Goal: Task Accomplishment & Management: Complete application form

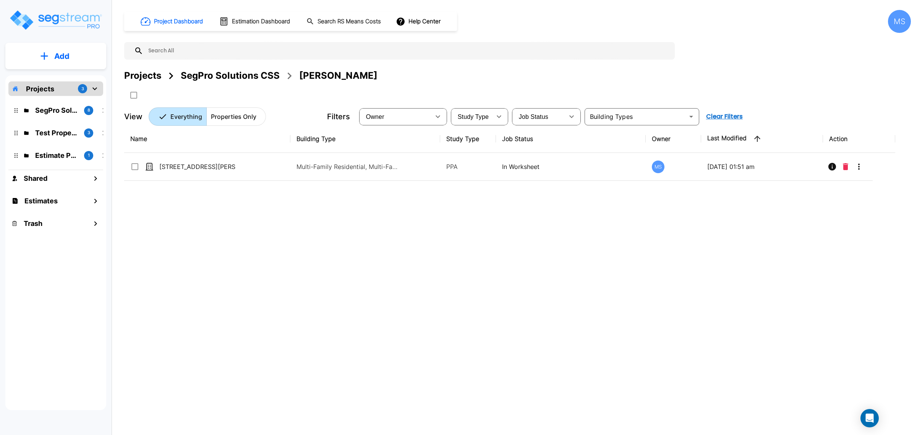
click at [196, 79] on div "SegPro Solutions CSS" at bounding box center [230, 76] width 99 height 14
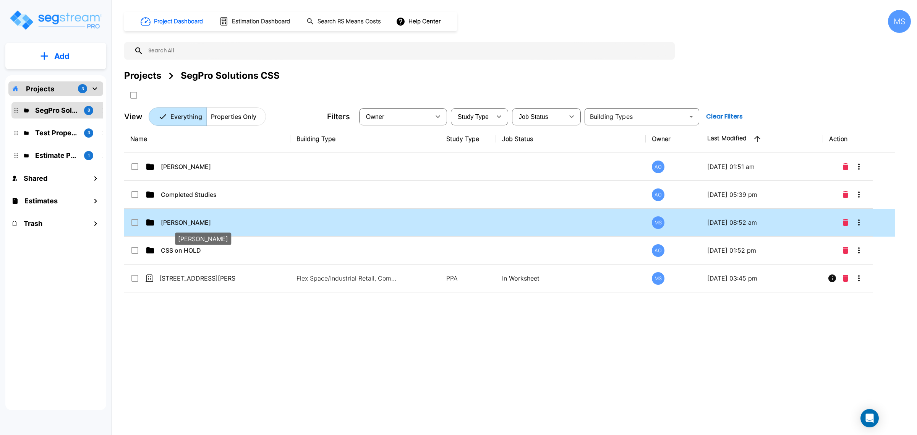
drag, startPoint x: 208, startPoint y: 224, endPoint x: 205, endPoint y: 226, distance: 4.1
click at [206, 225] on p "Dalton Savage" at bounding box center [199, 222] width 76 height 9
click at [205, 227] on p "Dalton Savage" at bounding box center [199, 222] width 76 height 9
click at [205, 225] on p "Dalton Savage" at bounding box center [199, 222] width 76 height 9
checkbox input "true"
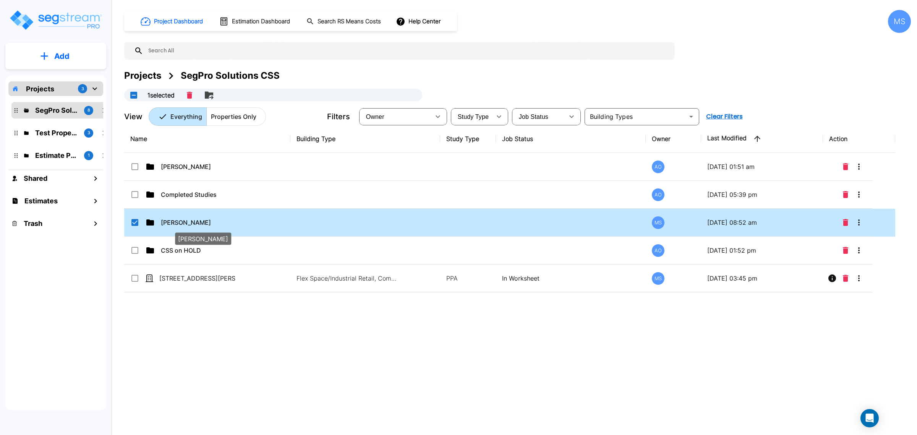
click at [205, 225] on p "Dalton Savage" at bounding box center [199, 222] width 76 height 9
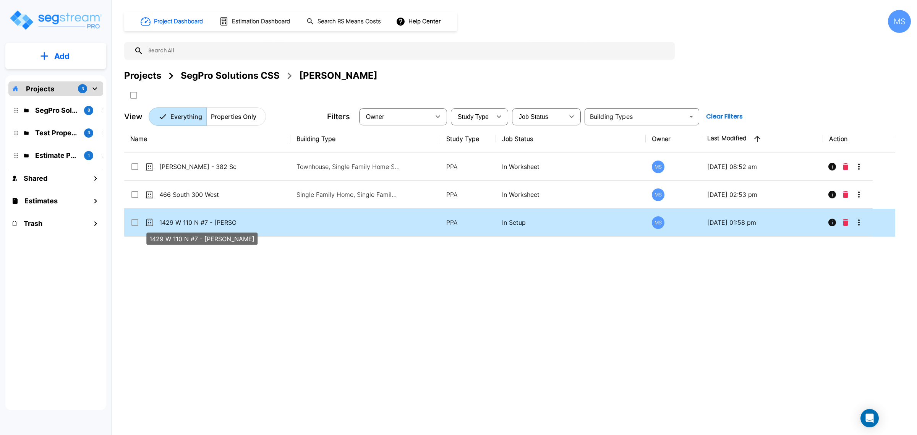
click at [201, 227] on p "1429 W 110 N #7 - [PERSON_NAME]" at bounding box center [197, 222] width 76 height 9
checkbox input "true"
click at [201, 227] on p "1429 W 110 N #7 - [PERSON_NAME]" at bounding box center [197, 222] width 76 height 9
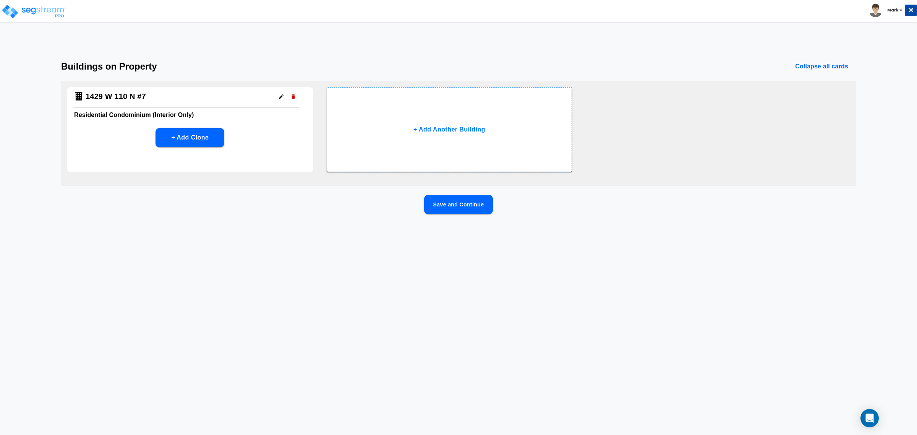
click at [460, 209] on button "Save and Continue" at bounding box center [458, 204] width 69 height 19
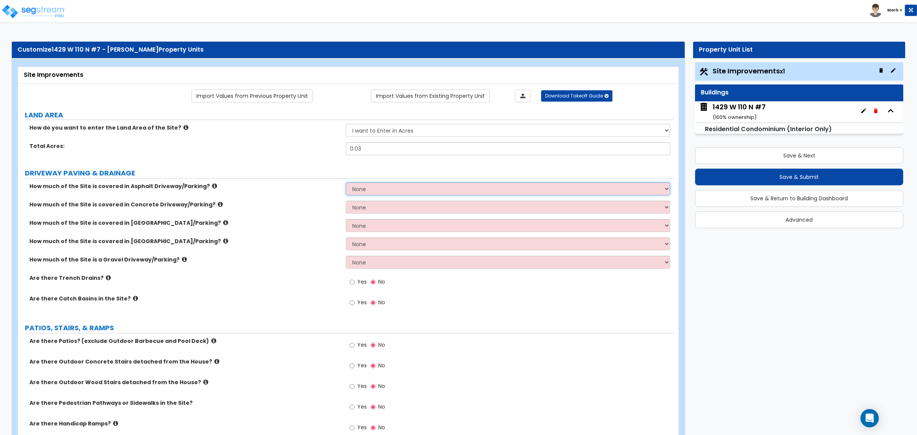
click at [387, 187] on select "None I want to Enter an Approximate Percentage I want to Enter the Square Foota…" at bounding box center [508, 188] width 324 height 13
click at [373, 194] on select "None I want to Enter an Approximate Percentage I want to Enter the Square Foota…" at bounding box center [508, 188] width 324 height 13
select select "2"
click at [346, 183] on select "None I want to Enter an Approximate Percentage I want to Enter the Square Foota…" at bounding box center [508, 188] width 324 height 13
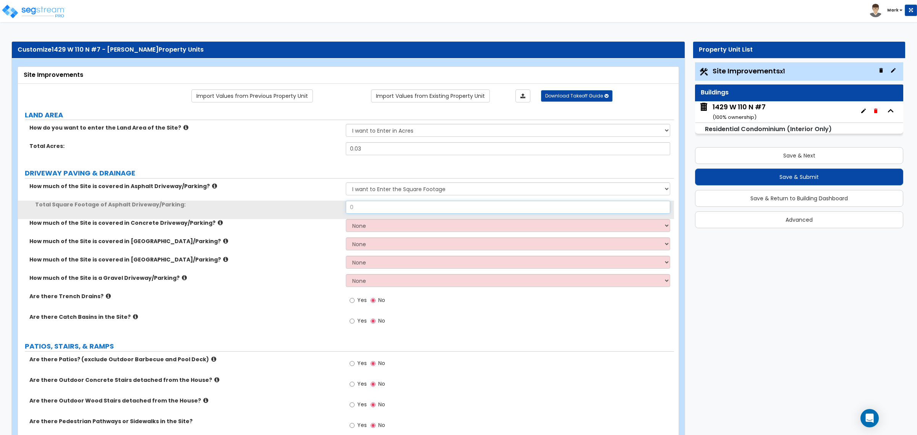
click at [371, 212] on input "0" at bounding box center [508, 207] width 324 height 13
type input "100"
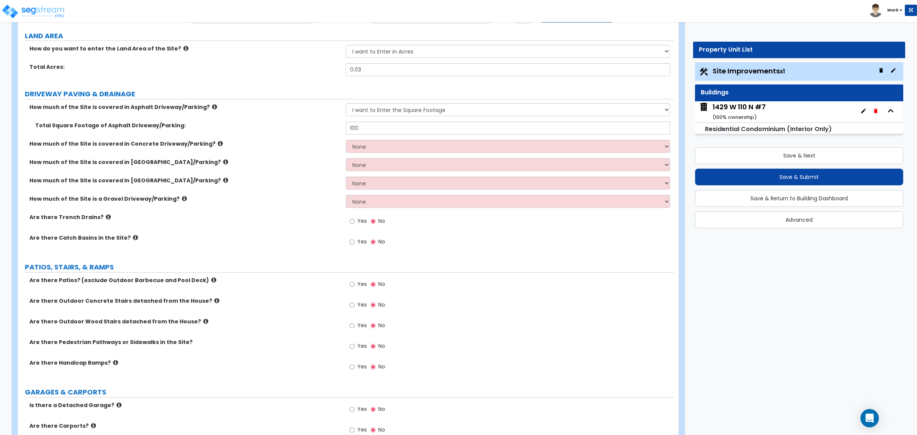
scroll to position [95, 0]
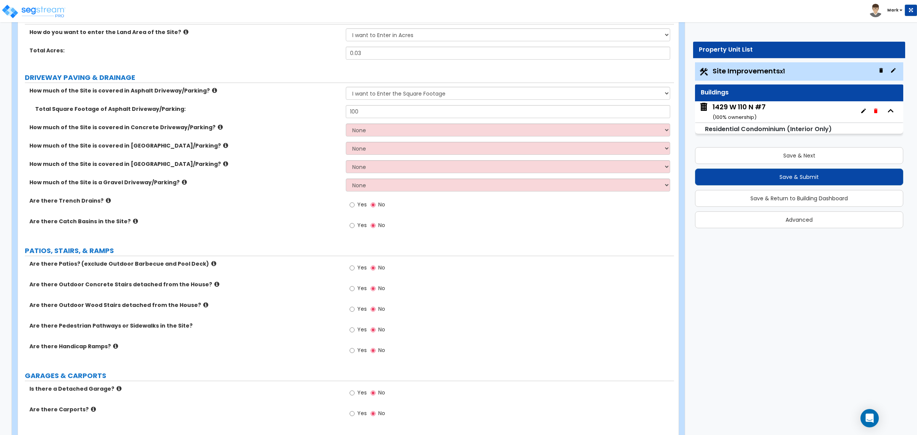
click at [354, 265] on label "Yes" at bounding box center [358, 268] width 17 height 13
click at [354, 265] on input "Yes" at bounding box center [352, 268] width 5 height 8
radio input "true"
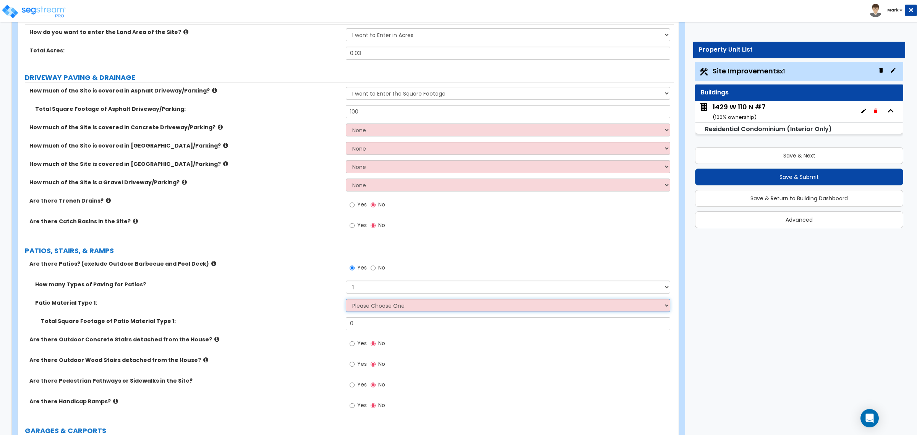
click at [376, 307] on select "Please Choose One Bare Concrete Stamped Concrete Brick Pavers Stone Pavers Tile…" at bounding box center [508, 305] width 324 height 13
select select "1"
click at [346, 299] on select "Please Choose One Bare Concrete Stamped Concrete Brick Pavers Stone Pavers Tile…" at bounding box center [508, 305] width 324 height 13
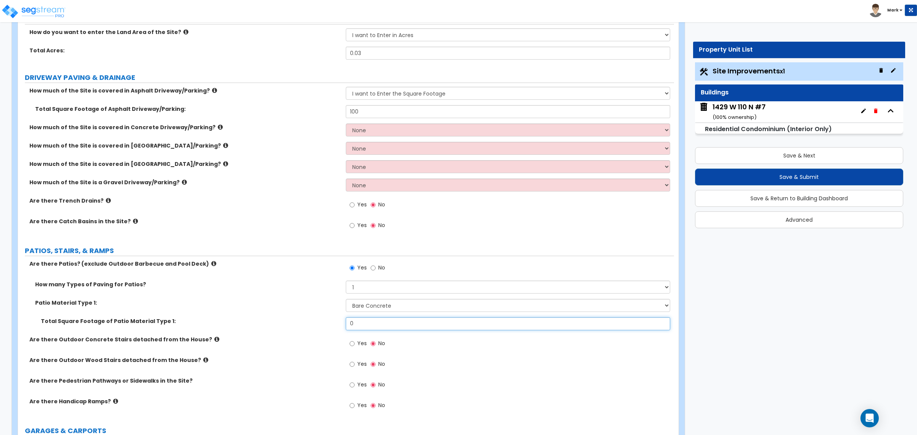
click at [371, 323] on input "0" at bounding box center [508, 323] width 324 height 13
type input "50"
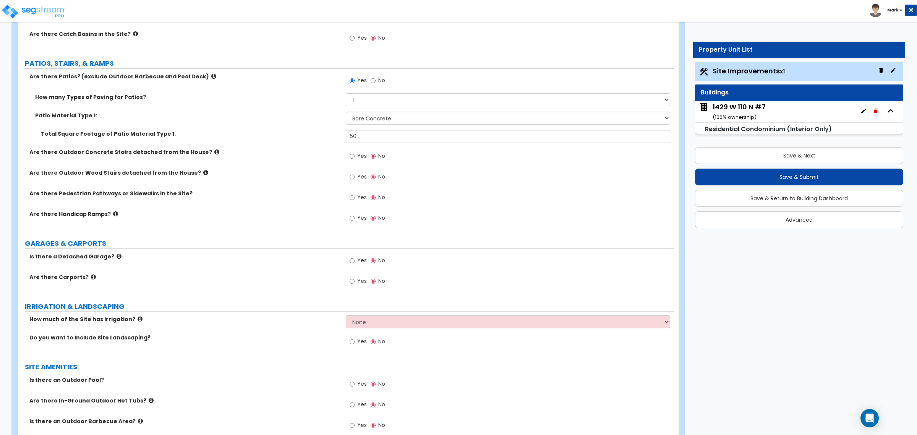
scroll to position [286, 0]
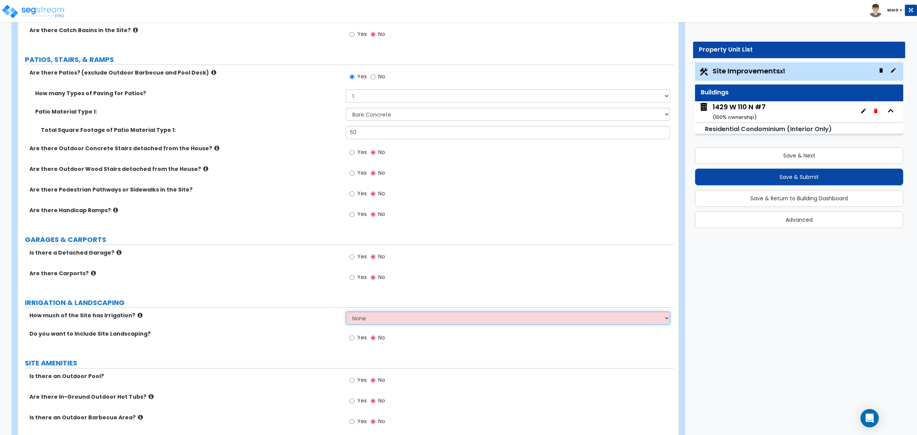
click at [404, 322] on select "None I want to Enter an Approximate Percentage I want to Enter the Square Foota…" at bounding box center [508, 317] width 324 height 13
click at [294, 301] on label "IRRIGATION & LANDSCAPING" at bounding box center [349, 303] width 649 height 10
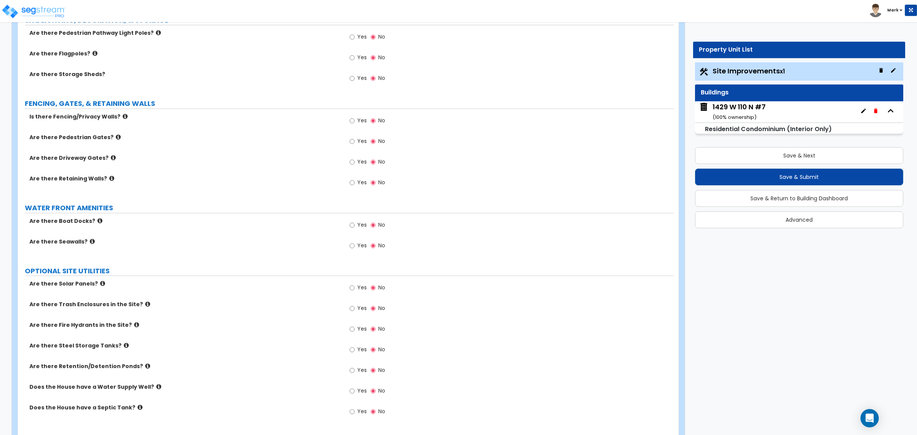
scroll to position [863, 0]
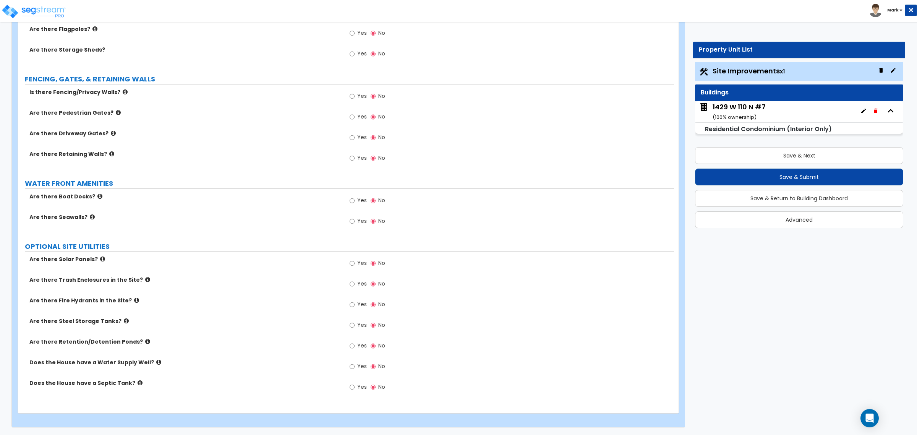
click at [757, 113] on div "1429 W 110 N #7 ( 100 % ownership)" at bounding box center [738, 111] width 53 height 19
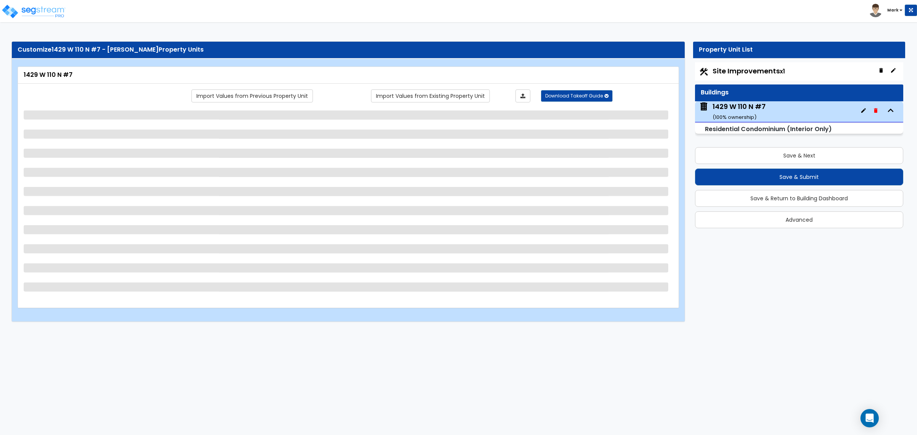
scroll to position [0, 0]
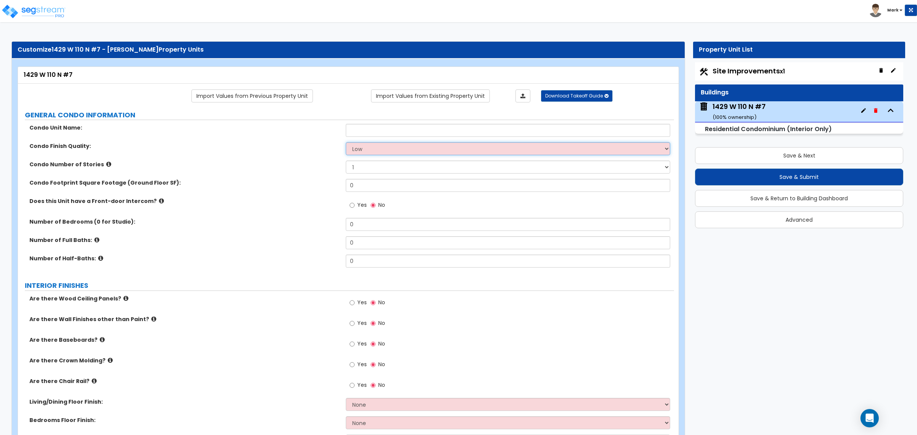
click at [385, 148] on select "Low Average High" at bounding box center [508, 148] width 324 height 13
select select "2"
click at [346, 143] on select "Low Average High" at bounding box center [508, 148] width 324 height 13
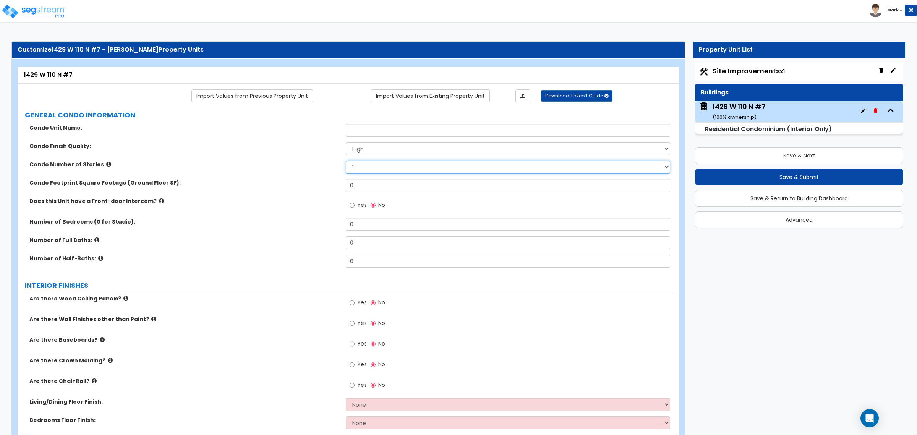
click at [373, 163] on select "1 2 3" at bounding box center [508, 166] width 324 height 13
select select "2"
click at [346, 161] on select "1 2 3" at bounding box center [508, 166] width 324 height 13
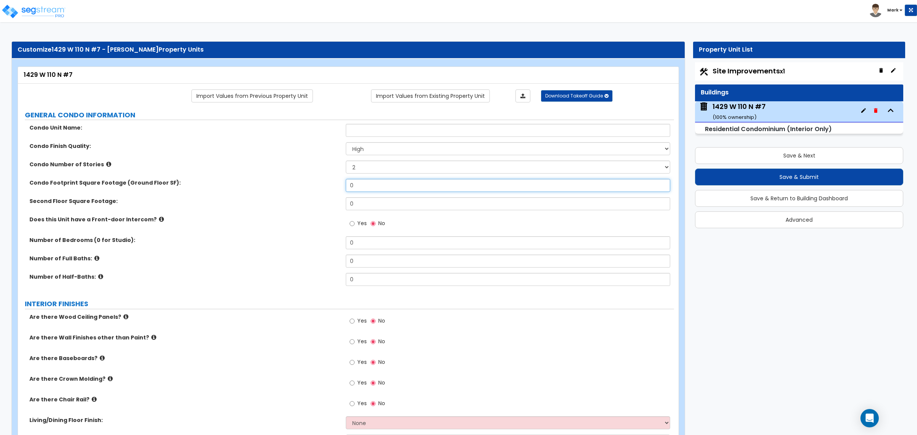
click at [370, 186] on input "0" at bounding box center [508, 185] width 324 height 13
type input "721"
click at [394, 204] on input "0" at bounding box center [508, 203] width 324 height 13
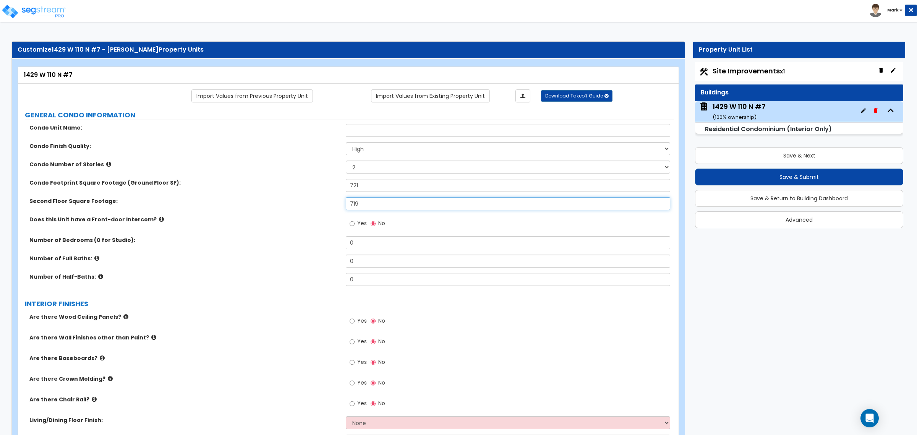
type input "719"
drag, startPoint x: 368, startPoint y: 184, endPoint x: 264, endPoint y: 193, distance: 103.9
click at [264, 193] on div "Condo Footprint Square Footage (Ground Floor SF): 721" at bounding box center [346, 188] width 656 height 18
drag, startPoint x: 375, startPoint y: 185, endPoint x: 283, endPoint y: 186, distance: 91.3
click at [283, 186] on div "Condo Footprint Square Footage (Ground Floor SF): 500" at bounding box center [346, 188] width 656 height 18
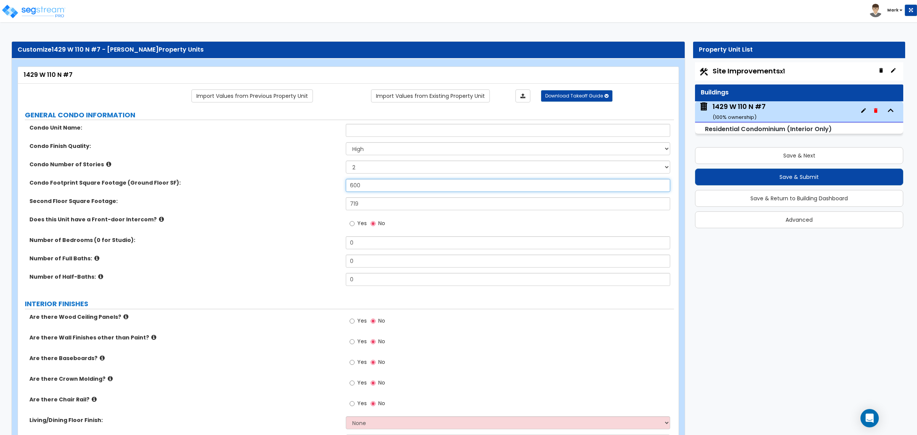
type input "600"
drag, startPoint x: 418, startPoint y: 201, endPoint x: 224, endPoint y: 205, distance: 193.3
click at [240, 206] on div "Second Floor Square Footage: 719" at bounding box center [346, 206] width 656 height 18
type input "841"
click at [377, 237] on input "0" at bounding box center [508, 242] width 324 height 13
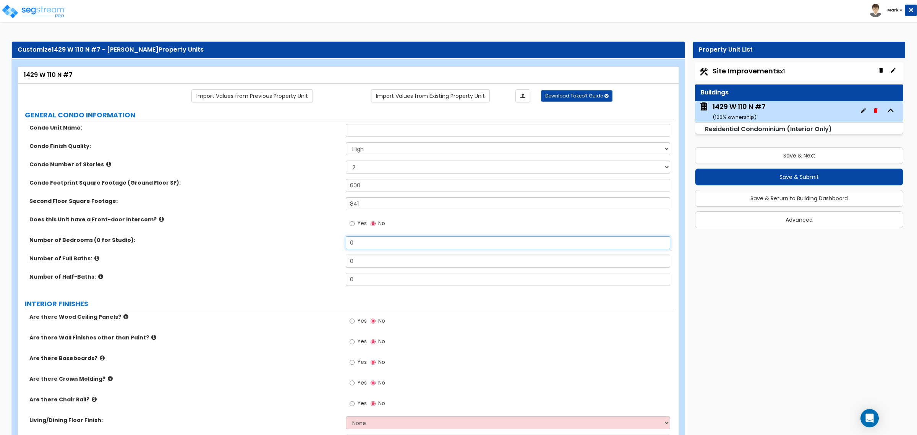
click at [373, 244] on input "0" at bounding box center [508, 242] width 324 height 13
type input "3"
click at [359, 259] on input "0" at bounding box center [508, 260] width 324 height 13
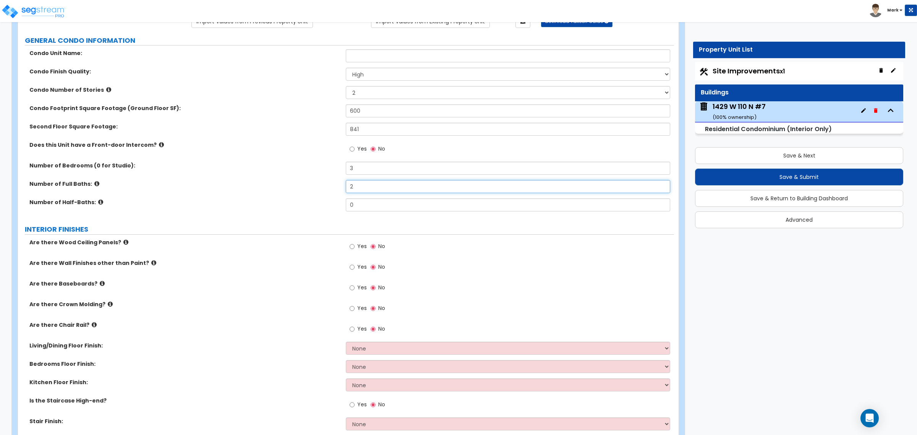
scroll to position [95, 0]
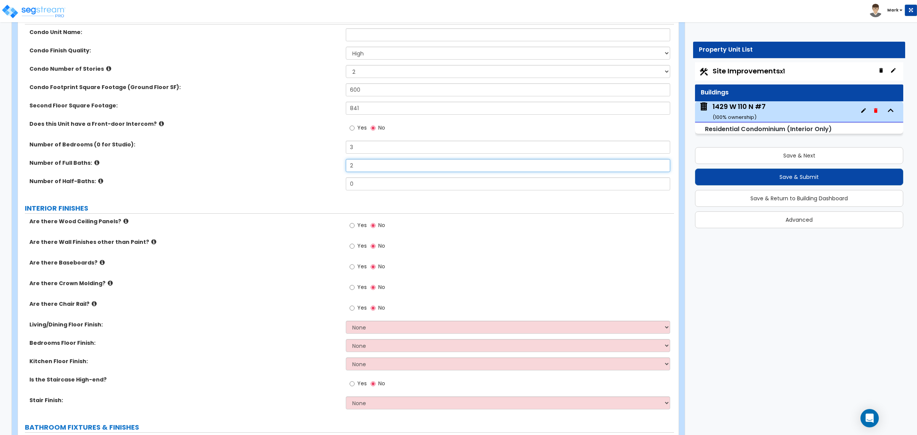
type input "2"
click at [351, 267] on input "Yes" at bounding box center [352, 266] width 5 height 8
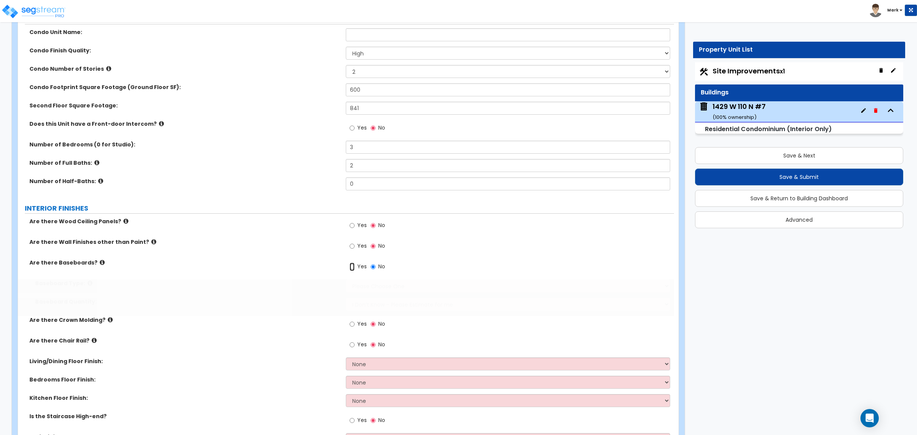
radio input "true"
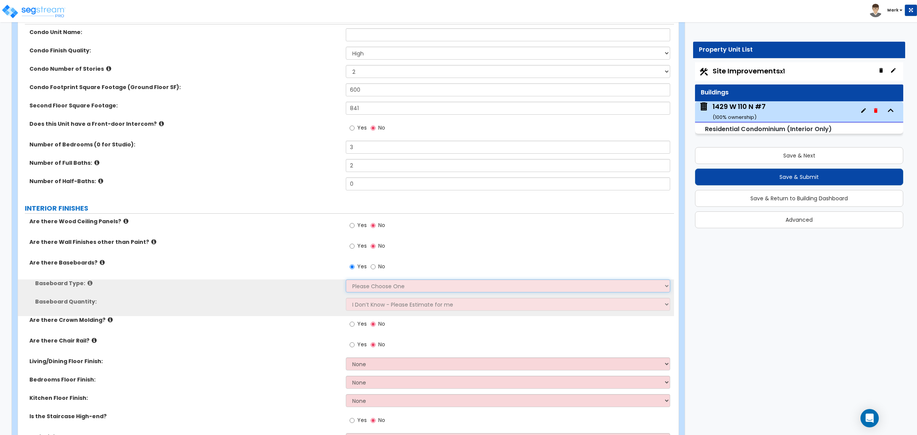
click at [359, 285] on select "Please Choose One Wood Vinyl Carpet Tile" at bounding box center [508, 285] width 324 height 13
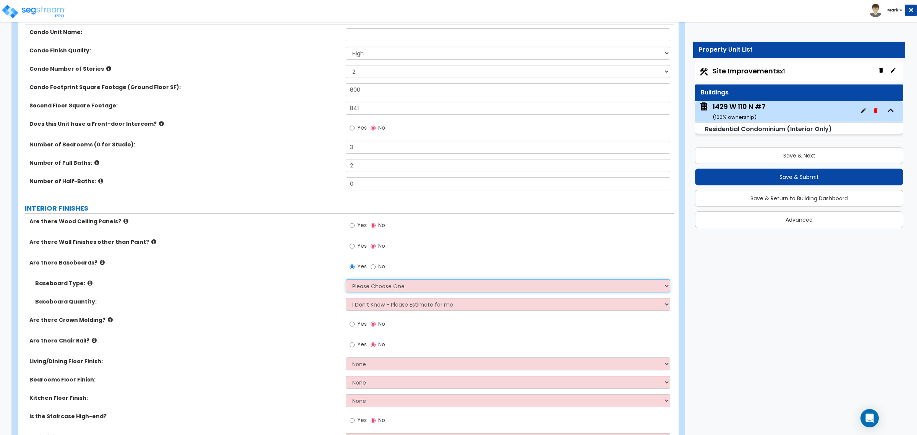
select select "1"
click at [346, 280] on select "Please Choose One Wood Vinyl Carpet Tile" at bounding box center [508, 285] width 324 height 13
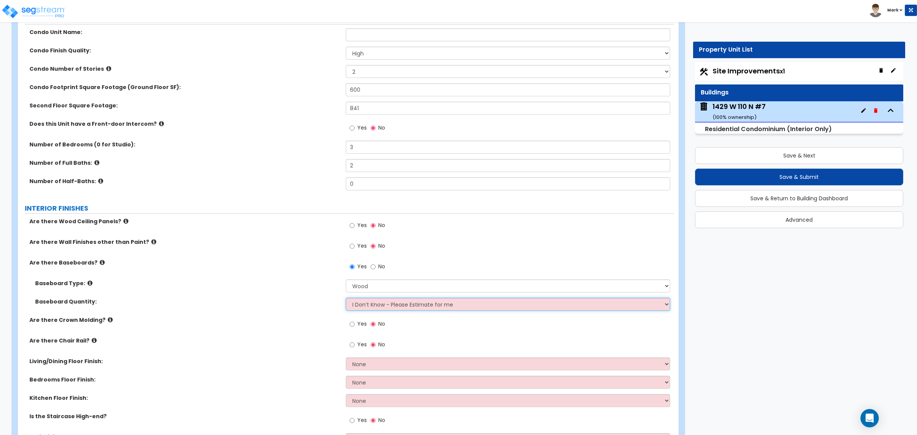
click at [366, 308] on select "I Don’t Know - Please Estimate for me I want to Enter the Linear Footage" at bounding box center [508, 304] width 324 height 13
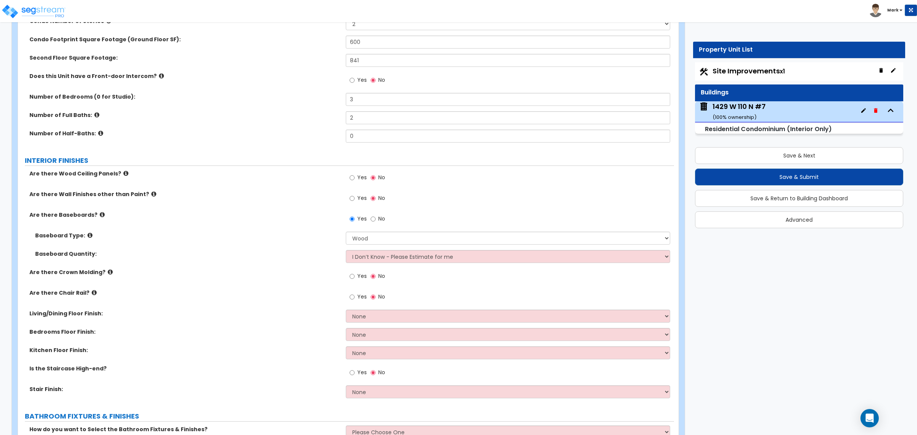
click at [373, 327] on div "Living/Dining Floor Finish: None Tile Flooring Hardwood Flooring Resilient Lami…" at bounding box center [346, 318] width 656 height 18
click at [373, 320] on select "None Tile Flooring Hardwood Flooring Resilient Laminate Flooring VCT Flooring S…" at bounding box center [508, 315] width 324 height 13
select select "1"
click at [346, 310] on select "None Tile Flooring Hardwood Flooring Resilient Laminate Flooring VCT Flooring S…" at bounding box center [508, 315] width 324 height 13
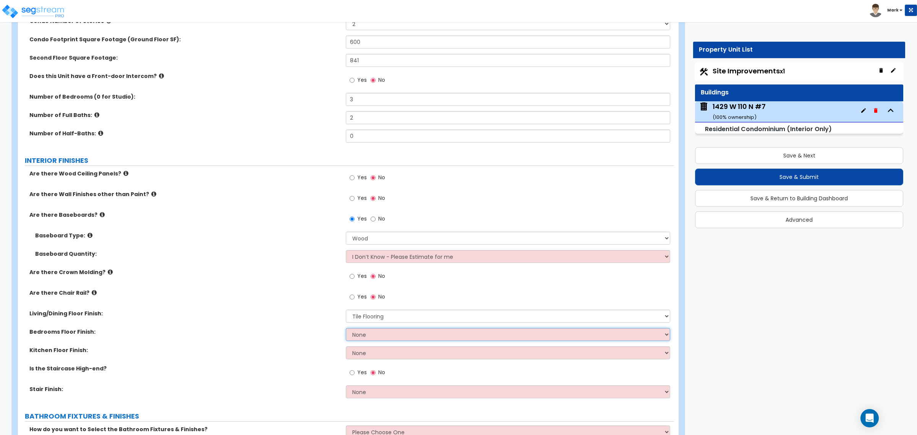
click at [379, 339] on select "None Tile Flooring Hardwood Flooring Resilient Laminate Flooring VCT Flooring S…" at bounding box center [508, 334] width 324 height 13
select select "5"
click at [346, 328] on select "None Tile Flooring Hardwood Flooring Resilient Laminate Flooring VCT Flooring S…" at bounding box center [508, 334] width 324 height 13
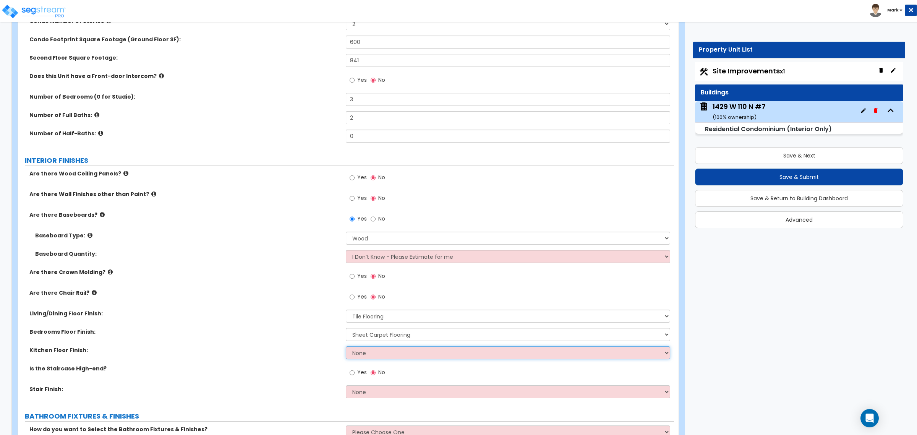
click at [374, 356] on select "None Tile Flooring Hardwood Flooring Resilient Laminate Flooring VCT Flooring S…" at bounding box center [508, 352] width 324 height 13
select select "1"
click at [346, 346] on select "None Tile Flooring Hardwood Flooring Resilient Laminate Flooring VCT Flooring S…" at bounding box center [508, 352] width 324 height 13
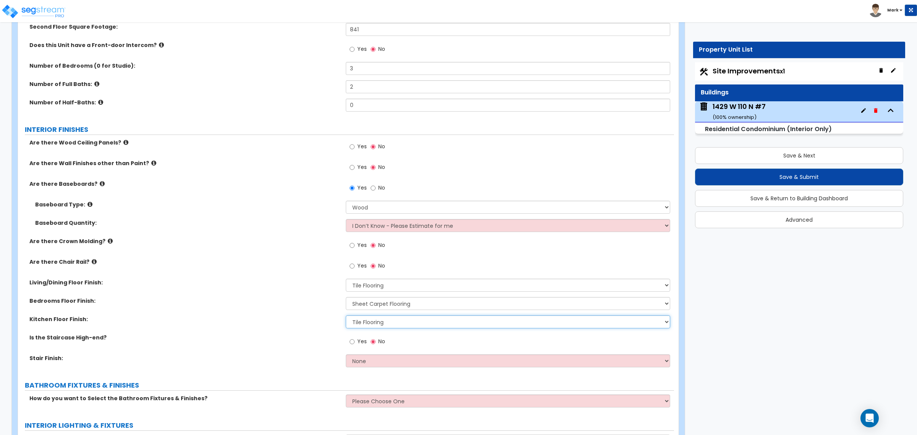
scroll to position [191, 0]
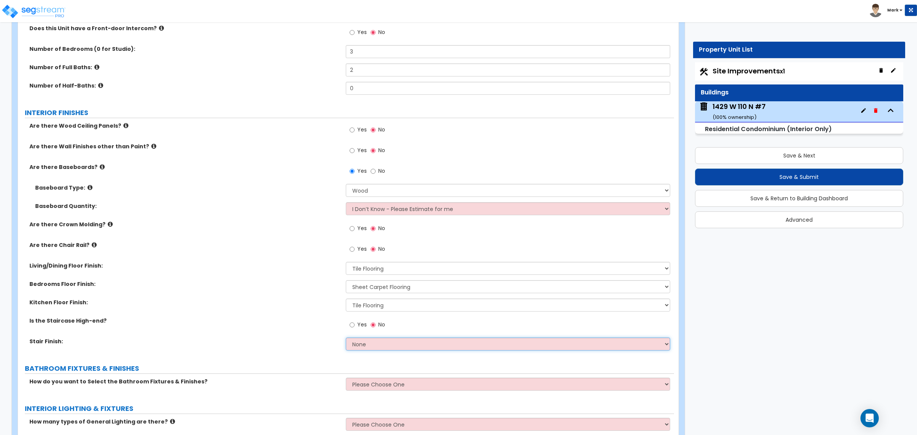
click at [365, 339] on select "None Tile Wood Laminate VCT Sheet Carpet Sheet Vinyl Carpet Tile" at bounding box center [508, 343] width 324 height 13
select select "5"
click at [346, 338] on select "None Tile Wood Laminate VCT Sheet Carpet Sheet Vinyl Carpet Tile" at bounding box center [508, 343] width 324 height 13
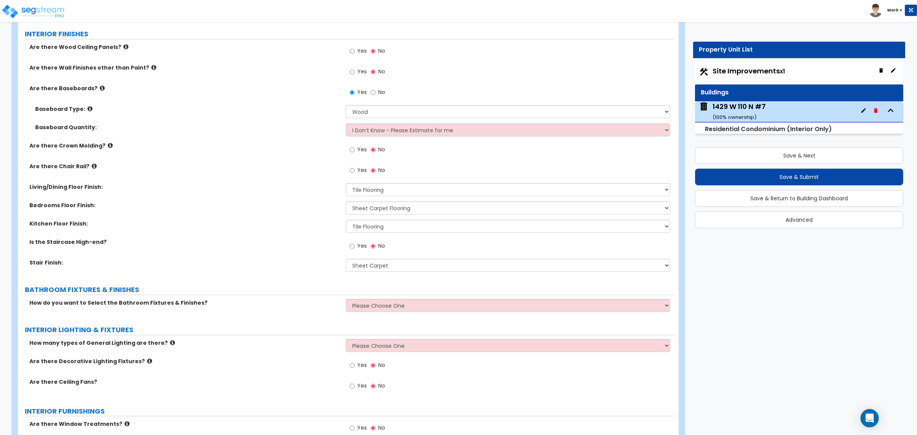
scroll to position [286, 0]
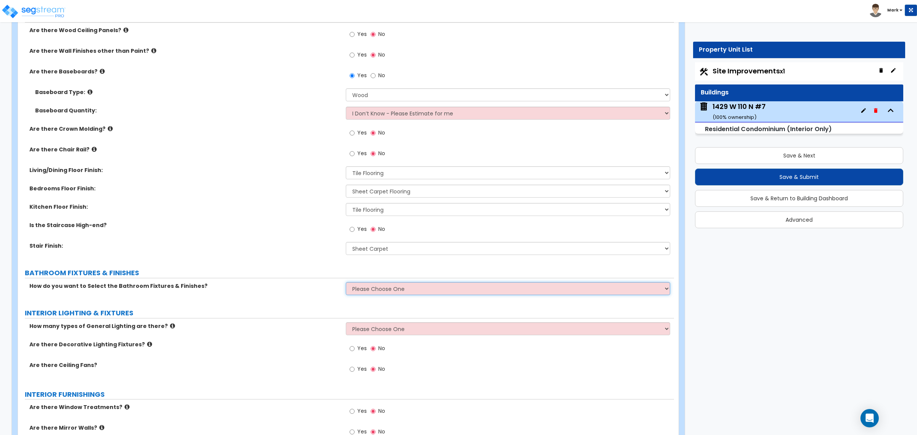
click at [363, 284] on select "Please Choose One Select Fixtures and Finishes only for one Bath and assume thi…" at bounding box center [508, 288] width 324 height 13
select select "2"
click at [346, 282] on select "Please Choose One Select Fixtures and Finishes only for one Bath and assume thi…" at bounding box center [508, 288] width 324 height 13
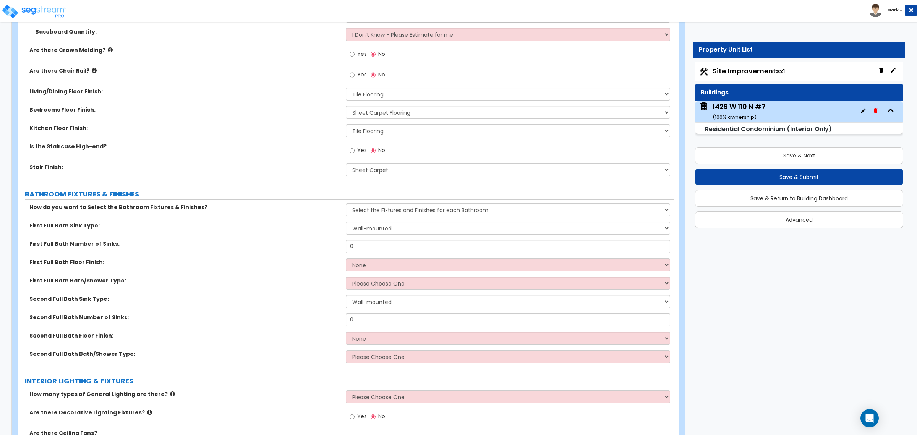
scroll to position [382, 0]
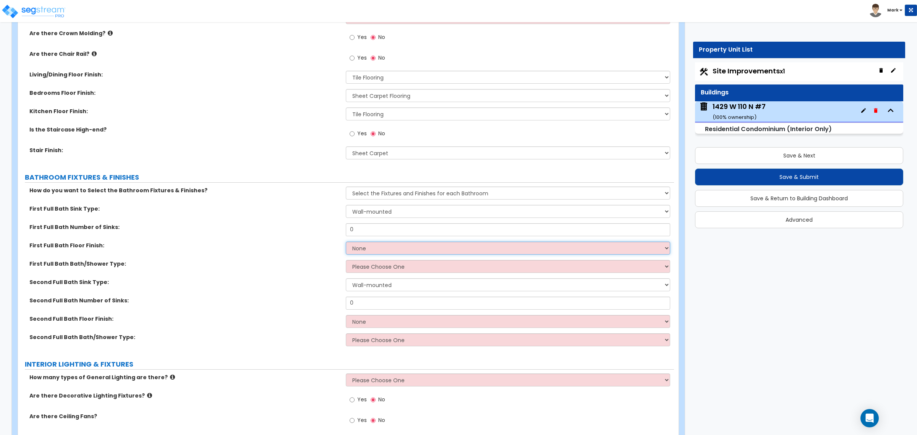
click at [373, 248] on select "None Tile Flooring Hardwood Flooring Resilient Laminate Flooring VCT Flooring S…" at bounding box center [508, 247] width 324 height 13
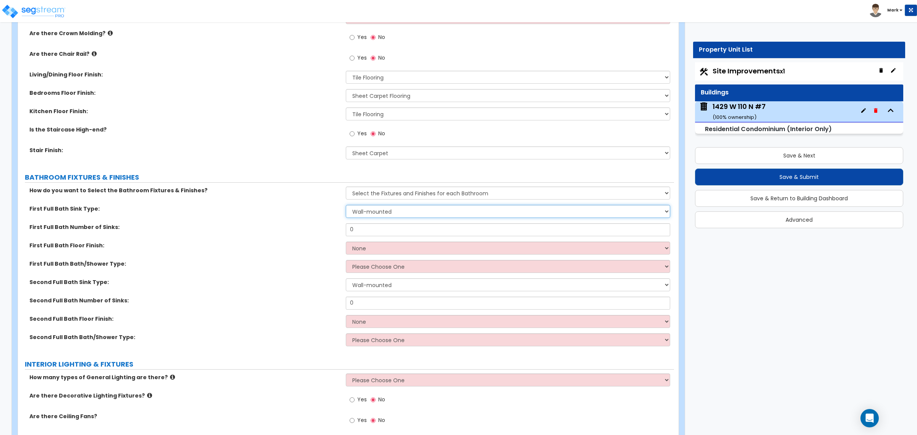
click at [369, 212] on select "Wall-mounted Pedestal-mounted Vanity-mounted" at bounding box center [508, 211] width 324 height 13
select select "3"
click at [346, 205] on select "Wall-mounted Pedestal-mounted Vanity-mounted" at bounding box center [508, 211] width 324 height 13
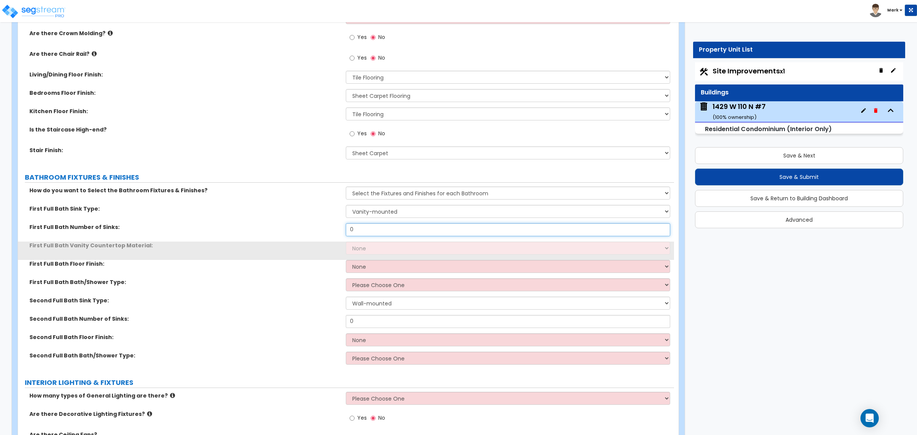
click at [367, 234] on input "0" at bounding box center [508, 229] width 324 height 13
click at [368, 234] on input "0" at bounding box center [508, 229] width 324 height 13
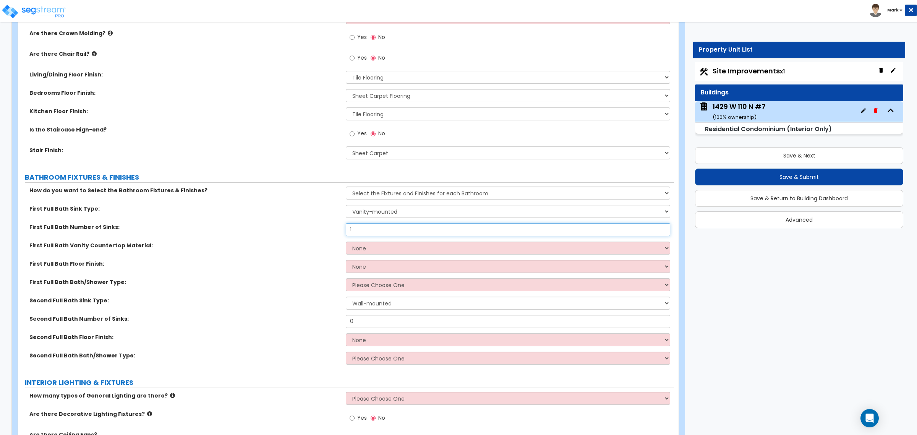
type input "1"
click at [395, 252] on select "None Plastic Laminate Solid Surface Stone Quartz Marble Tile Wood" at bounding box center [508, 247] width 324 height 13
select select "6"
click at [346, 242] on select "None Plastic Laminate Solid Surface Stone Quartz Marble Tile Wood" at bounding box center [508, 247] width 324 height 13
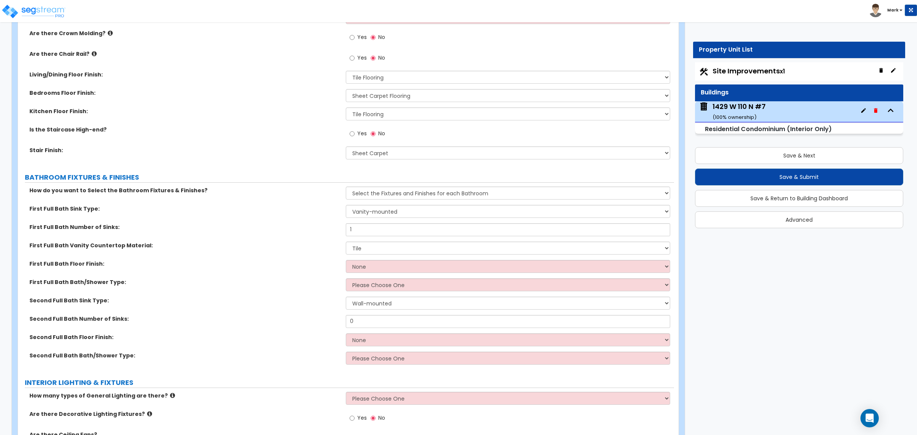
click at [385, 260] on div "How do you want to Select the Bathroom Fixtures & Finishes? Please Choose One S…" at bounding box center [346, 277] width 644 height 183
click at [385, 262] on select "None Tile Flooring Hardwood Flooring Resilient Laminate Flooring VCT Flooring S…" at bounding box center [508, 266] width 324 height 13
select select "1"
click at [346, 260] on select "None Tile Flooring Hardwood Flooring Resilient Laminate Flooring VCT Flooring S…" at bounding box center [508, 266] width 324 height 13
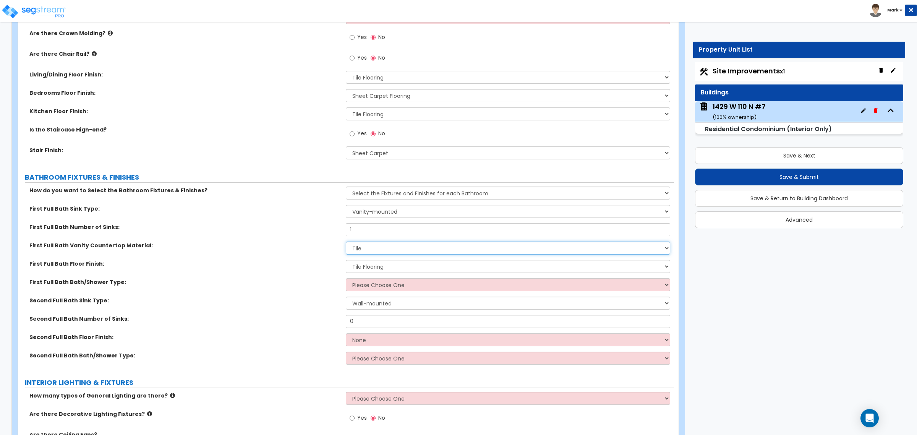
click at [386, 249] on select "None Plastic Laminate Solid Surface Stone Quartz Marble Tile Wood" at bounding box center [508, 247] width 324 height 13
click at [346, 242] on select "None Plastic Laminate Solid Surface Stone Quartz Marble Tile Wood" at bounding box center [508, 247] width 324 height 13
click at [383, 252] on select "None Plastic Laminate Solid Surface Stone Quartz Marble Tile Wood" at bounding box center [508, 247] width 324 height 13
select select "2"
click at [346, 242] on select "None Plastic Laminate Solid Surface Stone Quartz Marble Tile Wood" at bounding box center [508, 247] width 324 height 13
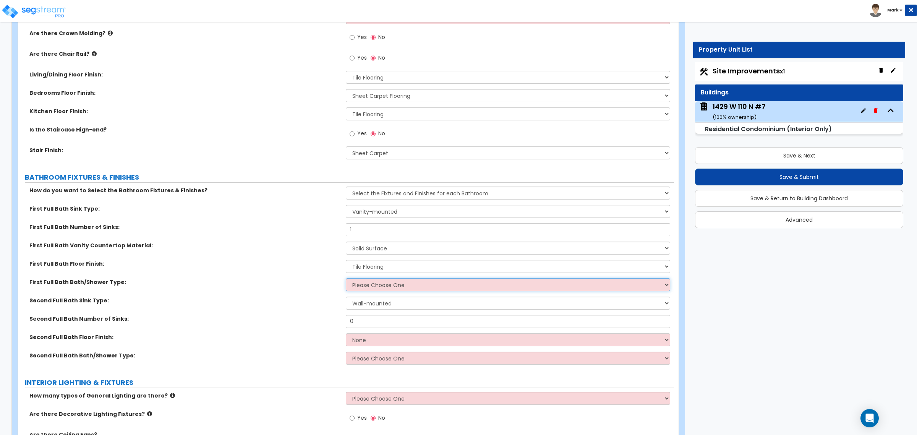
click at [385, 283] on select "Please Choose One Standalone Shower Bathtub - Shower Combo" at bounding box center [508, 284] width 324 height 13
select select "2"
click at [346, 278] on select "Please Choose One Standalone Shower Bathtub - Shower Combo" at bounding box center [508, 284] width 324 height 13
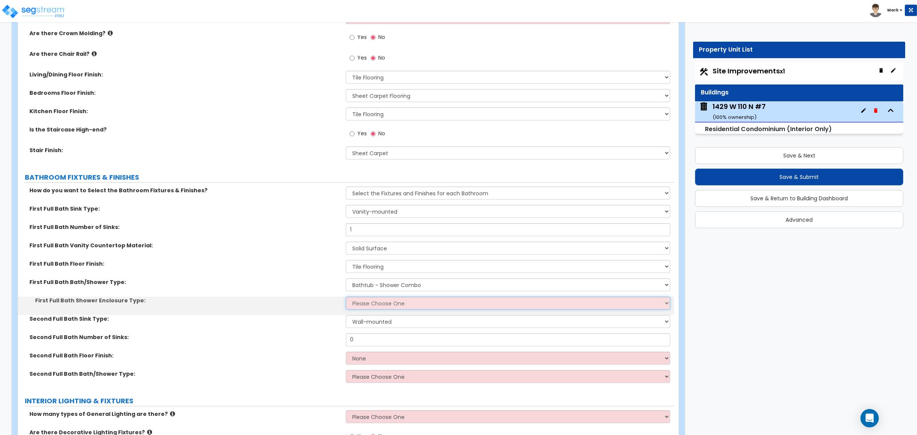
click at [387, 304] on select "Please Choose One Curtain & Rod Glass Sliding Doors Glass Hinged Doors" at bounding box center [508, 302] width 324 height 13
select select "1"
click at [346, 297] on select "Please Choose One Curtain & Rod Glass Sliding Doors Glass Hinged Doors" at bounding box center [508, 302] width 324 height 13
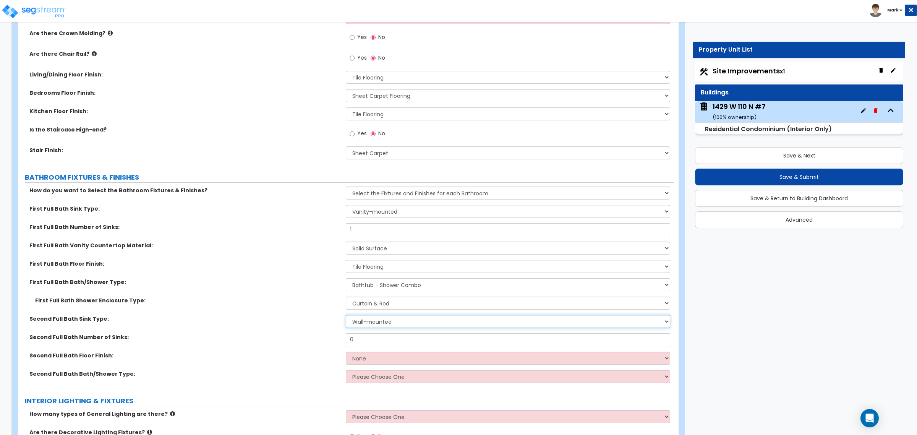
click at [383, 322] on select "Wall-mounted Pedestal-mounted Vanity-mounted" at bounding box center [508, 321] width 324 height 13
select select "3"
click at [346, 315] on select "Wall-mounted Pedestal-mounted Vanity-mounted" at bounding box center [508, 321] width 324 height 13
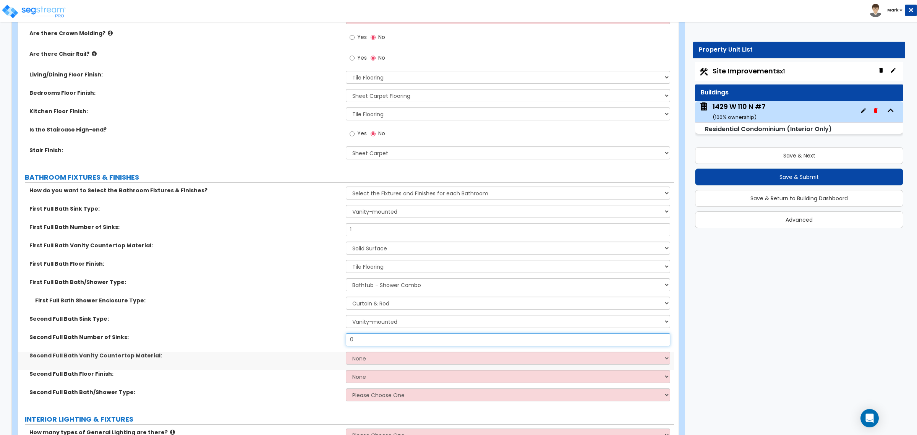
click at [386, 344] on input "0" at bounding box center [508, 339] width 324 height 13
type input "1"
click at [367, 356] on select "None Plastic Laminate Solid Surface Stone Quartz Marble Tile Wood" at bounding box center [508, 357] width 324 height 13
select select "2"
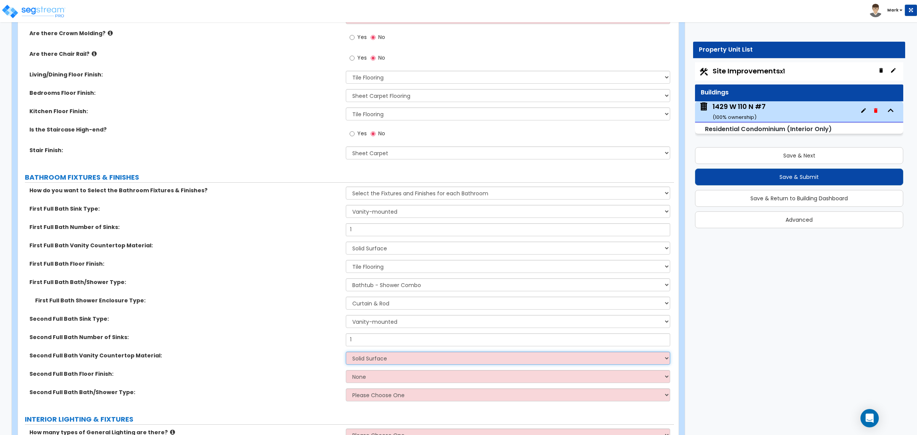
click at [346, 352] on select "None Plastic Laminate Solid Surface Stone Quartz Marble Tile Wood" at bounding box center [508, 357] width 324 height 13
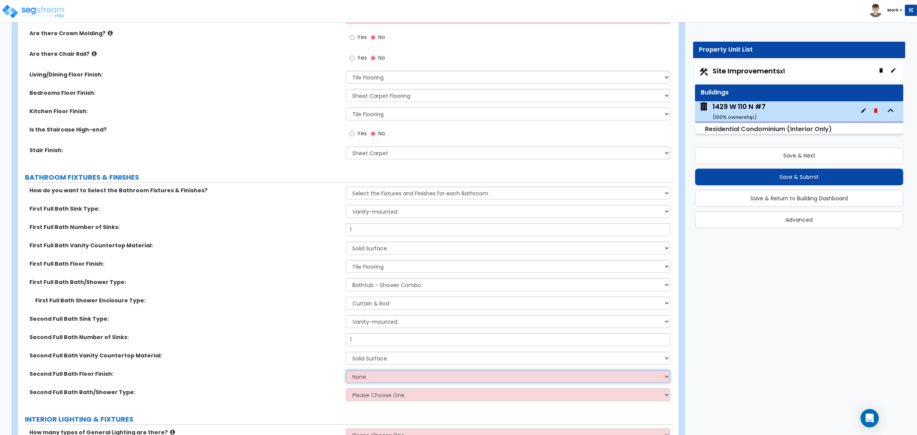
click at [375, 378] on select "None Tile Flooring Hardwood Flooring Resilient Laminate Flooring VCT Flooring S…" at bounding box center [508, 376] width 324 height 13
click at [346, 370] on select "None Tile Flooring Hardwood Flooring Resilient Laminate Flooring VCT Flooring S…" at bounding box center [508, 376] width 324 height 13
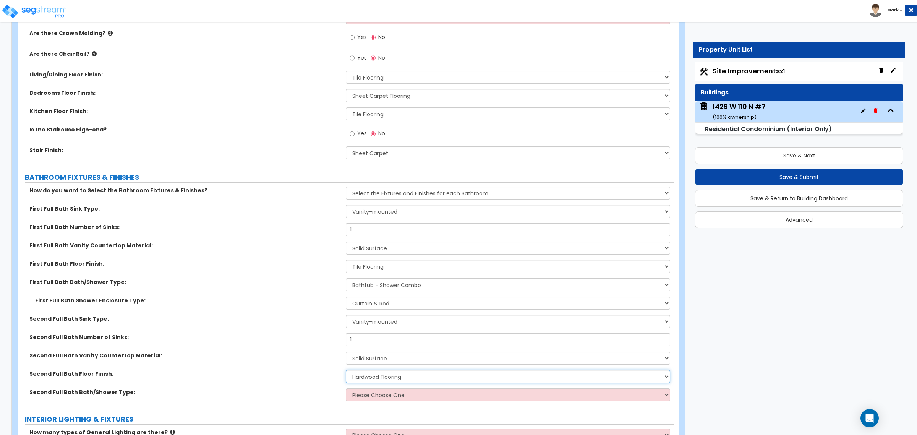
drag, startPoint x: 369, startPoint y: 377, endPoint x: 370, endPoint y: 372, distance: 5.0
click at [369, 374] on select "None Tile Flooring Hardwood Flooring Resilient Laminate Flooring VCT Flooring S…" at bounding box center [508, 376] width 324 height 13
select select "1"
click at [346, 370] on select "None Tile Flooring Hardwood Flooring Resilient Laminate Flooring VCT Flooring S…" at bounding box center [508, 376] width 324 height 13
click at [397, 389] on select "Please Choose One Standalone Shower Bathtub - Shower Combo" at bounding box center [508, 394] width 324 height 13
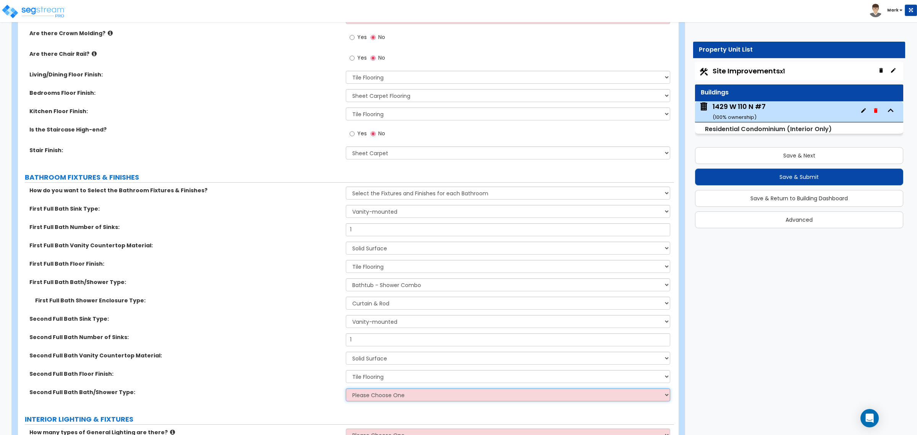
select select "2"
click at [346, 388] on select "Please Choose One Standalone Shower Bathtub - Shower Combo" at bounding box center [508, 394] width 324 height 13
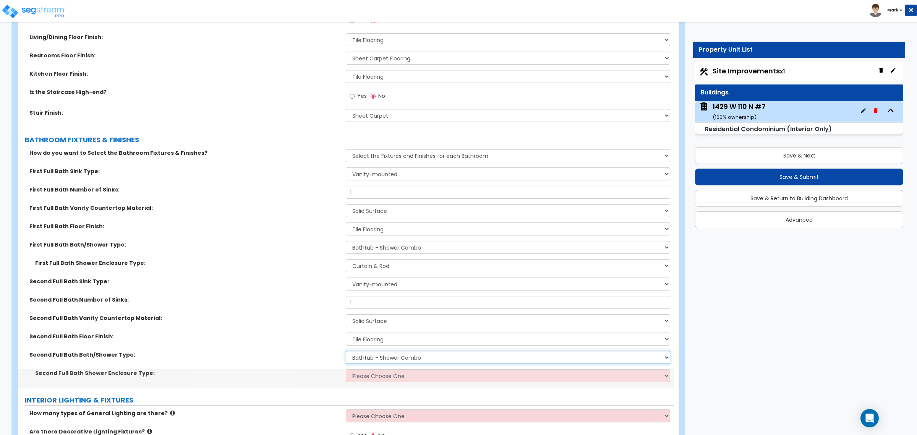
scroll to position [477, 0]
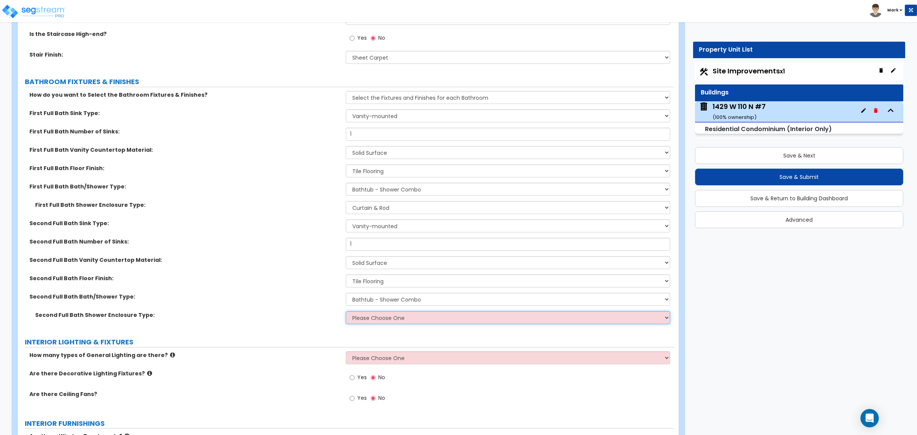
click at [379, 320] on select "Please Choose One Curtain & Rod Glass Sliding Doors Glass Hinged Doors" at bounding box center [508, 317] width 324 height 13
select select "1"
click at [346, 311] on select "Please Choose One Curtain & Rod Glass Sliding Doors Glass Hinged Doors" at bounding box center [508, 317] width 324 height 13
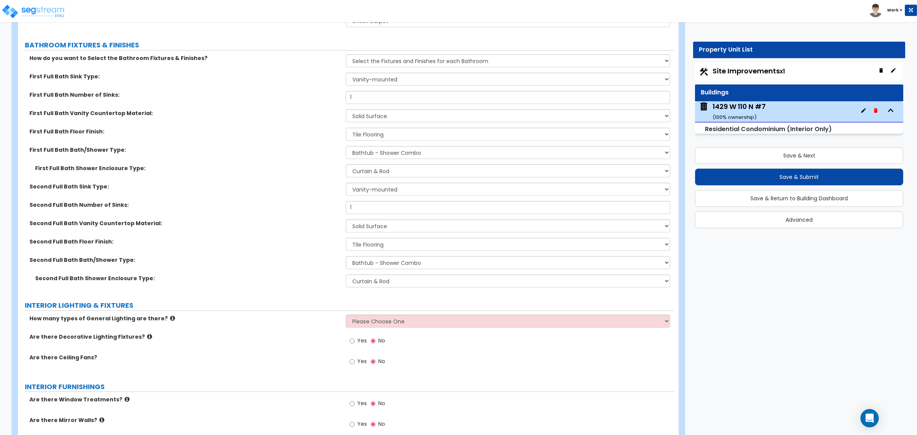
scroll to position [525, 0]
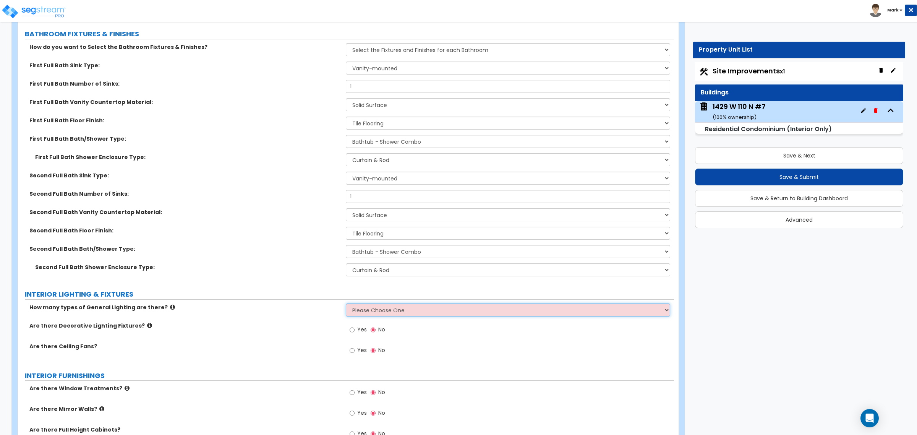
click at [376, 306] on select "Please Choose One 1 2 3" at bounding box center [508, 309] width 324 height 13
select select "1"
click at [346, 304] on select "Please Choose One 1 2 3" at bounding box center [508, 309] width 324 height 13
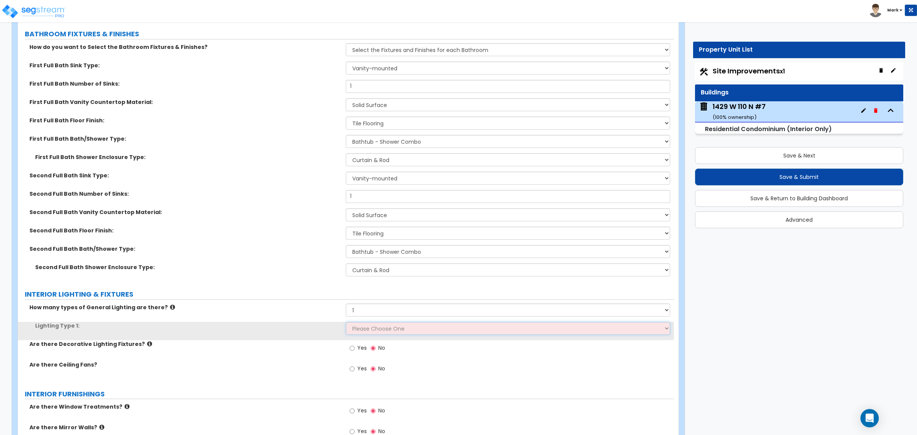
click at [380, 330] on select "Please Choose One LED Surface-Mounted LED Recessed Fluorescent Surface-Mounted …" at bounding box center [508, 328] width 324 height 13
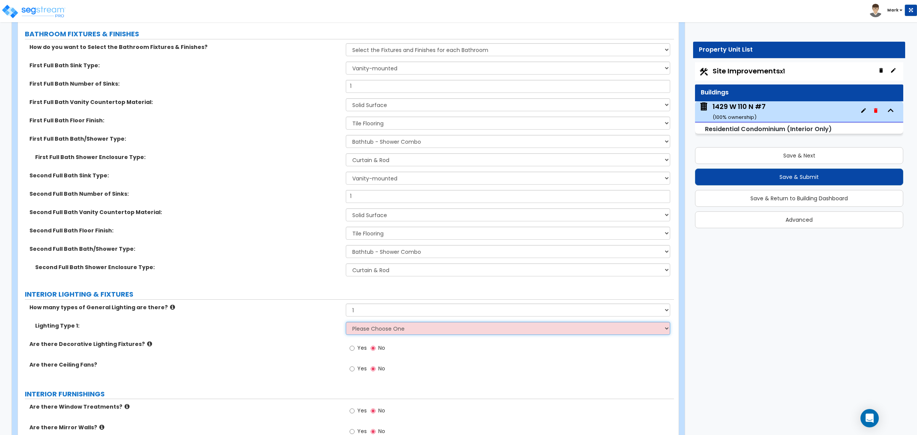
select select "2"
click at [346, 322] on select "Please Choose One LED Surface-Mounted LED Recessed Fluorescent Surface-Mounted …" at bounding box center [508, 328] width 324 height 13
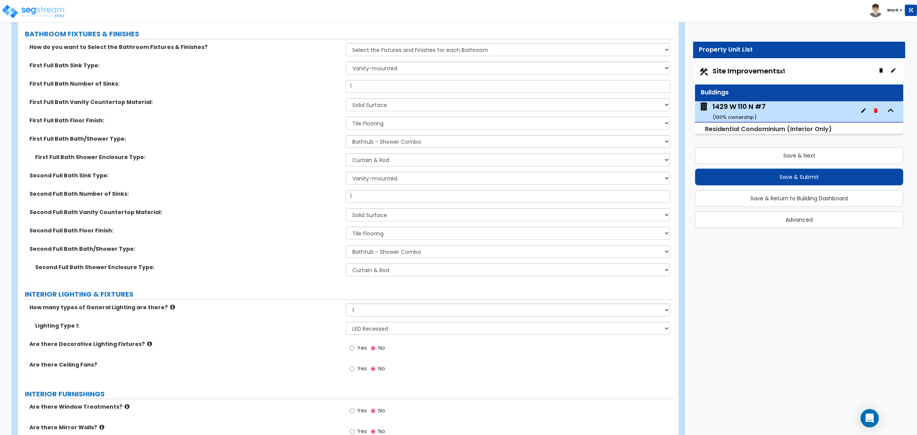
click at [356, 355] on label "Yes" at bounding box center [358, 348] width 17 height 13
click at [354, 352] on input "Yes" at bounding box center [352, 348] width 5 height 8
radio input "true"
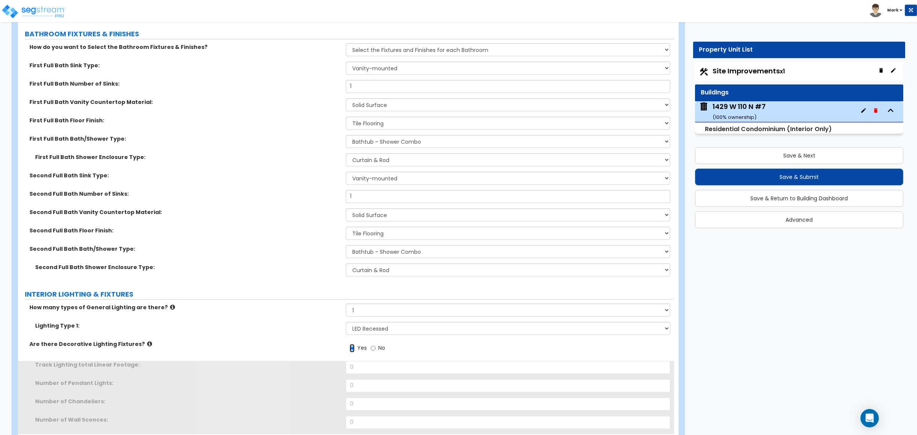
scroll to position [573, 0]
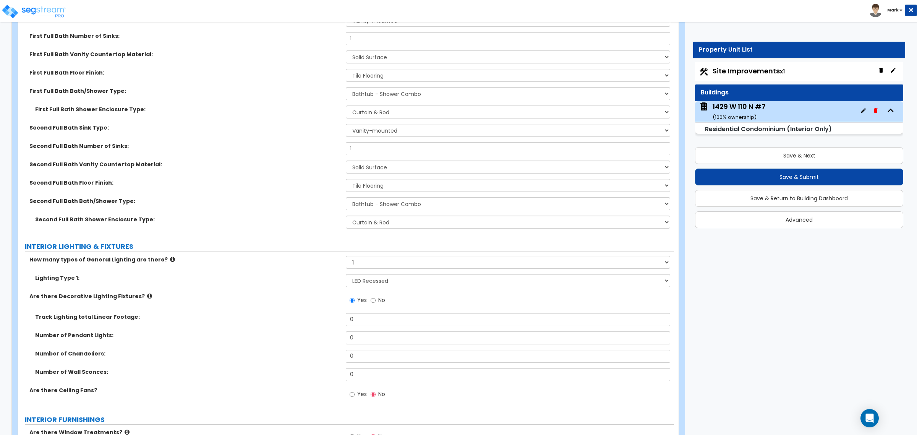
click at [365, 345] on div "Number of Pendant Lights: 0" at bounding box center [346, 340] width 656 height 18
drag, startPoint x: 365, startPoint y: 345, endPoint x: 366, endPoint y: 340, distance: 4.7
click at [365, 344] on div "Number of Pendant Lights: 0" at bounding box center [346, 340] width 656 height 18
click at [367, 337] on input "0" at bounding box center [508, 337] width 324 height 13
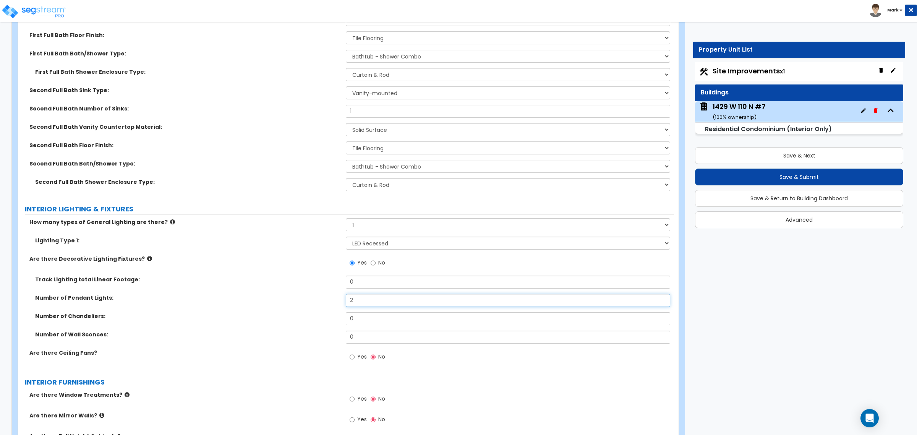
scroll to position [621, 0]
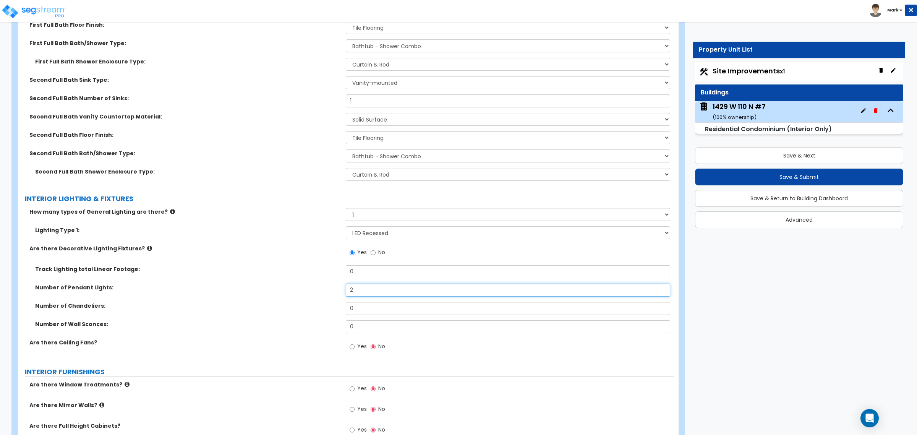
type input "2"
click at [356, 346] on label "Yes" at bounding box center [358, 347] width 17 height 13
click at [354, 346] on input "Yes" at bounding box center [352, 346] width 5 height 8
radio input "true"
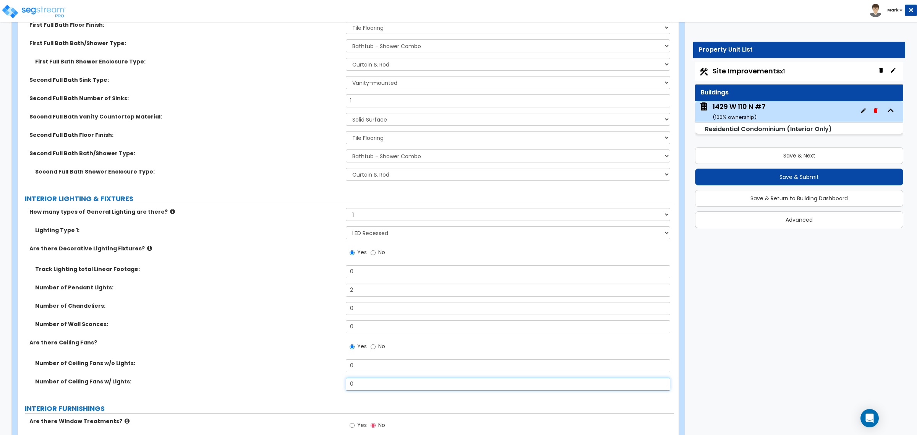
click at [369, 379] on input "0" at bounding box center [508, 383] width 324 height 13
click at [369, 380] on input "0" at bounding box center [508, 383] width 324 height 13
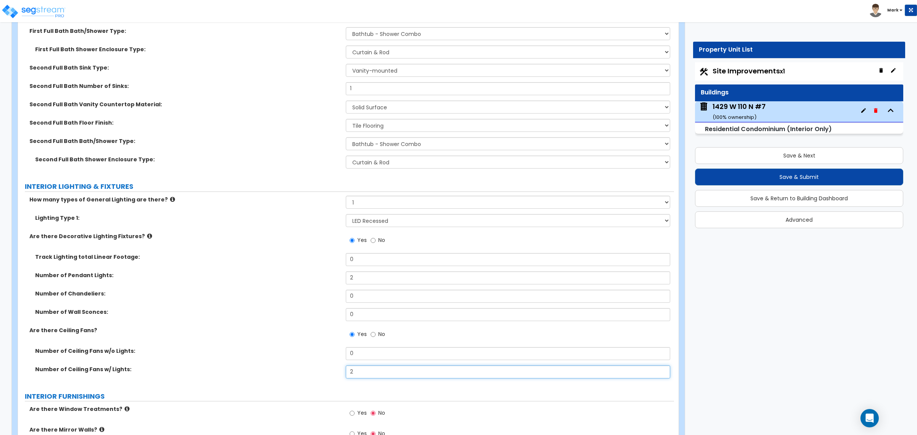
scroll to position [668, 0]
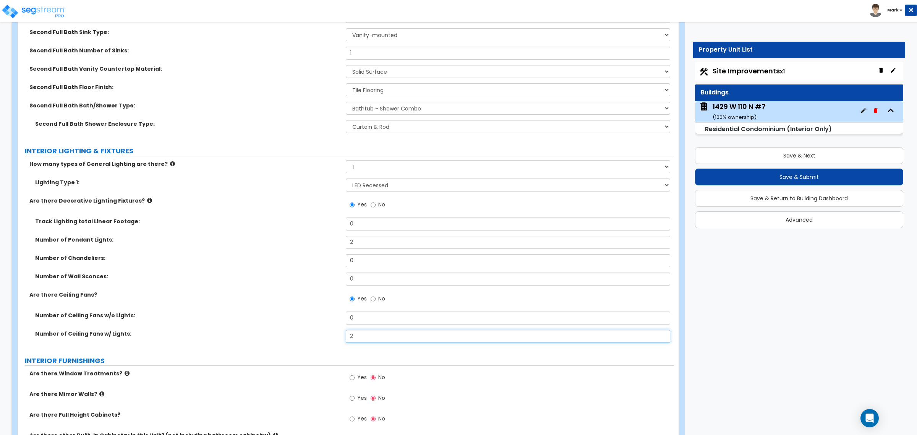
type input "2"
click at [357, 380] on span "Yes" at bounding box center [362, 377] width 10 height 8
click at [354, 380] on input "Yes" at bounding box center [352, 377] width 5 height 8
radio input "true"
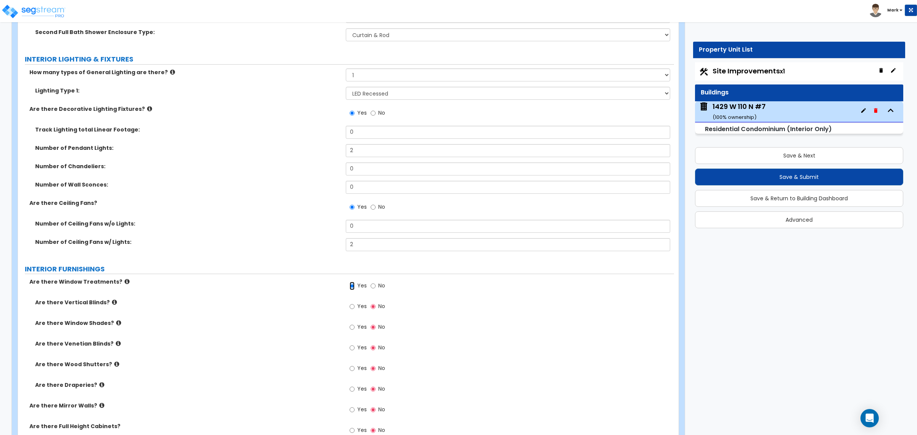
scroll to position [764, 0]
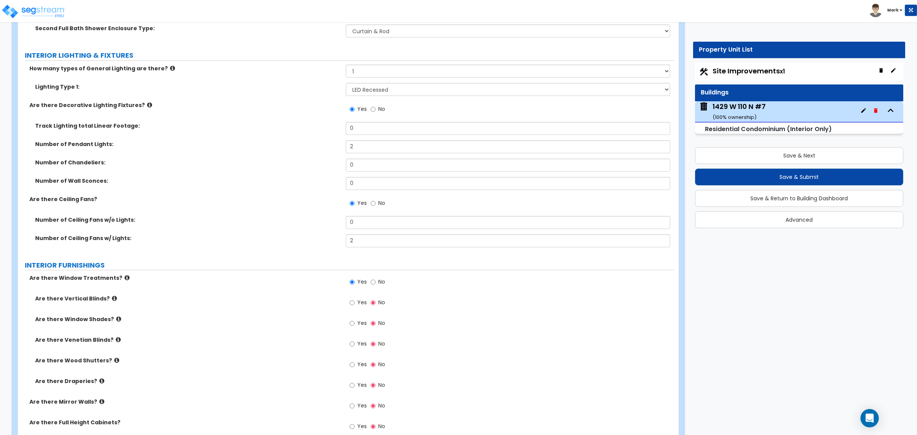
click at [354, 342] on label "Yes" at bounding box center [358, 344] width 17 height 13
click at [354, 342] on input "Yes" at bounding box center [352, 344] width 5 height 8
radio input "true"
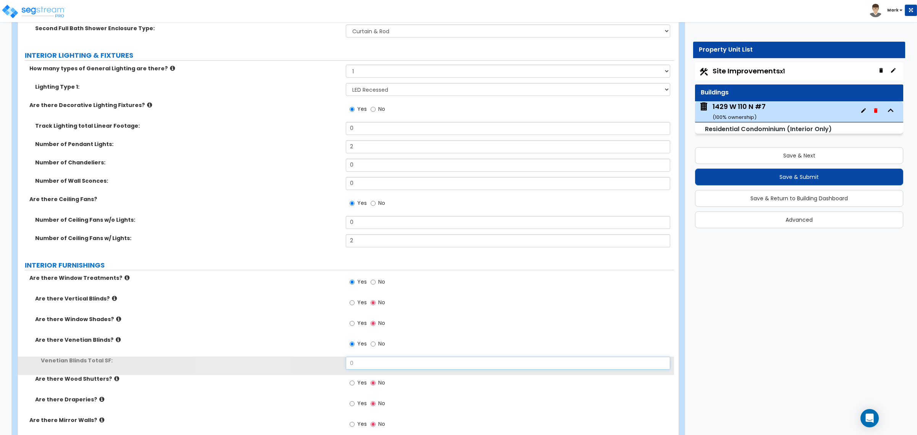
click at [367, 360] on input "0" at bounding box center [508, 362] width 324 height 13
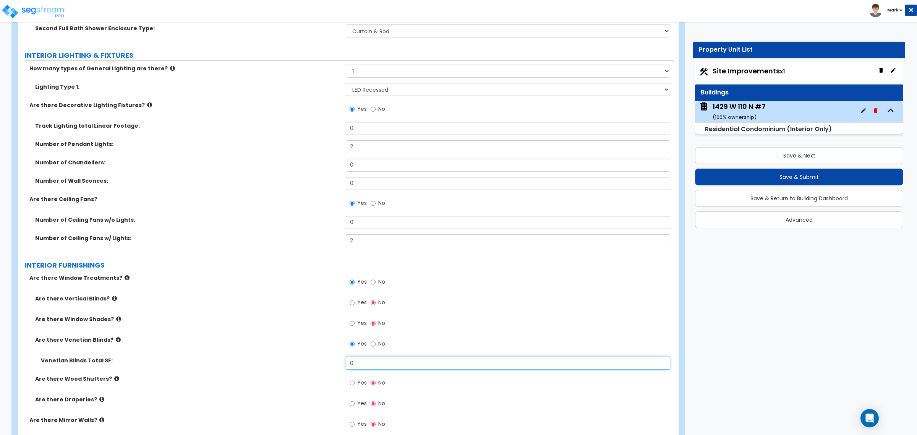
click at [407, 364] on input "0" at bounding box center [508, 362] width 324 height 13
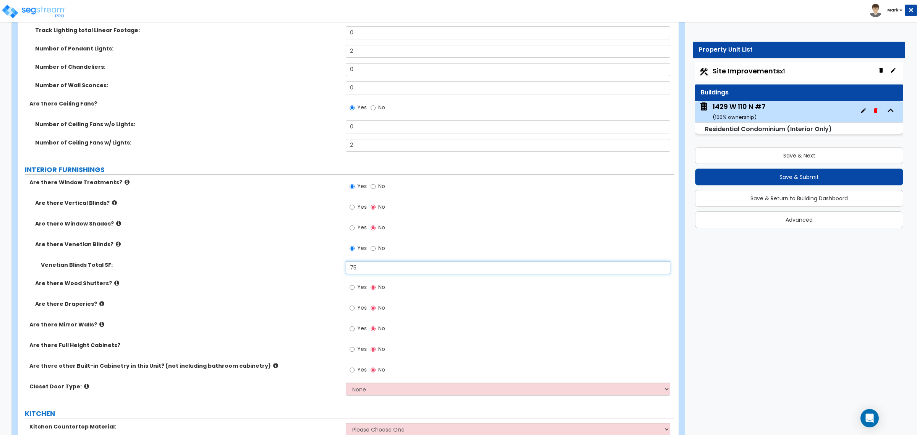
scroll to position [907, 0]
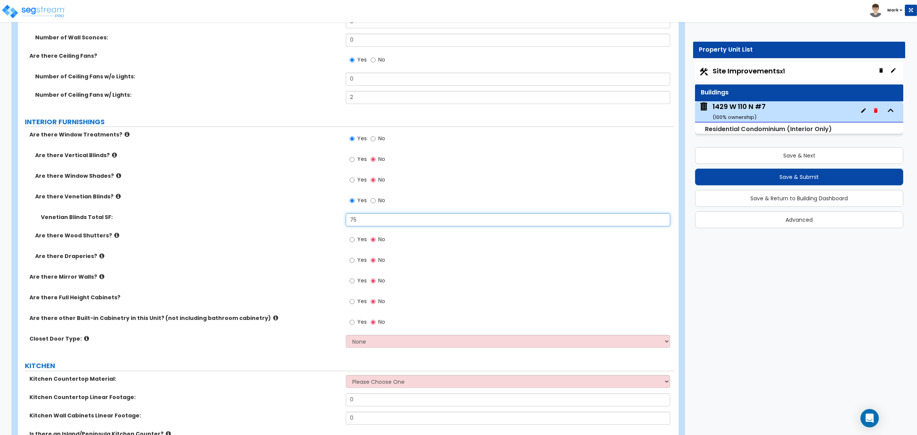
type input "75"
click at [360, 340] on select "None Bi-fold Louvered Doors Bi-fold Panel Doors Sliding Doors Hinged Wood Door" at bounding box center [508, 341] width 324 height 13
click at [346, 335] on select "None Bi-fold Louvered Doors Bi-fold Panel Doors Sliding Doors Hinged Wood Door" at bounding box center [508, 341] width 324 height 13
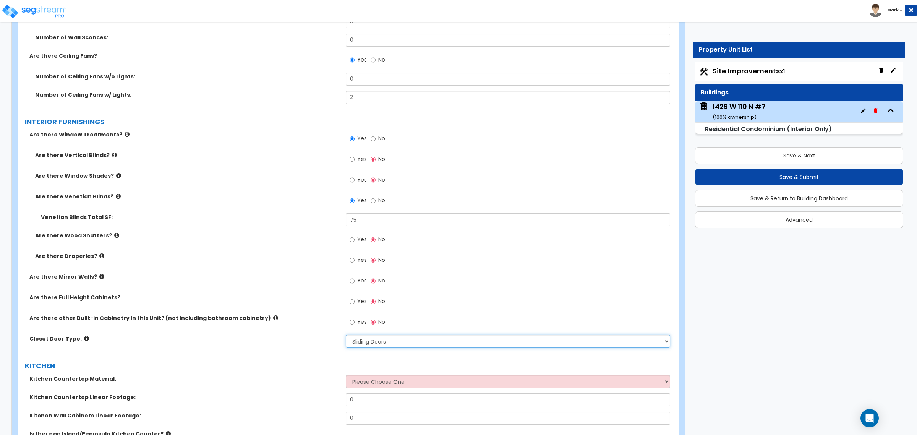
click at [379, 348] on select "None Bi-fold Louvered Doors Bi-fold Panel Doors Sliding Doors Hinged Wood Door" at bounding box center [508, 341] width 324 height 13
select select "3"
click at [346, 335] on select "None Bi-fold Louvered Doors Bi-fold Panel Doors Sliding Doors Hinged Wood Door" at bounding box center [508, 341] width 324 height 13
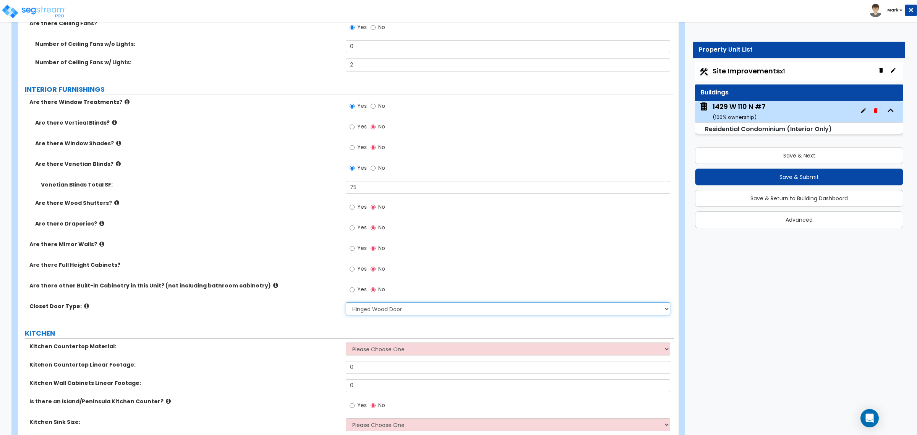
scroll to position [955, 0]
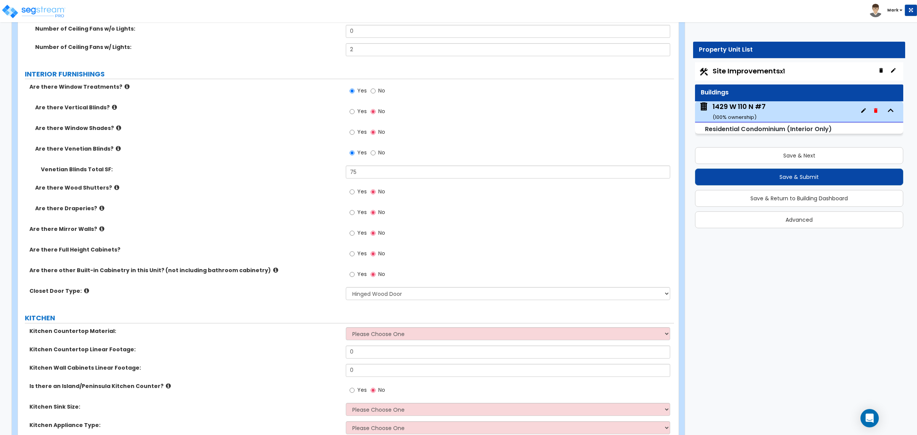
drag, startPoint x: 382, startPoint y: 324, endPoint x: 383, endPoint y: 328, distance: 3.9
click at [384, 335] on select "Please Choose One Plastic Laminate Solid Surface Stone Quartz Marble Tile Wood …" at bounding box center [508, 333] width 324 height 13
select select "2"
click at [346, 327] on select "Please Choose One Plastic Laminate Solid Surface Stone Quartz Marble Tile Wood …" at bounding box center [508, 333] width 324 height 13
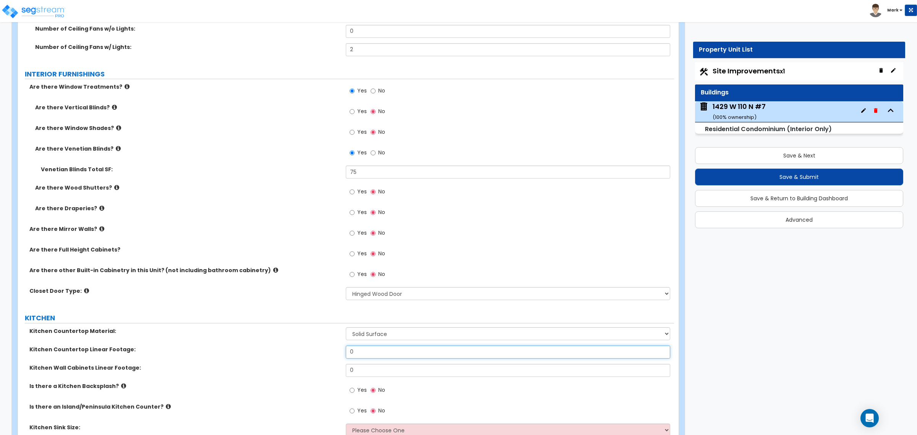
click at [363, 350] on input "0" at bounding box center [508, 351] width 324 height 13
type input "14"
click at [423, 372] on input "0" at bounding box center [508, 370] width 324 height 13
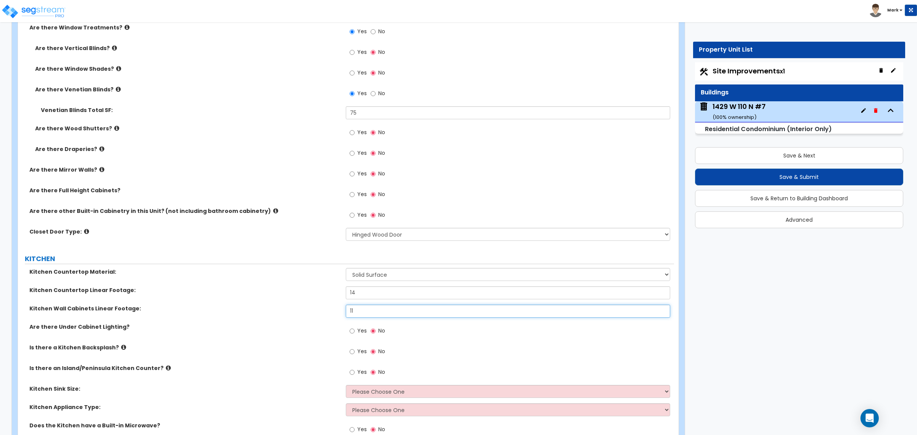
scroll to position [1050, 0]
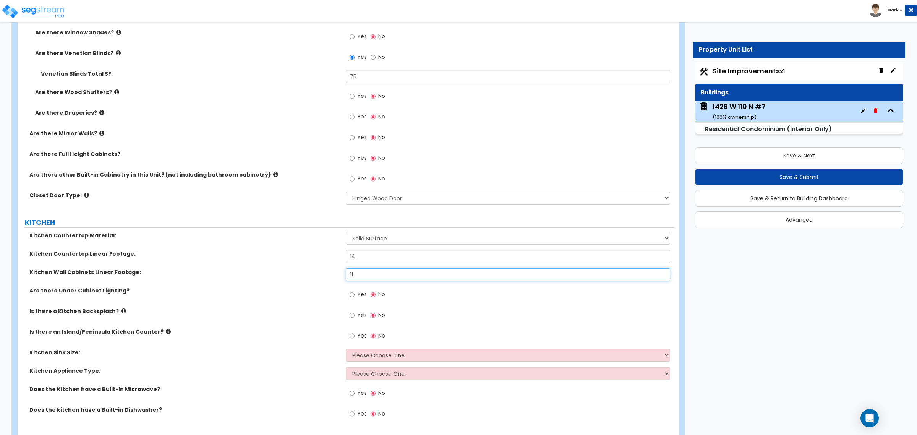
type input "11"
click at [373, 355] on select "Please Choose One Single Sink Double Sink" at bounding box center [508, 354] width 324 height 13
select select "2"
click at [346, 349] on select "Please Choose One Single Sink Double Sink" at bounding box center [508, 354] width 324 height 13
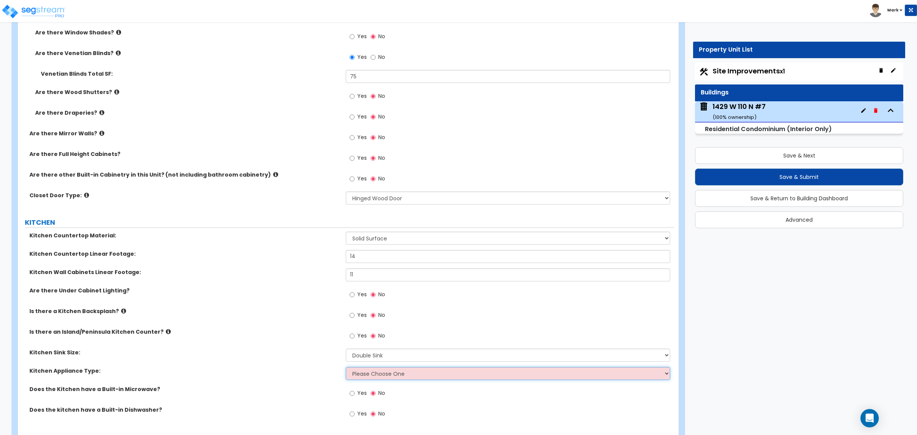
click at [376, 378] on select "Please Choose One Gas Electric" at bounding box center [508, 373] width 324 height 13
click at [383, 356] on select "Please Choose One Single Sink Double Sink" at bounding box center [508, 354] width 324 height 13
drag, startPoint x: 382, startPoint y: 383, endPoint x: 386, endPoint y: 376, distance: 8.7
click at [383, 381] on div "Kitchen Appliance Type: Please Choose One Gas Electric" at bounding box center [346, 376] width 656 height 18
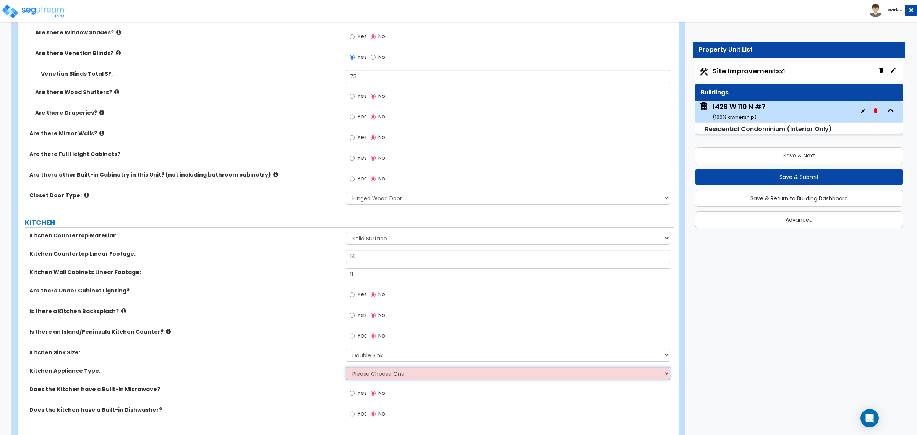
click at [386, 375] on select "Please Choose One Gas Electric" at bounding box center [508, 373] width 324 height 13
select select "2"
click at [346, 367] on select "Please Choose One Gas Electric" at bounding box center [508, 373] width 324 height 13
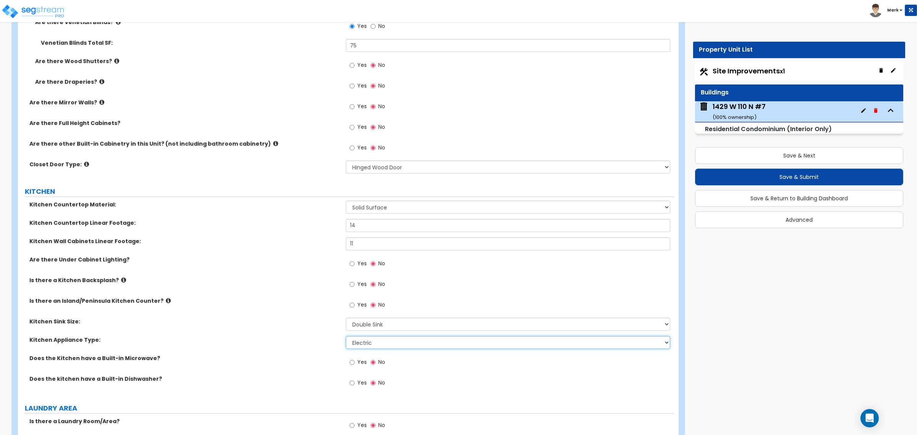
scroll to position [1098, 0]
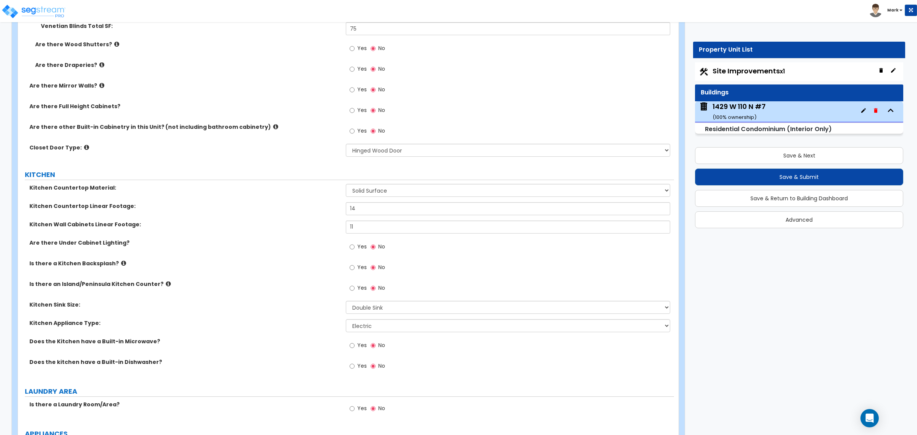
click at [364, 345] on span "Yes" at bounding box center [362, 345] width 10 height 8
click at [354, 345] on input "Yes" at bounding box center [352, 345] width 5 height 8
radio input "true"
click at [356, 367] on label "Yes" at bounding box center [358, 366] width 17 height 13
click at [354, 367] on input "Yes" at bounding box center [352, 366] width 5 height 8
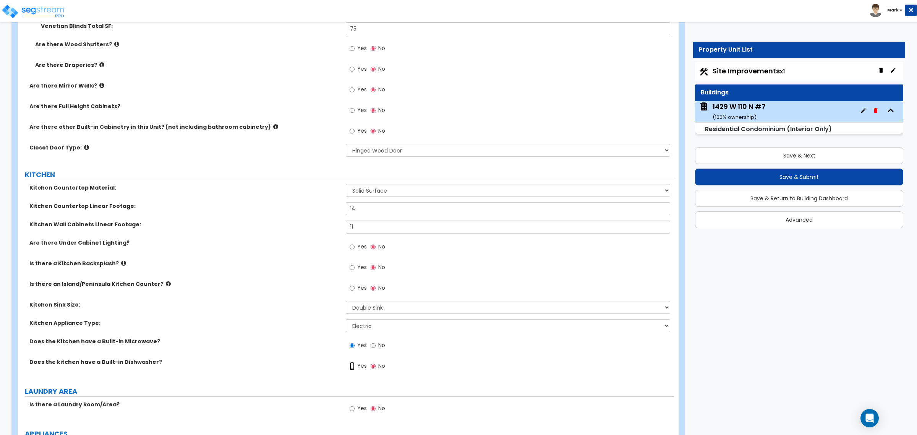
radio input "true"
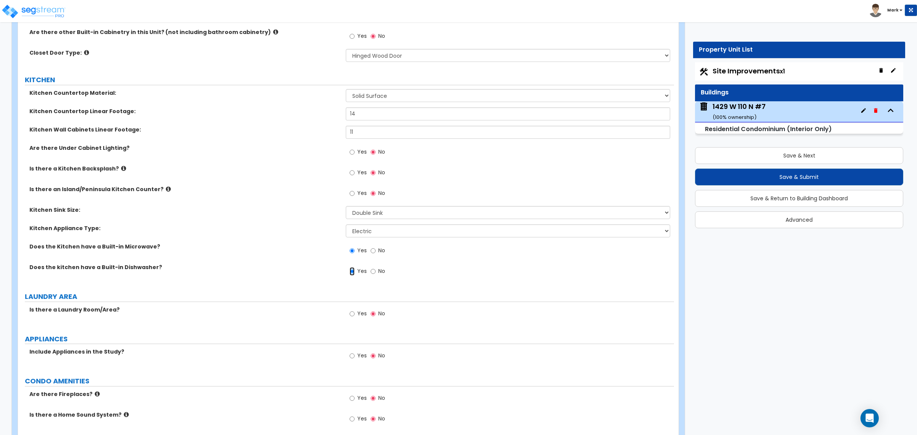
scroll to position [1194, 0]
click at [362, 322] on div "Yes No" at bounding box center [367, 314] width 43 height 18
click at [362, 318] on label "Yes" at bounding box center [358, 313] width 17 height 13
click at [354, 317] on input "Yes" at bounding box center [352, 313] width 5 height 8
radio input "true"
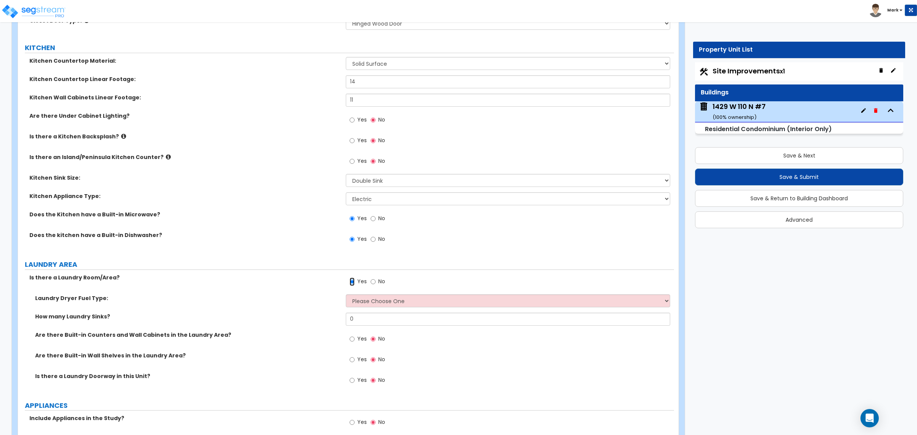
scroll to position [1241, 0]
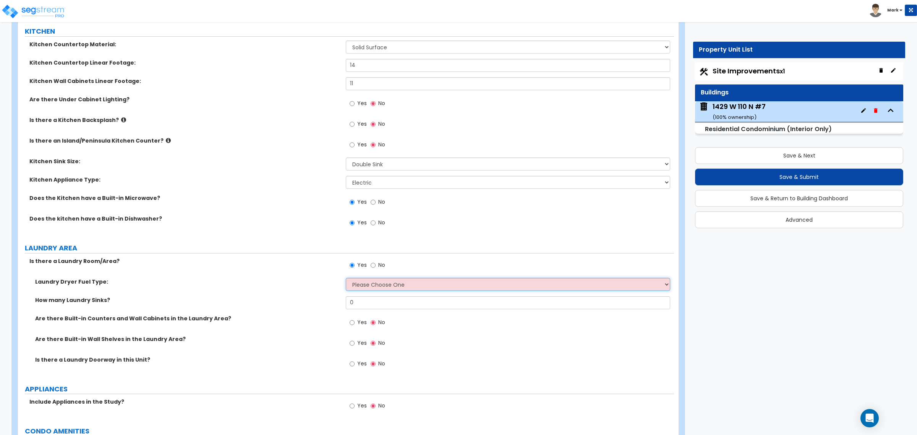
click at [368, 285] on select "Please Choose One Gas Electric" at bounding box center [508, 284] width 324 height 13
select select "2"
click at [346, 278] on select "Please Choose One Gas Electric" at bounding box center [508, 284] width 324 height 13
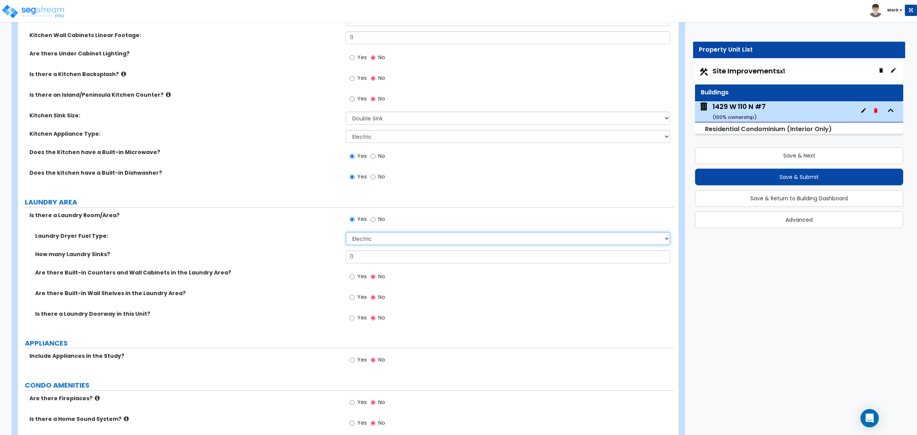
scroll to position [1337, 0]
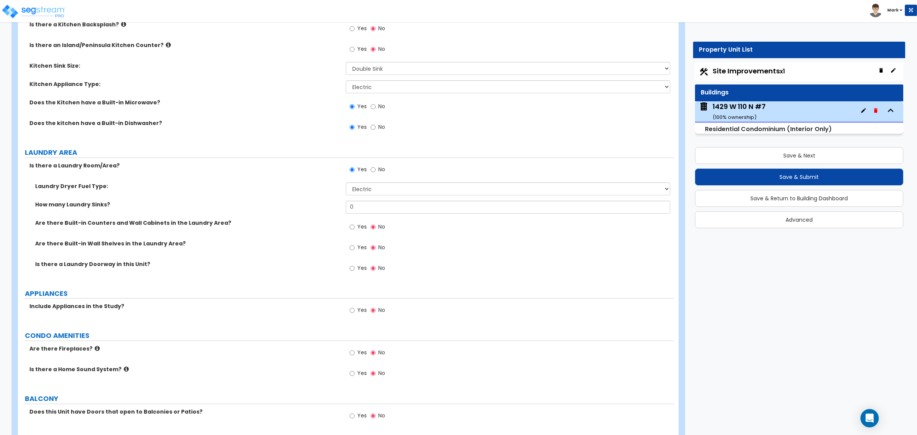
click at [361, 310] on span "Yes" at bounding box center [362, 310] width 10 height 8
click at [354, 310] on input "Yes" at bounding box center [352, 310] width 5 height 8
radio input "true"
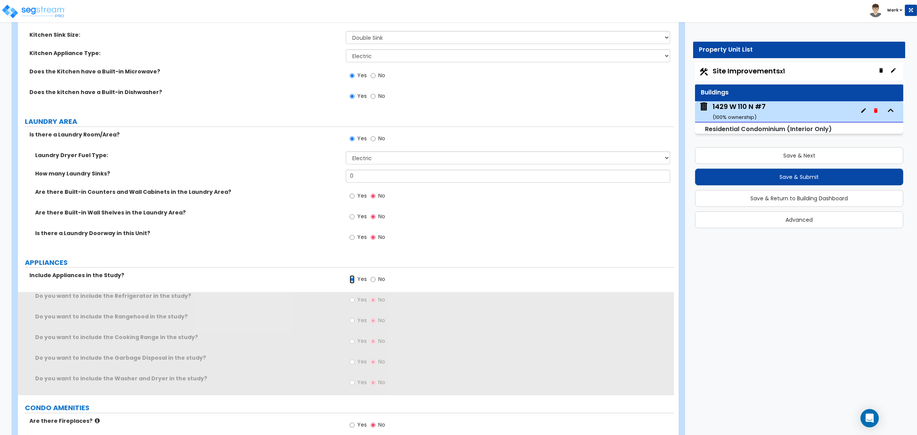
scroll to position [1385, 0]
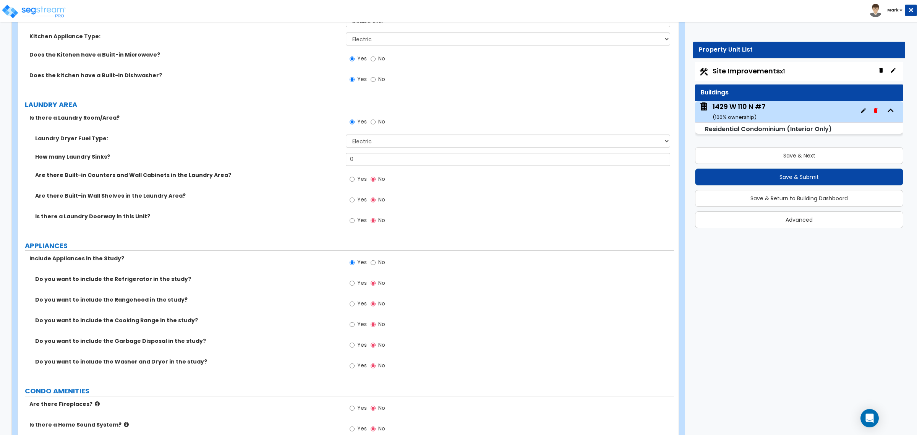
click at [360, 285] on span "Yes" at bounding box center [362, 283] width 10 height 8
click at [354, 285] on input "Yes" at bounding box center [352, 283] width 5 height 8
radio input "true"
click at [354, 323] on input "Yes" at bounding box center [352, 324] width 5 height 8
radio input "true"
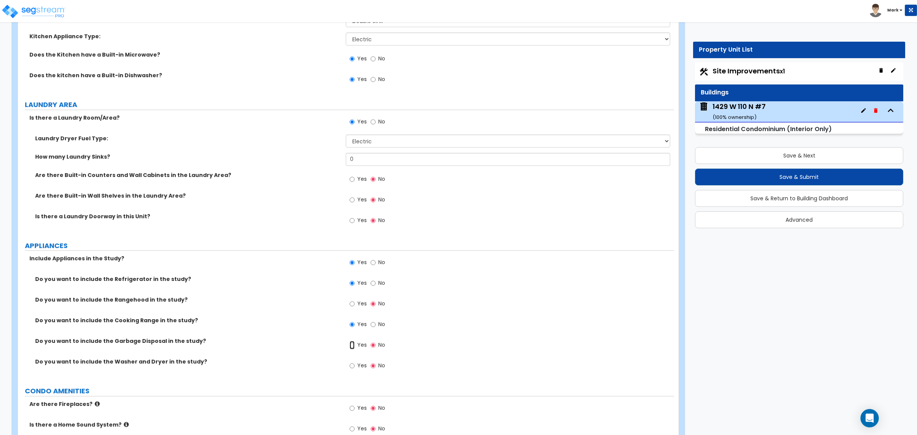
click at [352, 344] on input "Yes" at bounding box center [352, 345] width 5 height 8
radio input "true"
click at [355, 369] on label "Yes" at bounding box center [358, 366] width 17 height 13
click at [354, 369] on input "Yes" at bounding box center [352, 365] width 5 height 8
radio input "true"
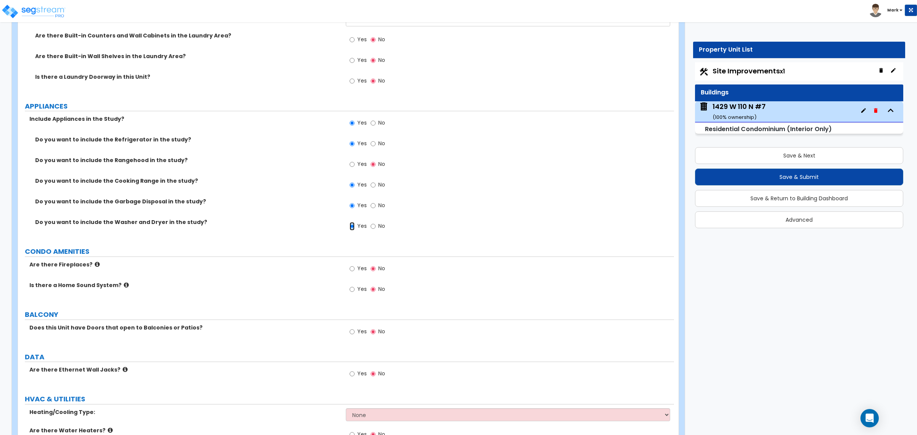
scroll to position [1528, 0]
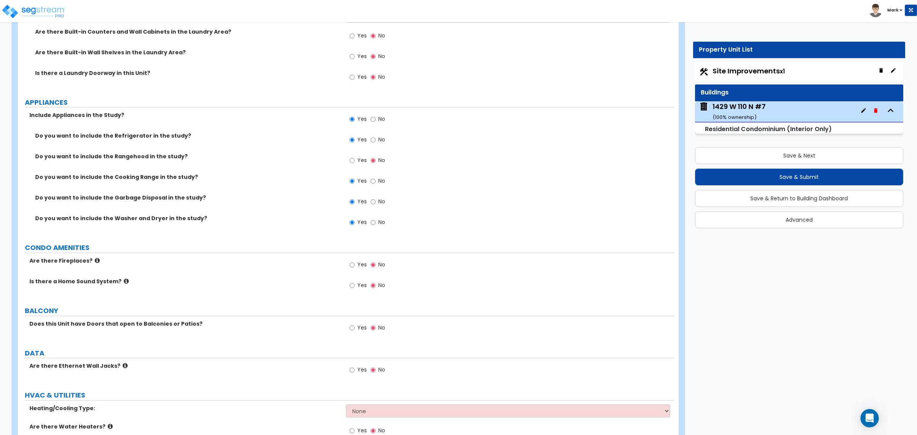
click at [357, 331] on span "Yes" at bounding box center [362, 328] width 10 height 8
click at [354, 331] on input "Yes" at bounding box center [352, 328] width 5 height 8
radio input "true"
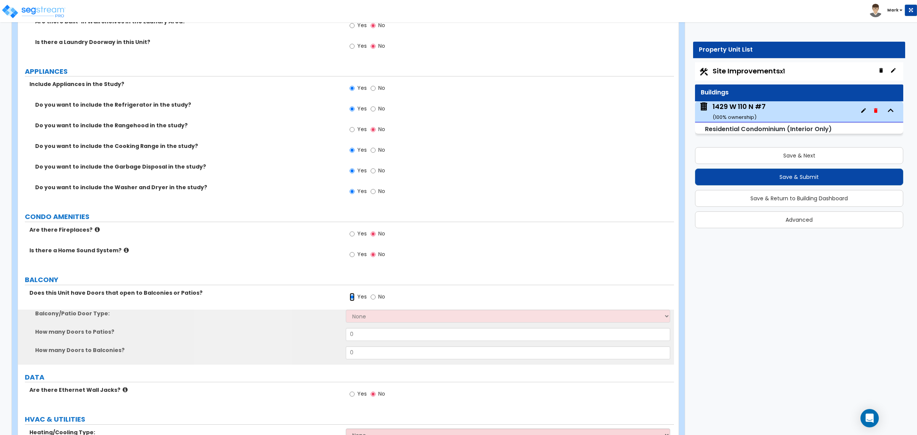
scroll to position [1576, 0]
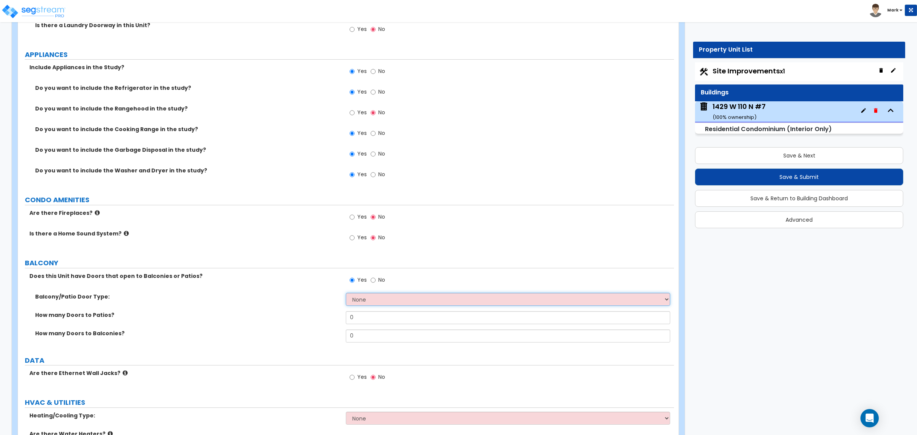
click at [367, 301] on select "None Single Hinged Doors Double Hinged Doors Single French Doors Double French …" at bounding box center [508, 299] width 324 height 13
select select "5"
click at [346, 293] on select "None Single Hinged Doors Double Hinged Doors Single French Doors Double French …" at bounding box center [508, 299] width 324 height 13
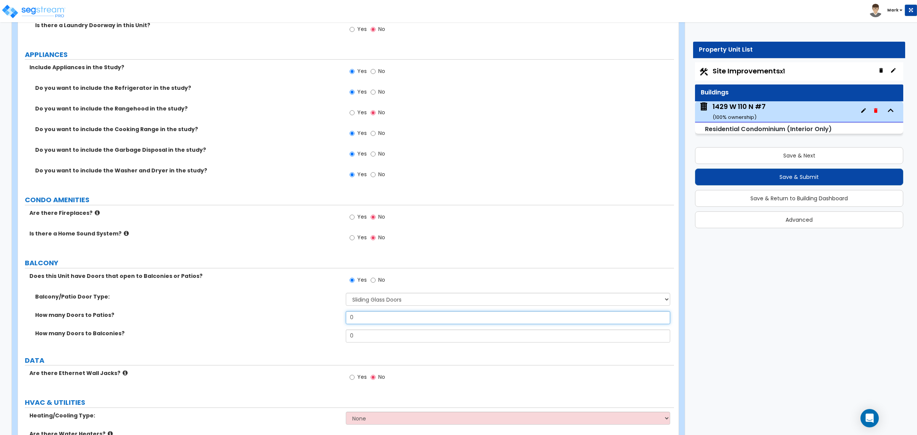
click at [358, 320] on input "0" at bounding box center [508, 317] width 324 height 13
click at [361, 333] on input "0" at bounding box center [508, 335] width 324 height 13
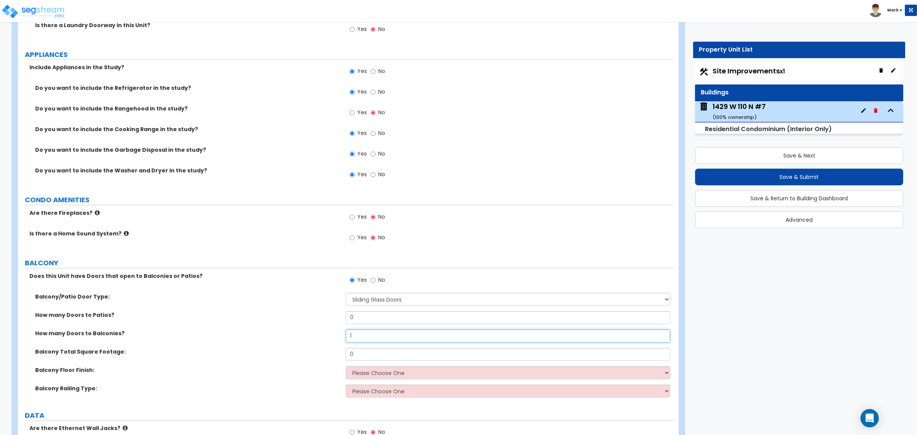
type input "1"
click at [377, 356] on input "0" at bounding box center [508, 354] width 324 height 13
type input "50"
drag, startPoint x: 377, startPoint y: 367, endPoint x: 375, endPoint y: 374, distance: 6.5
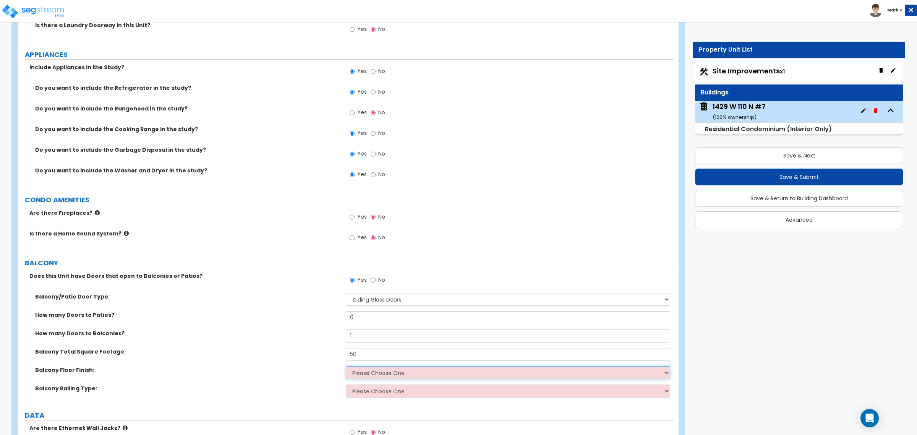
click at [377, 368] on select "Please Choose One Concrete Tiles Resilient Laminate Wood PVC" at bounding box center [508, 372] width 324 height 13
click at [346, 367] on select "Please Choose One Concrete Tiles Resilient Laminate Wood PVC" at bounding box center [508, 372] width 324 height 13
click at [378, 386] on select "Please Choose One Steel Aluminum Wood Glass and Metal Wrought Iron" at bounding box center [508, 390] width 324 height 13
click at [393, 390] on select "Please Choose One Steel Aluminum Wood Glass and Metal Wrought Iron" at bounding box center [508, 390] width 324 height 13
select select "2"
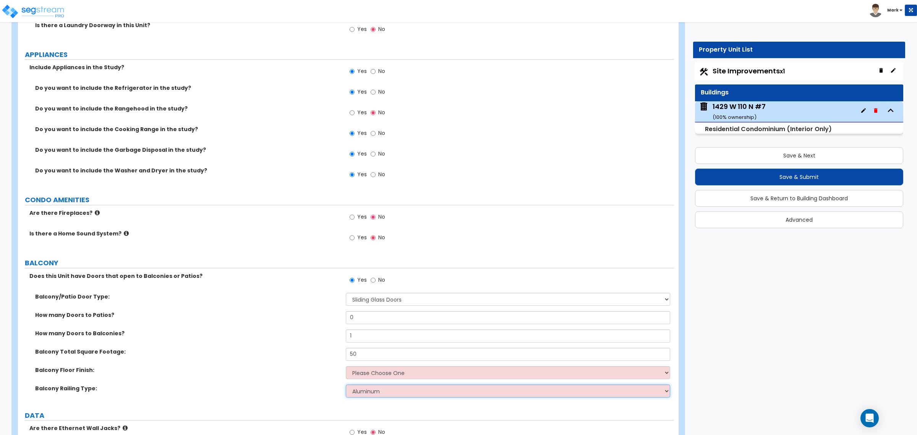
click at [346, 385] on select "Please Choose One Steel Aluminum Wood Glass and Metal Wrought Iron" at bounding box center [508, 390] width 324 height 13
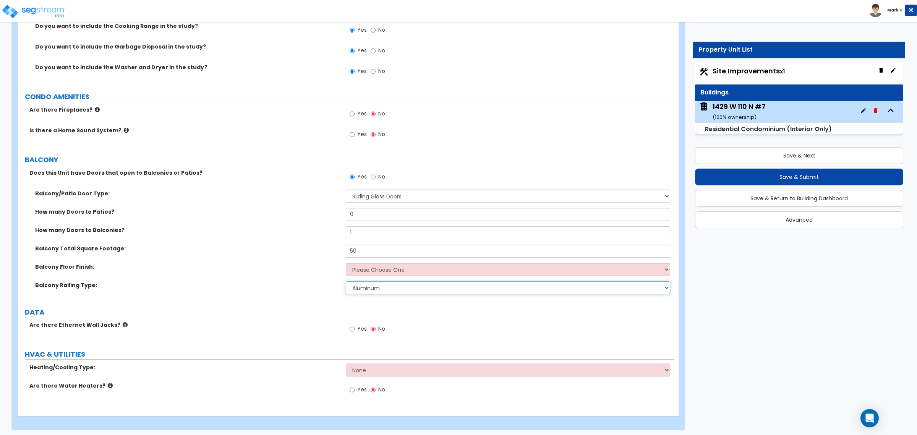
scroll to position [1683, 0]
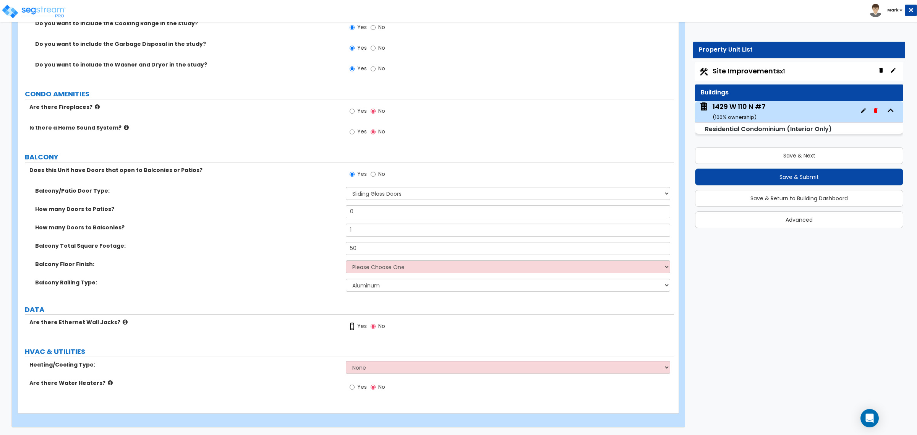
drag, startPoint x: 354, startPoint y: 322, endPoint x: 353, endPoint y: 329, distance: 6.9
click at [354, 322] on input "Yes" at bounding box center [352, 326] width 5 height 8
radio input "true"
click at [357, 369] on select "None Heat Only Central HVAC Thru Wall HVAC Mini Split HVAC" at bounding box center [508, 367] width 324 height 13
select select "2"
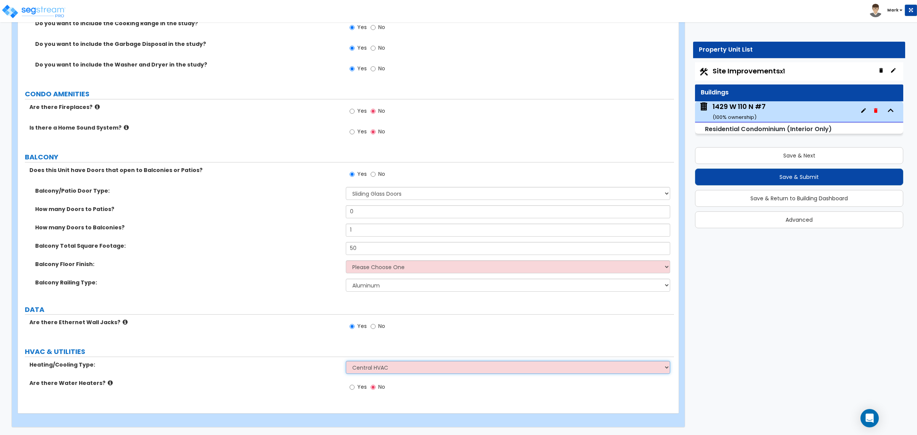
click at [346, 361] on select "None Heat Only Central HVAC Thru Wall HVAC Mini Split HVAC" at bounding box center [508, 367] width 324 height 13
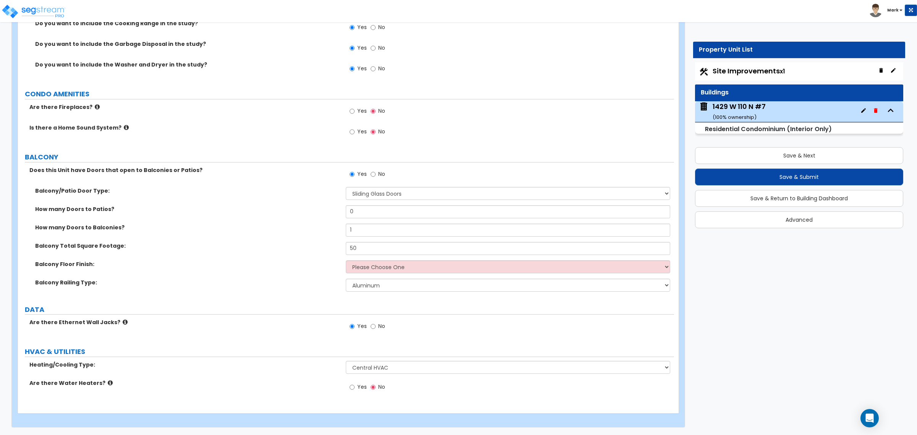
click at [358, 395] on div "Yes No" at bounding box center [367, 388] width 43 height 18
click at [358, 390] on span "Yes" at bounding box center [362, 387] width 10 height 8
click at [354, 390] on input "Yes" at bounding box center [352, 387] width 5 height 8
radio input "true"
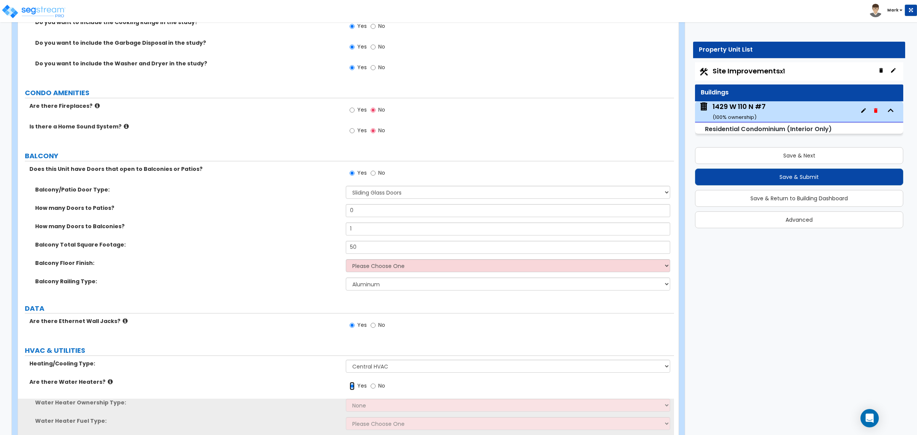
scroll to position [1719, 0]
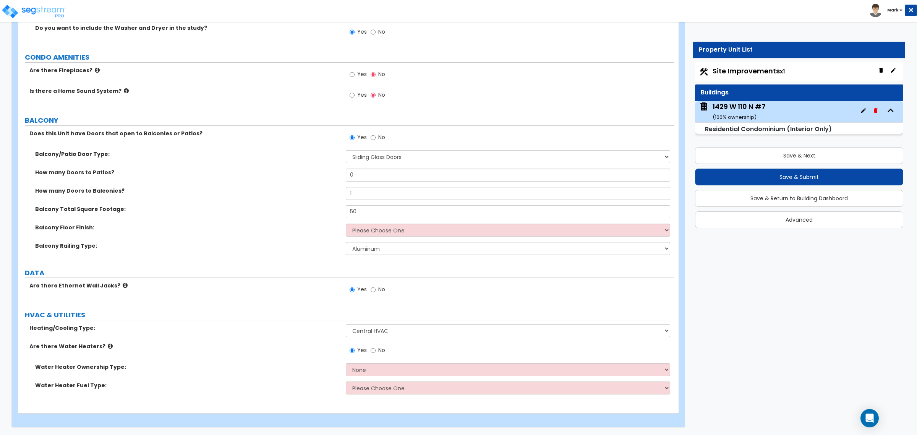
click at [374, 376] on div "Water Heater Ownership Type: None Water Heater for Multiple Units Water Heater …" at bounding box center [346, 372] width 656 height 18
click at [374, 375] on select "None Water Heater for Multiple Units Water Heater for Individual Units" at bounding box center [508, 369] width 324 height 13
select select "2"
click at [346, 363] on select "None Water Heater for Multiple Units Water Heater for Individual Units" at bounding box center [508, 369] width 324 height 13
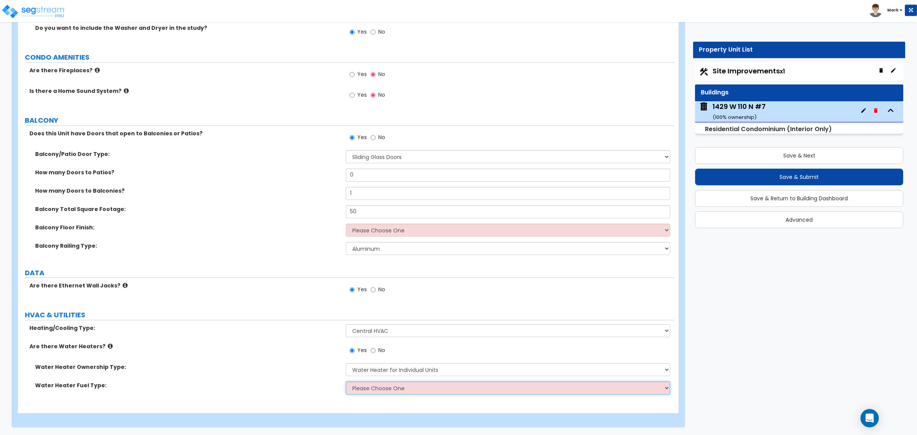
click at [373, 385] on select "Please Choose One Gas Electric" at bounding box center [508, 387] width 324 height 13
click at [379, 385] on select "Please Choose One Gas Electric" at bounding box center [508, 387] width 324 height 13
select select "1"
click at [346, 381] on select "Please Choose One Gas Electric" at bounding box center [508, 387] width 324 height 13
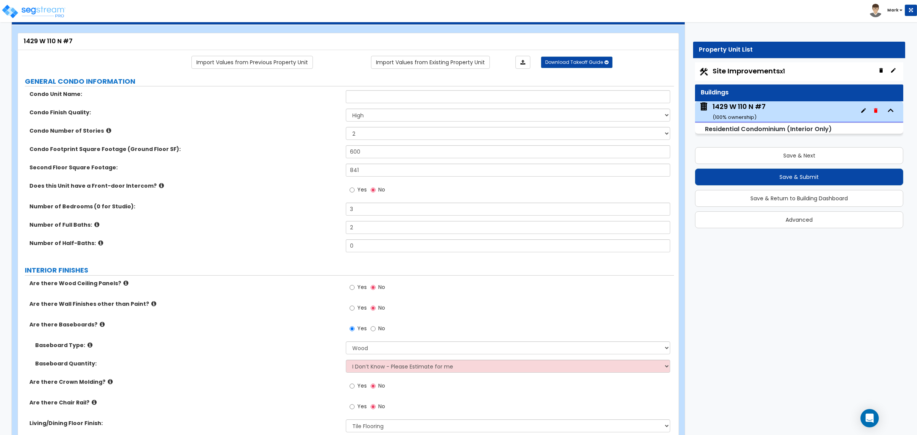
scroll to position [48, 0]
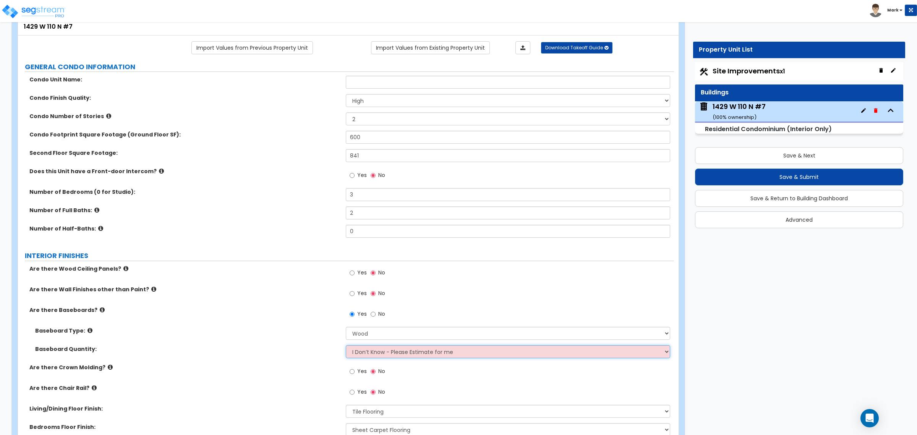
click at [369, 356] on select "I Don’t Know - Please Estimate for me I want to Enter the Linear Footage" at bounding box center [508, 351] width 324 height 13
click at [371, 353] on select "I Don’t Know - Please Estimate for me I want to Enter the Linear Footage" at bounding box center [508, 351] width 324 height 13
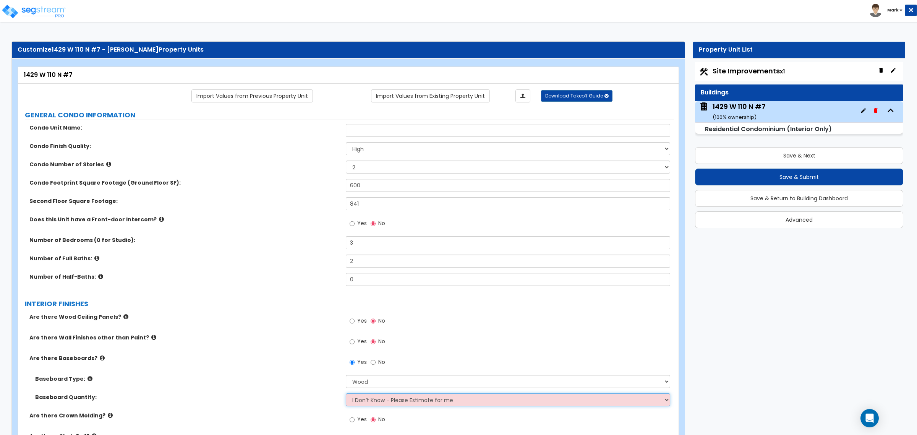
scroll to position [191, 0]
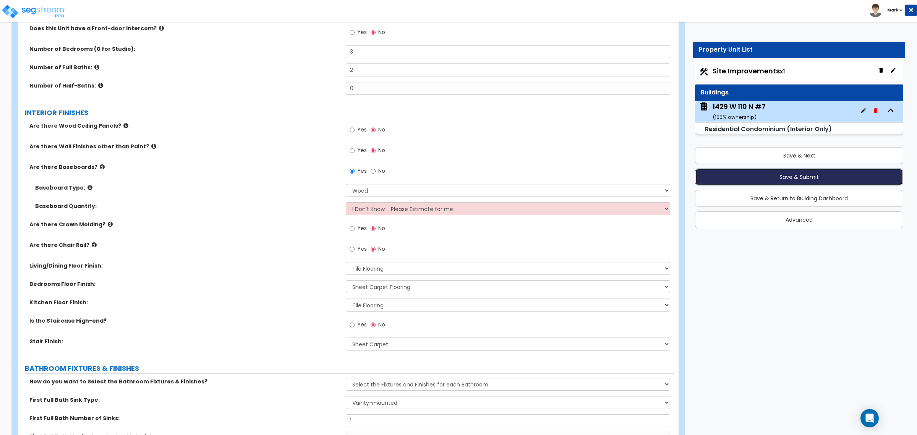
click at [751, 183] on button "Save & Submit" at bounding box center [799, 176] width 208 height 17
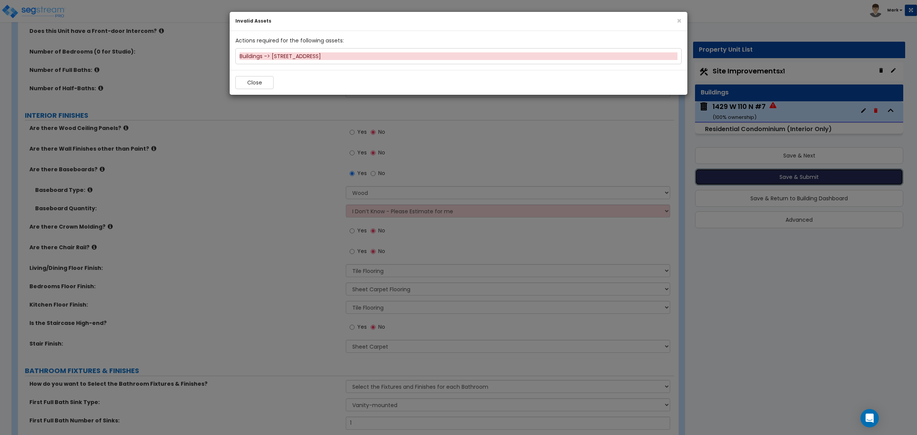
scroll to position [240, 0]
click at [249, 86] on button "Close" at bounding box center [254, 82] width 38 height 13
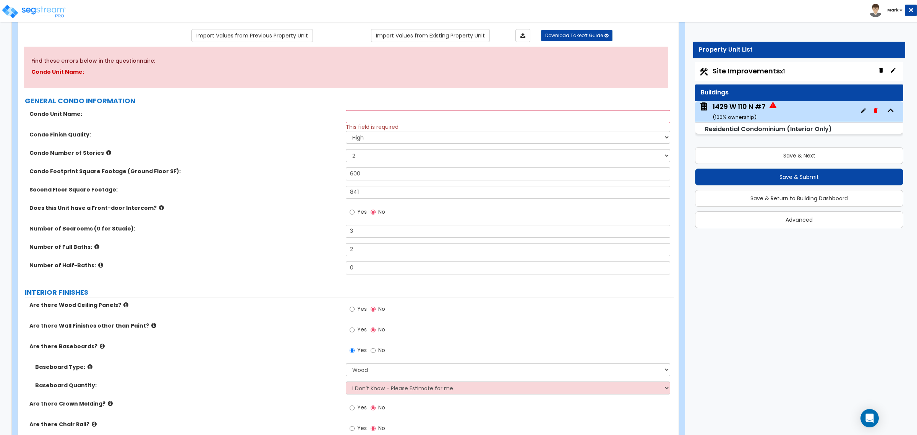
scroll to position [49, 0]
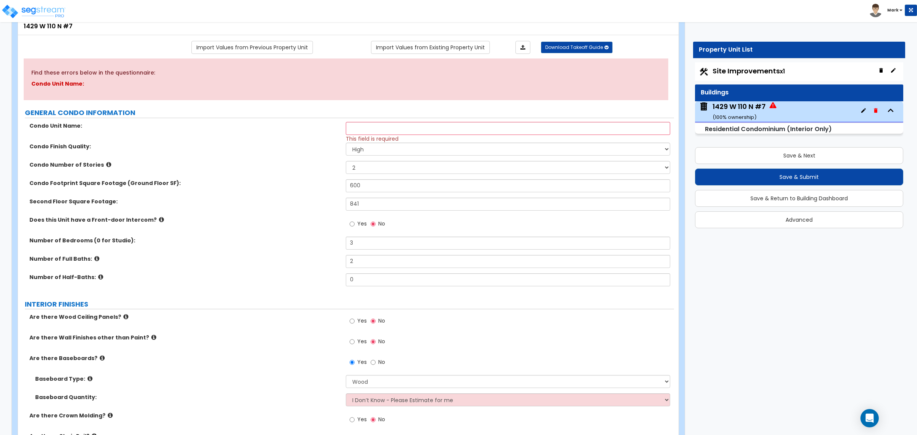
click at [732, 69] on span "Site Improvements x1" at bounding box center [748, 71] width 72 height 10
select select "2"
select select "1"
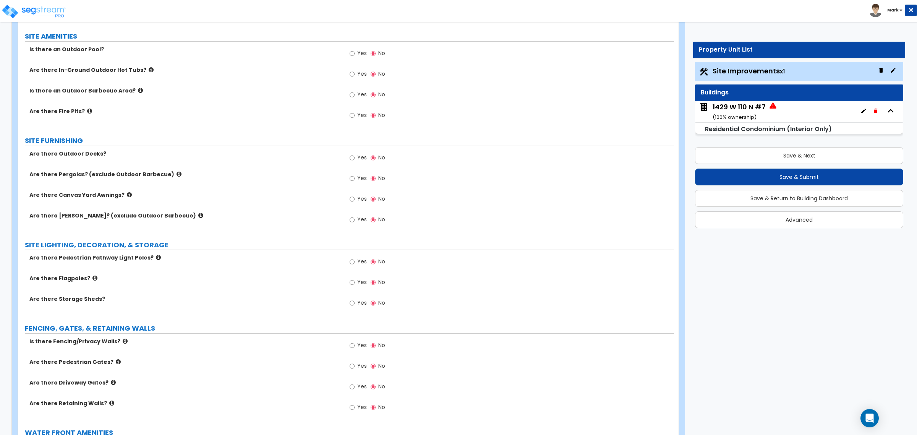
scroll to position [768, 0]
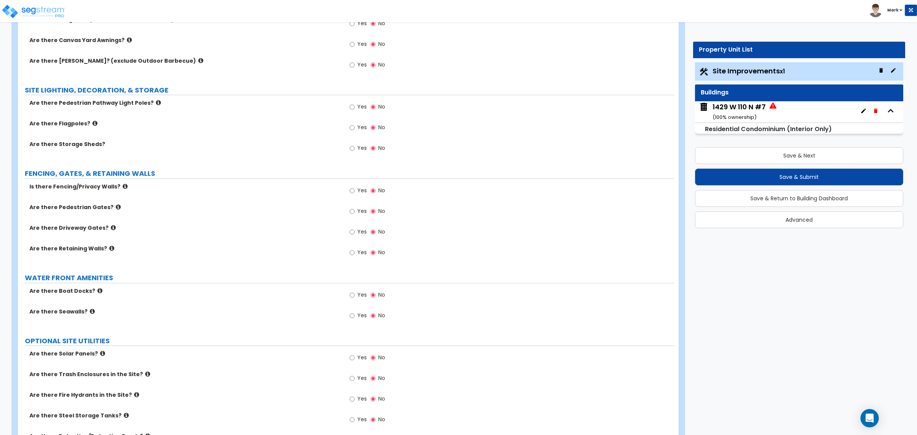
click at [743, 110] on div "1429 W 110 N #7 ( 100 % ownership)" at bounding box center [738, 111] width 53 height 19
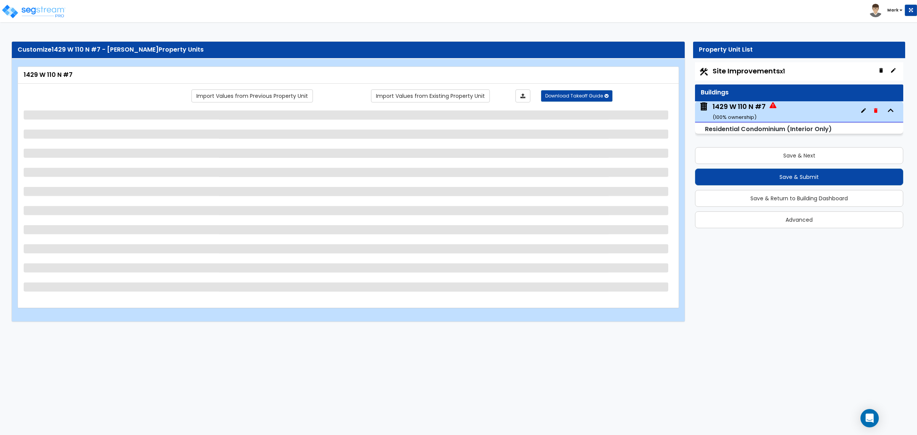
select select "2"
select select "1"
select select "5"
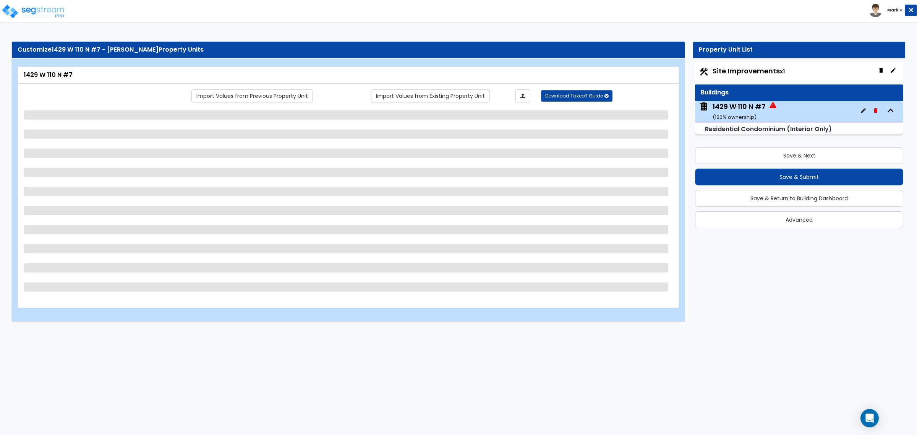
select select "1"
select select "5"
select select "2"
select select "3"
select select "2"
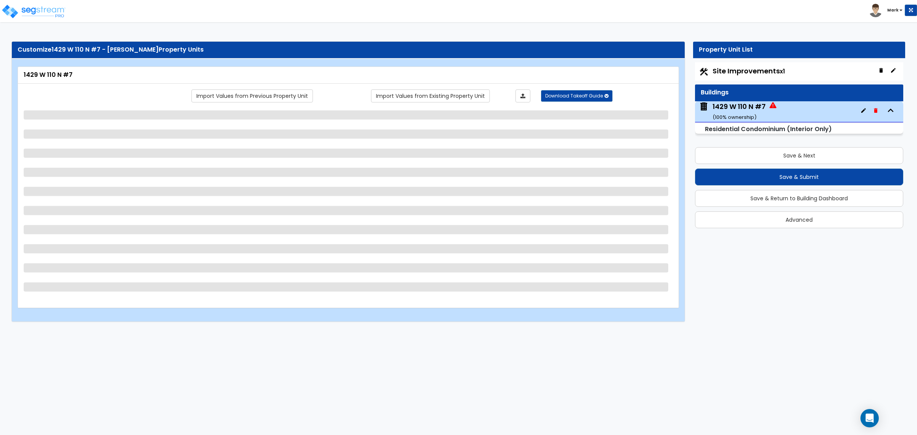
select select "1"
select select "2"
select select "1"
select select "3"
select select "2"
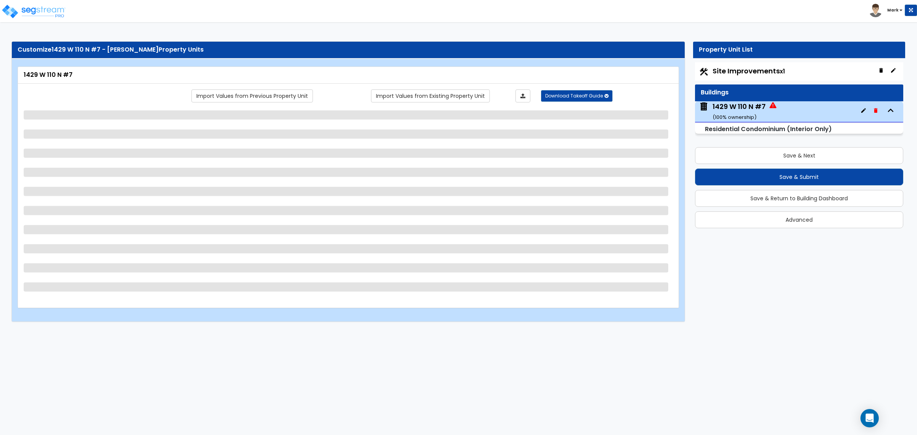
select select "1"
select select "2"
select select "1"
select select "2"
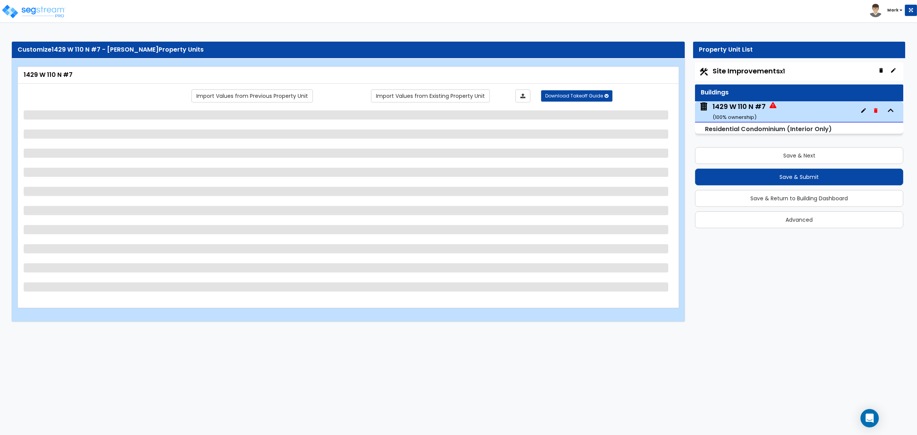
select select "3"
select select "2"
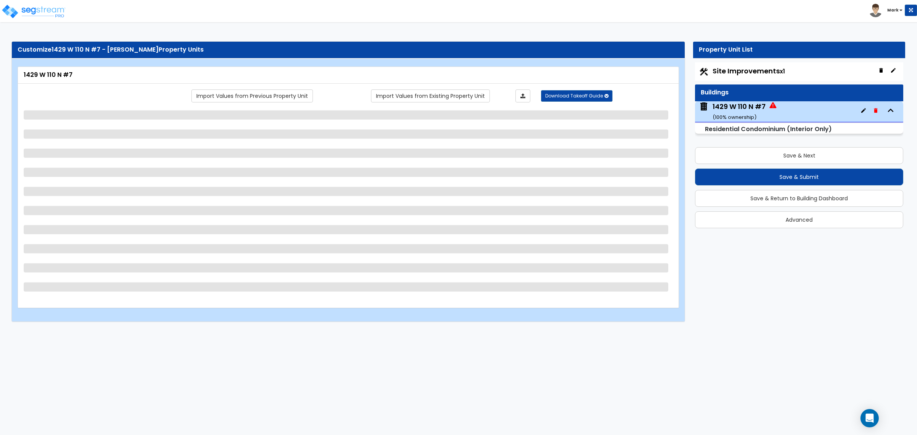
select select "5"
select select "2"
select select "1"
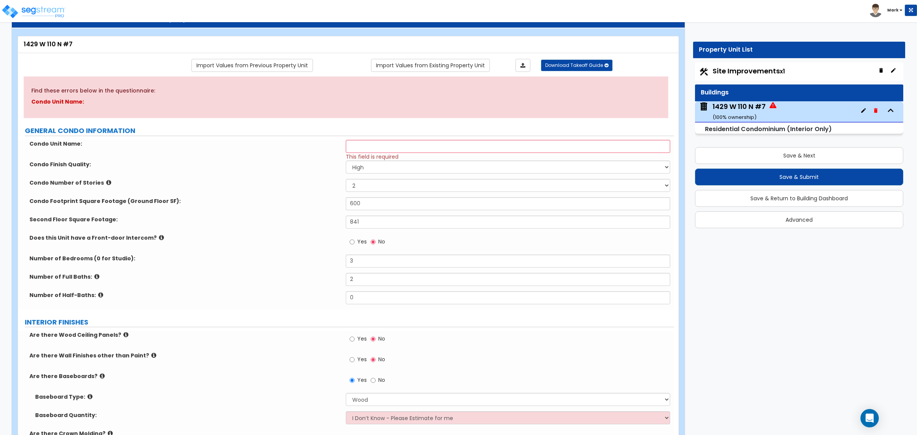
scroll to position [48, 0]
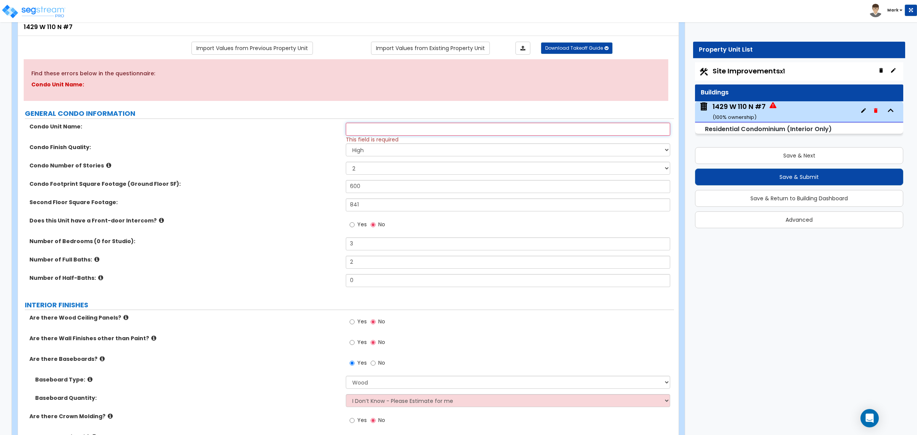
click at [375, 134] on input "text" at bounding box center [508, 129] width 324 height 13
drag, startPoint x: 392, startPoint y: 121, endPoint x: 359, endPoint y: 134, distance: 35.0
paste input "1429 W 110 N"
type input "1429 W 110 N"
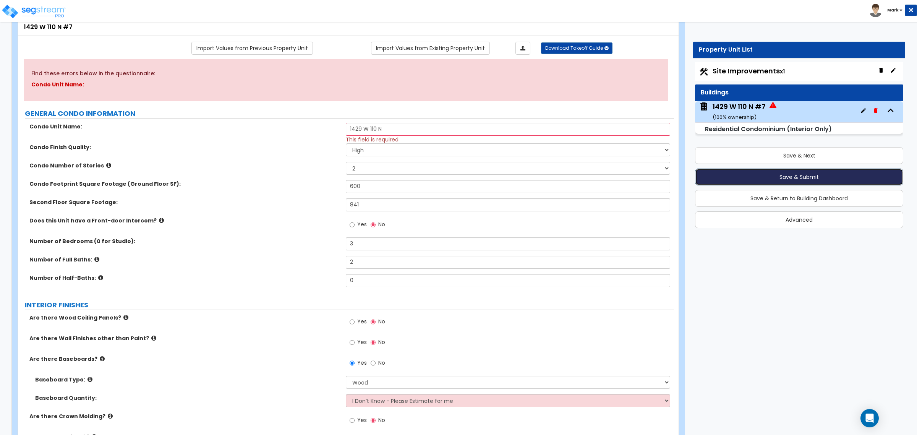
click at [801, 174] on button "Save & Submit" at bounding box center [799, 176] width 208 height 17
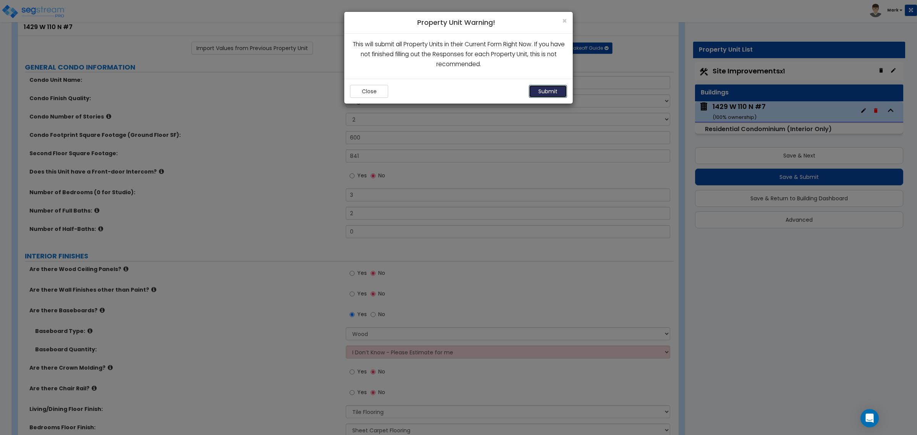
drag, startPoint x: 801, startPoint y: 174, endPoint x: 549, endPoint y: 96, distance: 264.3
click at [549, 96] on button "Submit" at bounding box center [548, 91] width 38 height 13
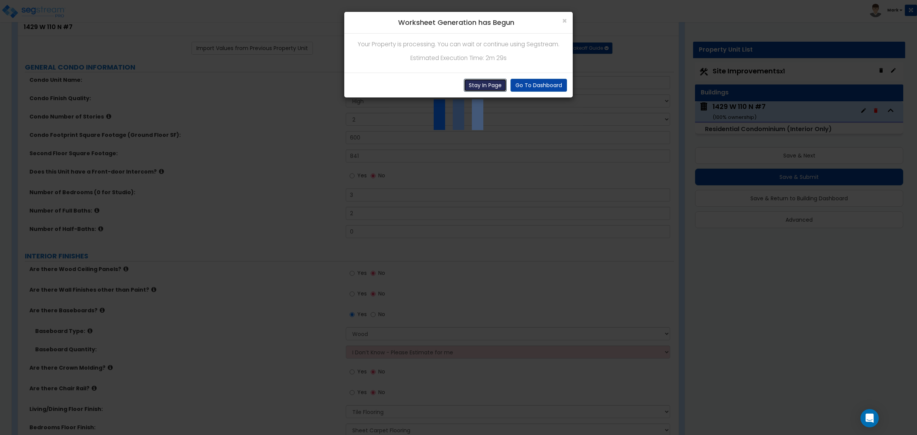
drag, startPoint x: 489, startPoint y: 112, endPoint x: 491, endPoint y: 92, distance: 20.0
click at [491, 92] on button "Stay In Page" at bounding box center [485, 85] width 43 height 13
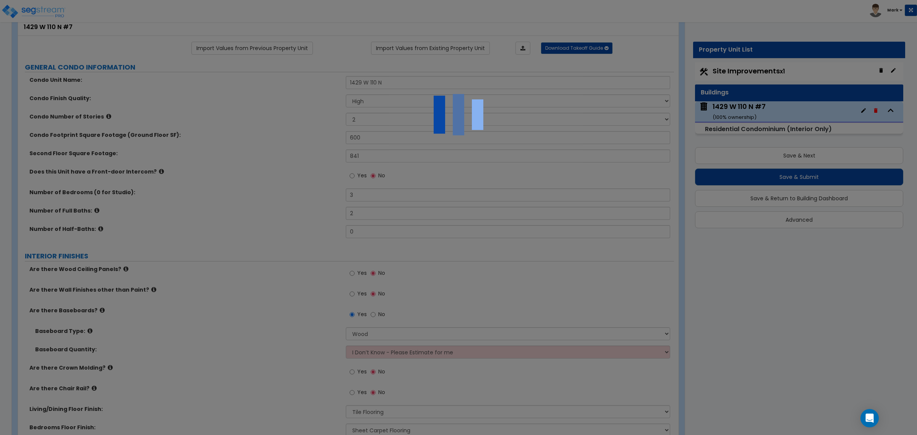
drag, startPoint x: 374, startPoint y: 110, endPoint x: 220, endPoint y: 222, distance: 189.5
click at [220, 222] on div at bounding box center [458, 217] width 917 height 435
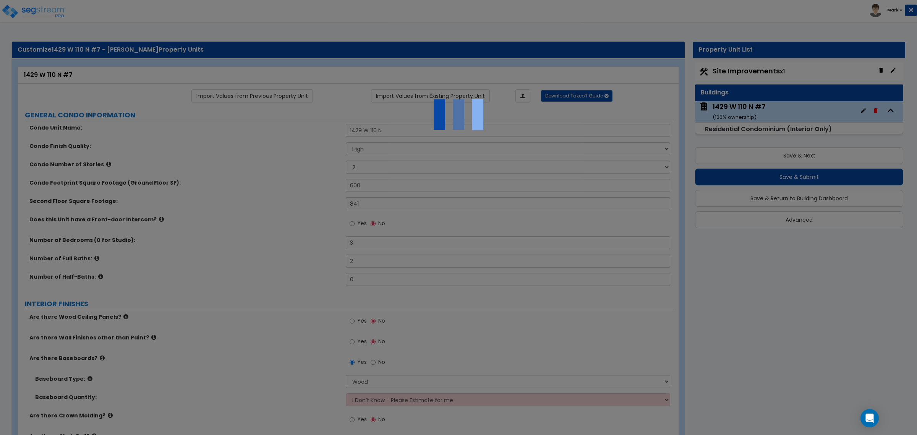
drag, startPoint x: 337, startPoint y: 201, endPoint x: 277, endPoint y: 195, distance: 60.2
click at [277, 195] on div at bounding box center [458, 217] width 917 height 435
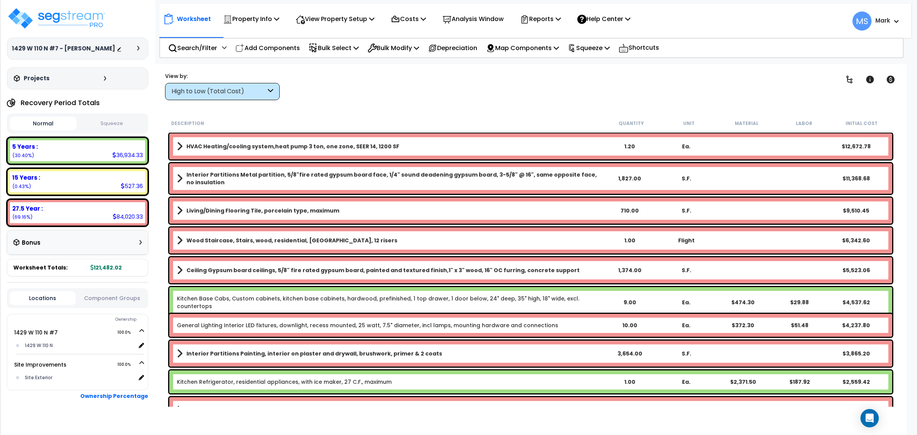
drag, startPoint x: 10, startPoint y: 222, endPoint x: -15, endPoint y: 228, distance: 25.2
click at [402, 104] on div "Worksheet Property Info Property Setup Add Property Unit Template property Clon…" at bounding box center [531, 281] width 752 height 435
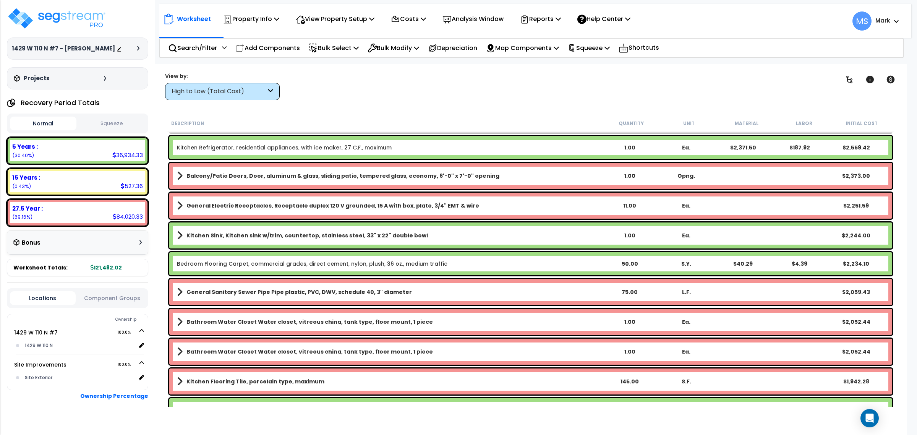
scroll to position [239, 0]
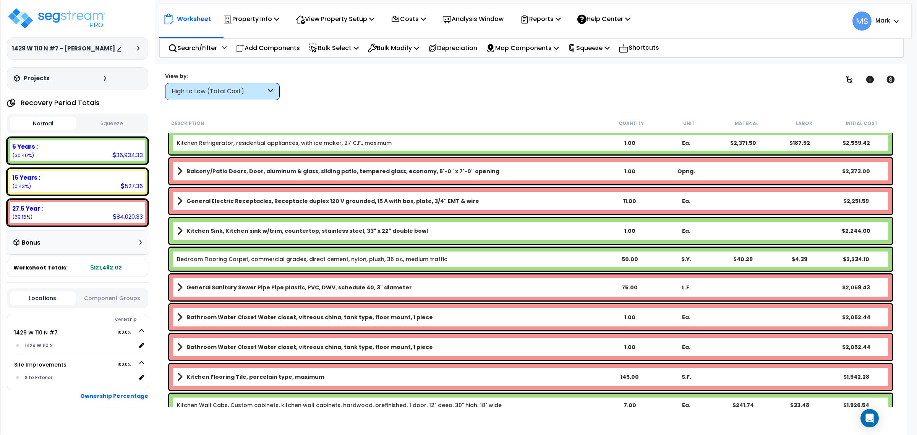
drag, startPoint x: 283, startPoint y: 173, endPoint x: 191, endPoint y: 177, distance: 92.2
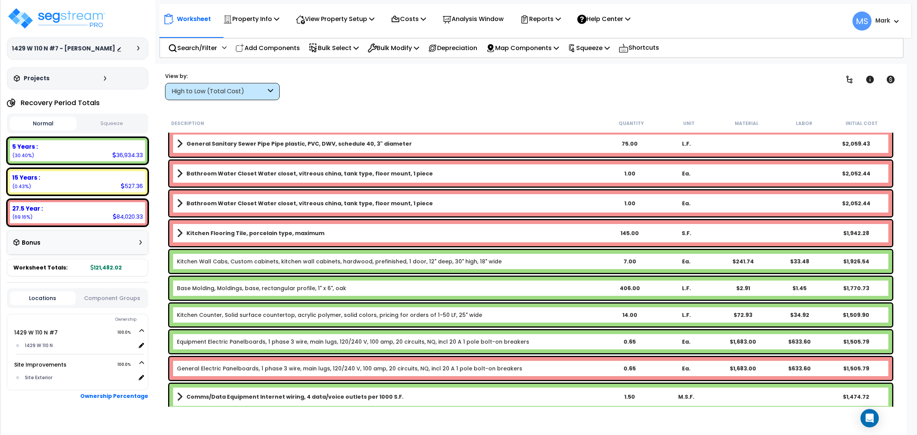
scroll to position [525, 0]
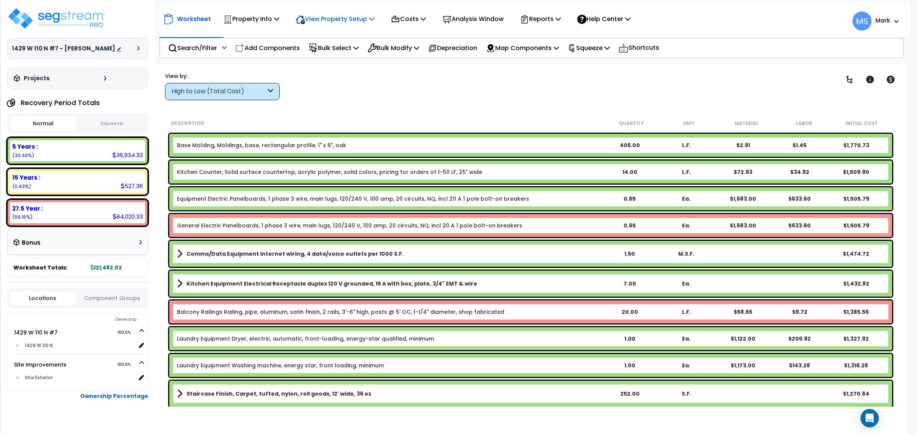
click at [279, 19] on p "View Property Setup" at bounding box center [251, 19] width 56 height 10
click at [245, 23] on p "Property Info" at bounding box center [251, 19] width 56 height 10
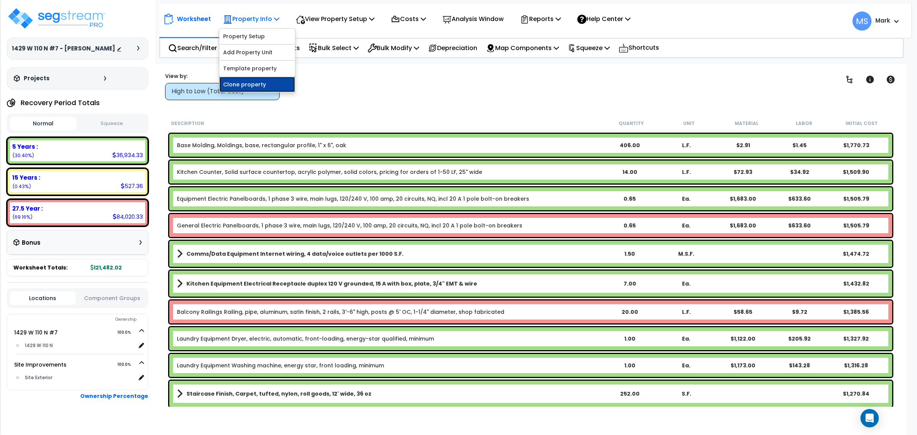
click at [233, 89] on link "Clone property" at bounding box center [257, 84] width 76 height 15
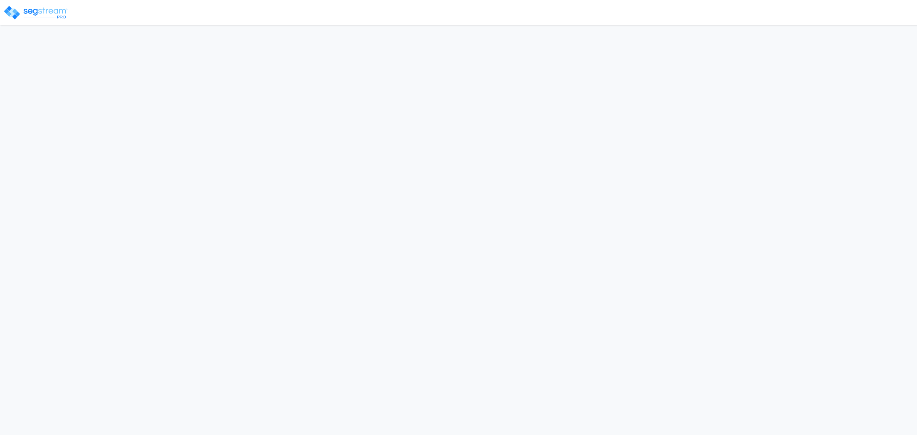
select select "[GEOGRAPHIC_DATA]"
select select "UT"
select select "RRM(_30"
select select "2024"
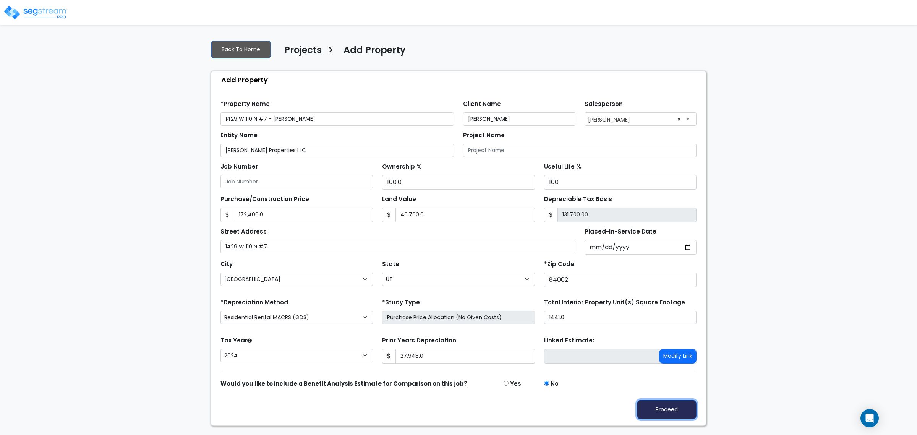
click at [660, 409] on button "Proceed" at bounding box center [667, 409] width 60 height 19
type input "172400"
type input "40700"
type input "27948"
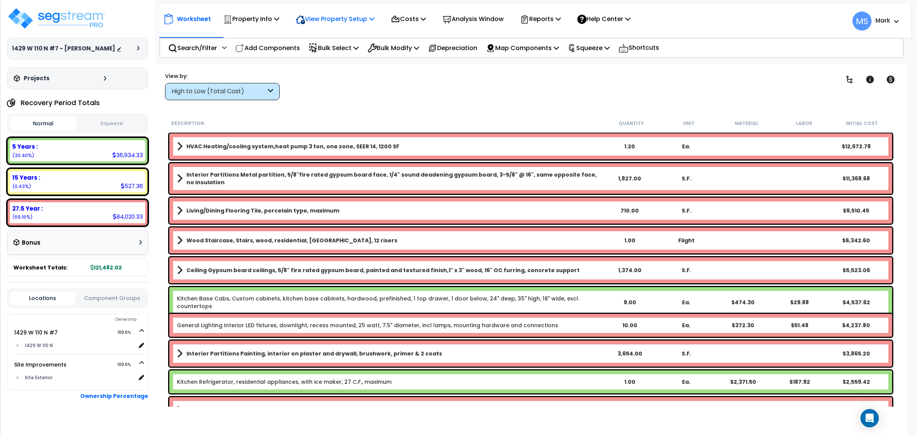
click at [279, 21] on p "View Property Setup" at bounding box center [251, 19] width 56 height 10
click at [257, 24] on div "Property Info" at bounding box center [251, 19] width 56 height 18
click at [279, 19] on p "View Property Setup" at bounding box center [251, 19] width 56 height 10
click at [328, 50] on link "View Questionnaire" at bounding box center [330, 52] width 76 height 15
click at [279, 15] on p "View Property Setup" at bounding box center [251, 19] width 56 height 10
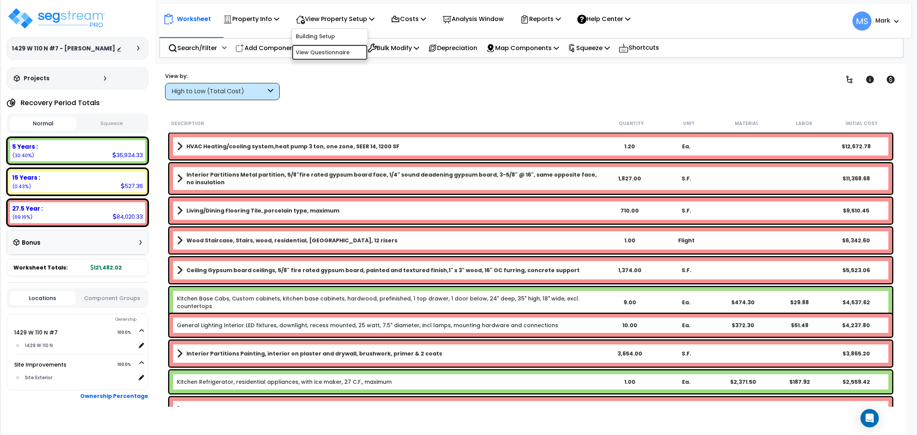
click at [314, 52] on link "View Questionnaire" at bounding box center [330, 52] width 76 height 15
click at [87, 20] on img at bounding box center [56, 18] width 99 height 23
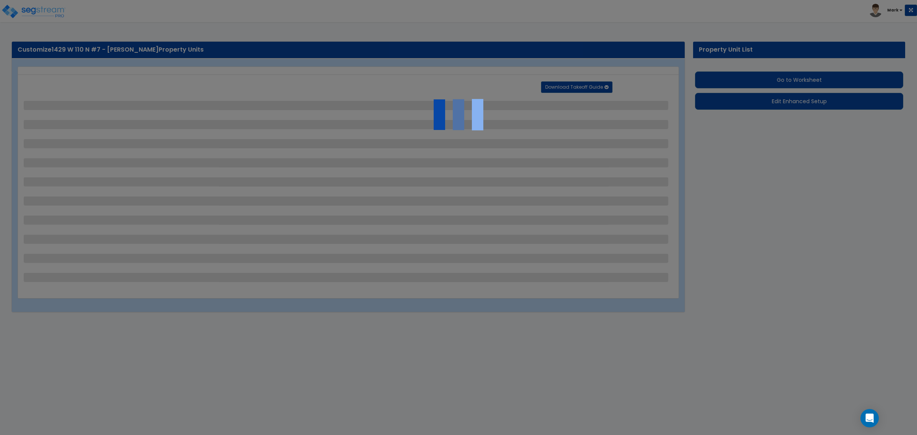
select select "2"
select select "1"
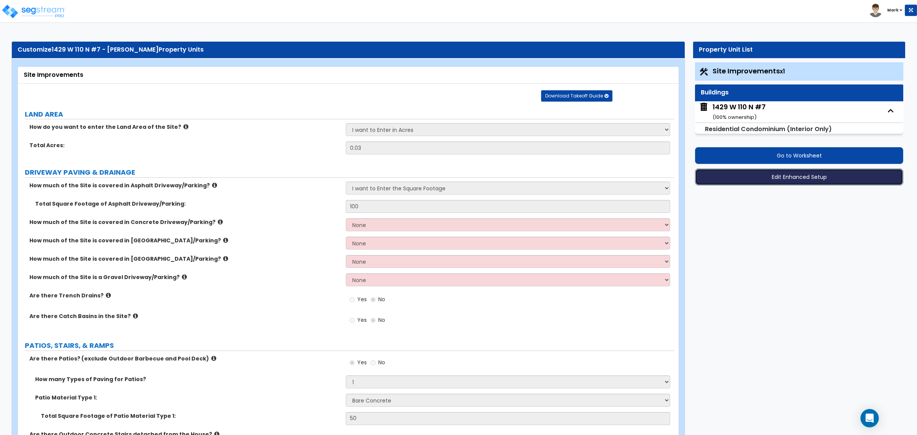
click at [783, 183] on button "Edit Enhanced Setup" at bounding box center [799, 176] width 208 height 17
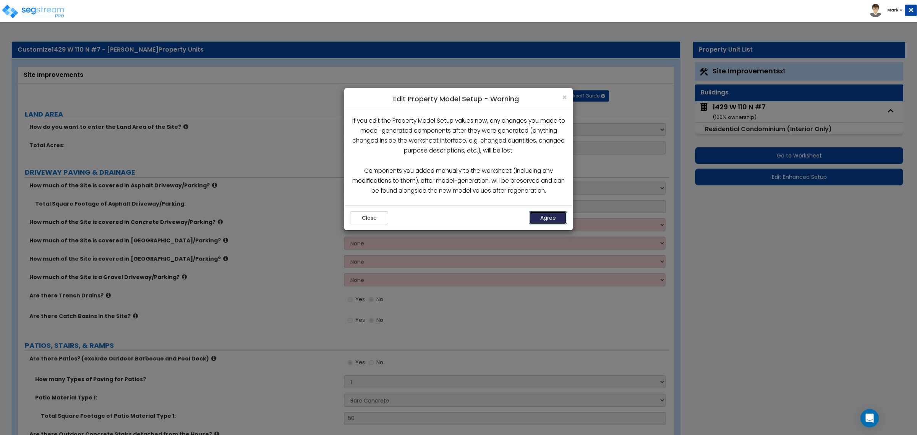
click at [547, 215] on button "Agree" at bounding box center [548, 217] width 38 height 13
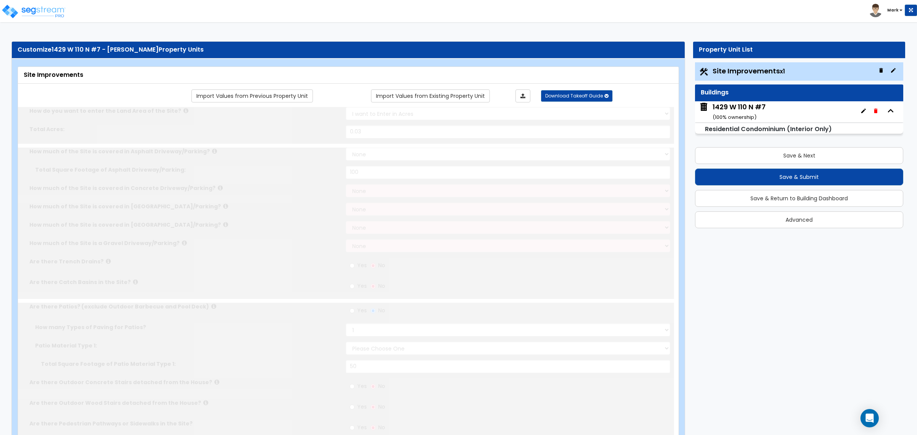
type input "0.03"
select select "2"
type input "100"
radio input "true"
select select "1"
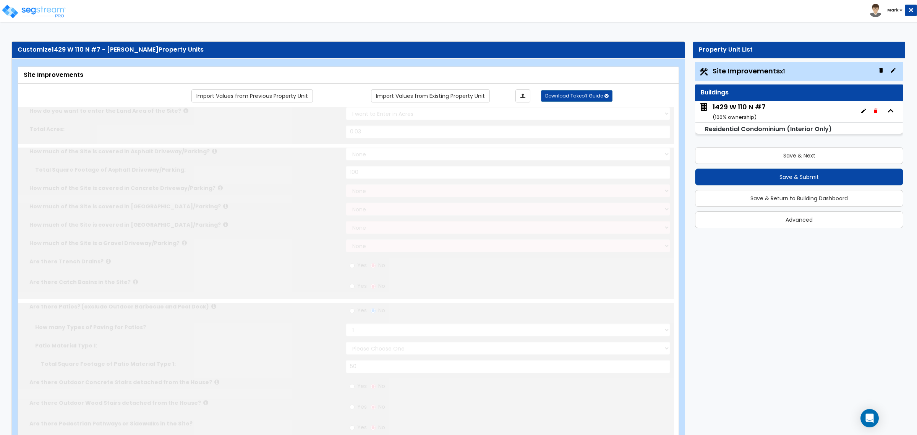
type input "50"
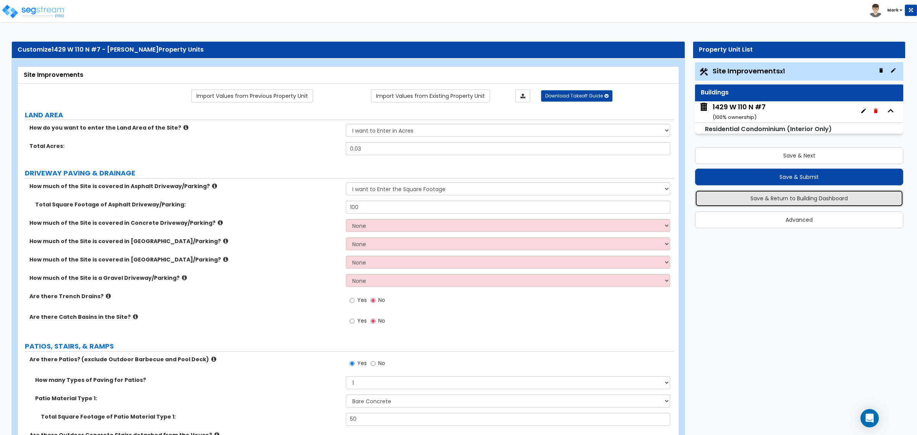
click at [769, 200] on button "Save & Return to Building Dashboard" at bounding box center [799, 198] width 208 height 17
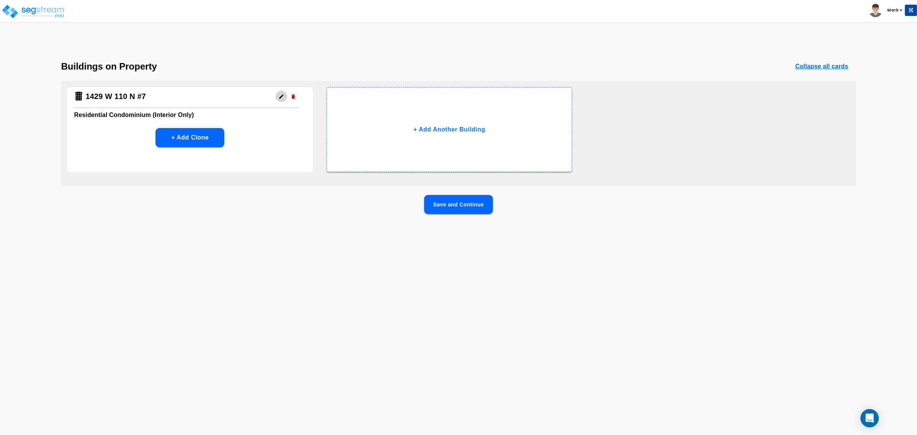
click at [281, 97] on icon "button" at bounding box center [281, 96] width 4 height 4
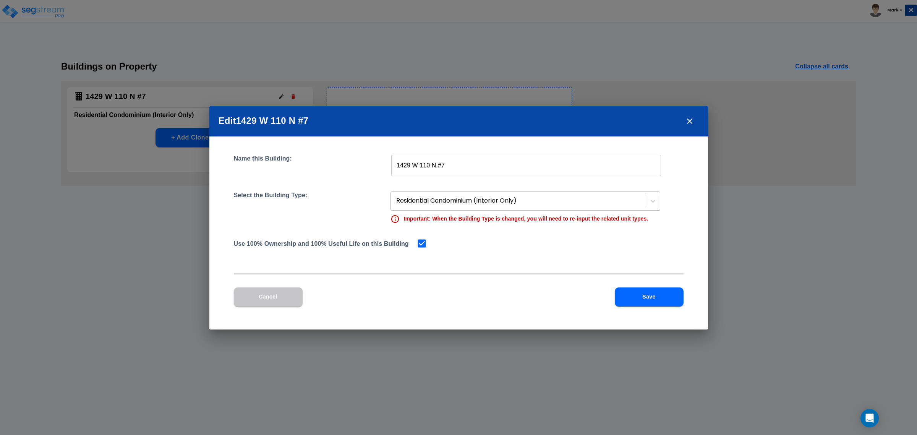
click at [434, 195] on div "Residential Condominium (Interior Only)" at bounding box center [518, 200] width 253 height 13
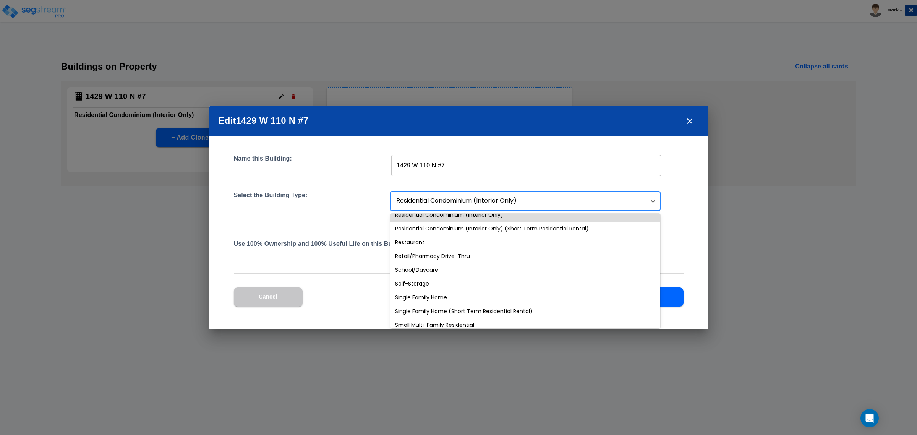
scroll to position [658, 0]
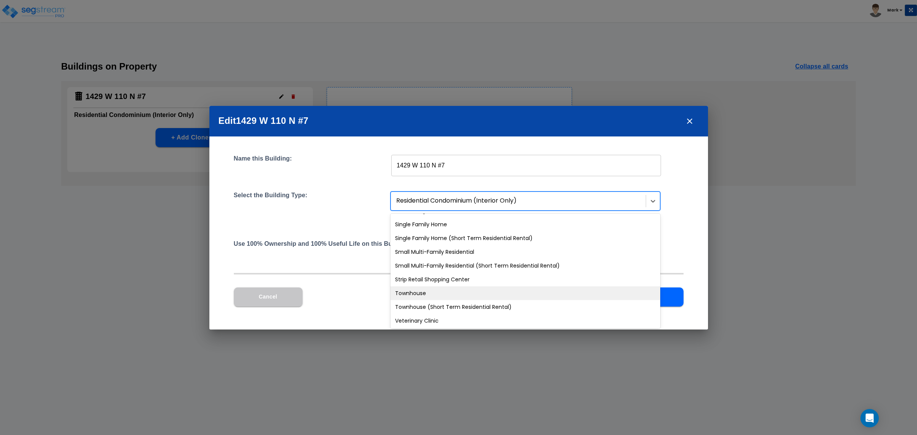
click at [467, 292] on div "Townhouse" at bounding box center [525, 293] width 270 height 14
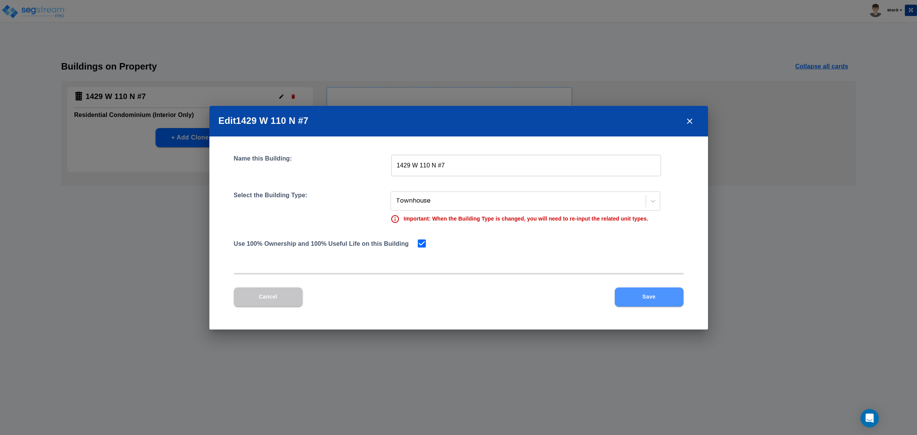
click at [647, 301] on button "Save" at bounding box center [649, 296] width 69 height 19
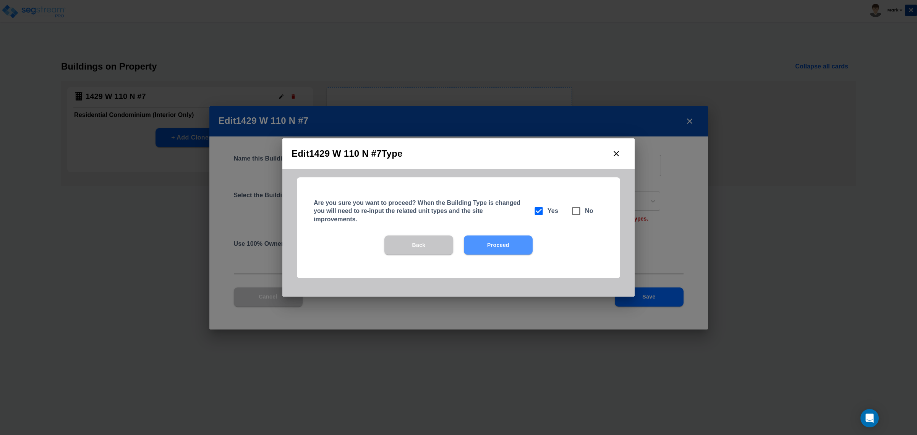
click at [505, 245] on button "Proceed" at bounding box center [498, 244] width 69 height 19
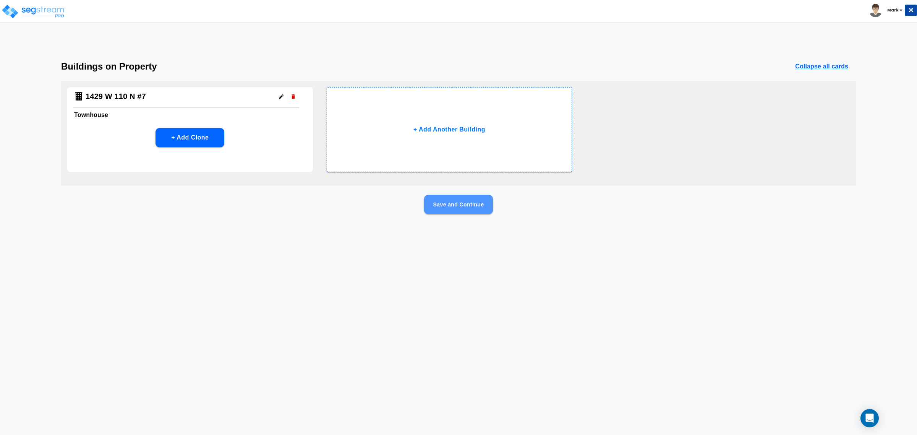
click at [468, 209] on button "Save and Continue" at bounding box center [458, 204] width 69 height 19
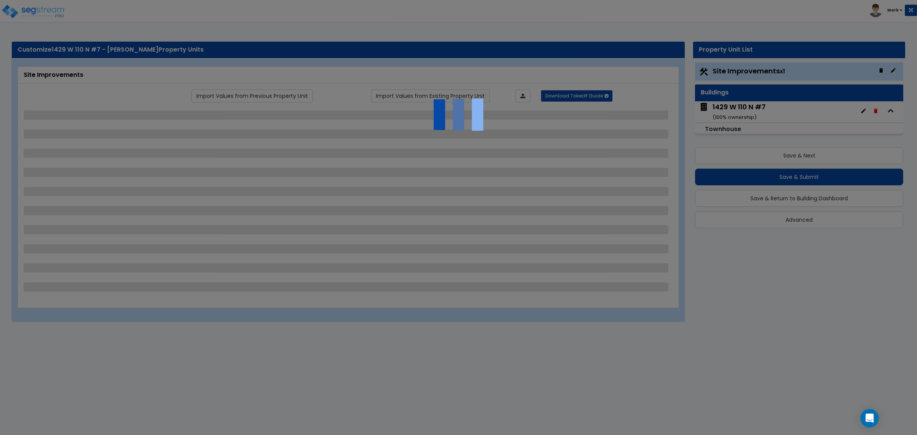
select select "2"
select select "1"
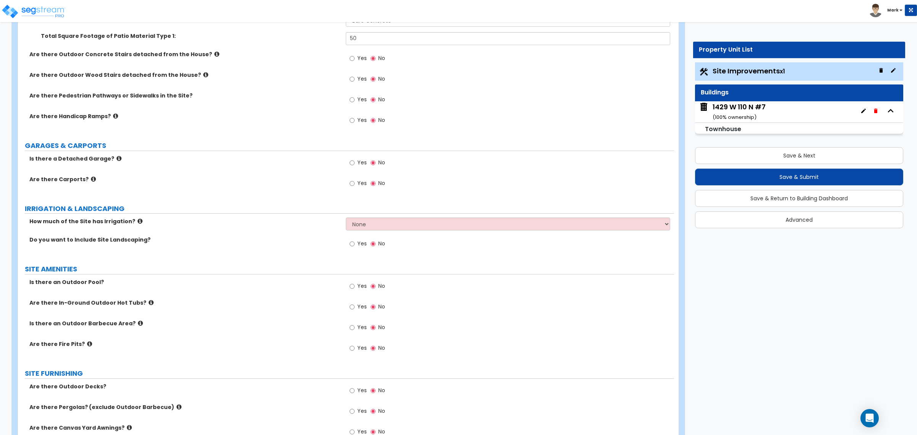
scroll to position [382, 0]
click at [721, 112] on div "1429 W 110 N #7 ( 100 % ownership)" at bounding box center [738, 111] width 53 height 19
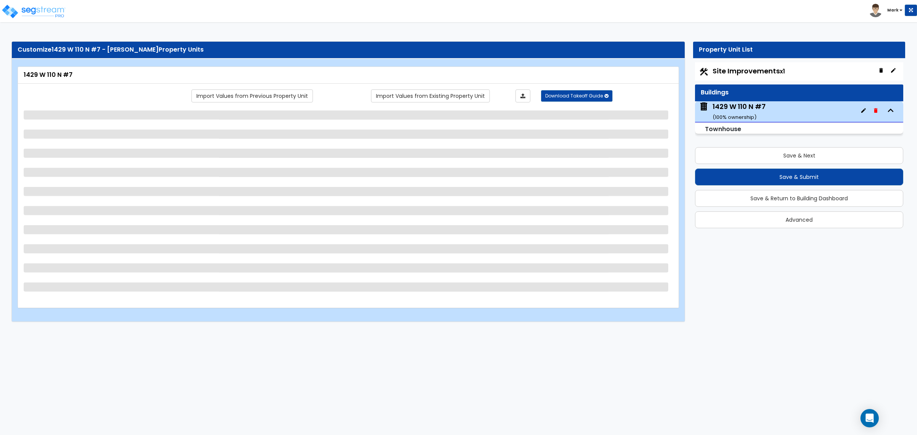
select select "2"
select select "5"
select select "2"
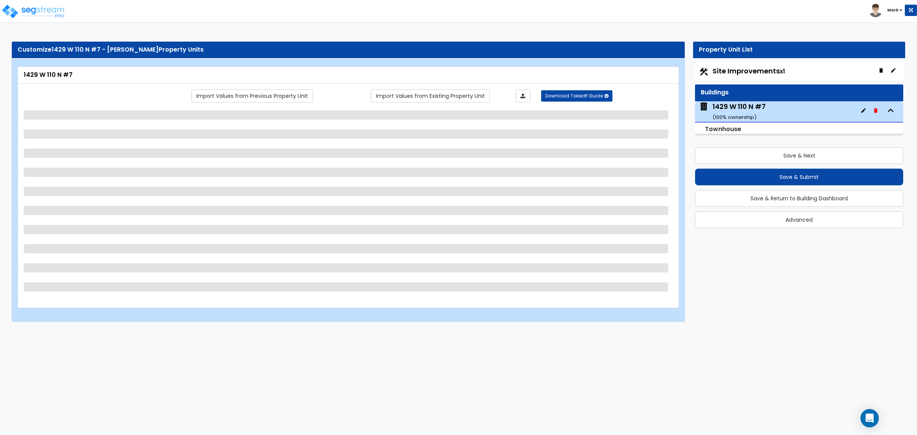
select select "1"
select select "2"
select select "3"
select select "2"
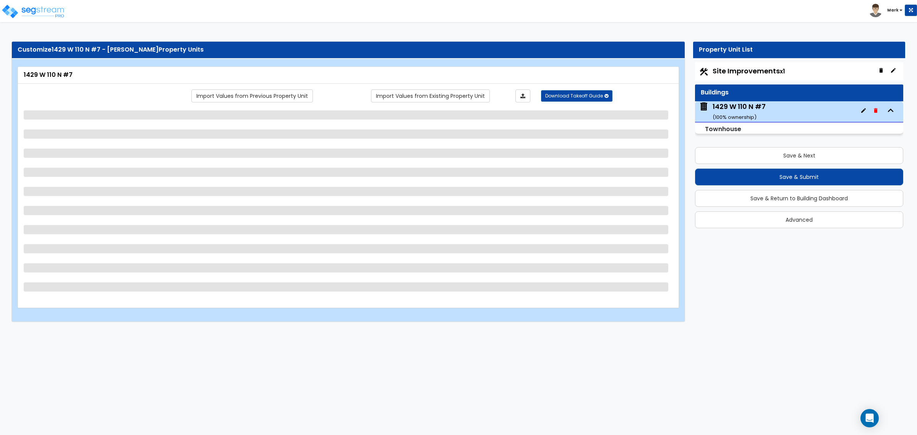
select select "2"
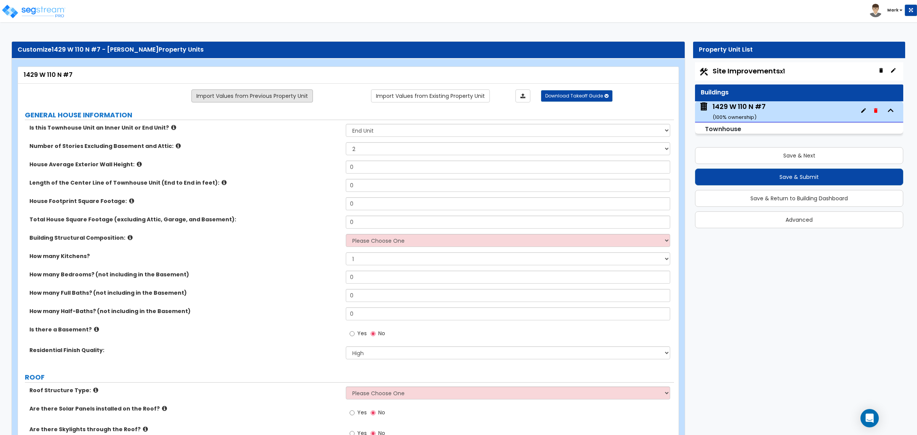
click at [292, 99] on link "Import Values from Previous Property Unit" at bounding box center [251, 95] width 121 height 13
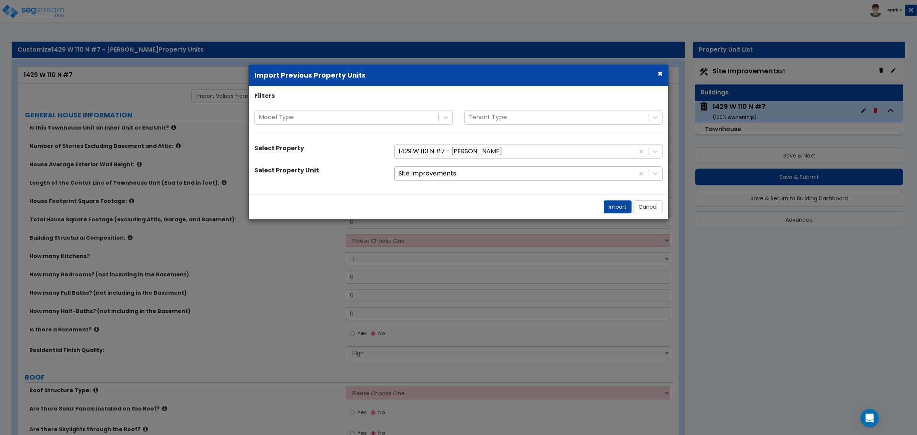
click at [431, 171] on div at bounding box center [514, 173] width 232 height 10
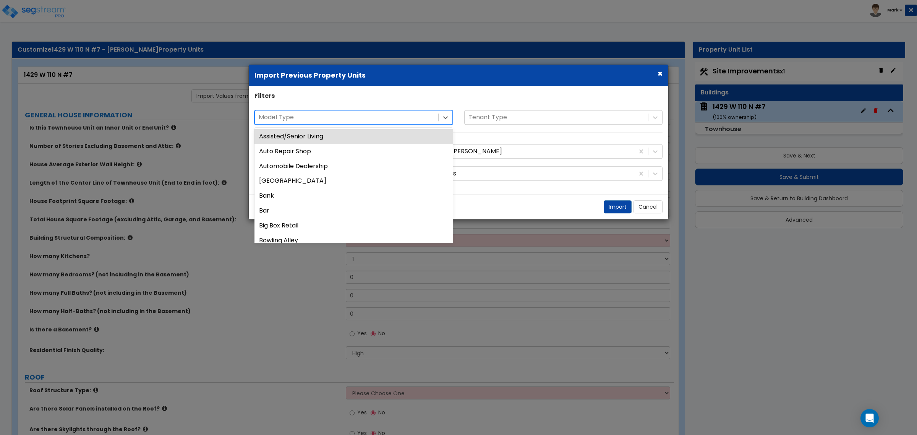
click at [393, 117] on div at bounding box center [347, 117] width 176 height 10
drag, startPoint x: 393, startPoint y: 117, endPoint x: 398, endPoint y: 118, distance: 4.7
click at [394, 117] on div at bounding box center [347, 117] width 176 height 10
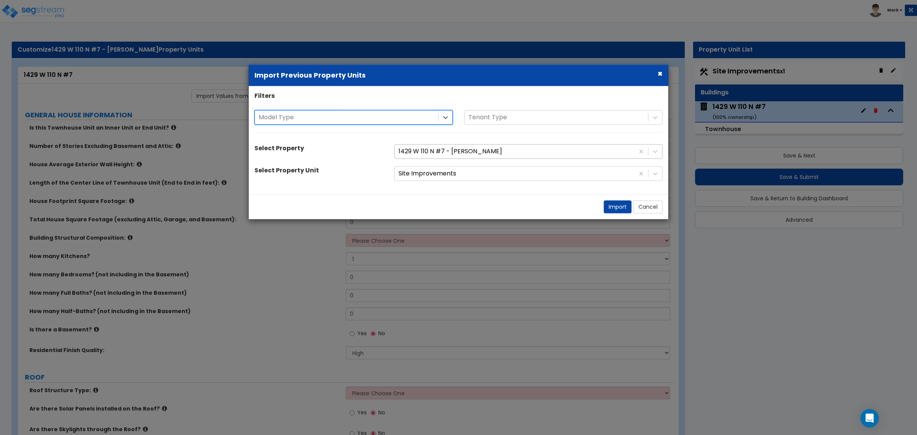
click at [432, 155] on div at bounding box center [514, 151] width 232 height 10
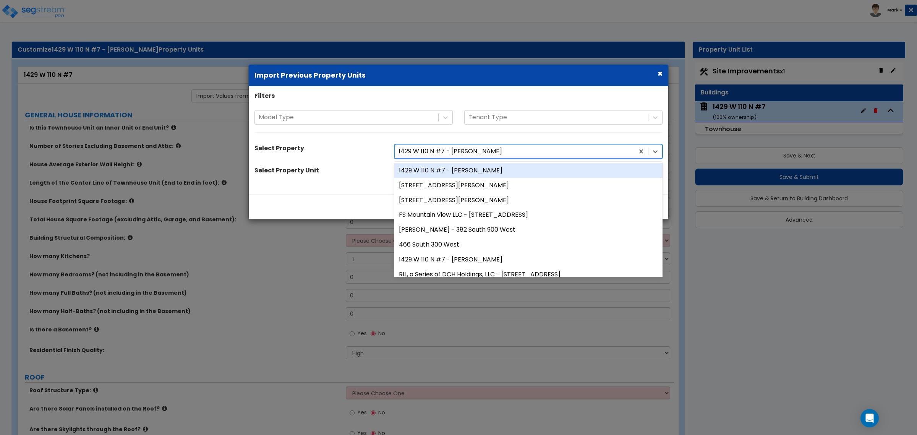
click at [429, 171] on div "1429 W 110 N #7 - Dalton Savage_clone" at bounding box center [528, 170] width 268 height 15
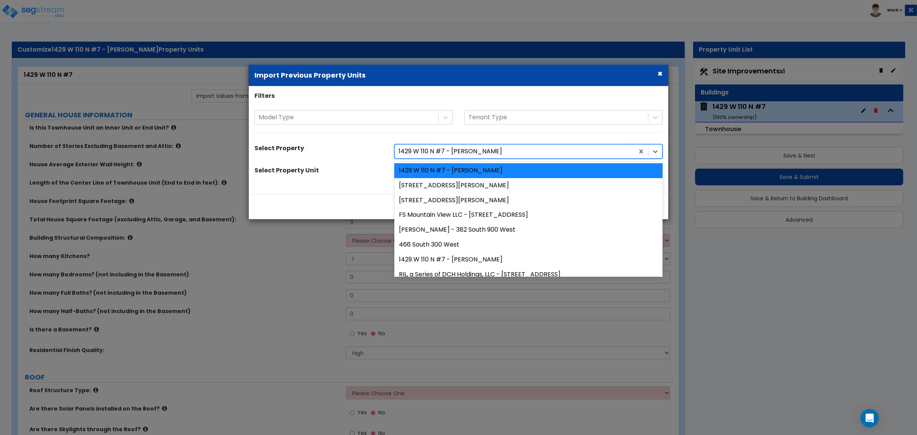
click at [438, 155] on div at bounding box center [514, 151] width 232 height 10
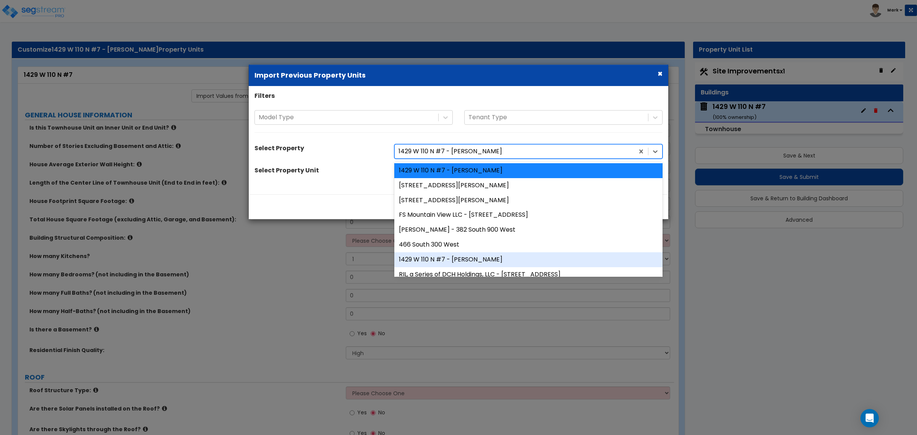
click at [459, 255] on div "1429 W 110 N #7 - [PERSON_NAME]" at bounding box center [528, 259] width 268 height 15
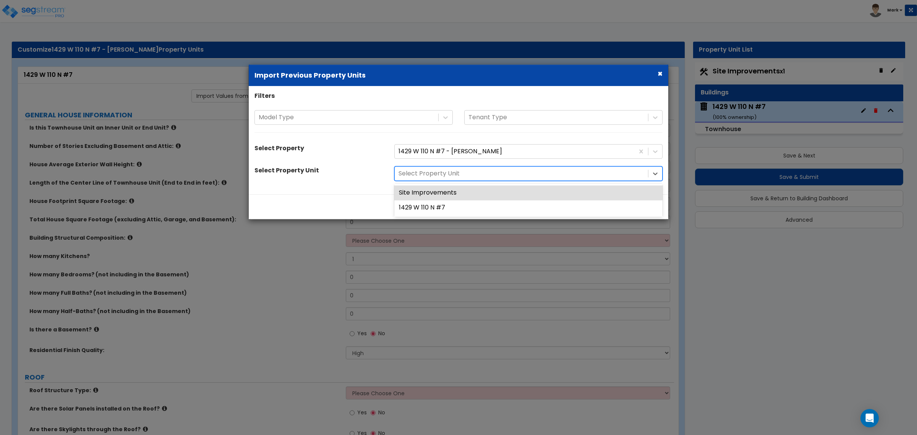
click at [477, 176] on div at bounding box center [521, 173] width 246 height 10
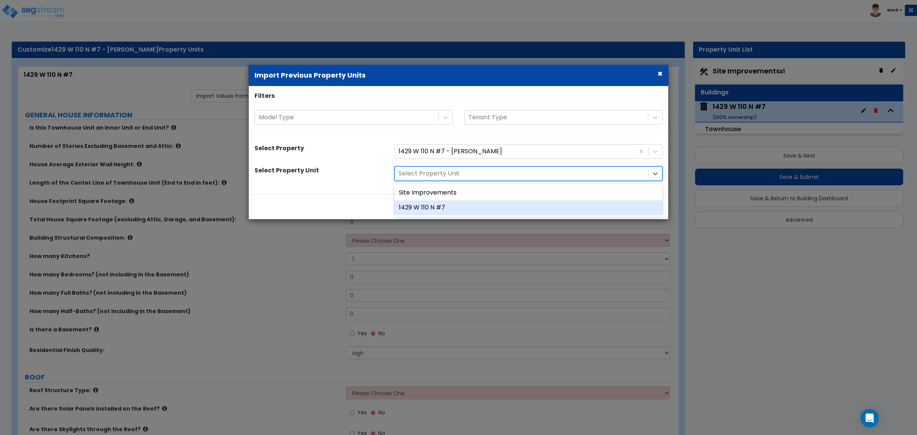
click at [470, 203] on div "1429 W 110 N #7" at bounding box center [528, 207] width 268 height 15
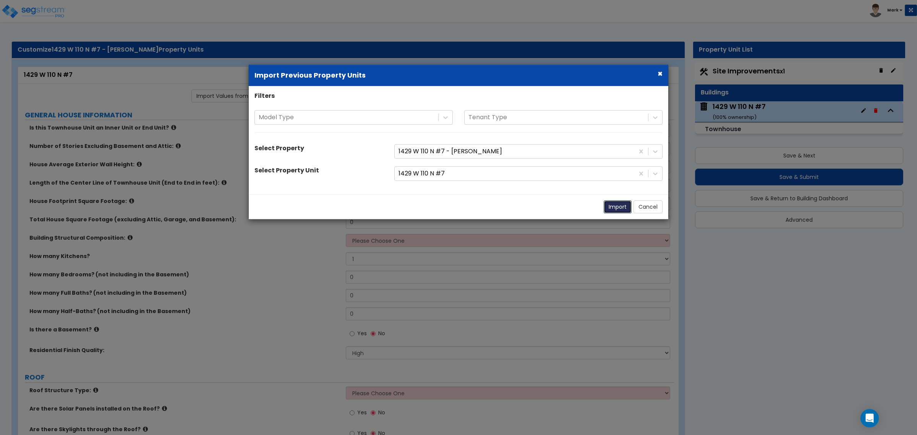
click at [611, 204] on button "Import" at bounding box center [618, 206] width 28 height 13
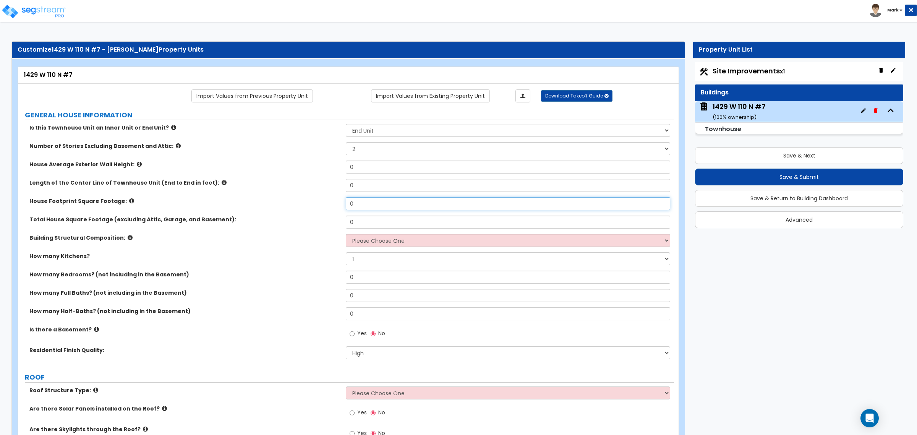
click at [367, 206] on input "0" at bounding box center [508, 203] width 324 height 13
type input "1,441"
click at [369, 174] on div "House Average Exterior Wall Height: 0" at bounding box center [346, 169] width 656 height 18
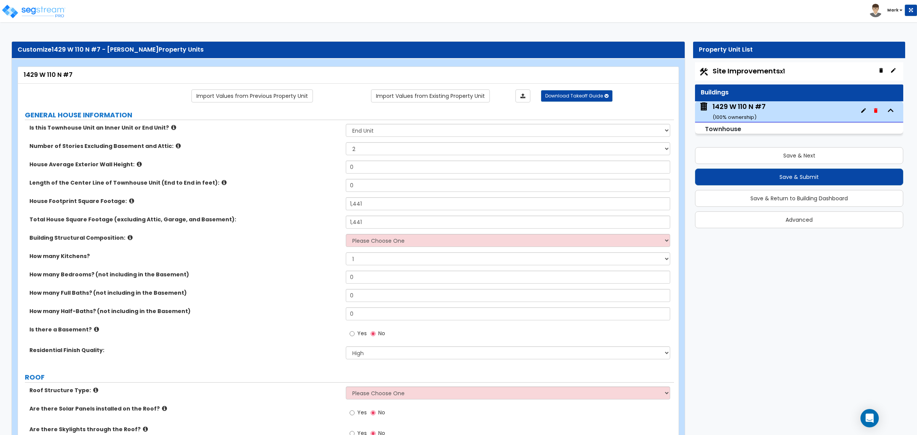
click at [369, 174] on div "House Average Exterior Wall Height: 0" at bounding box center [346, 169] width 656 height 18
click at [369, 173] on input "0" at bounding box center [508, 166] width 324 height 13
type input "25"
click at [359, 185] on input "0" at bounding box center [508, 185] width 324 height 13
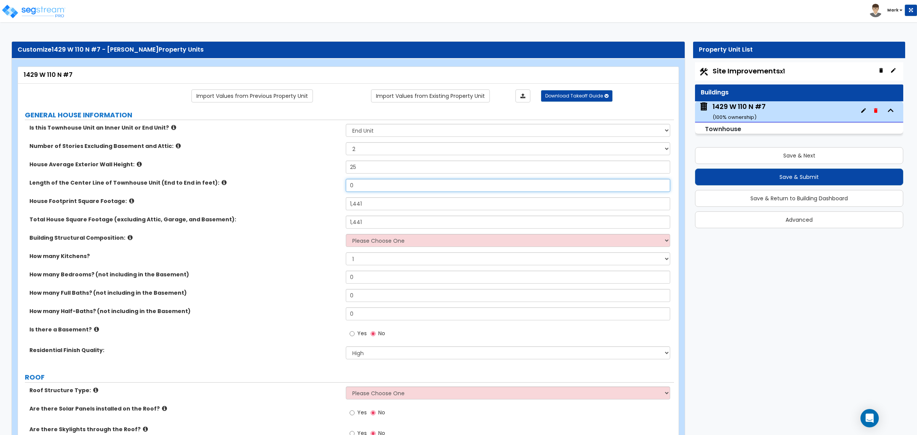
click at [359, 185] on input "0" at bounding box center [508, 185] width 324 height 13
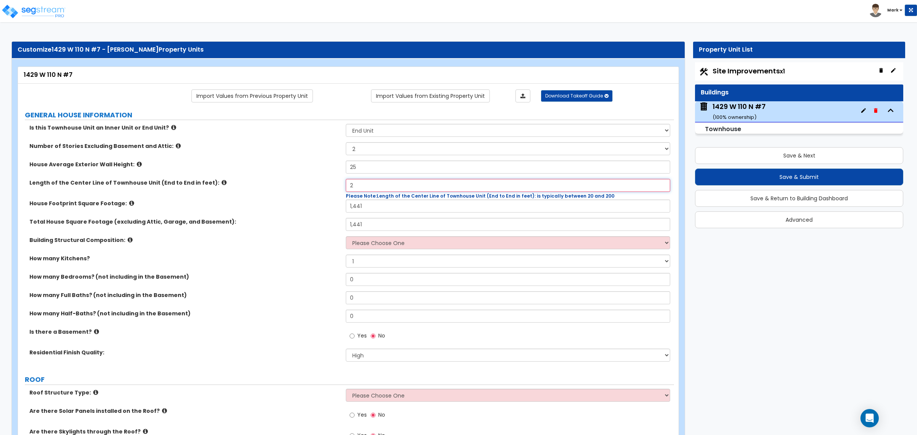
click at [377, 187] on input "2" at bounding box center [508, 185] width 324 height 13
type input "45"
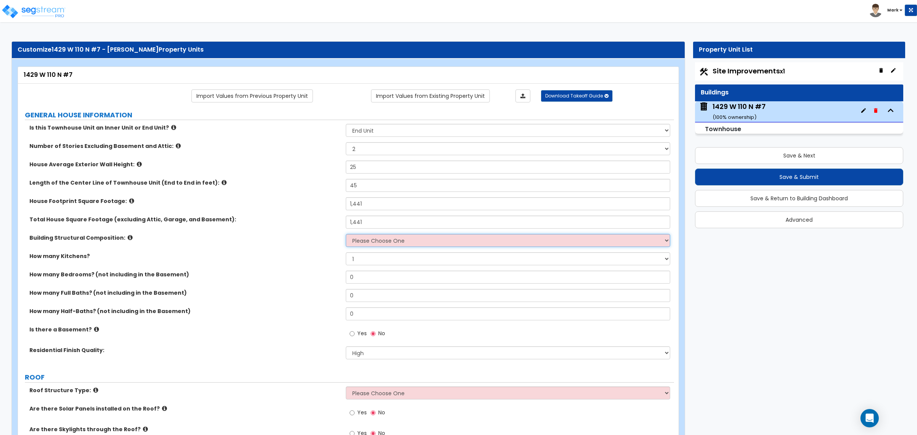
click at [350, 241] on select "Please Choose One Reinforced Concrete Structural Steel Brick Masonry CMU Masonr…" at bounding box center [508, 240] width 324 height 13
select select "7"
click at [346, 235] on select "Please Choose One Reinforced Concrete Structural Steel Brick Masonry CMU Masonr…" at bounding box center [508, 240] width 324 height 13
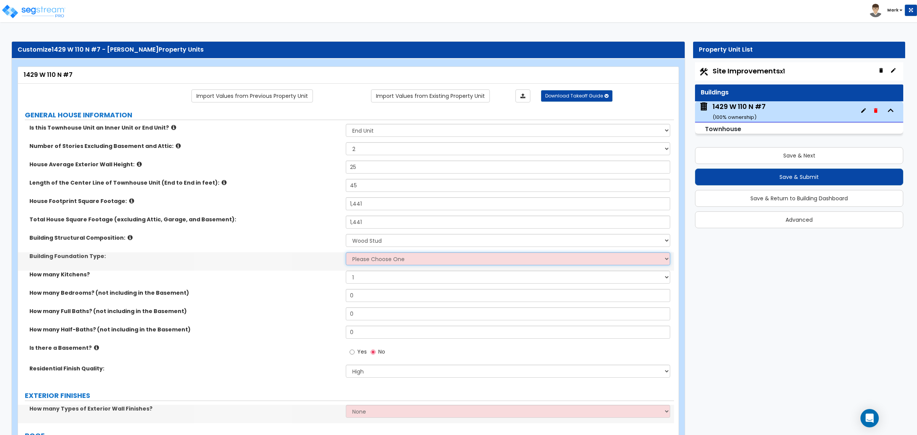
click at [373, 264] on select "Please Choose One Spread Ftg, Col, & Beam FDN Slab on Grade" at bounding box center [508, 258] width 324 height 13
select select "2"
click at [346, 253] on select "Please Choose One Spread Ftg, Col, & Beam FDN Slab on Grade" at bounding box center [508, 258] width 324 height 13
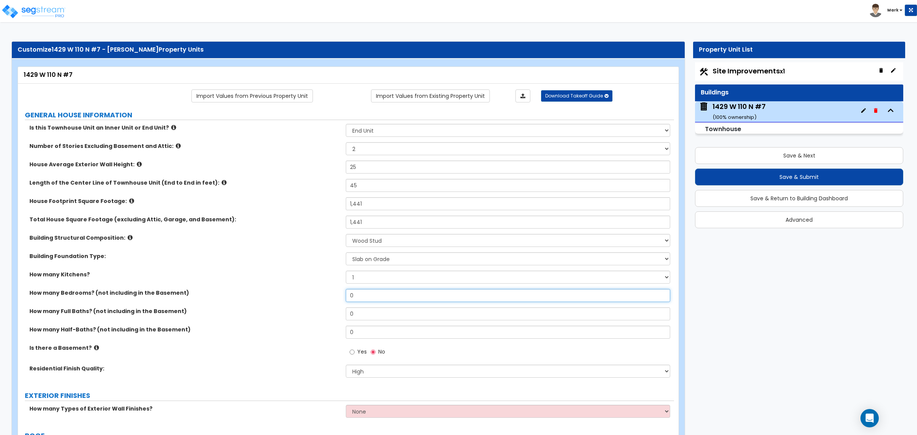
click at [369, 293] on input "0" at bounding box center [508, 295] width 324 height 13
click at [374, 292] on input "0" at bounding box center [508, 295] width 324 height 13
type input "3"
click at [367, 316] on input "0" at bounding box center [508, 313] width 324 height 13
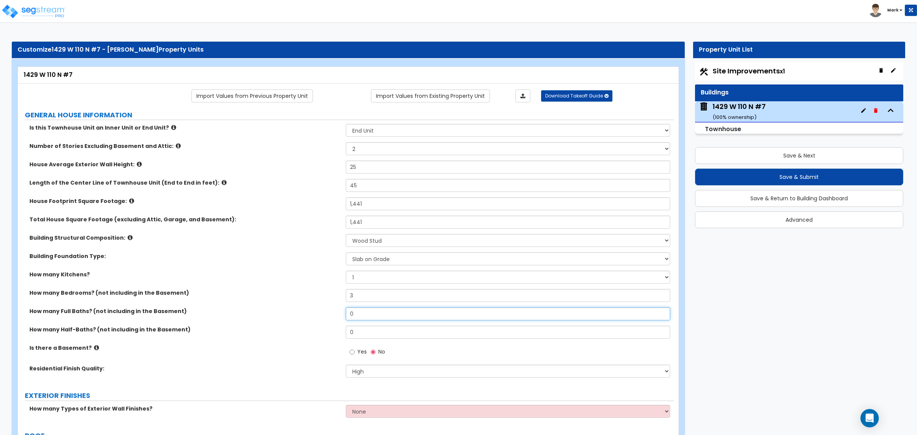
click at [367, 316] on input "0" at bounding box center [508, 313] width 324 height 13
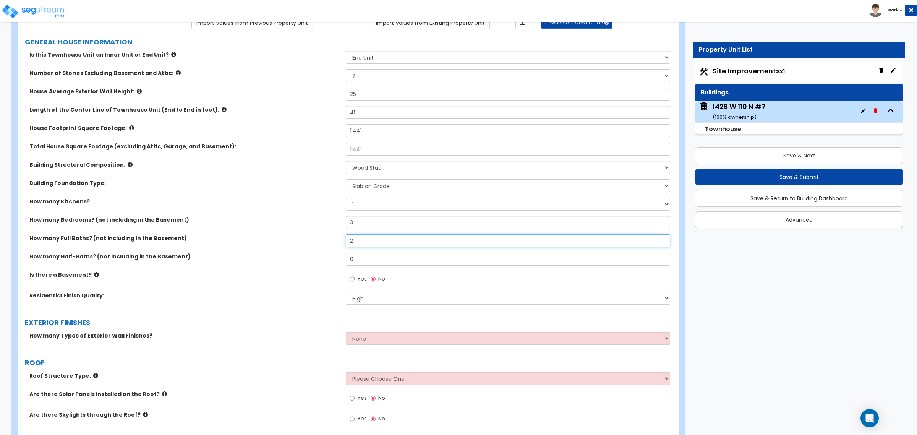
scroll to position [95, 0]
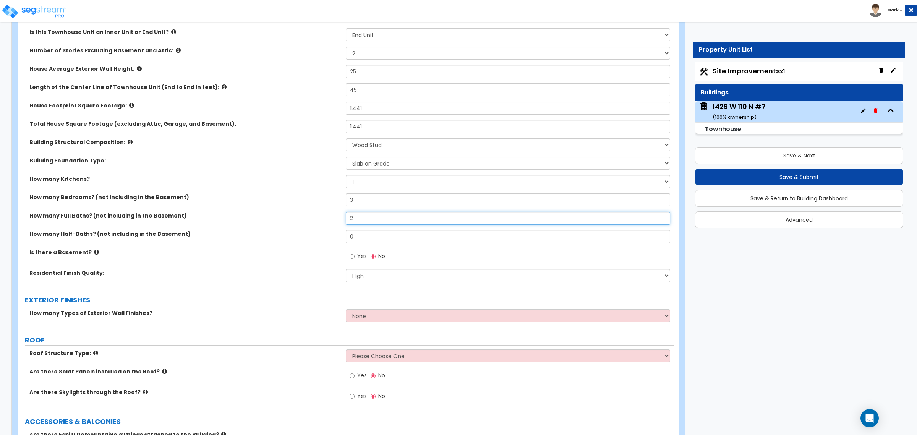
type input "2"
click at [367, 320] on select "None 1 2 3" at bounding box center [508, 315] width 324 height 13
click at [367, 318] on select "None 1 2 3" at bounding box center [508, 315] width 324 height 13
select select "1"
click at [346, 309] on select "None 1 2 3" at bounding box center [508, 315] width 324 height 13
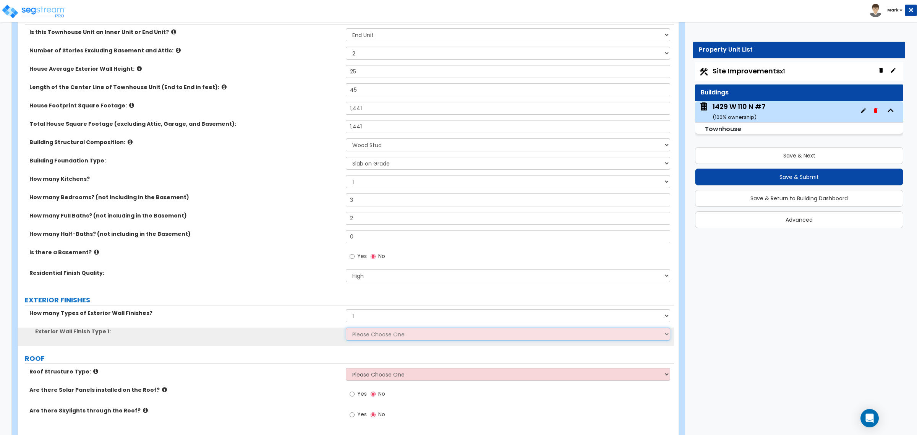
click at [365, 336] on select "Please Choose One No Finish/Shared Wall No Wall Brick Veneer Stone Veneer Wood …" at bounding box center [508, 333] width 324 height 13
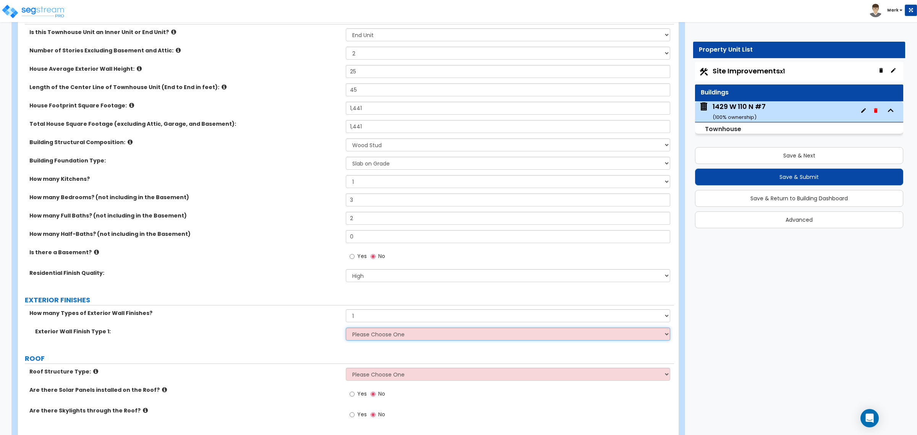
select select "7"
click at [346, 328] on select "Please Choose One No Finish/Shared Wall No Wall Brick Veneer Stone Veneer Wood …" at bounding box center [508, 333] width 324 height 13
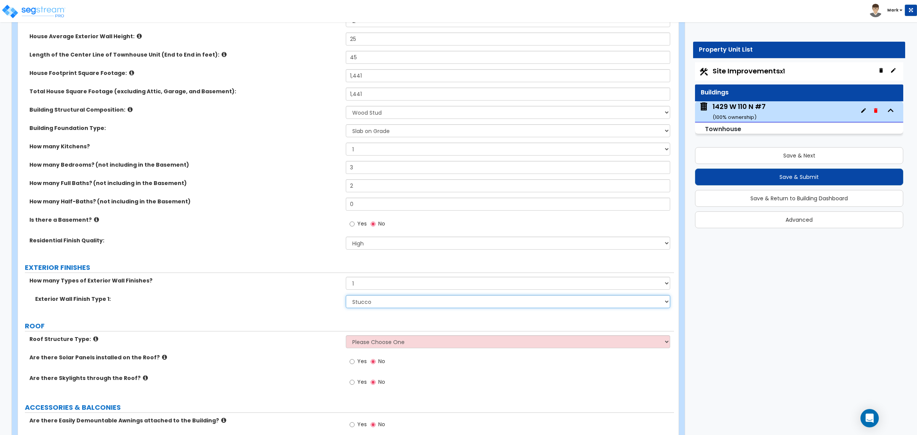
scroll to position [143, 0]
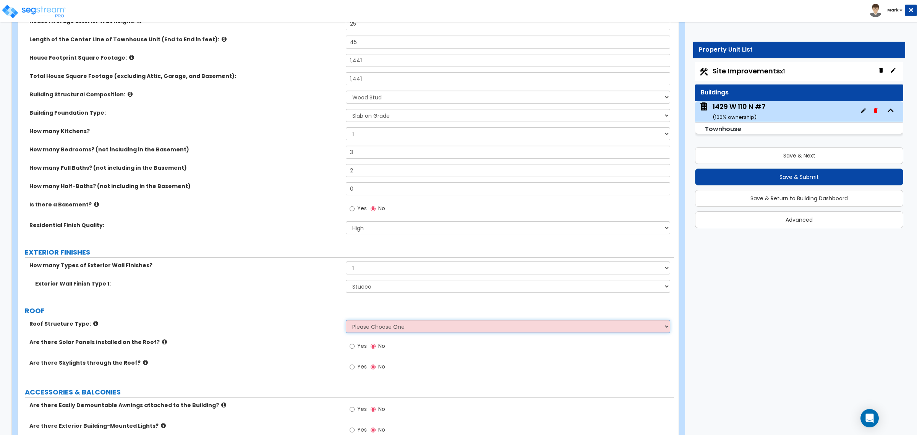
click at [367, 326] on select "Please Choose One Gable Roof Flat Roof Hybrid Gable & Flat Roof" at bounding box center [508, 326] width 324 height 13
select select "1"
click at [346, 320] on select "Please Choose One Gable Roof Flat Roof Hybrid Gable & Flat Roof" at bounding box center [508, 326] width 324 height 13
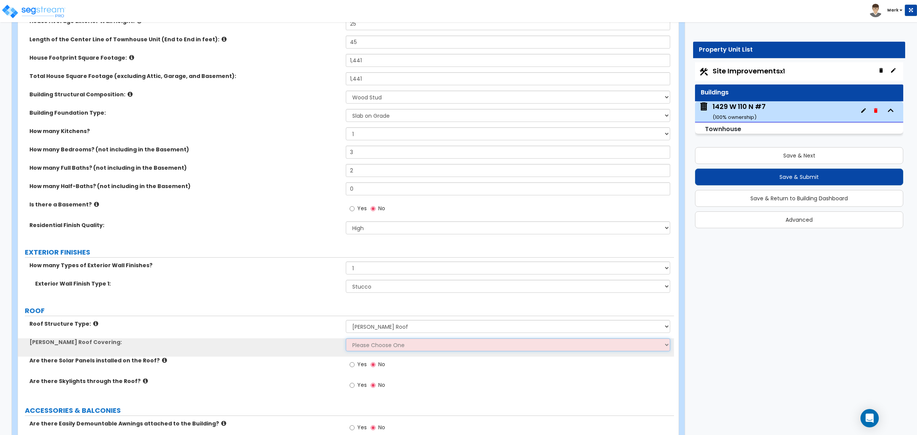
click at [367, 344] on select "Please Choose One Asphalt Shingle Clay Tile Wood Shingle Metal Shingle Standing…" at bounding box center [508, 344] width 324 height 13
select select "1"
click at [346, 338] on select "Please Choose One Asphalt Shingle Clay Tile Wood Shingle Metal Shingle Standing…" at bounding box center [508, 344] width 324 height 13
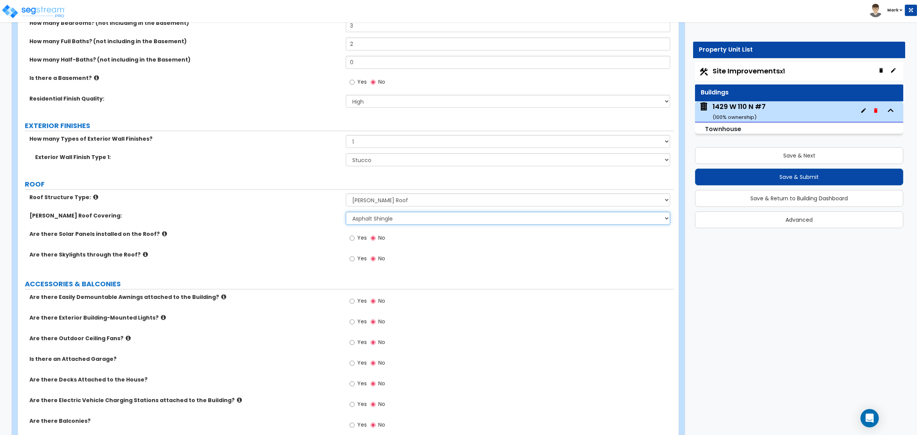
scroll to position [286, 0]
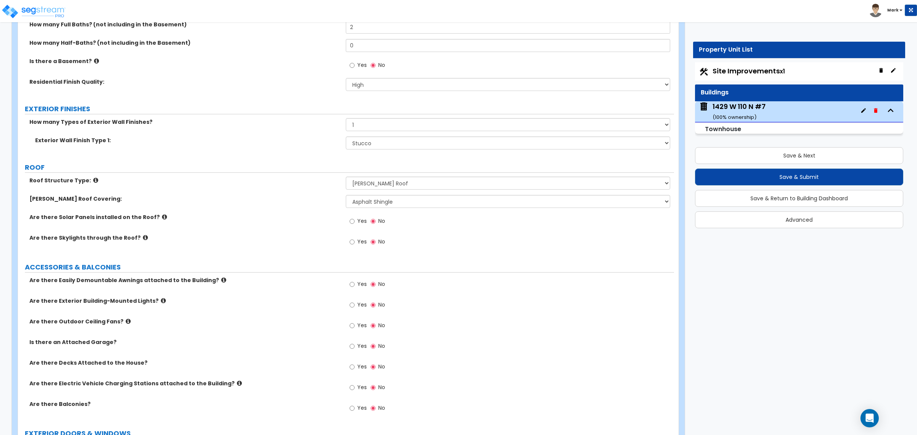
click at [361, 312] on label "Yes" at bounding box center [358, 305] width 17 height 13
click at [354, 309] on input "Yes" at bounding box center [352, 305] width 5 height 8
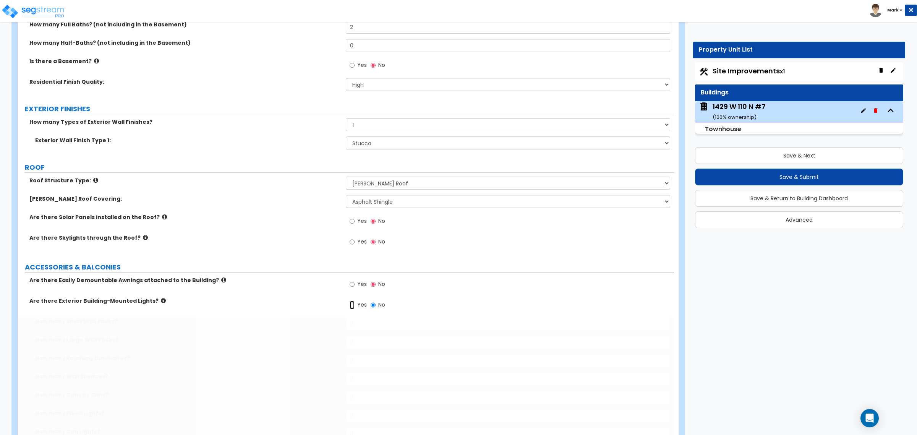
radio input "true"
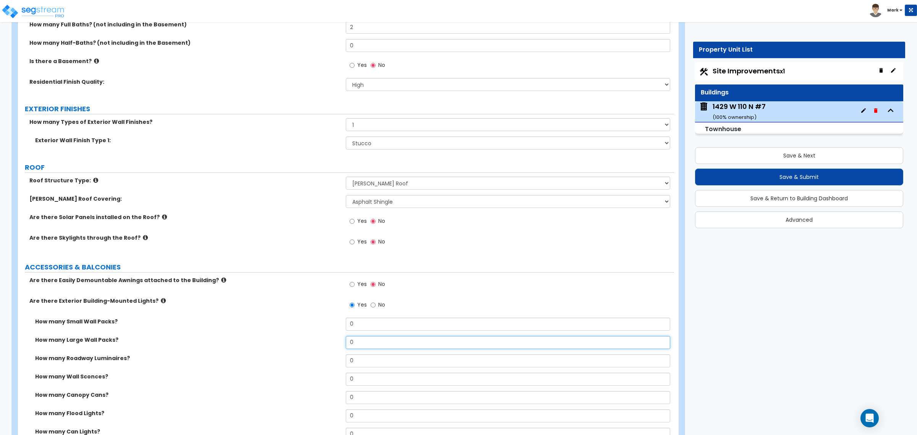
click at [369, 338] on input "0" at bounding box center [508, 342] width 324 height 13
click at [369, 339] on input "0" at bounding box center [508, 342] width 324 height 13
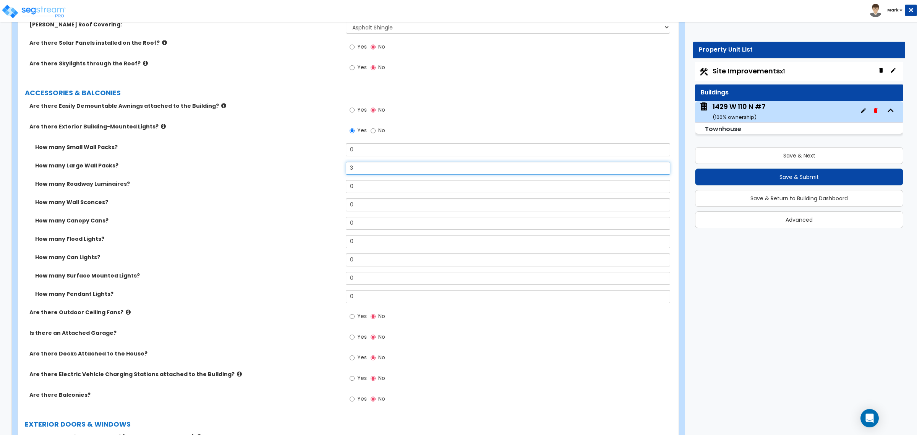
scroll to position [477, 0]
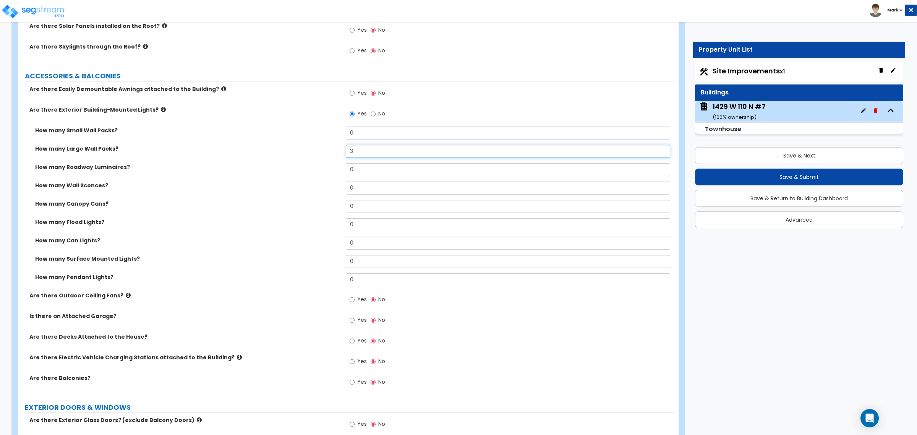
type input "3"
click at [362, 325] on label "Yes" at bounding box center [358, 320] width 17 height 13
click at [354, 324] on input "Yes" at bounding box center [352, 320] width 5 height 8
radio input "true"
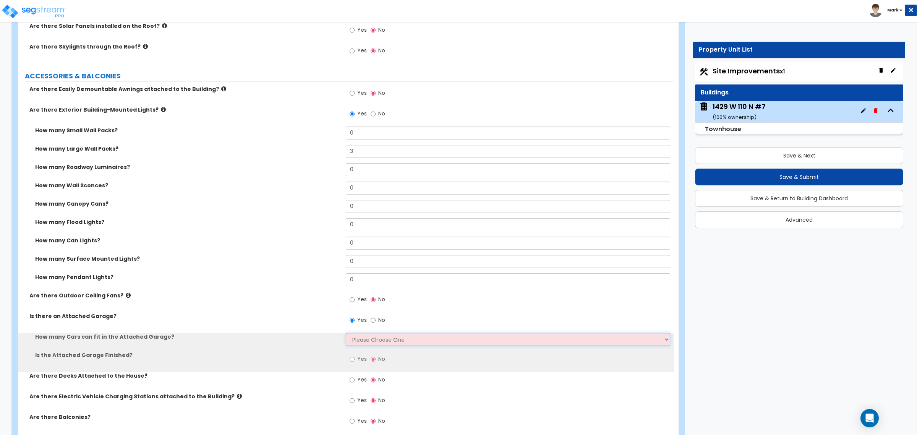
click at [365, 338] on select "Please Choose One 1 2 3 4 5" at bounding box center [508, 339] width 324 height 13
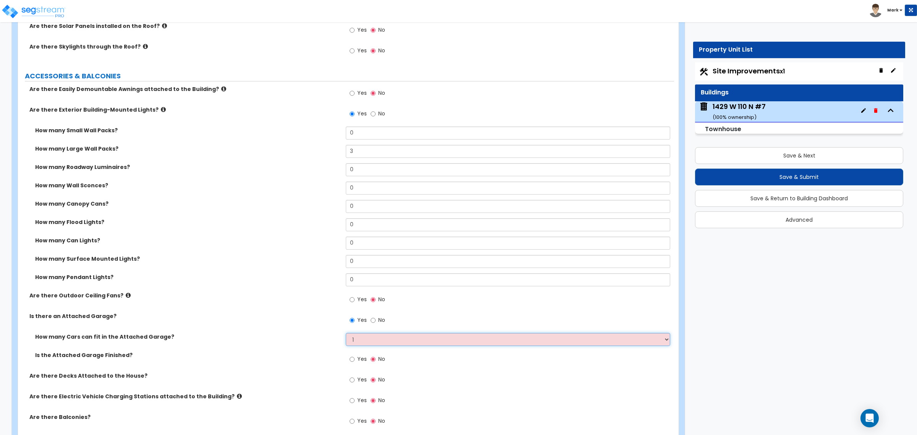
click at [346, 333] on select "Please Choose One 1 2 3 4 5" at bounding box center [508, 339] width 324 height 13
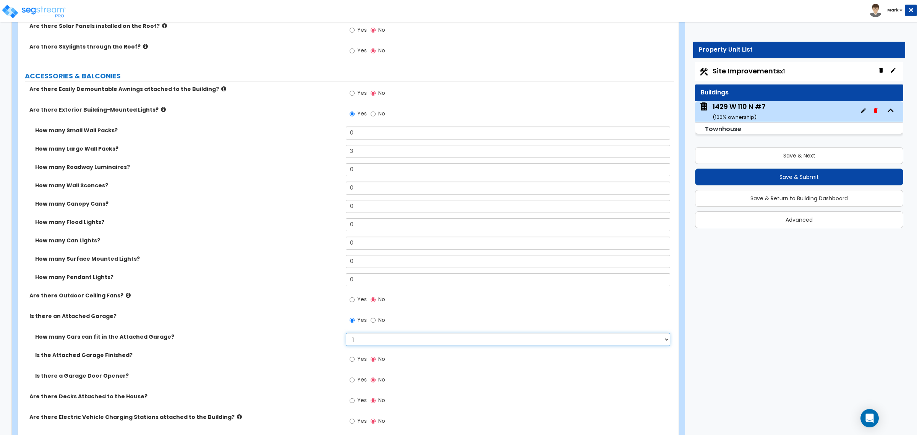
click at [368, 335] on select "Please Choose One 1 2 3 4 5" at bounding box center [508, 339] width 324 height 13
select select "2"
click at [346, 333] on select "Please Choose One 1 2 3 4 5" at bounding box center [508, 339] width 324 height 13
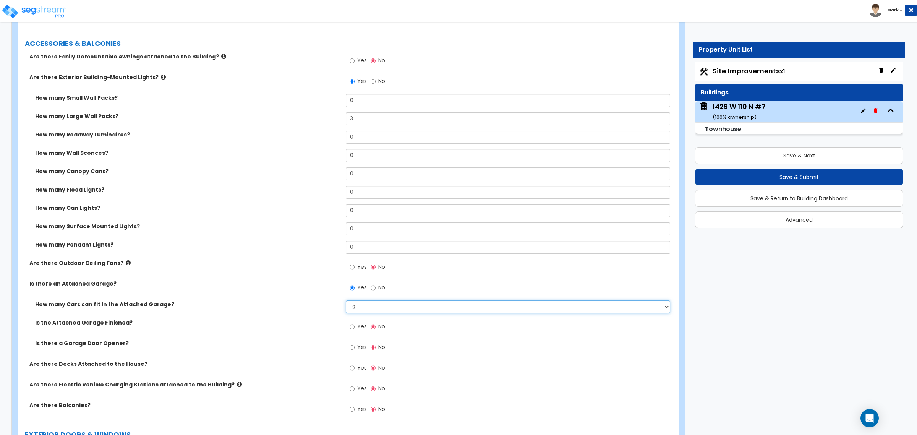
scroll to position [525, 0]
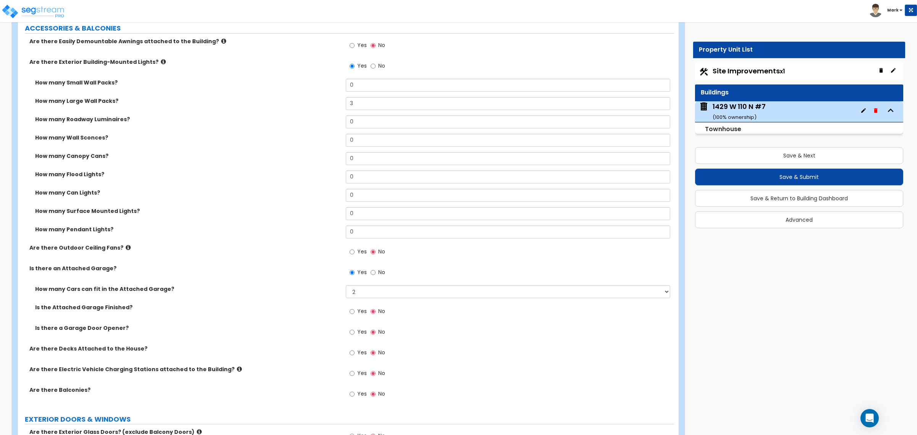
click at [357, 333] on span "Yes" at bounding box center [362, 332] width 10 height 8
click at [354, 333] on input "Yes" at bounding box center [352, 332] width 5 height 8
radio input "true"
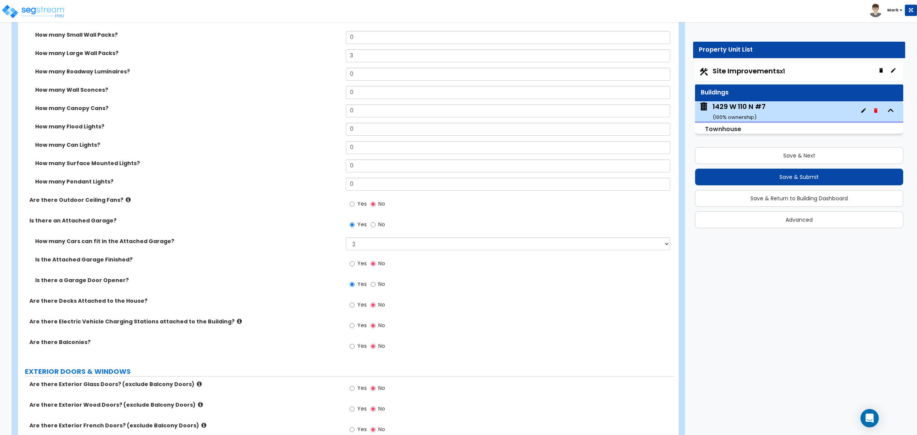
click at [357, 346] on span "Yes" at bounding box center [362, 346] width 10 height 8
click at [354, 346] on input "Yes" at bounding box center [352, 346] width 5 height 8
radio input "true"
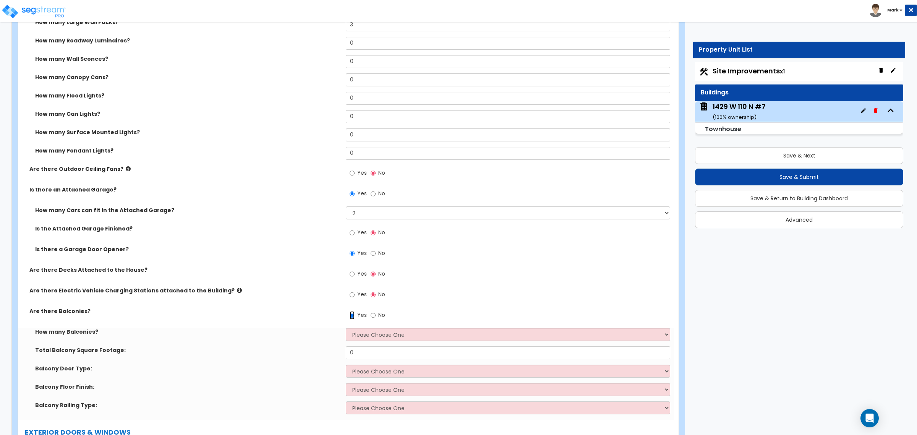
scroll to position [621, 0]
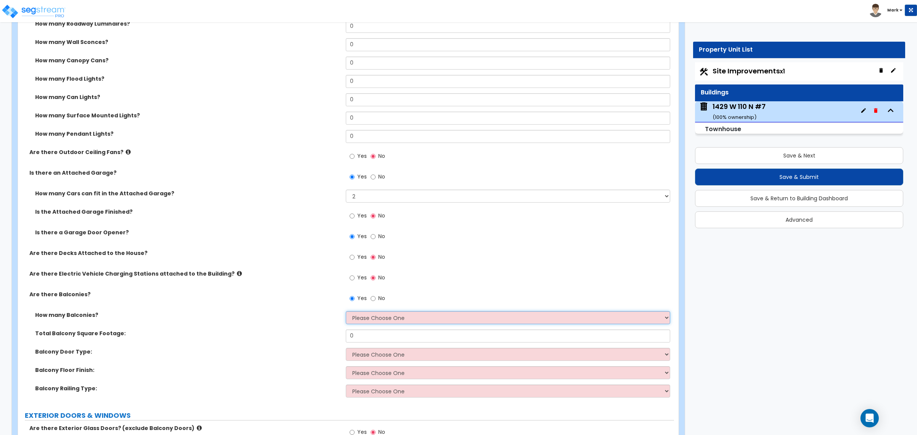
click at [369, 318] on select "Please Choose One 1 2 3 4 5" at bounding box center [508, 317] width 324 height 13
click at [369, 319] on select "Please Choose One 1 2 3 4 5" at bounding box center [508, 317] width 324 height 13
select select "1"
click at [346, 311] on select "Please Choose One 1 2 3 4 5" at bounding box center [508, 317] width 324 height 13
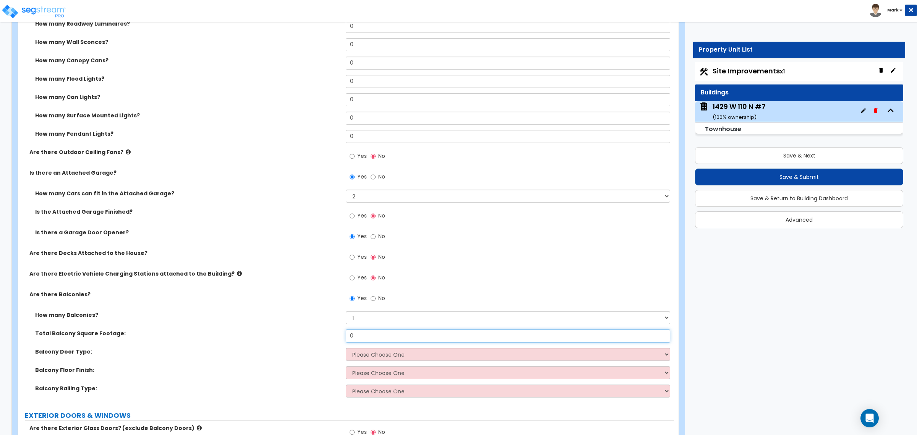
click at [367, 336] on input "0" at bounding box center [508, 335] width 324 height 13
type input "50"
click at [362, 358] on select "Please Choose One Single Hinged Doors Double Hinged Doors Sliding Glass Doors" at bounding box center [508, 354] width 324 height 13
select select "3"
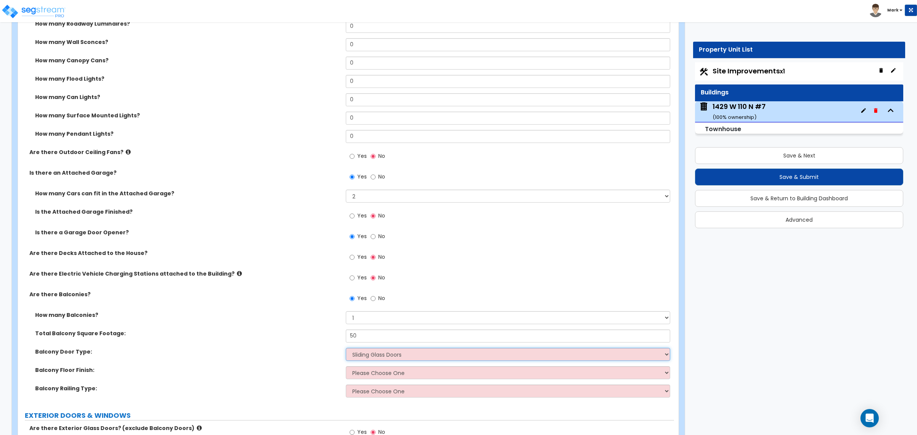
click at [346, 348] on select "Please Choose One Single Hinged Doors Double Hinged Doors Sliding Glass Doors" at bounding box center [508, 354] width 324 height 13
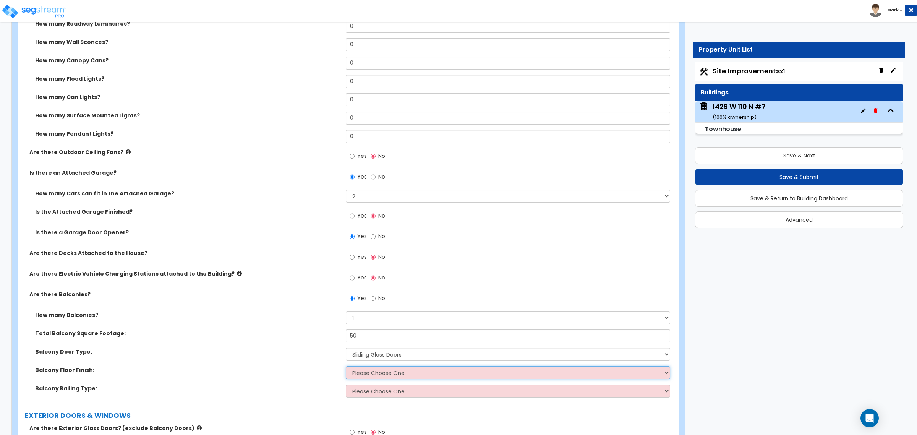
click at [371, 372] on select "Please Choose One Concrete Flooring Tile Flooring Resilient Laminate Flooring P…" at bounding box center [508, 372] width 324 height 13
click at [304, 364] on div "Balcony Door Type: Please Choose One Single Hinged Doors Double Hinged Doors Sl…" at bounding box center [346, 357] width 656 height 18
click at [356, 394] on select "Please Choose One Steel Aluminum Wood Glass and Metal Wrought Iron" at bounding box center [508, 390] width 324 height 13
drag, startPoint x: 356, startPoint y: 394, endPoint x: 304, endPoint y: 380, distance: 53.4
click at [296, 380] on div "Balcony Floor Finish: Please Choose One Concrete Flooring Tile Flooring Resilie…" at bounding box center [346, 375] width 656 height 18
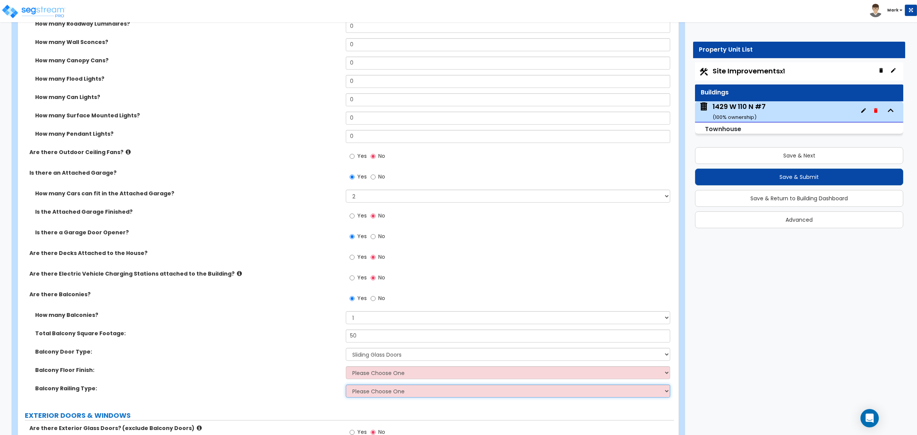
click at [351, 392] on select "Please Choose One Steel Aluminum Wood Glass and Metal Wrought Iron" at bounding box center [508, 390] width 324 height 13
select select "2"
click at [346, 385] on select "Please Choose One Steel Aluminum Wood Glass and Metal Wrought Iron" at bounding box center [508, 390] width 324 height 13
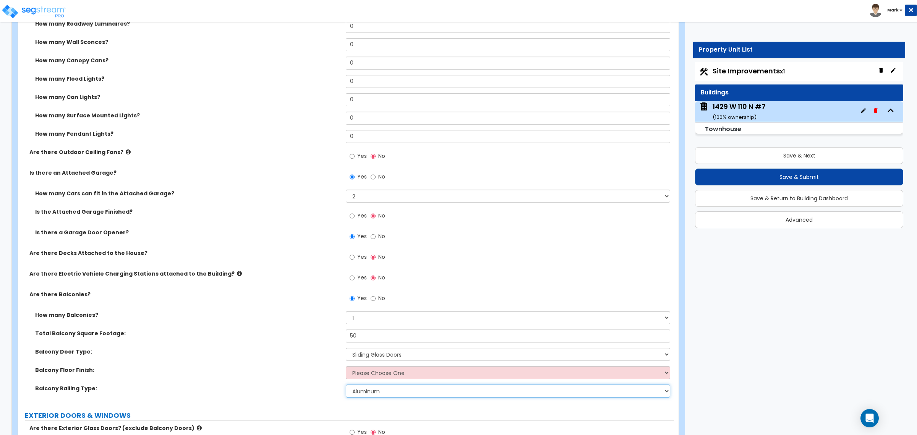
scroll to position [812, 0]
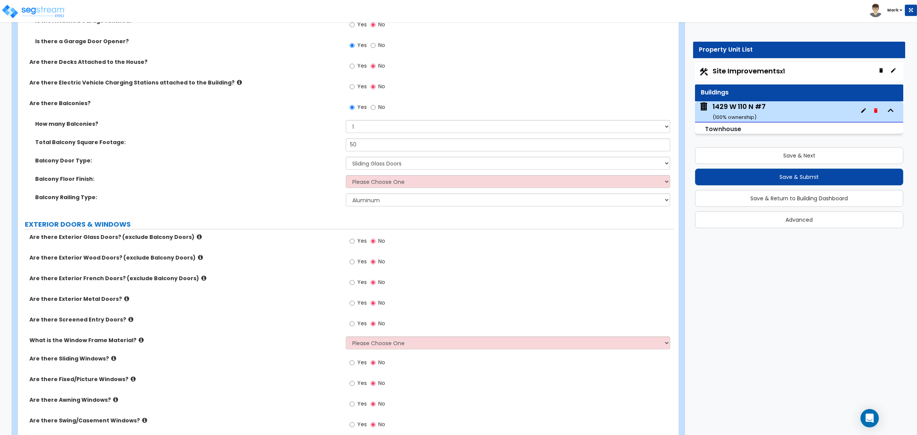
click at [356, 261] on label "Yes" at bounding box center [358, 262] width 17 height 13
click at [354, 261] on input "Yes" at bounding box center [352, 261] width 5 height 8
radio input "true"
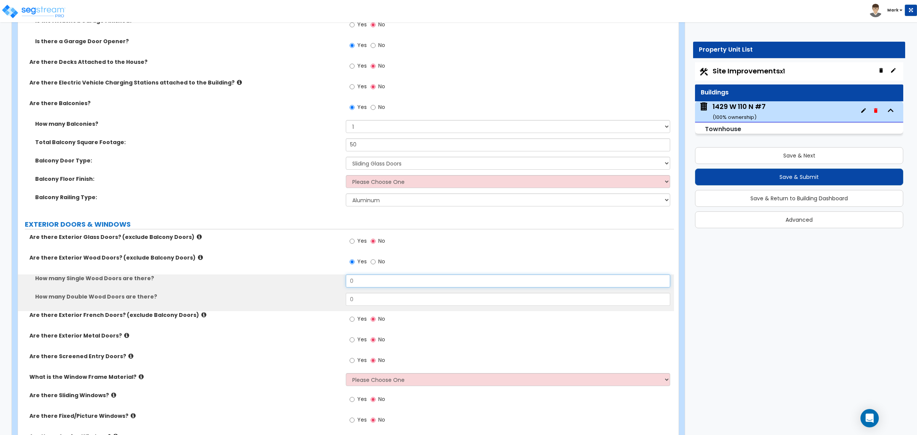
click at [360, 276] on input "0" at bounding box center [508, 280] width 324 height 13
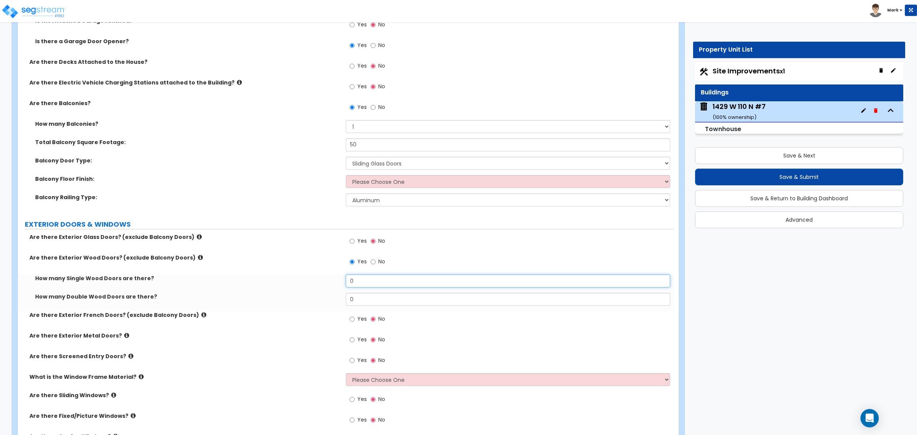
click at [360, 276] on input "0" at bounding box center [508, 280] width 324 height 13
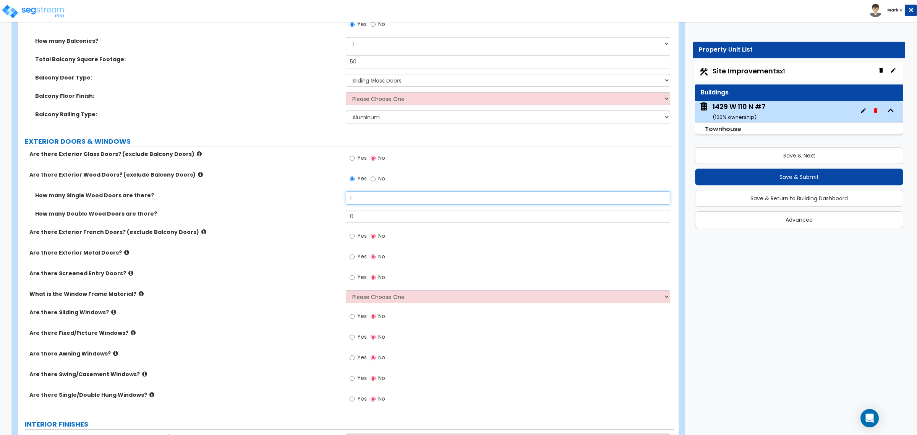
scroll to position [907, 0]
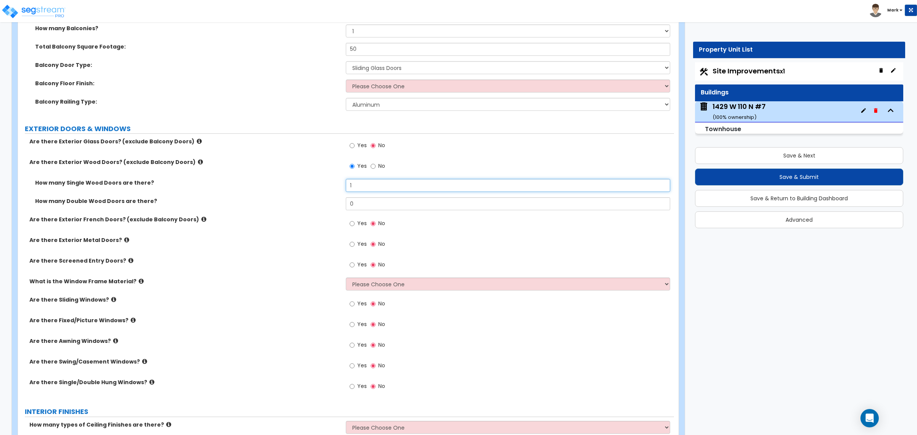
type input "1"
click at [364, 283] on select "Please Choose One Vinyl Aluminum Wood" at bounding box center [508, 283] width 324 height 13
select select "1"
click at [346, 278] on select "Please Choose One Vinyl Aluminum Wood" at bounding box center [508, 283] width 324 height 13
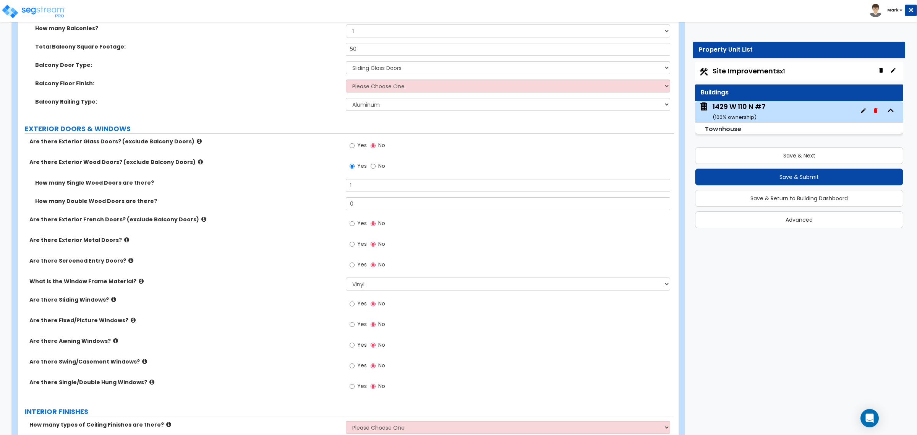
click at [356, 306] on label "Yes" at bounding box center [358, 304] width 17 height 13
click at [354, 306] on input "Yes" at bounding box center [352, 303] width 5 height 8
radio input "true"
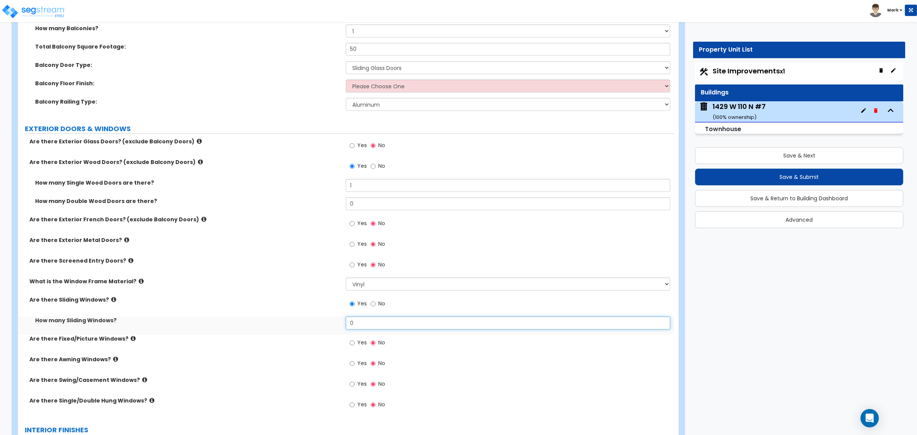
click at [360, 327] on input "0" at bounding box center [508, 322] width 324 height 13
type input "5"
click at [353, 342] on input "Yes" at bounding box center [352, 342] width 5 height 8
radio input "true"
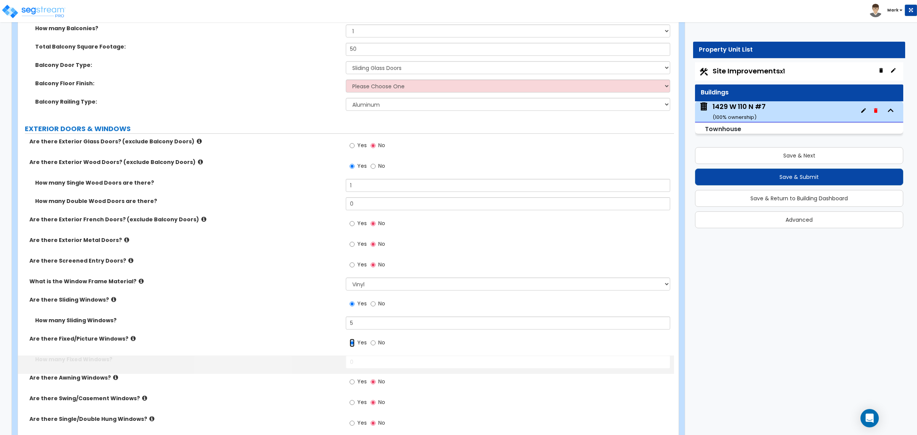
click at [351, 343] on input "Yes" at bounding box center [352, 342] width 5 height 8
click at [351, 355] on div "Yes No" at bounding box center [510, 345] width 328 height 21
drag, startPoint x: 351, startPoint y: 355, endPoint x: 351, endPoint y: 360, distance: 4.6
click at [351, 357] on div "Are there Exterior Glass Doors? (exclude Balcony Doors) Yes No Are there Exteri…" at bounding box center [346, 287] width 644 height 298
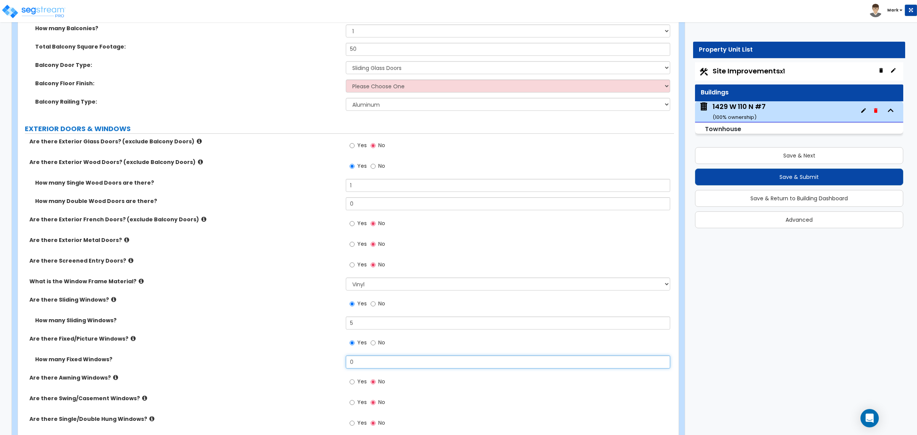
click at [351, 360] on input "0" at bounding box center [508, 361] width 324 height 13
click at [350, 360] on input "0" at bounding box center [508, 361] width 324 height 13
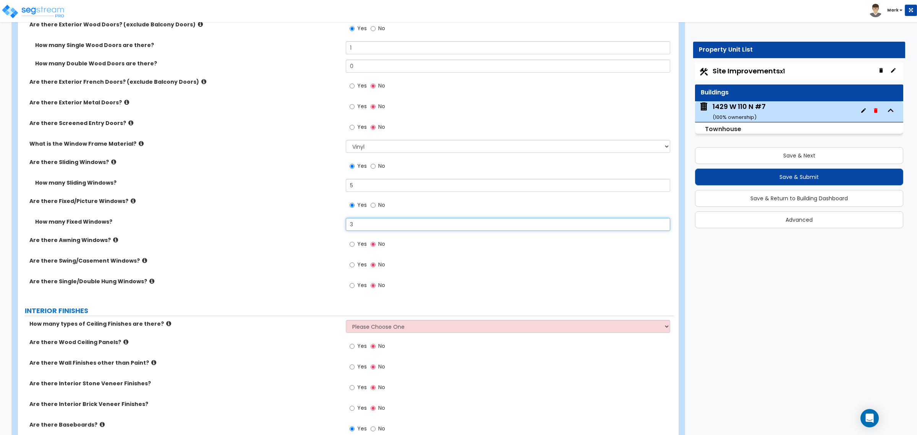
scroll to position [1098, 0]
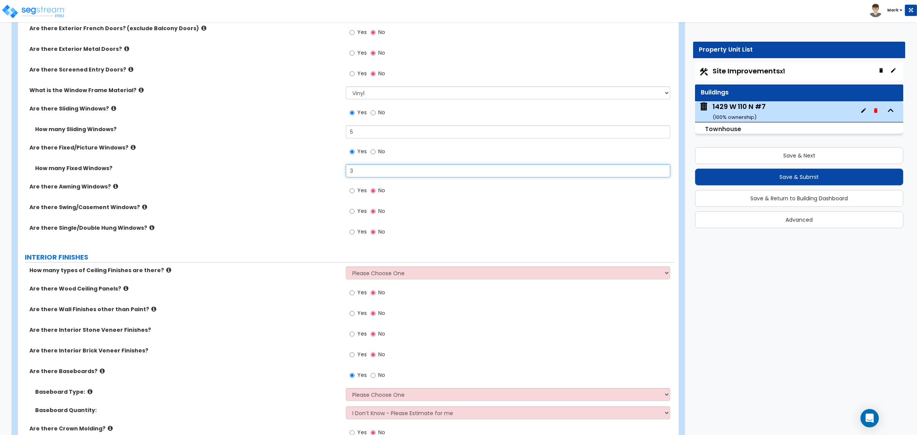
type input "3"
click at [378, 279] on div "How many types of Ceiling Finishes are there? Please Choose One 1 2 3" at bounding box center [346, 275] width 656 height 18
click at [378, 274] on select "Please Choose One 1 2 3" at bounding box center [508, 272] width 324 height 13
select select "1"
click at [346, 267] on select "Please Choose One 1 2 3" at bounding box center [508, 272] width 324 height 13
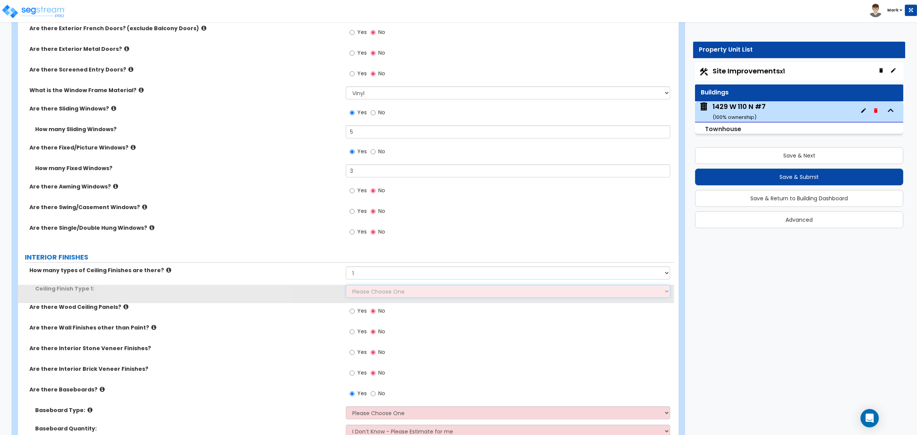
click at [374, 291] on select "Please Choose One Drop Ceiling Drywall Ceiling Open Ceiling" at bounding box center [508, 291] width 324 height 13
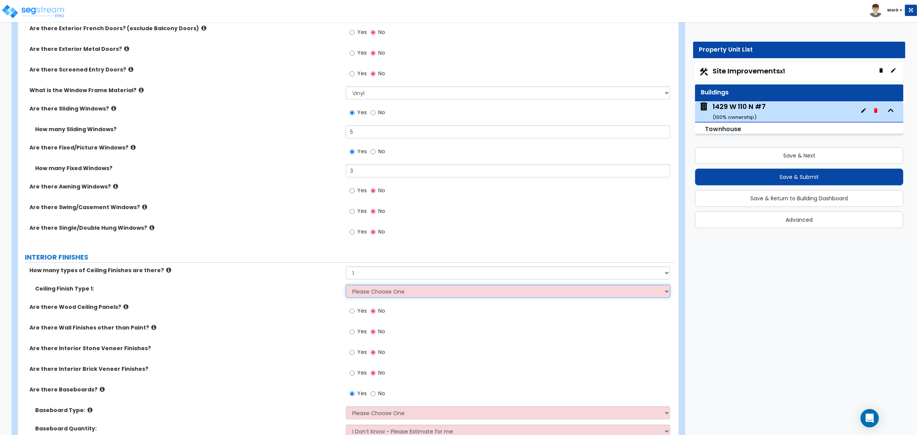
select select "2"
click at [346, 285] on select "Please Choose One Drop Ceiling Drywall Ceiling Open Ceiling" at bounding box center [508, 291] width 324 height 13
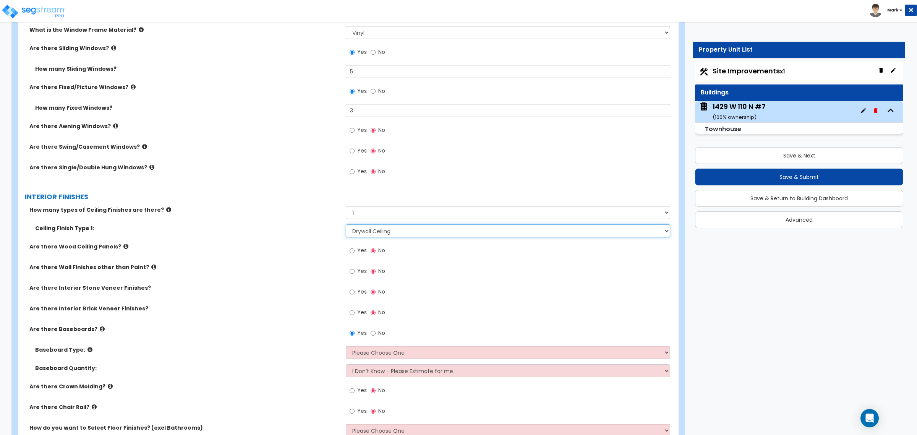
scroll to position [1194, 0]
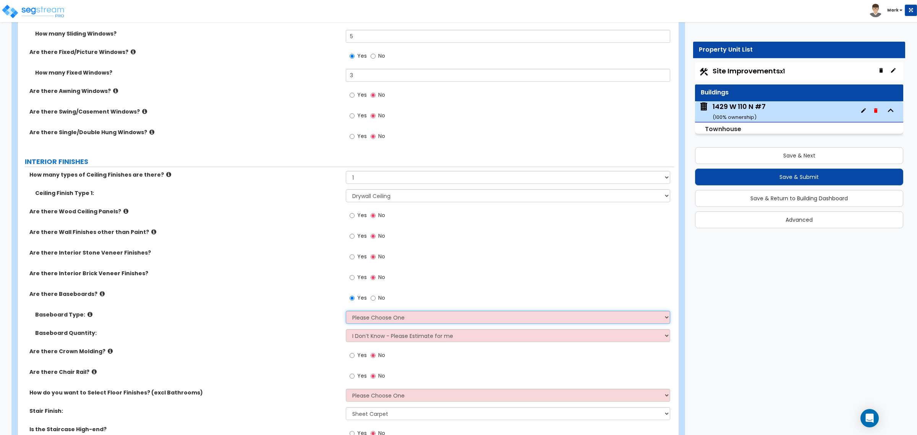
click at [359, 317] on select "Please Choose One Wood Vinyl Carpet Tile" at bounding box center [508, 317] width 324 height 13
click at [358, 317] on select "Please Choose One Wood Vinyl Carpet Tile" at bounding box center [508, 317] width 324 height 13
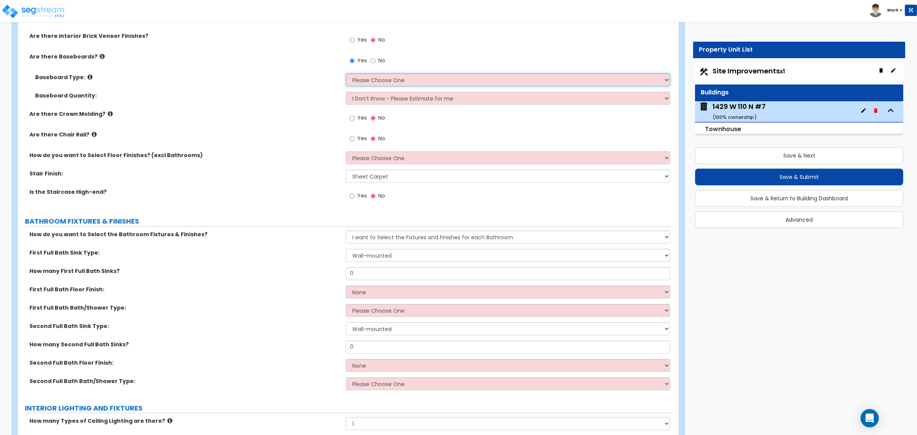
scroll to position [1432, 0]
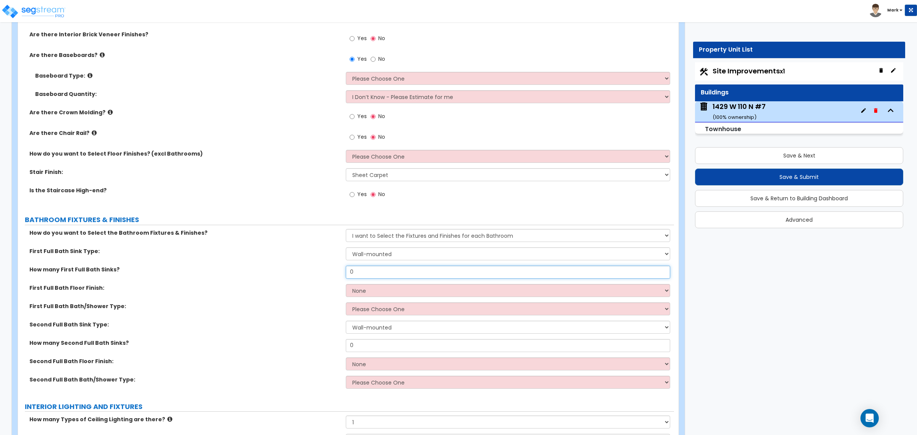
click at [355, 274] on input "0" at bounding box center [508, 271] width 324 height 13
click at [354, 274] on input "0" at bounding box center [508, 271] width 324 height 13
type input "1"
click at [352, 252] on select "Wall-mounted Pedestal-mounted Vanity-mounted" at bounding box center [508, 253] width 324 height 13
select select "3"
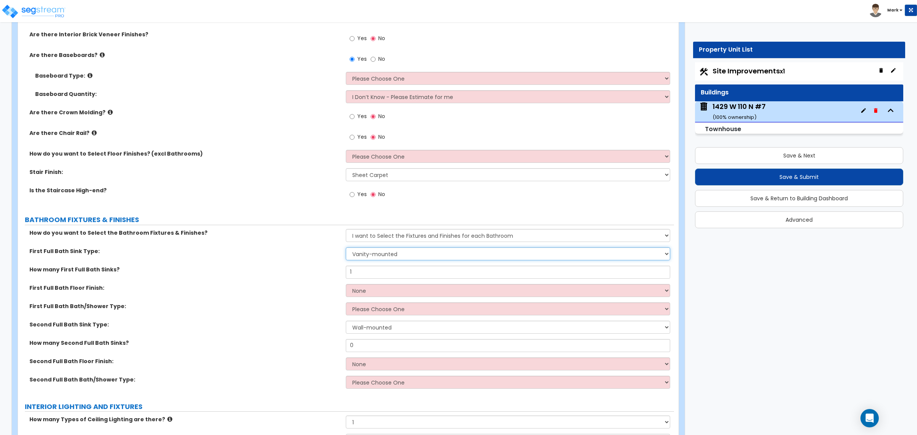
click at [346, 248] on select "Wall-mounted Pedestal-mounted Vanity-mounted" at bounding box center [508, 253] width 324 height 13
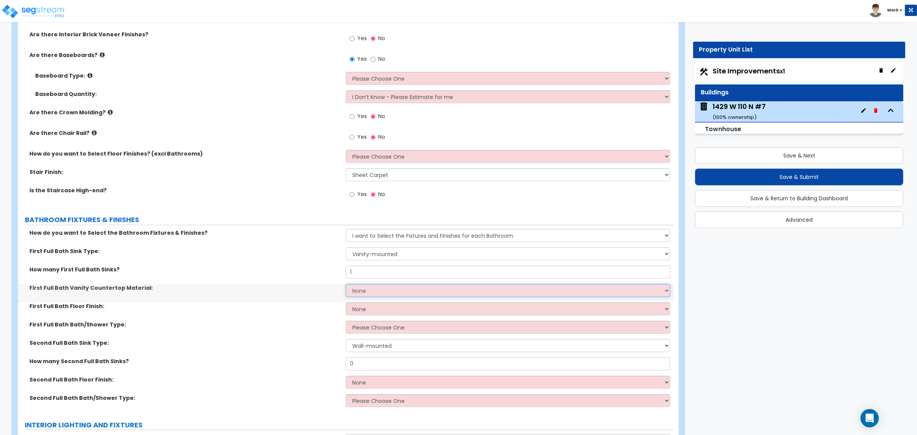
click at [359, 295] on select "None Plastic Laminate Solid Surface Stone Quartz Marble Tile Wood Stainless Ste…" at bounding box center [508, 290] width 324 height 13
drag, startPoint x: 369, startPoint y: 146, endPoint x: 367, endPoint y: 150, distance: 4.7
click at [367, 148] on div "Yes No" at bounding box center [510, 139] width 328 height 21
click at [366, 162] on select "Please Choose One I want to Select Floor Finishes for the Areas of the House I …" at bounding box center [508, 156] width 324 height 13
select select "2"
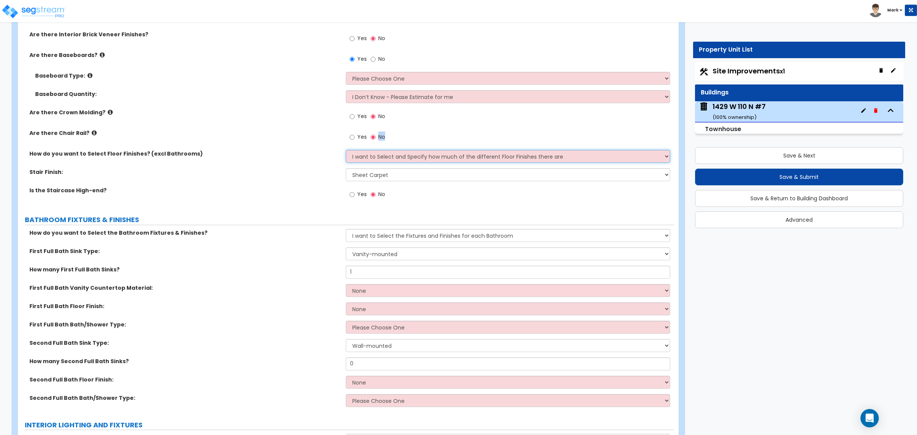
click at [346, 150] on select "Please Choose One I want to Select Floor Finishes for the Areas of the House I …" at bounding box center [508, 156] width 324 height 13
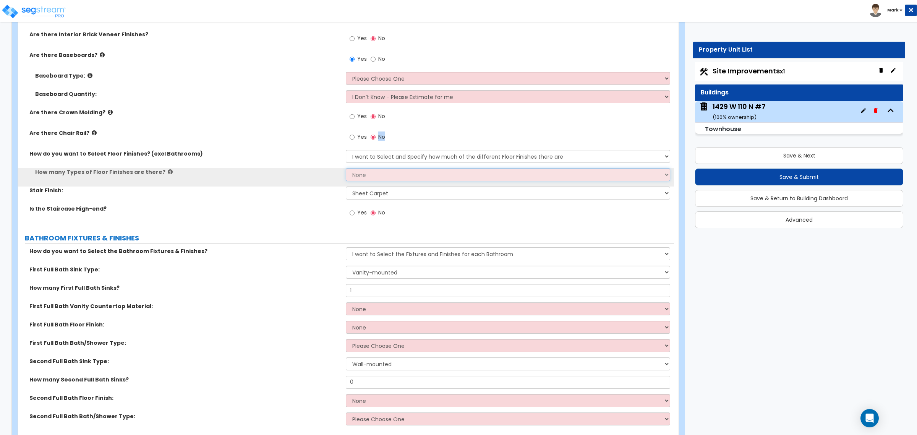
click at [361, 176] on select "None 1 2 3 4" at bounding box center [508, 174] width 324 height 13
select select "2"
click at [346, 168] on select "None 1 2 3 4" at bounding box center [508, 174] width 324 height 13
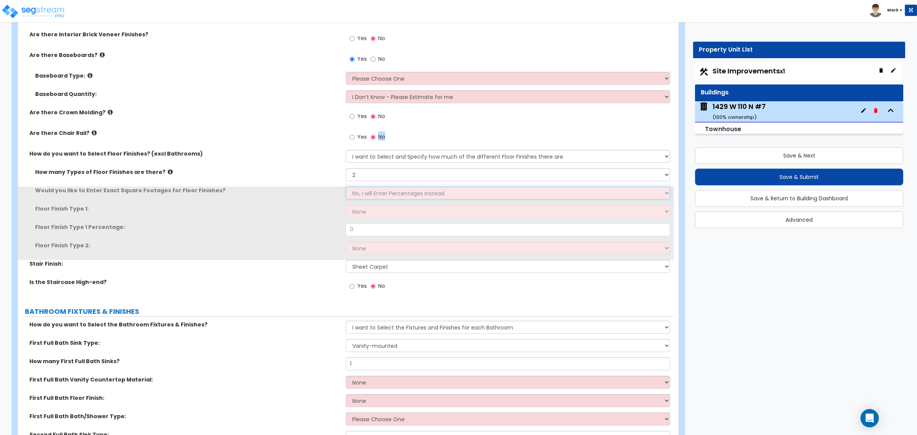
click at [361, 191] on select "No, I will Enter Percentages Instead Yes, I will Enter Exact Square Footages" at bounding box center [508, 192] width 324 height 13
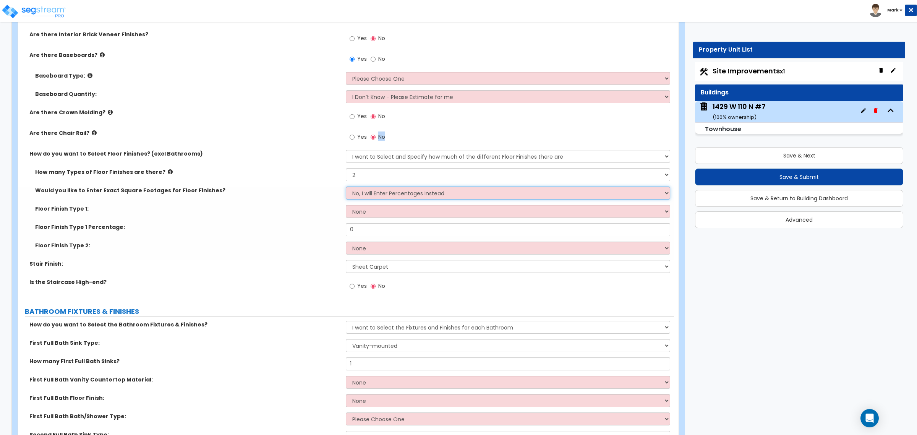
click at [360, 192] on select "No, I will Enter Percentages Instead Yes, I will Enter Exact Square Footages" at bounding box center [508, 192] width 324 height 13
click at [360, 193] on select "No, I will Enter Percentages Instead Yes, I will Enter Exact Square Footages" at bounding box center [508, 192] width 324 height 13
drag, startPoint x: 360, startPoint y: 194, endPoint x: 348, endPoint y: 212, distance: 21.9
click at [344, 212] on div "Floor Finish Type 1:" at bounding box center [182, 209] width 328 height 8
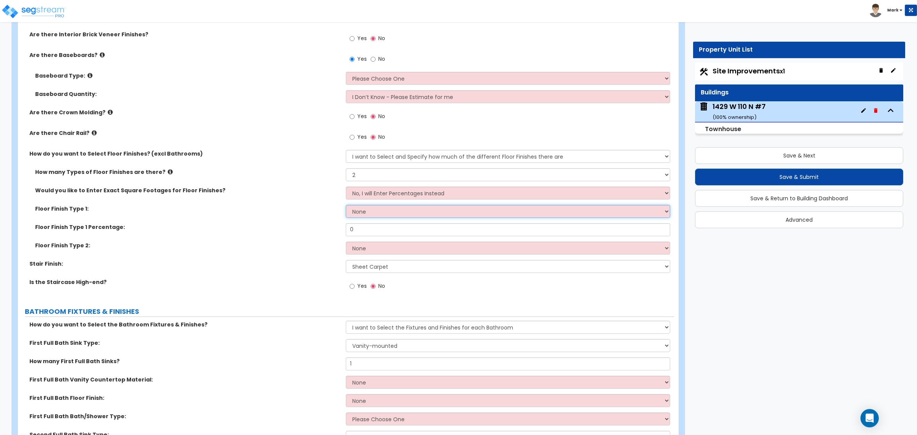
click at [352, 212] on select "None Tile Flooring Hardwood Flooring Resilient Laminate Flooring VCT Flooring S…" at bounding box center [508, 211] width 324 height 13
select select "5"
click at [346, 205] on select "None Tile Flooring Hardwood Flooring Resilient Laminate Flooring VCT Flooring S…" at bounding box center [508, 211] width 324 height 13
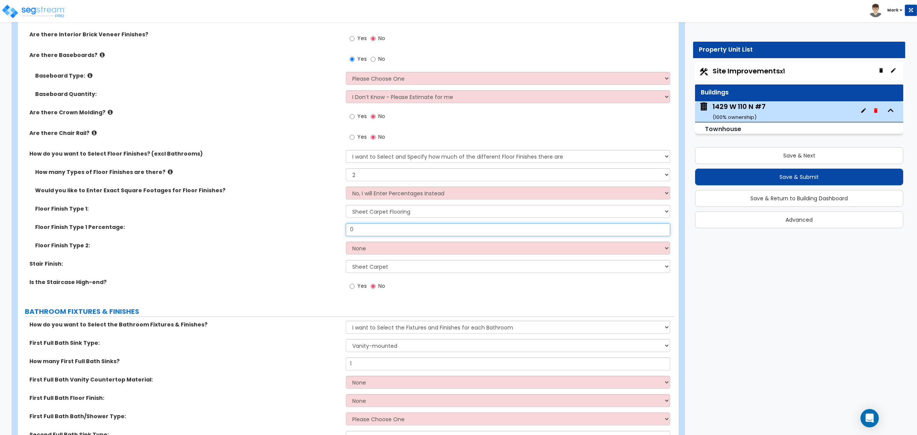
click at [366, 224] on input "0" at bounding box center [508, 229] width 324 height 13
click at [365, 225] on input "0" at bounding box center [508, 229] width 324 height 13
type input "60"
click at [356, 250] on select "None Tile Flooring Hardwood Flooring Resilient Laminate Flooring VCT Flooring S…" at bounding box center [508, 247] width 324 height 13
select select "1"
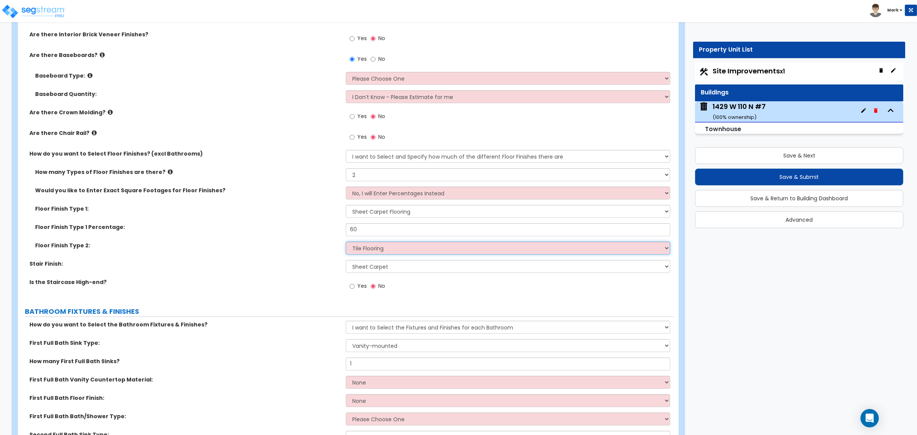
click at [346, 242] on select "None Tile Flooring Hardwood Flooring Resilient Laminate Flooring VCT Flooring S…" at bounding box center [508, 247] width 324 height 13
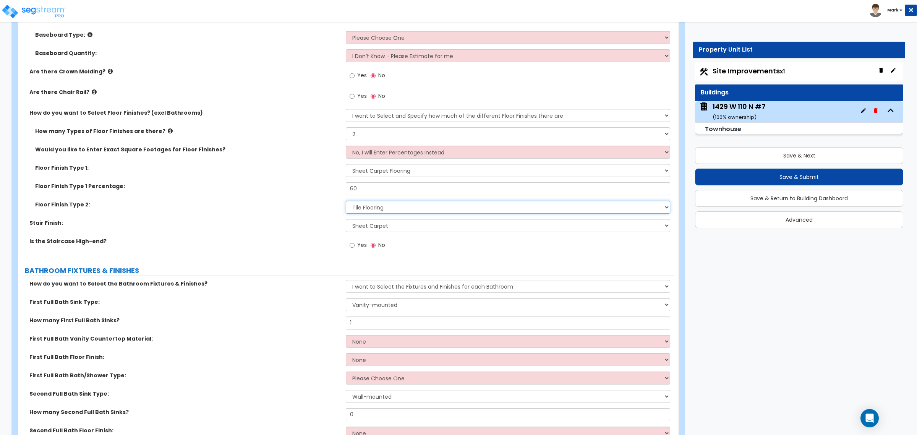
scroll to position [1528, 0]
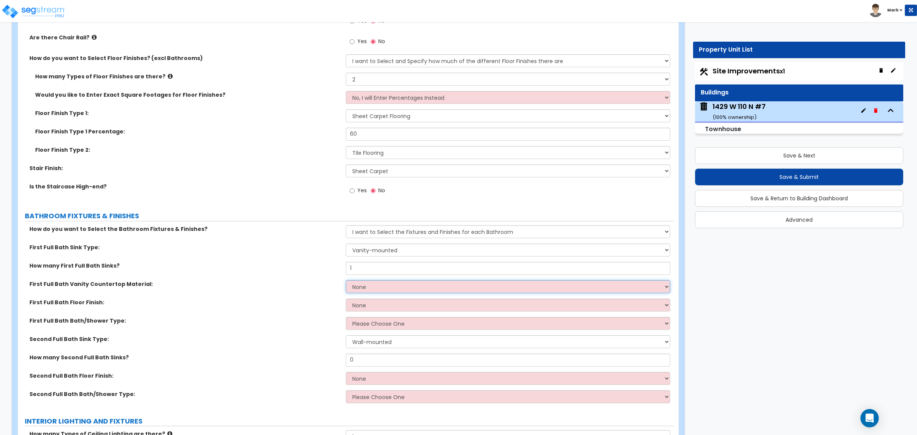
click at [359, 288] on select "None Plastic Laminate Solid Surface Stone Quartz Marble Tile Wood Stainless Ste…" at bounding box center [508, 286] width 324 height 13
click at [346, 280] on select "None Plastic Laminate Solid Surface Stone Quartz Marble Tile Wood Stainless Ste…" at bounding box center [508, 286] width 324 height 13
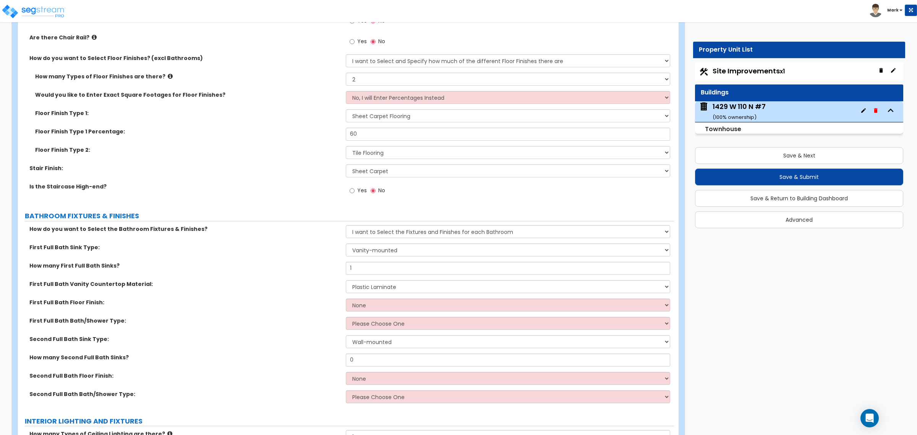
click at [359, 293] on div "First Full Bath Vanity Countertop Material: None Plastic Laminate Solid Surface…" at bounding box center [346, 289] width 656 height 18
click at [361, 292] on select "None Plastic Laminate Solid Surface Stone Quartz Marble Tile Wood Stainless Ste…" at bounding box center [508, 286] width 324 height 13
select select "2"
click at [346, 280] on select "None Plastic Laminate Solid Surface Stone Quartz Marble Tile Wood Stainless Ste…" at bounding box center [508, 286] width 324 height 13
click at [373, 312] on div "First Full Bath Floor Finish: None Tile Flooring Hardwood Flooring Resilient La…" at bounding box center [346, 307] width 656 height 18
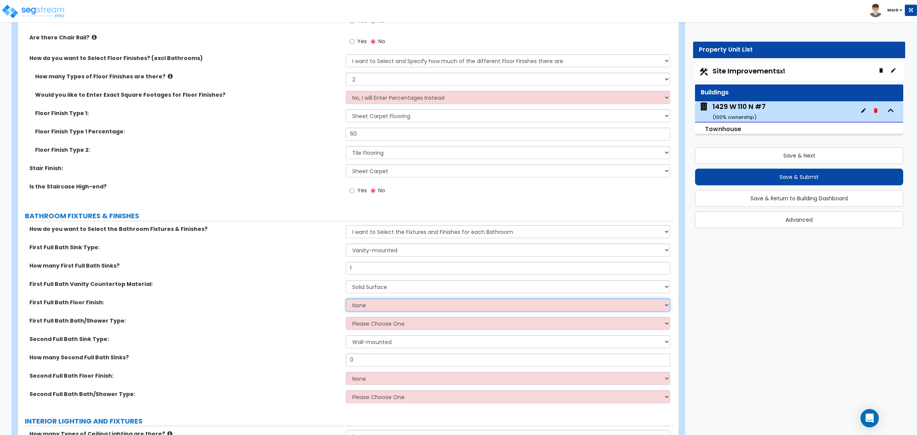
click at [371, 306] on select "None Tile Flooring Hardwood Flooring Resilient Laminate Flooring VCT Flooring S…" at bounding box center [508, 304] width 324 height 13
select select "1"
click at [346, 299] on select "None Tile Flooring Hardwood Flooring Resilient Laminate Flooring VCT Flooring S…" at bounding box center [508, 304] width 324 height 13
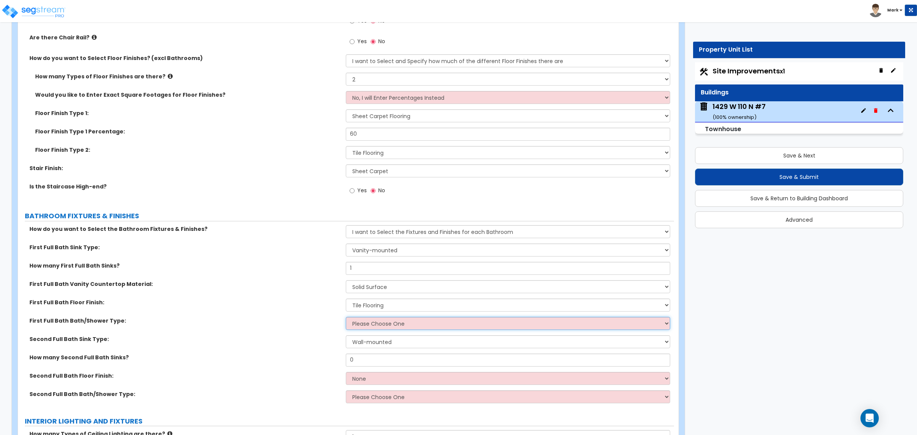
click at [372, 325] on select "Please Choose One Standalone Shower Bathtub - Shower Combo" at bounding box center [508, 323] width 324 height 13
select select "2"
click at [346, 317] on select "Please Choose One Standalone Shower Bathtub - Shower Combo" at bounding box center [508, 323] width 324 height 13
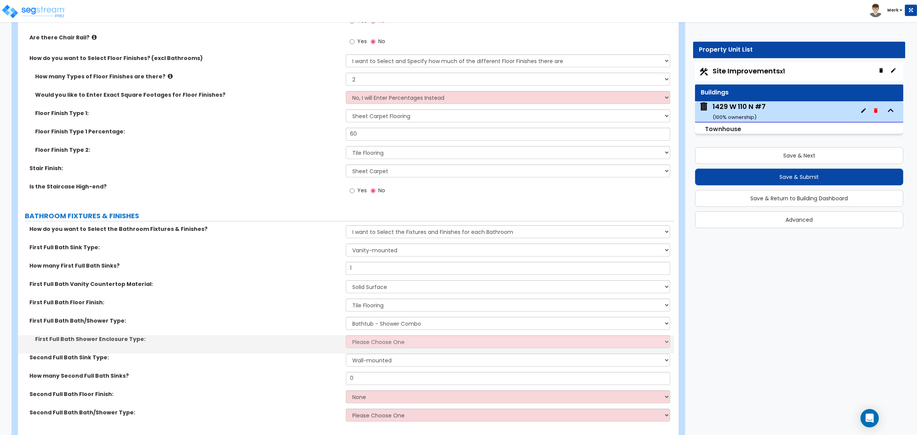
click at [376, 348] on div "First Full Bath Shower Enclosure Type: Please Choose One Curtain & Rod Glass Sl…" at bounding box center [346, 344] width 656 height 18
click at [376, 345] on select "Please Choose One Curtain & Rod Glass Sliding Doors Glass Hinged Doors" at bounding box center [508, 341] width 324 height 13
select select "1"
click at [346, 335] on select "Please Choose One Curtain & Rod Glass Sliding Doors Glass Hinged Doors" at bounding box center [508, 341] width 324 height 13
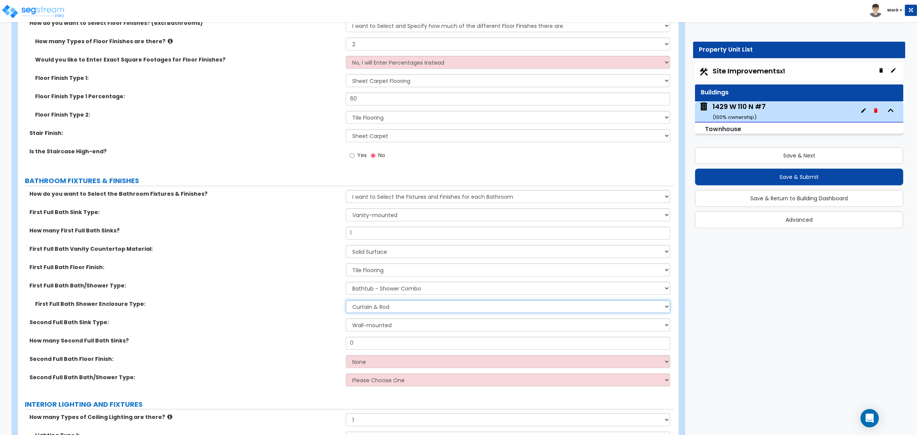
scroll to position [1623, 0]
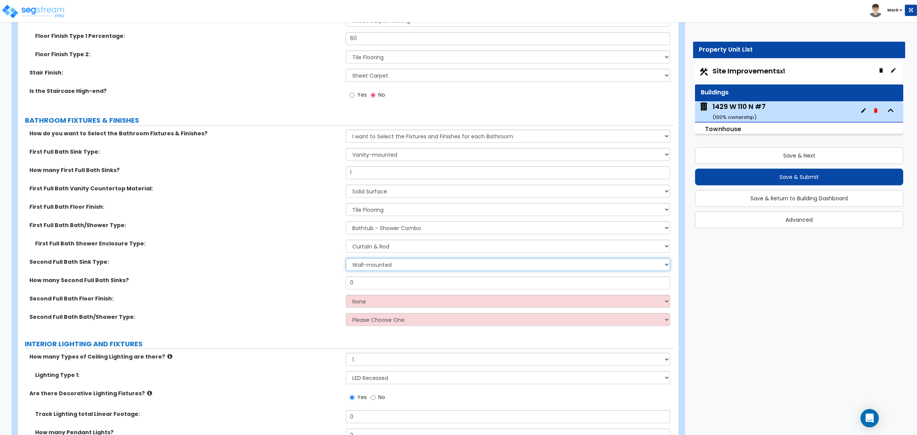
click at [350, 268] on select "Wall-mounted Pedestal-mounted Vanity-mounted" at bounding box center [508, 264] width 324 height 13
select select "3"
click at [346, 258] on select "Wall-mounted Pedestal-mounted Vanity-mounted" at bounding box center [508, 264] width 324 height 13
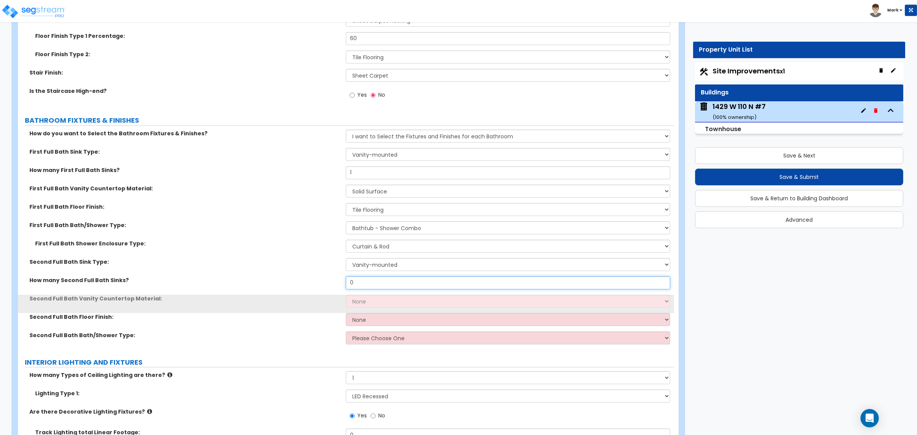
click at [359, 285] on input "0" at bounding box center [508, 282] width 324 height 13
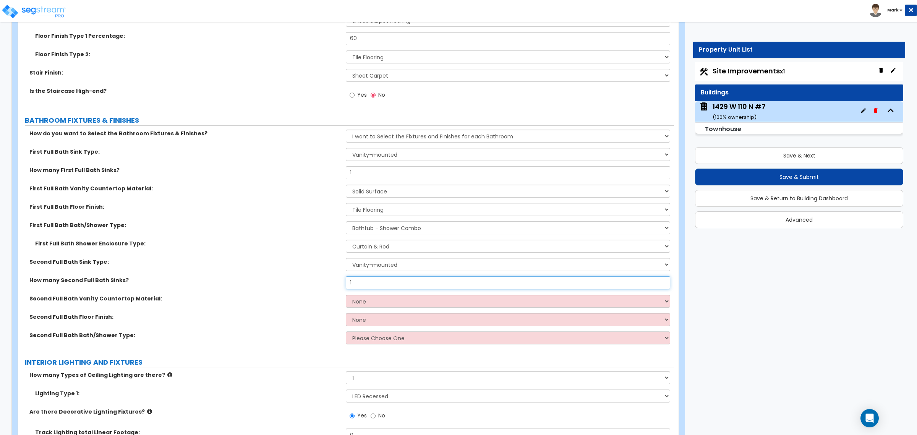
type input "1"
click at [361, 301] on select "None Plastic Laminate Solid Surface Stone Quartz Marble Tile Wood Stainless Ste…" at bounding box center [508, 301] width 324 height 13
select select "2"
click at [346, 295] on select "None Plastic Laminate Solid Surface Stone Quartz Marble Tile Wood Stainless Ste…" at bounding box center [508, 301] width 324 height 13
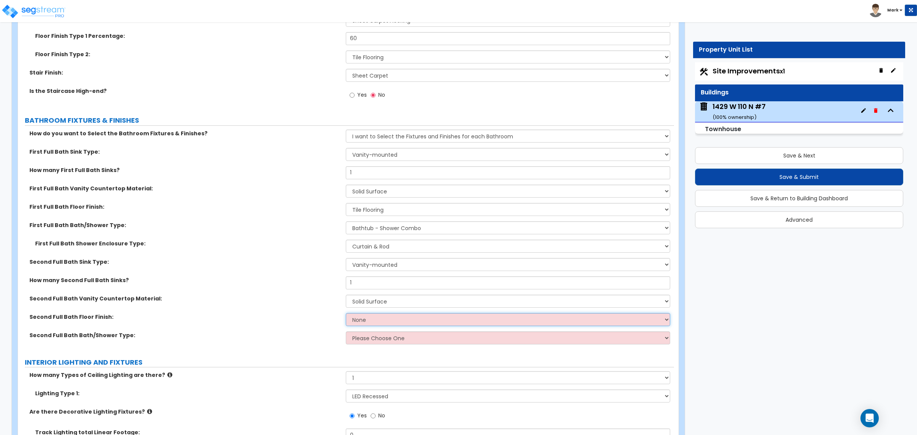
click at [358, 319] on select "None Tile Flooring Hardwood Flooring Resilient Laminate Flooring VCT Flooring S…" at bounding box center [508, 319] width 324 height 13
select select "1"
click at [346, 313] on select "None Tile Flooring Hardwood Flooring Resilient Laminate Flooring VCT Flooring S…" at bounding box center [508, 319] width 324 height 13
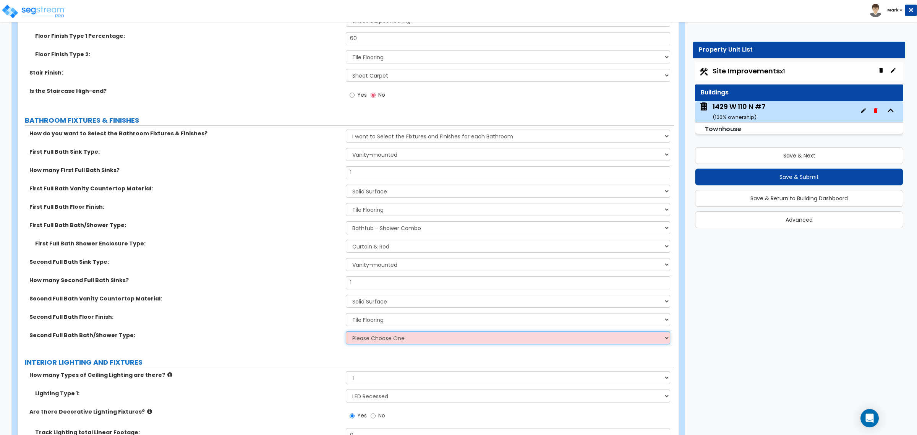
click at [358, 334] on select "Please Choose One Standalone Shower Bathtub - Shower Combo" at bounding box center [508, 337] width 324 height 13
select select "2"
click at [346, 332] on select "Please Choose One Standalone Shower Bathtub - Shower Combo" at bounding box center [508, 337] width 324 height 13
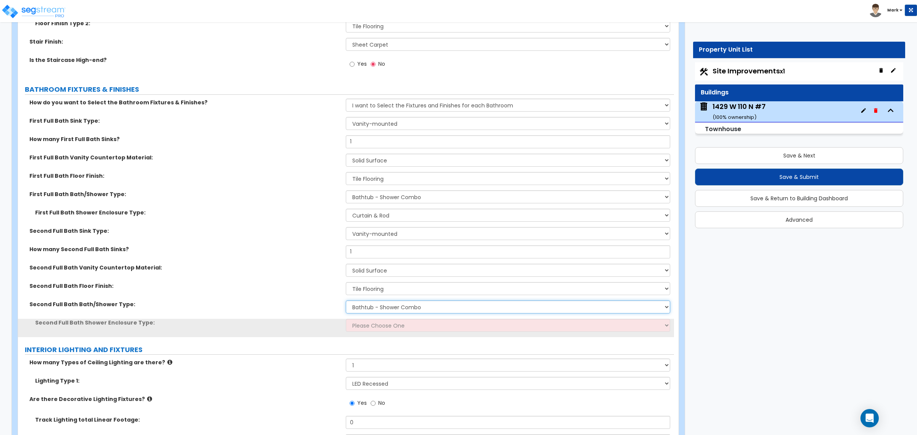
scroll to position [1671, 0]
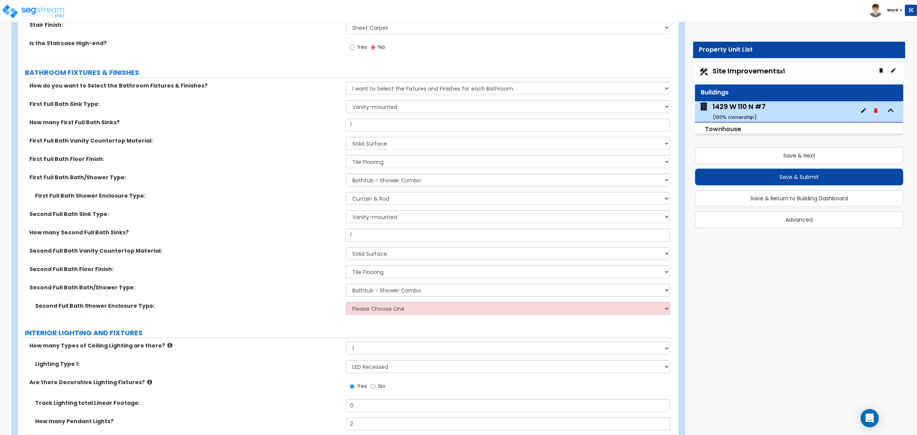
drag, startPoint x: 354, startPoint y: 301, endPoint x: 355, endPoint y: 312, distance: 10.8
click at [354, 303] on div "How do you want to Select the Bathroom Fixtures & Finishes? Please Choose One I…" at bounding box center [346, 201] width 644 height 238
click at [356, 313] on select "Please Choose One Curtain & Rod Glass Sliding Doors Glass Hinged Doors" at bounding box center [508, 308] width 324 height 13
select select "1"
click at [346, 302] on select "Please Choose One Curtain & Rod Glass Sliding Doors Glass Hinged Doors" at bounding box center [508, 308] width 324 height 13
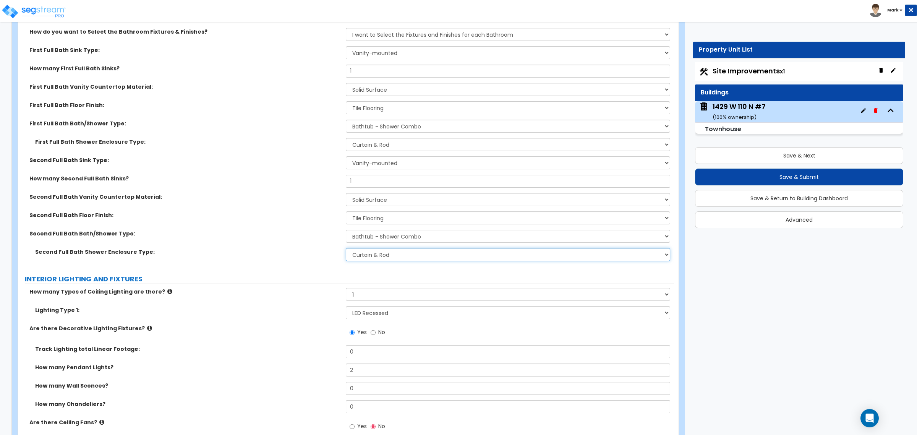
scroll to position [1814, 0]
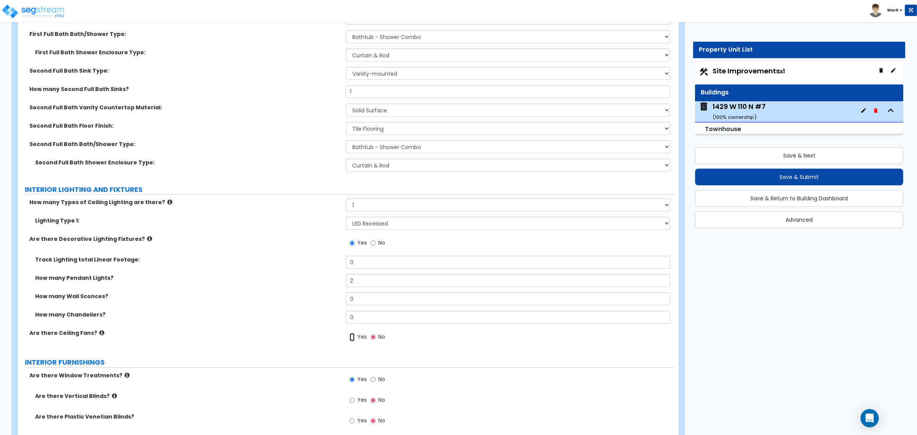
click at [352, 337] on input "Yes" at bounding box center [352, 337] width 5 height 8
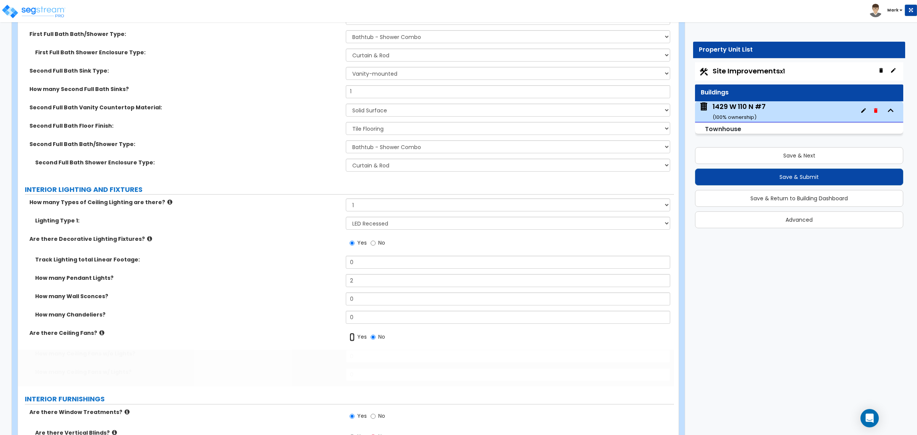
radio input "true"
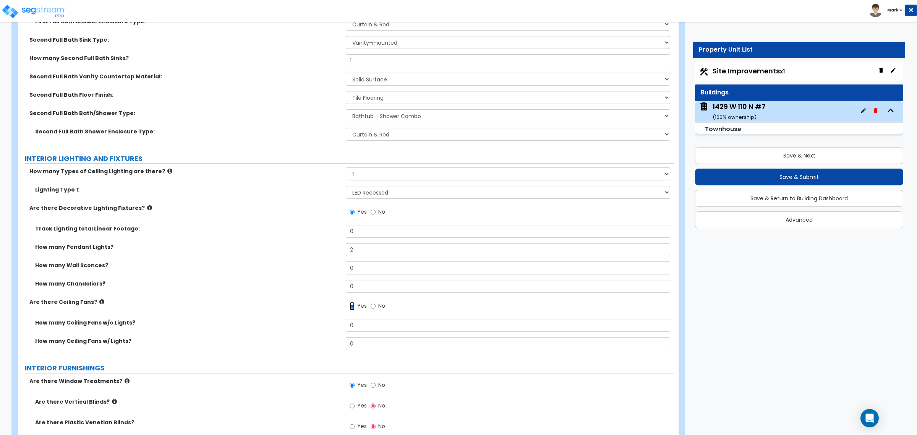
scroll to position [1862, 0]
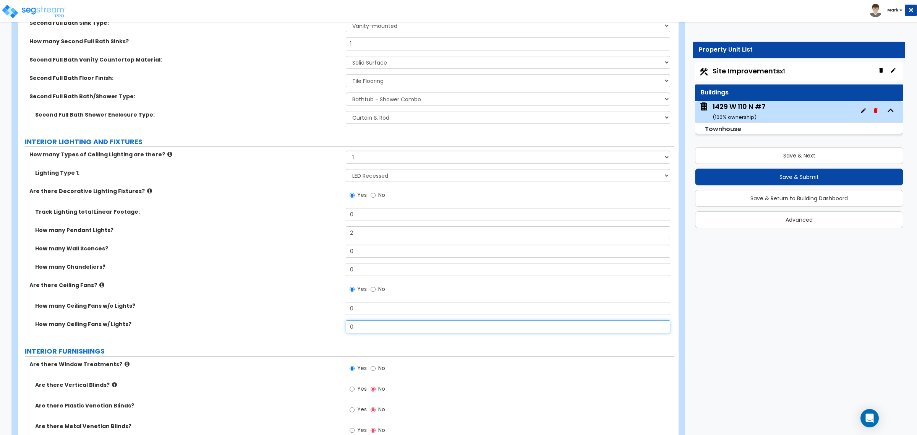
click at [358, 329] on input "0" at bounding box center [508, 326] width 324 height 13
click at [364, 312] on input "0" at bounding box center [508, 308] width 324 height 13
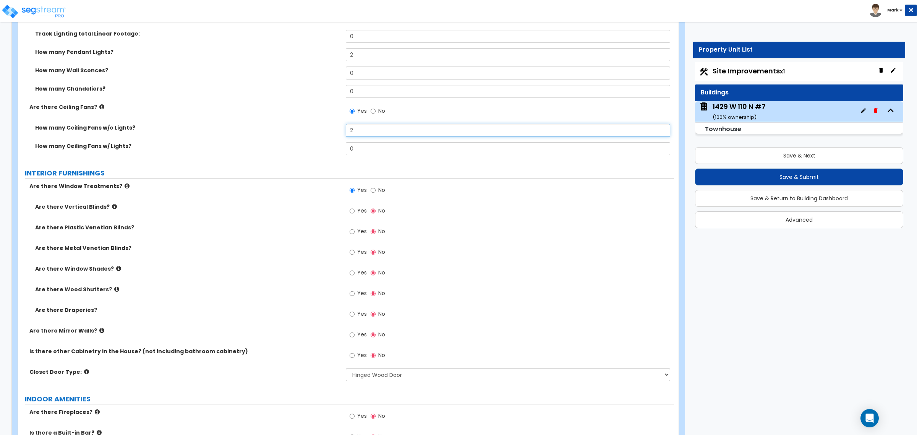
scroll to position [2053, 0]
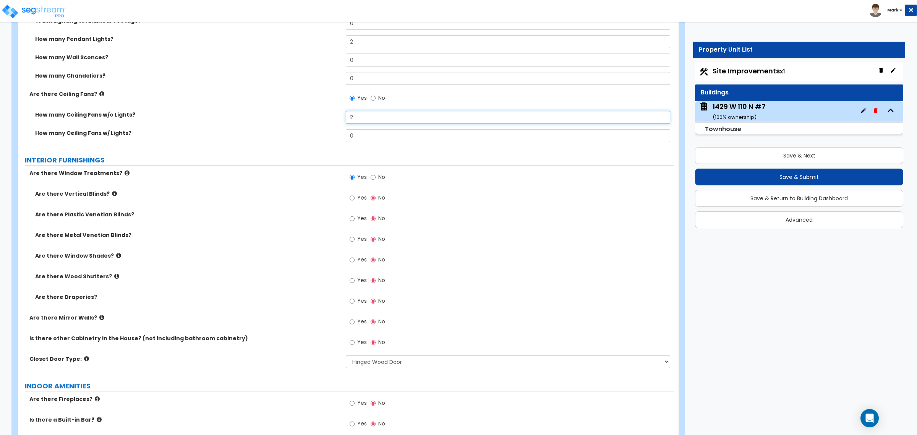
type input "2"
click at [358, 219] on span "Yes" at bounding box center [362, 218] width 10 height 8
click at [354, 219] on input "Yes" at bounding box center [352, 218] width 5 height 8
radio input "true"
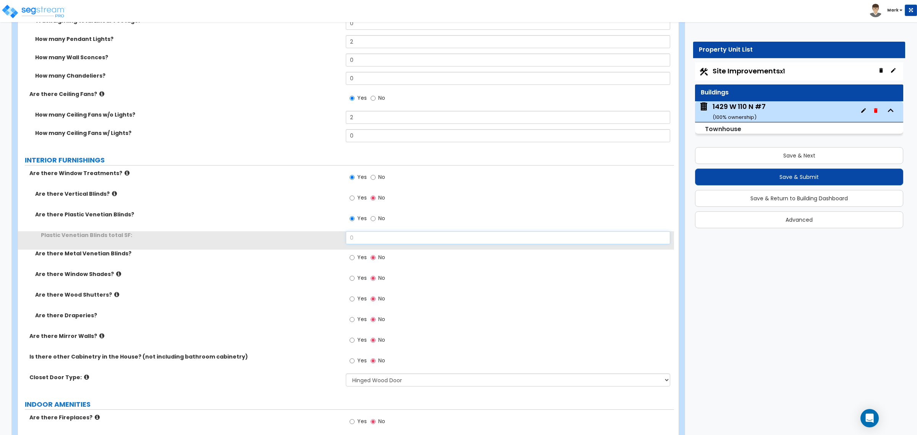
click at [364, 237] on input "0" at bounding box center [508, 237] width 324 height 13
click at [364, 238] on input "0" at bounding box center [508, 237] width 324 height 13
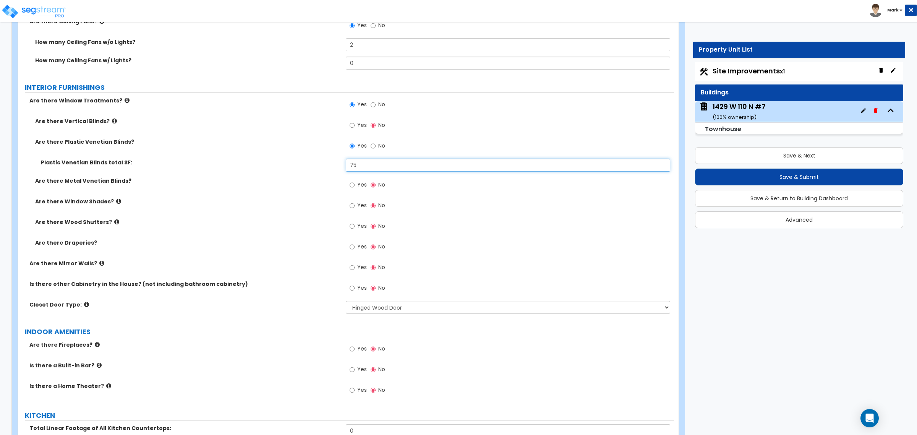
scroll to position [2149, 0]
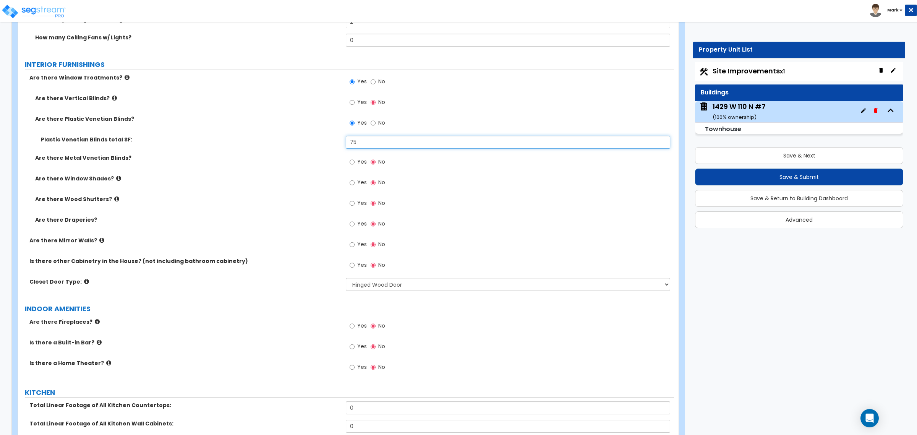
type input "75"
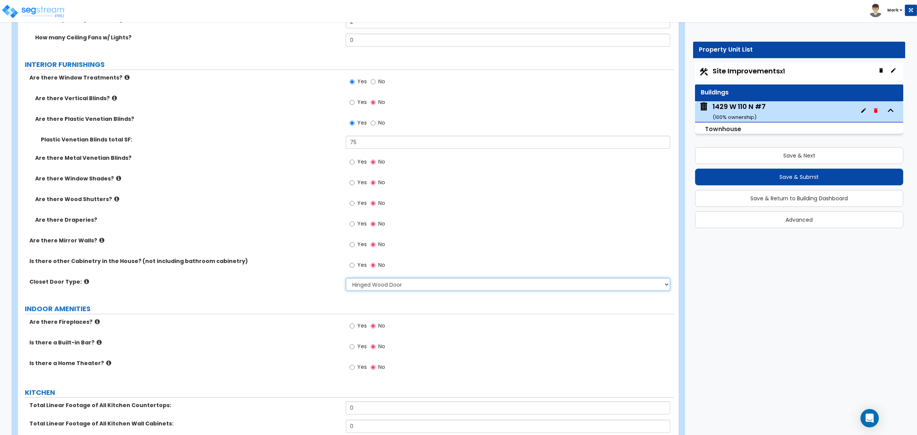
click at [373, 291] on select "None Bi-fold Louvered Doors Bi-fold Panel Doors Sliding Doors Hinged Wood Door" at bounding box center [508, 284] width 324 height 13
click at [304, 307] on label "INDOOR AMENITIES" at bounding box center [349, 309] width 649 height 10
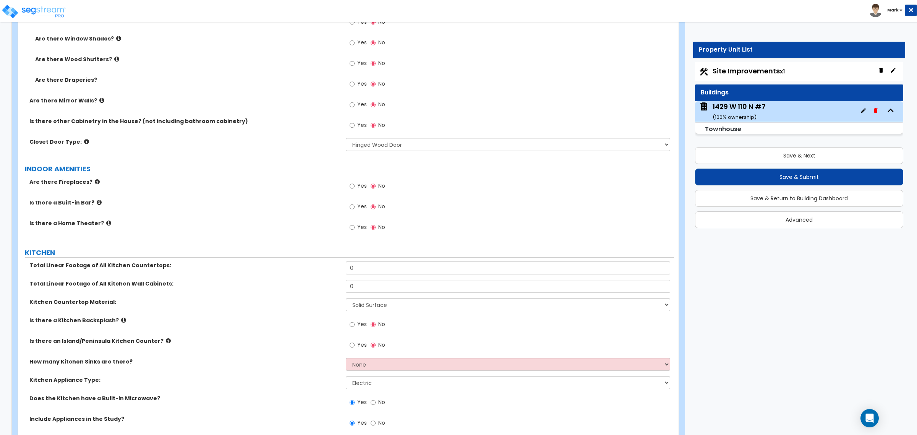
scroll to position [2292, 0]
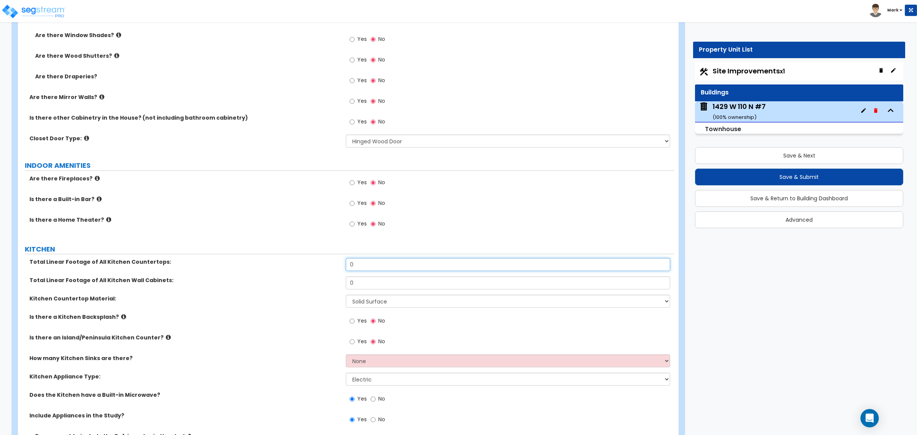
click at [365, 265] on input "0" at bounding box center [508, 264] width 324 height 13
click at [365, 266] on input "0" at bounding box center [508, 264] width 324 height 13
type input "14"
click at [351, 287] on input "0" at bounding box center [508, 282] width 324 height 13
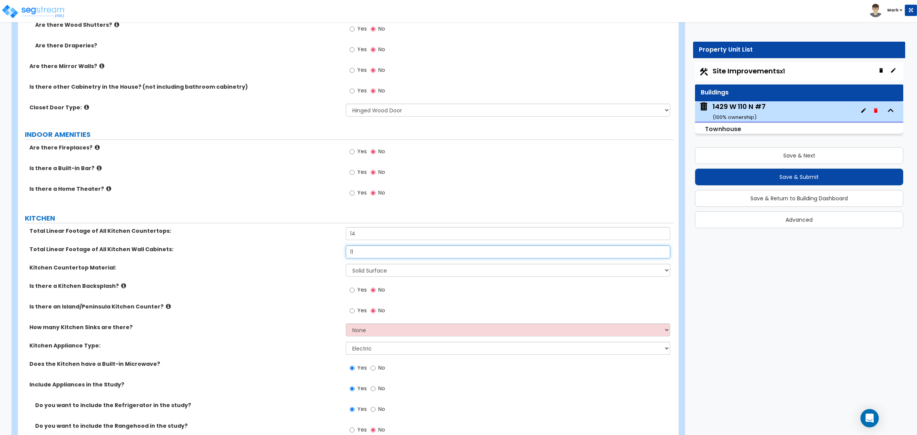
scroll to position [2340, 0]
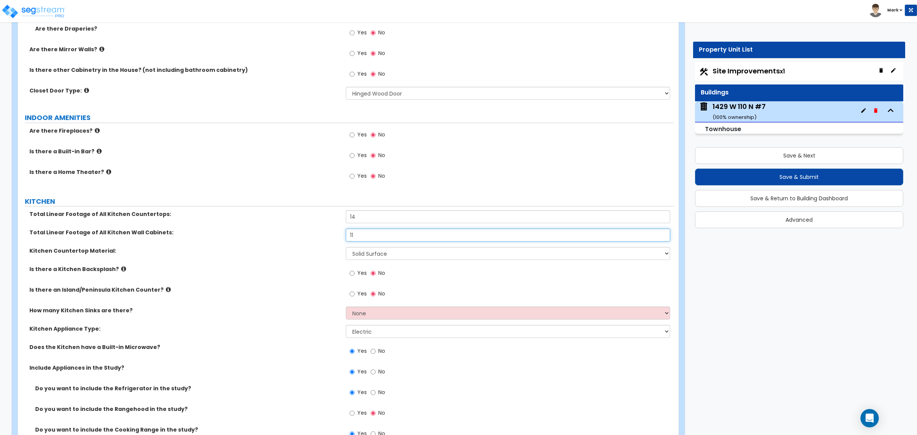
type input "11"
click at [364, 311] on select "None 1 2 3" at bounding box center [508, 312] width 324 height 13
select select "1"
click at [346, 307] on select "None 1 2 3" at bounding box center [508, 312] width 324 height 13
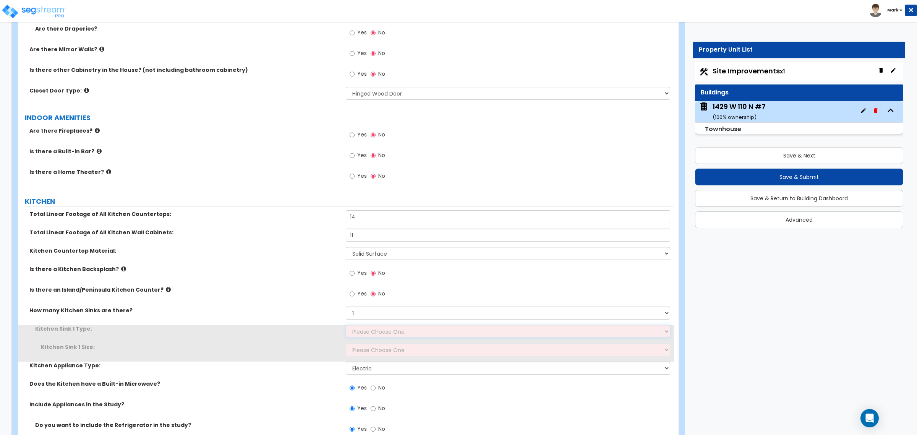
click at [364, 333] on select "Please Choose One Stainless Steel Porcelain Enamel Cast Iron Granite Composite" at bounding box center [508, 331] width 324 height 13
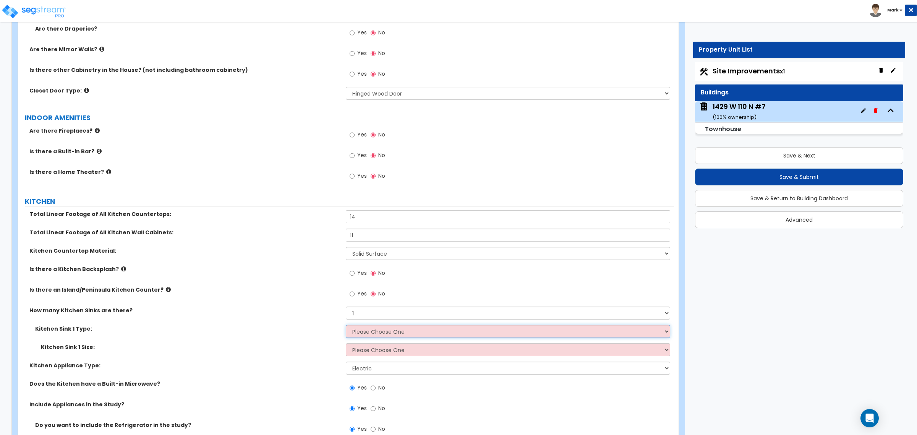
select select "2"
click at [346, 325] on select "Please Choose One Stainless Steel Porcelain Enamel Cast Iron Granite Composite" at bounding box center [508, 331] width 324 height 13
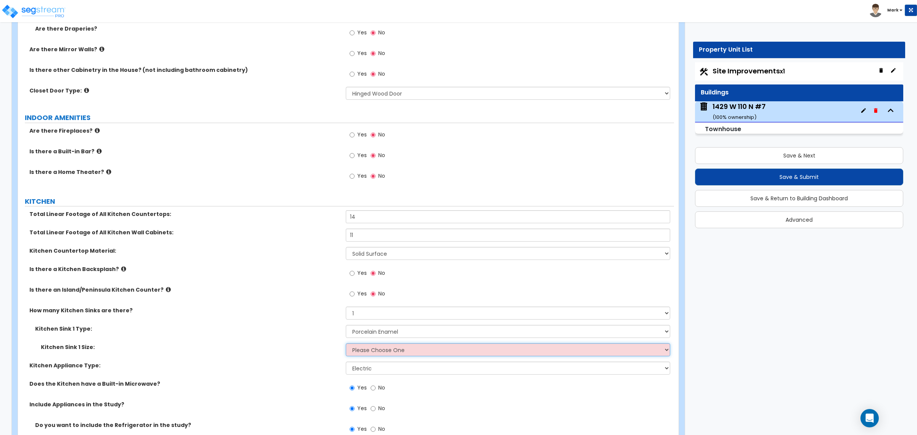
click at [358, 351] on select "Please Choose One Single Sink Double Sink" at bounding box center [508, 349] width 324 height 13
select select "2"
click at [346, 344] on select "Please Choose One Single Sink Double Sink" at bounding box center [508, 349] width 324 height 13
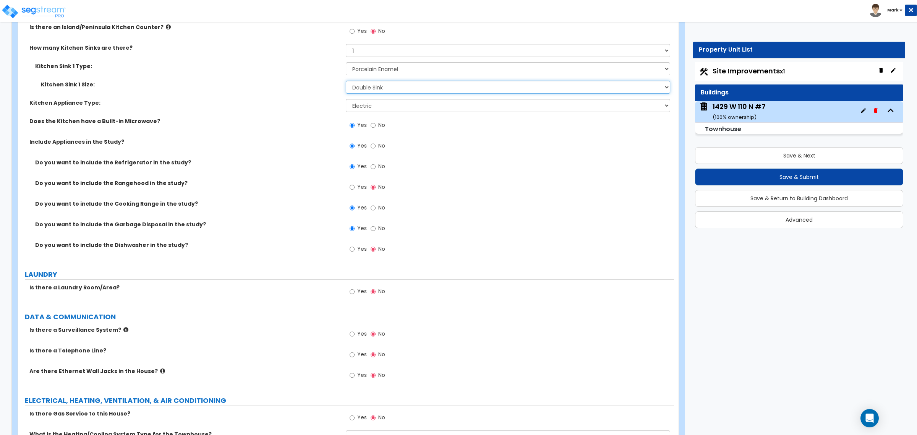
scroll to position [2674, 0]
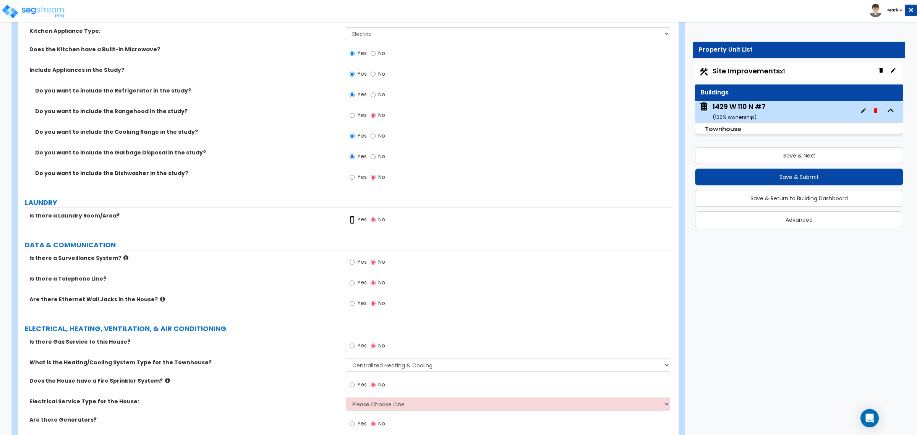
click at [350, 218] on input "Yes" at bounding box center [352, 219] width 5 height 8
radio input "true"
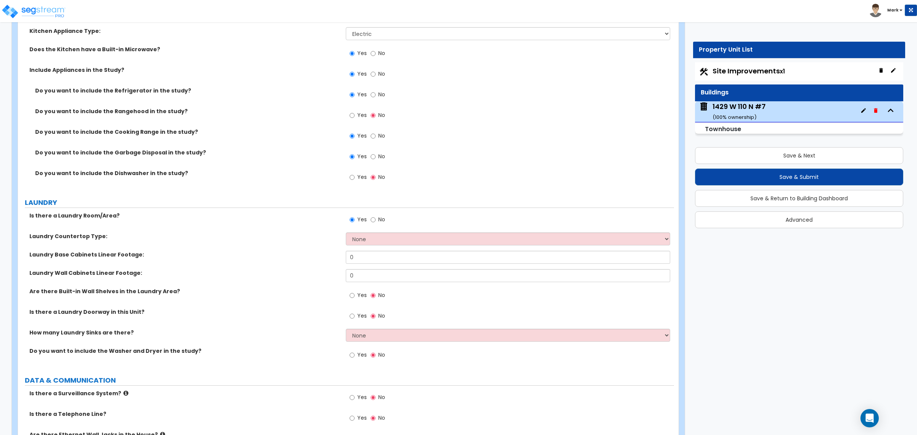
click at [355, 354] on label "Yes" at bounding box center [358, 355] width 17 height 13
click at [354, 354] on input "Yes" at bounding box center [352, 355] width 5 height 8
radio input "true"
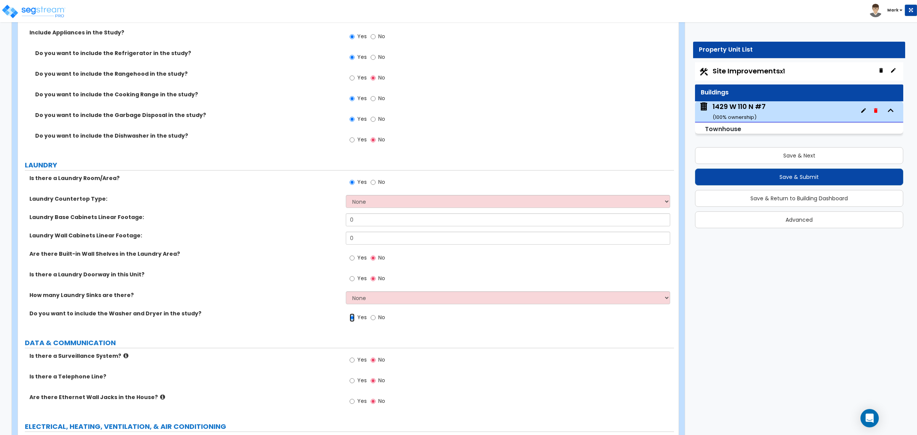
scroll to position [2769, 0]
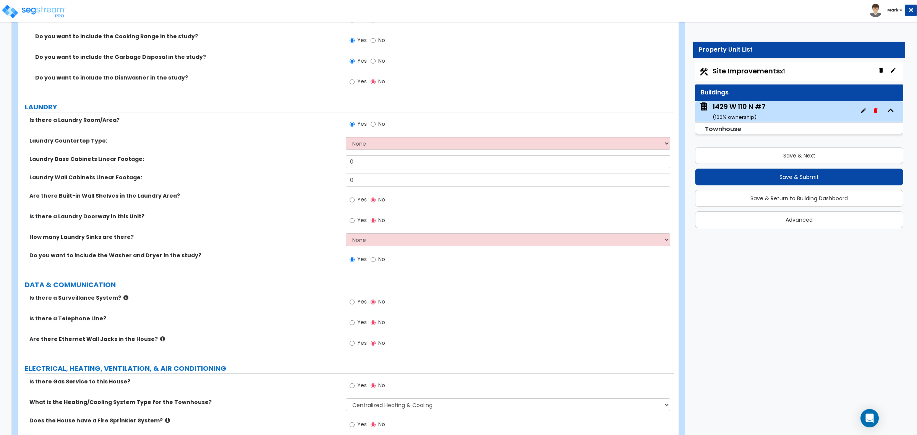
click at [354, 333] on div "Yes No" at bounding box center [510, 324] width 328 height 21
click at [355, 342] on label "Yes" at bounding box center [358, 343] width 17 height 13
click at [354, 342] on input "Yes" at bounding box center [352, 343] width 5 height 8
radio input "true"
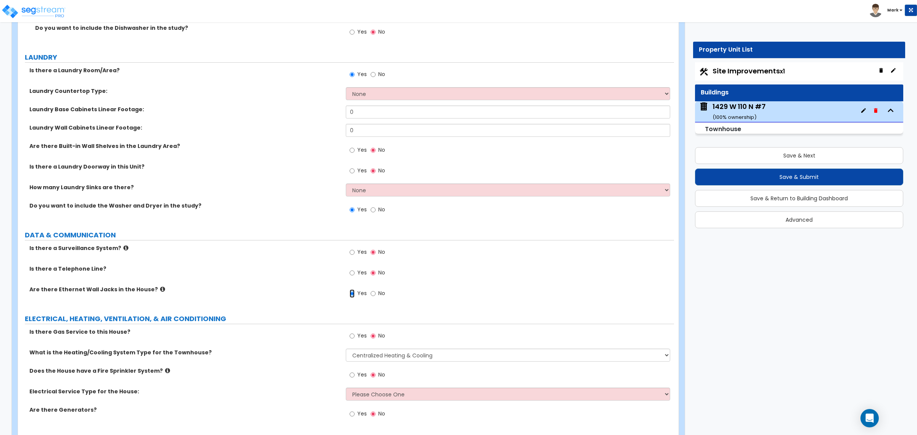
scroll to position [2846, 0]
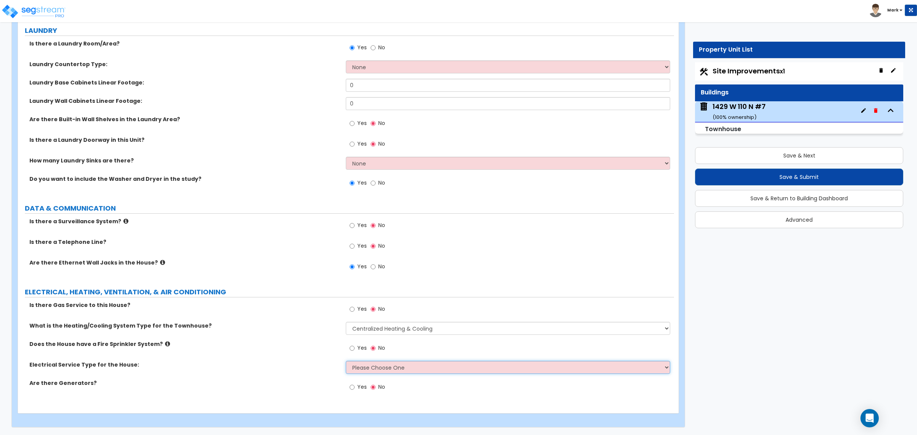
click at [364, 367] on select "Please Choose One Overhead Underground" at bounding box center [508, 367] width 324 height 13
select select "2"
click at [346, 361] on select "Please Choose One Overhead Underground" at bounding box center [508, 367] width 324 height 13
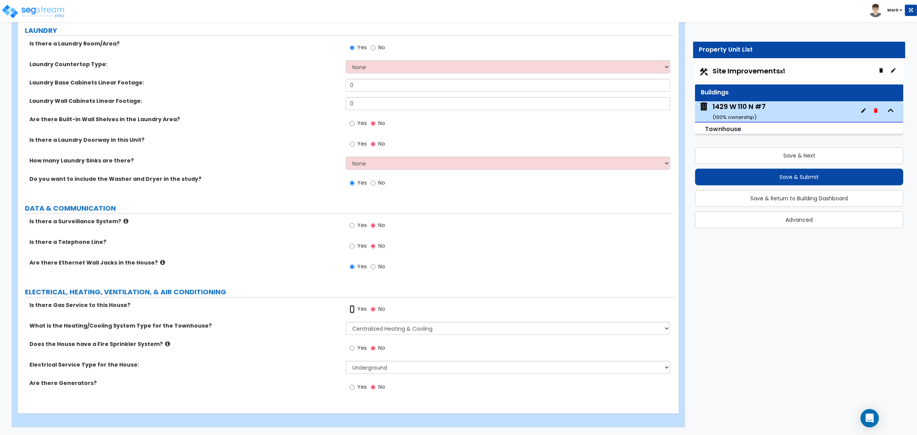
click at [353, 312] on input "Yes" at bounding box center [352, 309] width 5 height 8
radio input "true"
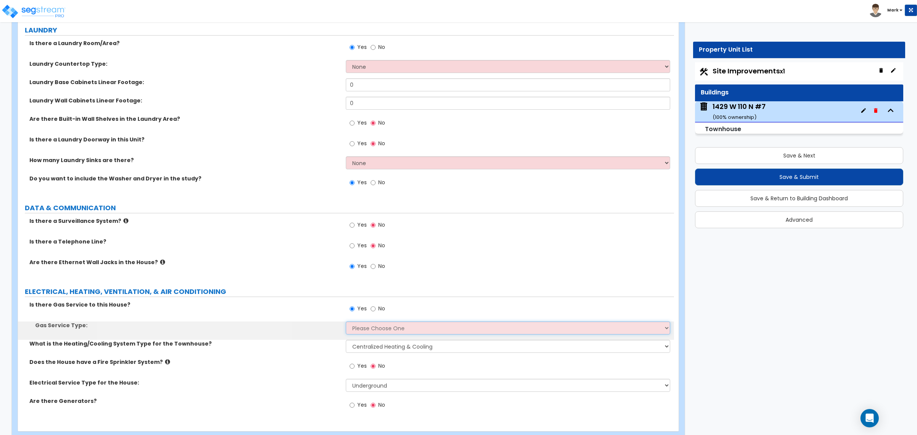
drag, startPoint x: 359, startPoint y: 329, endPoint x: 360, endPoint y: 333, distance: 4.3
click at [360, 331] on select "Please Choose One Natural Gas Service Propane Tank On-site" at bounding box center [508, 327] width 324 height 13
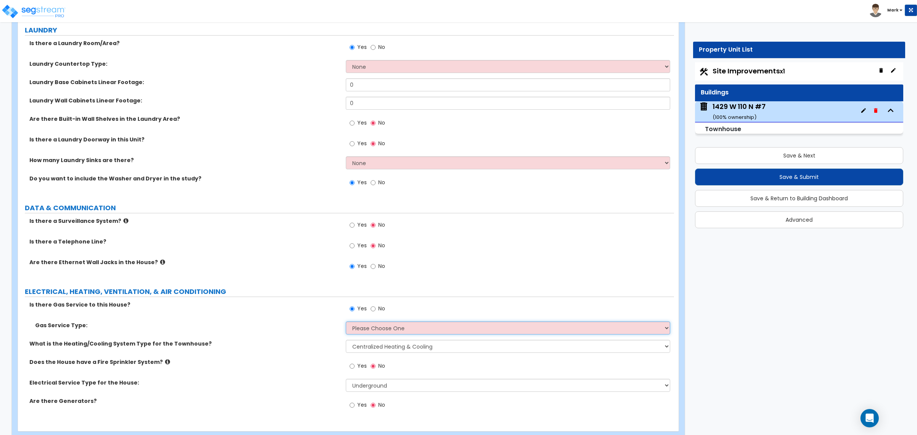
select select "1"
click at [346, 322] on select "Please Choose One Natural Gas Service Propane Tank On-site" at bounding box center [508, 327] width 324 height 13
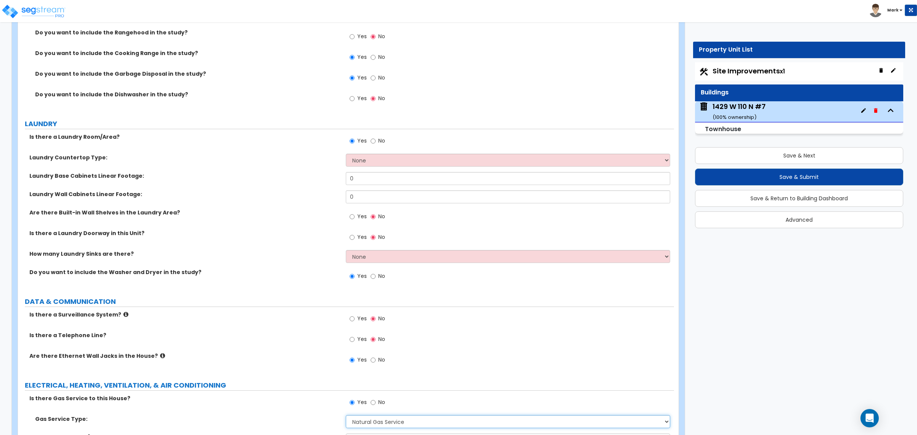
scroll to position [2560, 0]
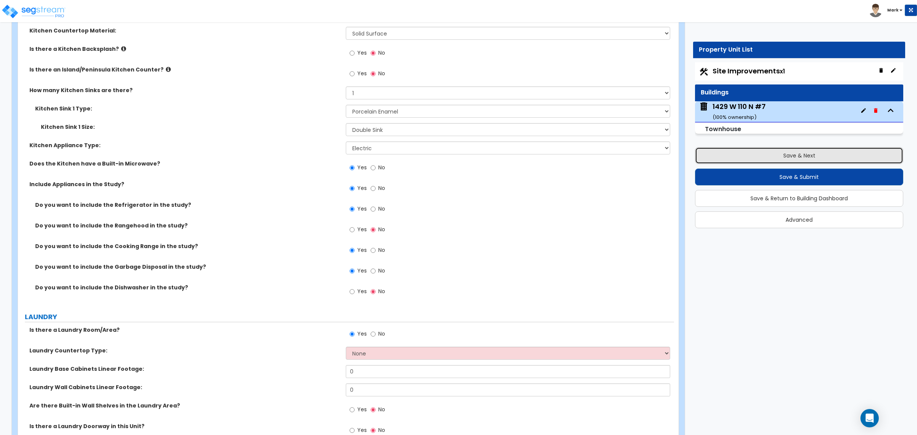
click at [743, 162] on button "Save & Next" at bounding box center [799, 155] width 208 height 17
select select "2"
select select "1"
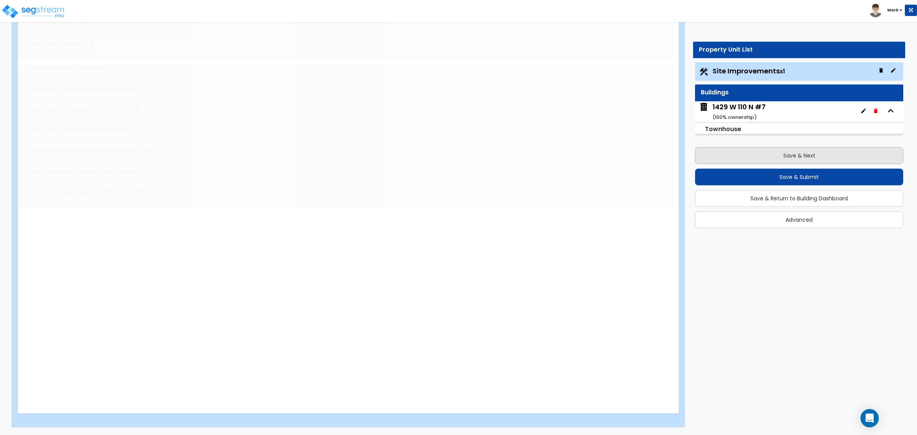
scroll to position [0, 0]
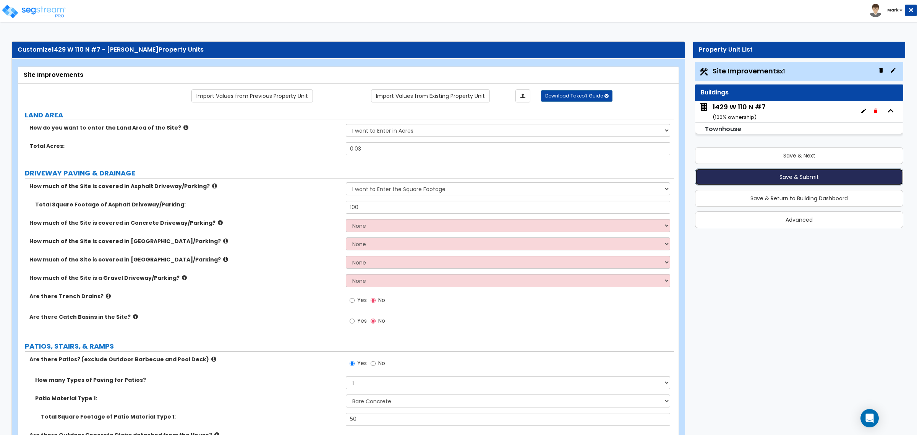
click at [791, 172] on button "Save & Submit" at bounding box center [799, 176] width 208 height 17
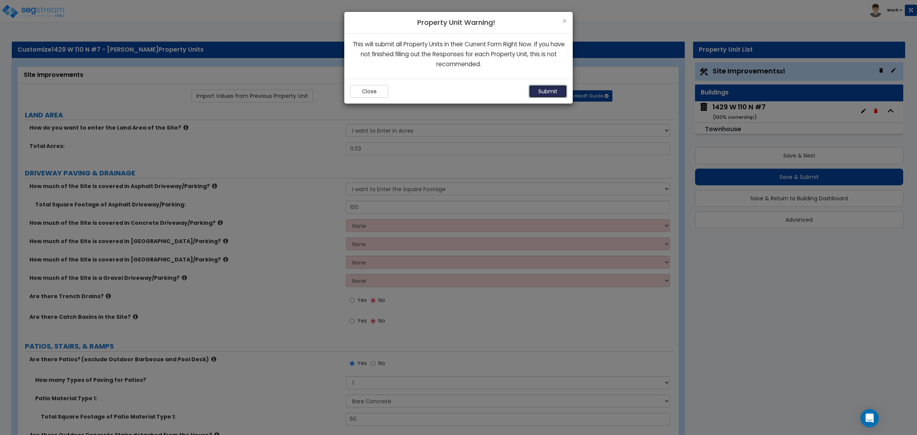
click at [557, 89] on button "Submit" at bounding box center [548, 91] width 38 height 13
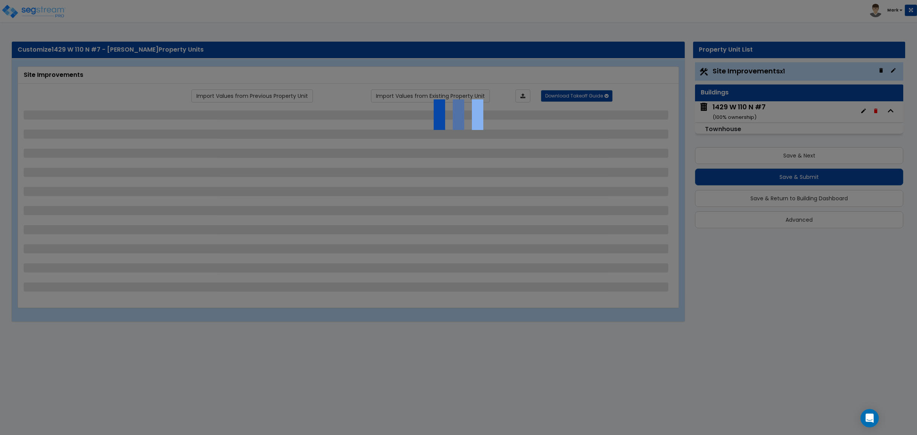
select select "2"
select select "1"
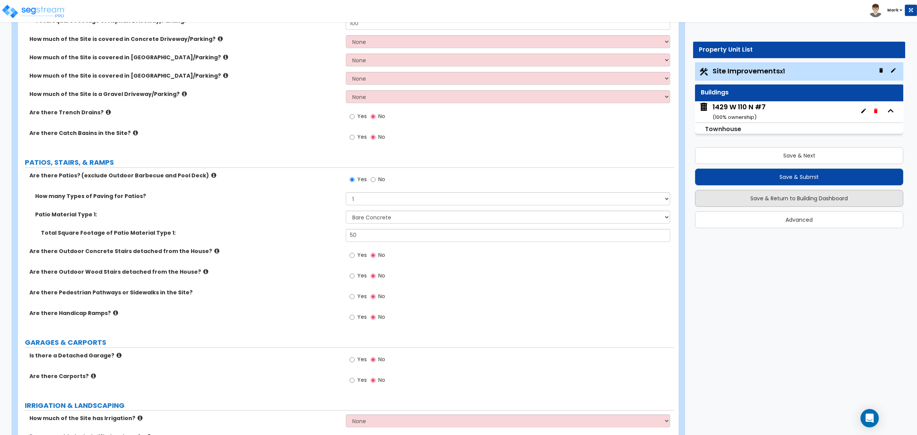
scroll to position [191, 0]
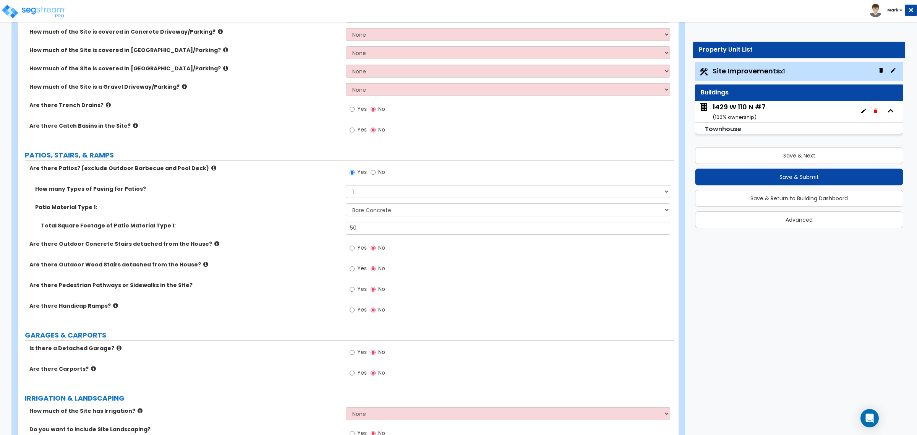
click at [730, 111] on div "1429 W 110 N #7 ( 100 % ownership)" at bounding box center [738, 111] width 53 height 19
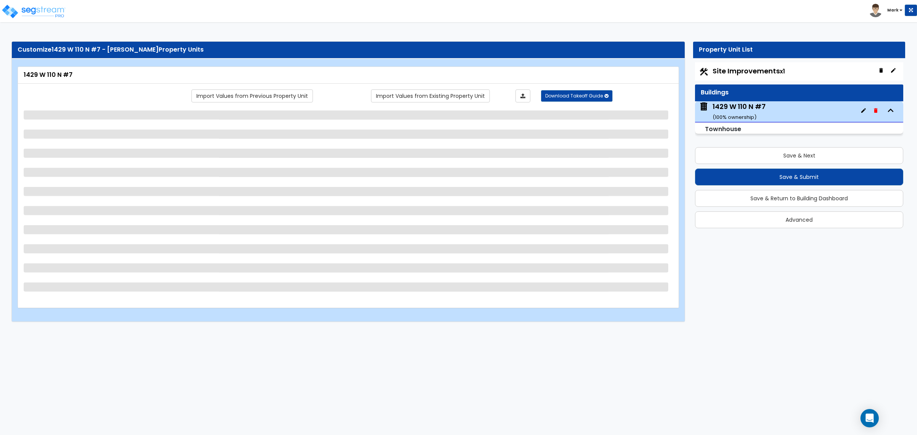
select select "2"
select select "5"
select select "2"
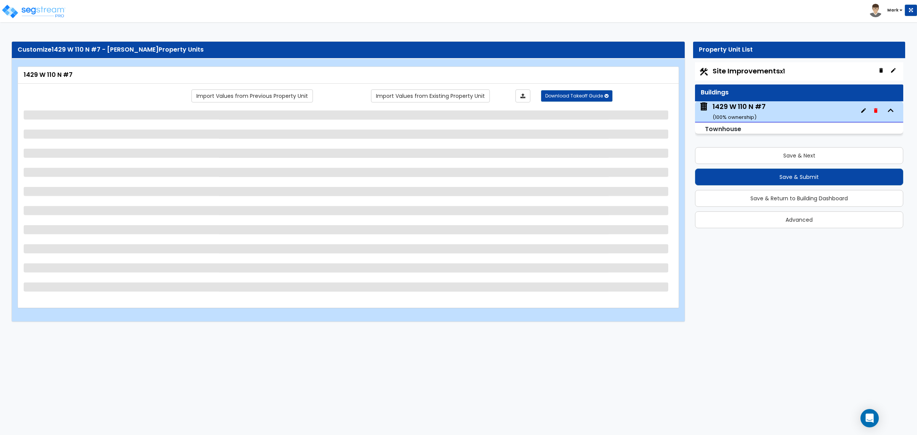
select select "1"
select select "2"
select select "3"
select select "2"
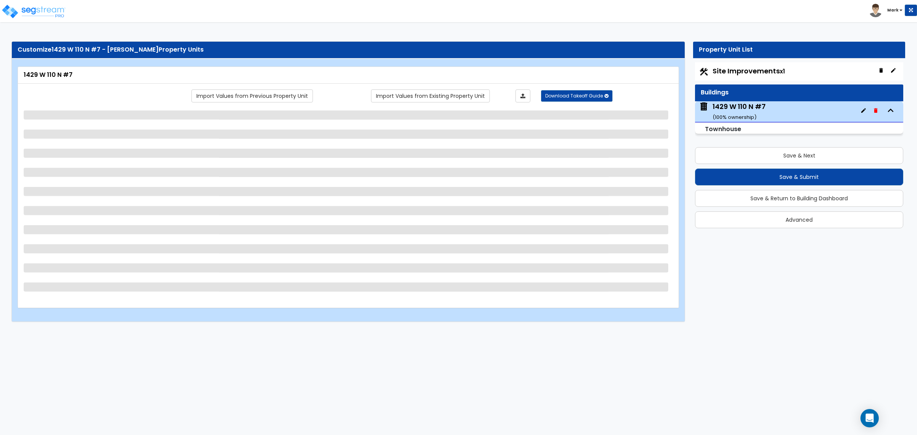
select select "2"
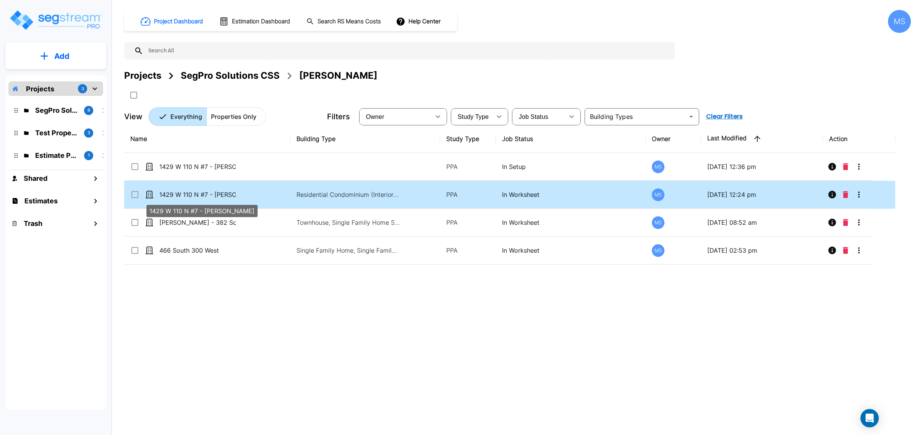
click at [195, 193] on p "1429 W 110 N #7 - [PERSON_NAME]" at bounding box center [197, 194] width 76 height 9
checkbox input "true"
click at [195, 193] on p "1429 W 110 N #7 - [PERSON_NAME]" at bounding box center [197, 194] width 76 height 9
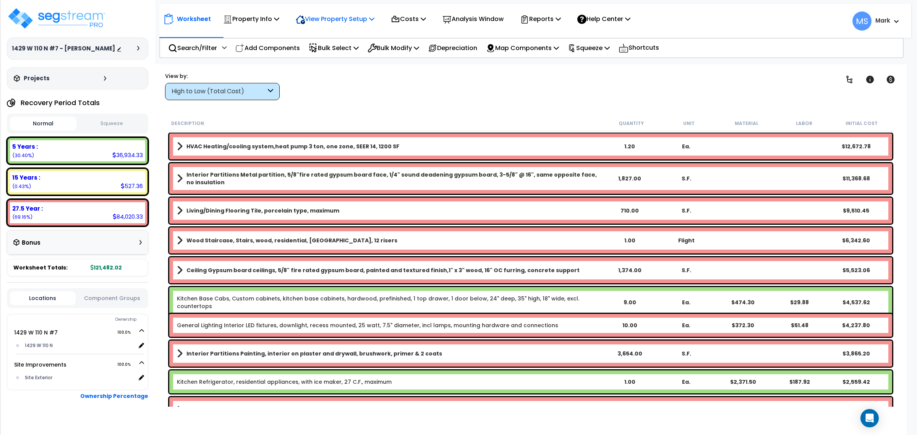
click at [279, 24] on p "View Property Setup" at bounding box center [251, 19] width 56 height 10
click at [337, 51] on link "View Questionnaire" at bounding box center [330, 52] width 76 height 15
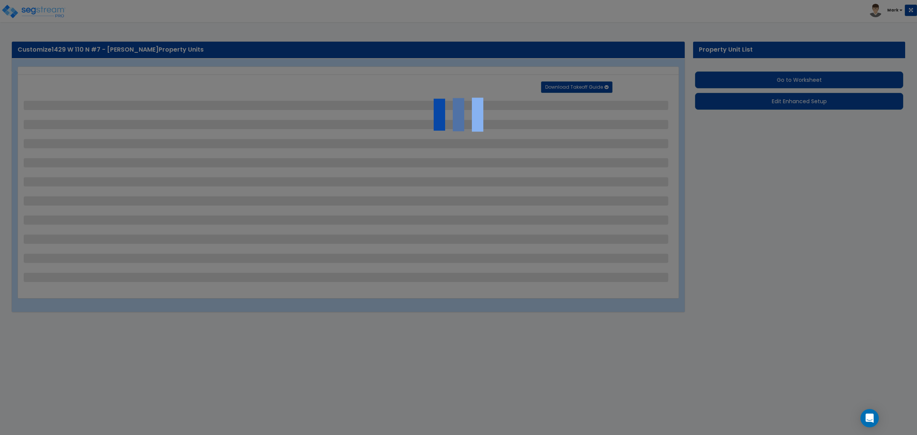
select select "2"
select select "1"
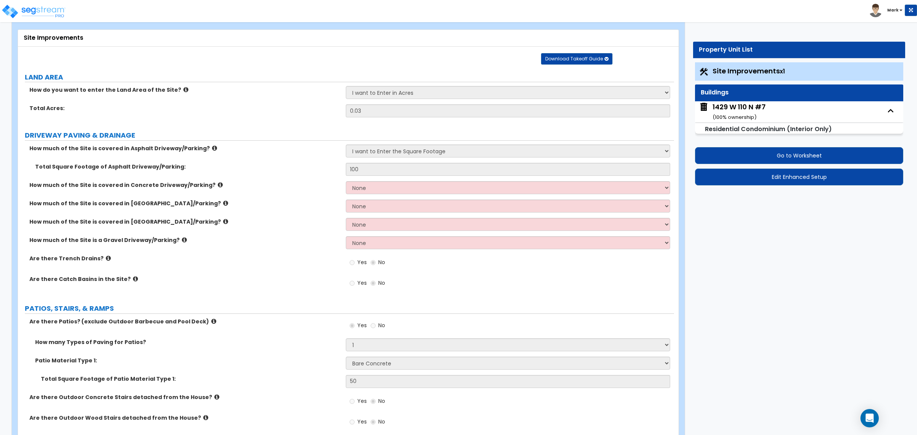
scroll to position [95, 0]
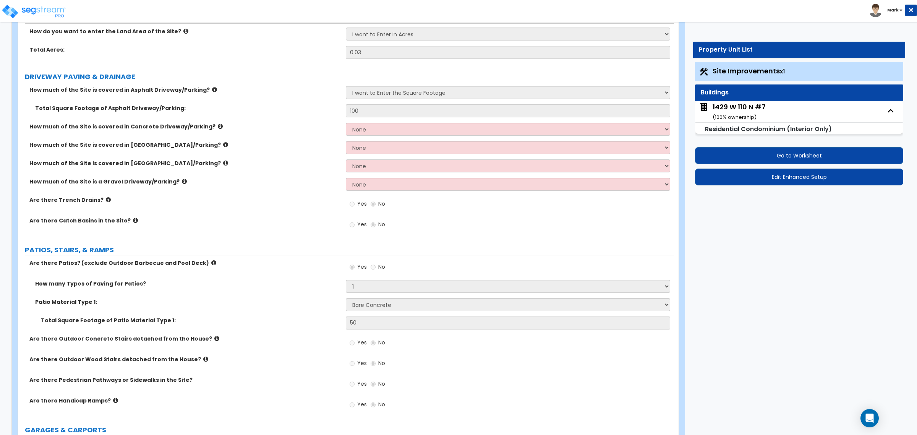
click at [741, 107] on div "1429 W 110 N #7 ( 100 % ownership)" at bounding box center [738, 111] width 53 height 19
select select "2"
select select "1"
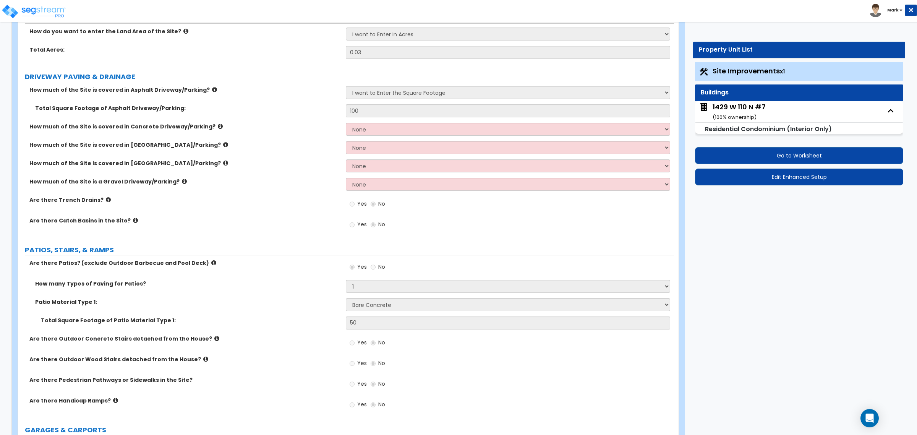
select select "5"
select select "1"
select select "5"
select select "2"
select select "3"
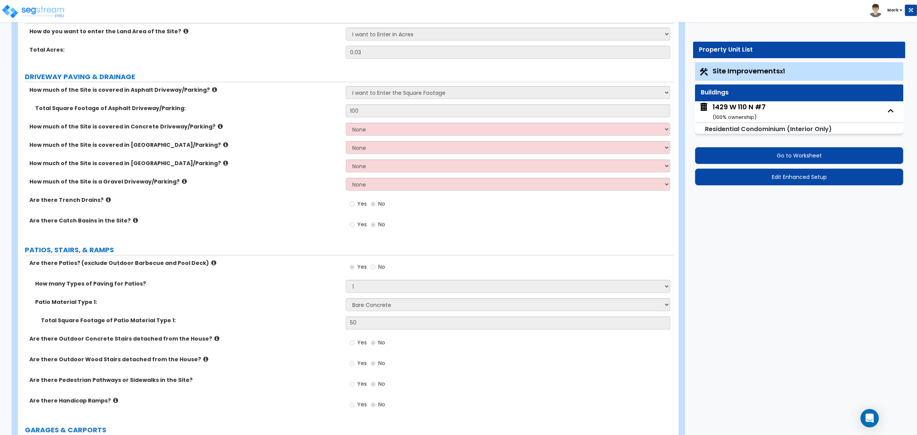
select select "2"
select select "1"
select select "2"
select select "1"
select select "3"
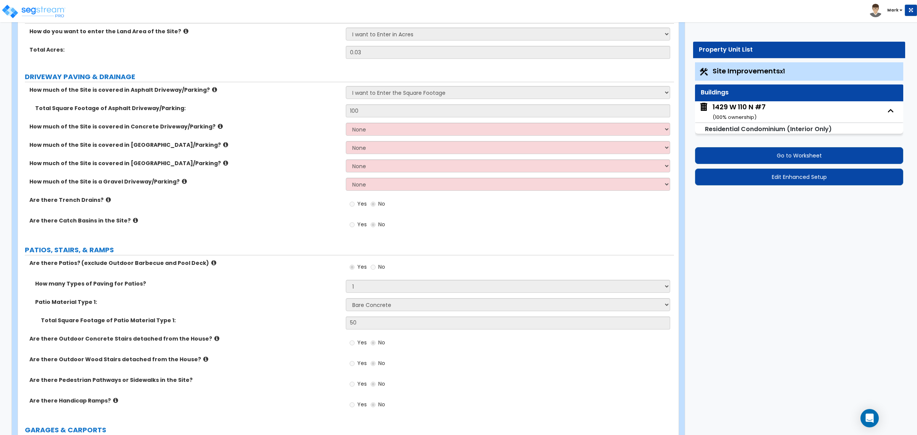
select select "2"
select select "1"
select select "2"
select select "1"
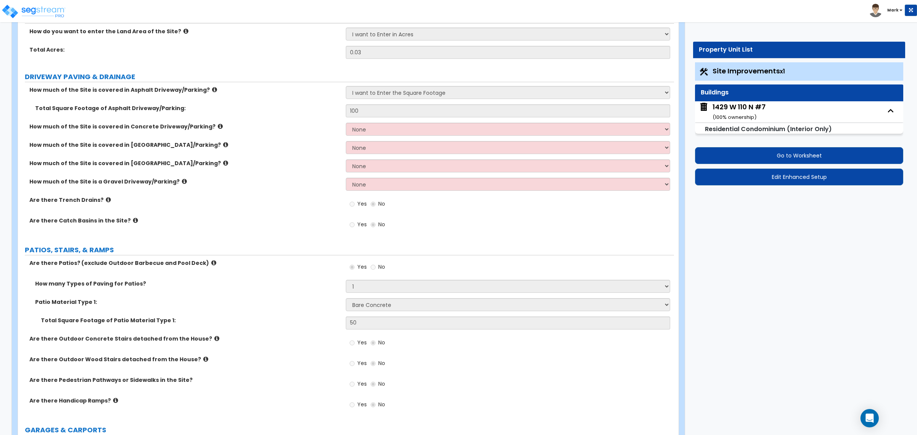
select select "2"
select select "3"
select select "2"
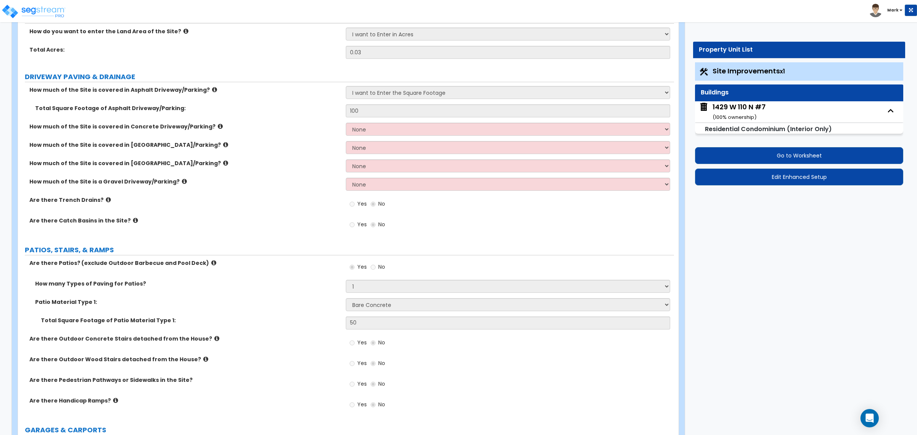
select select "2"
select select "5"
select select "2"
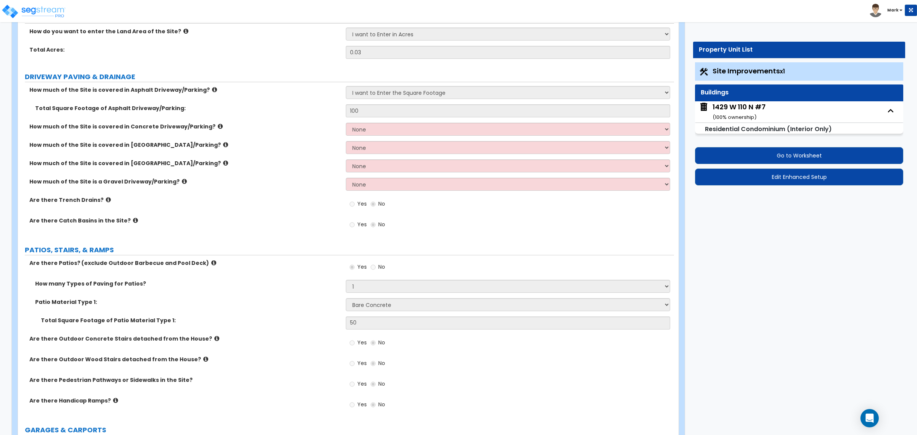
select select "1"
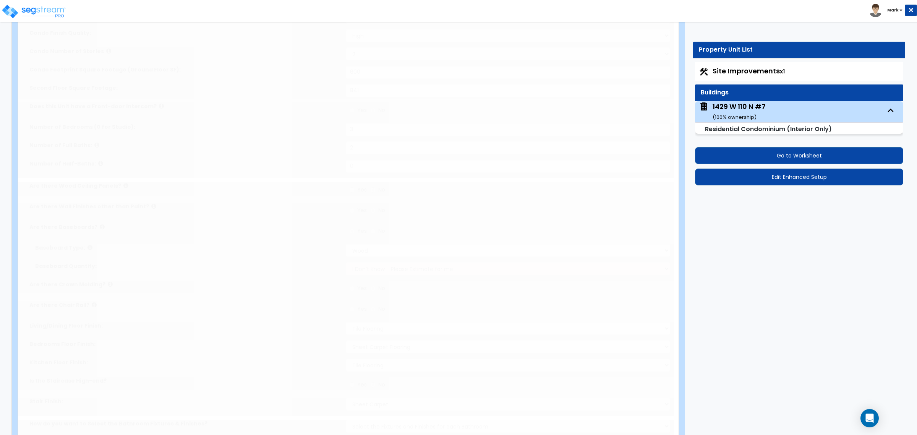
type input "2"
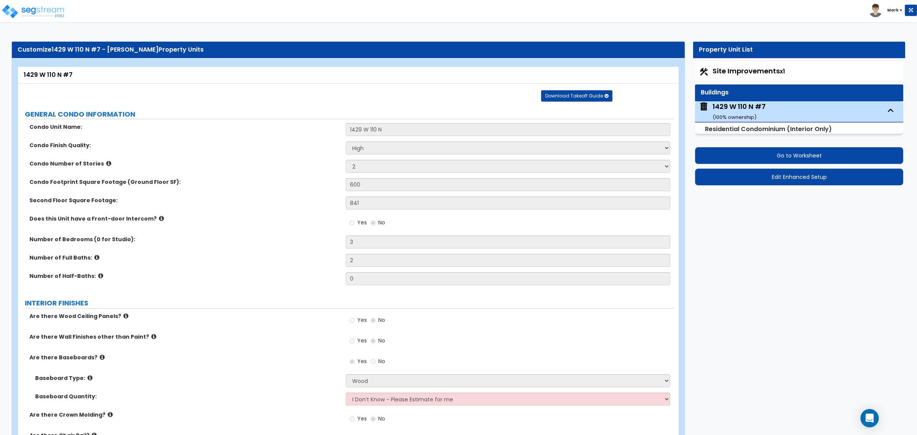
scroll to position [48, 0]
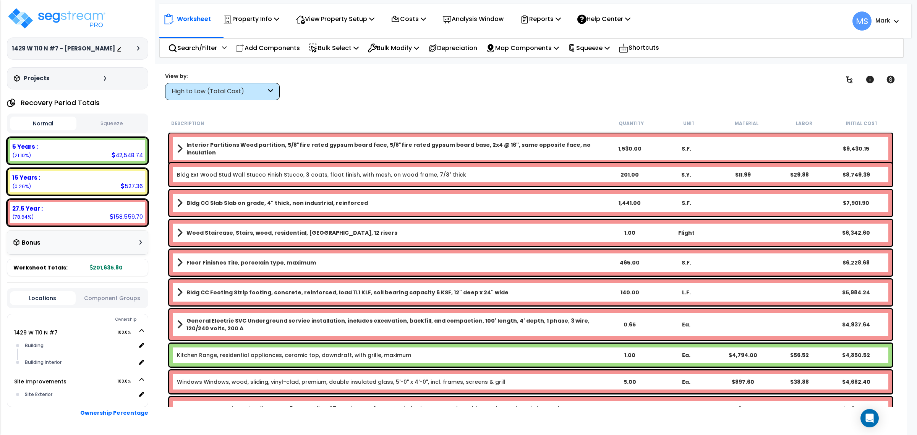
click at [89, 175] on div "5 Years : 42,548.74 (21.10%) 7 Years : 0.00 (0.00%) 15 Years : 527.36 (0.26%) 2…" at bounding box center [77, 181] width 141 height 89
click at [92, 161] on div "5 Years : 42,548.74 (21.10%)" at bounding box center [77, 150] width 135 height 21
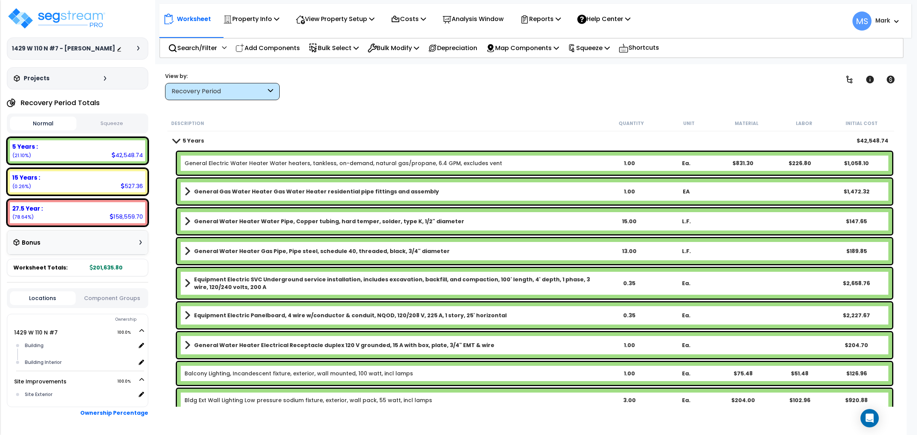
click at [779, 80] on div "Clear Filters" at bounding box center [557, 86] width 535 height 28
click at [46, 223] on div "27.5 Year : 158,559.70 (78.64%)" at bounding box center [77, 212] width 135 height 21
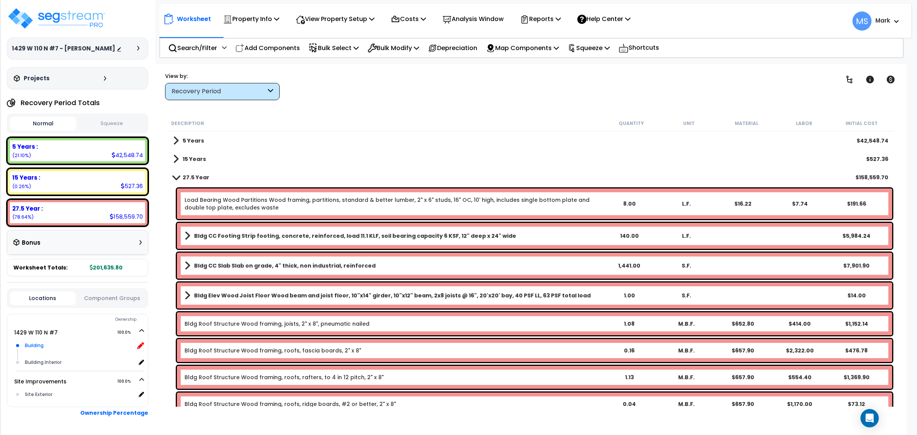
click at [142, 349] on icon at bounding box center [140, 345] width 7 height 7
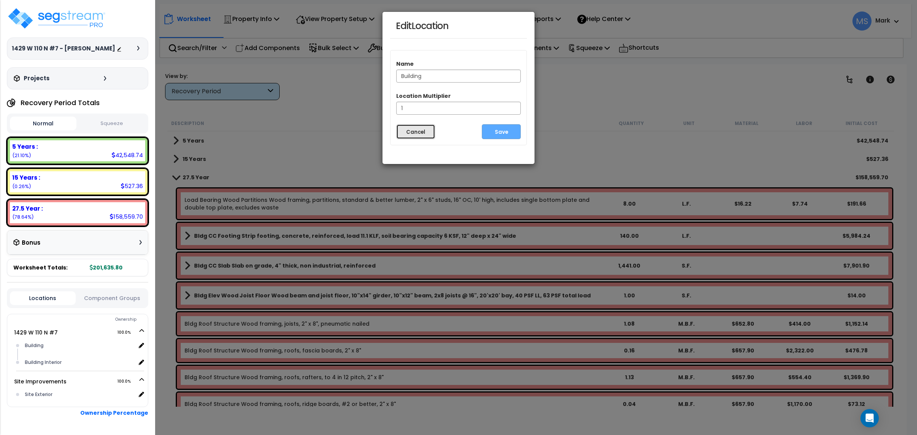
click at [419, 136] on button "Cancel" at bounding box center [415, 131] width 39 height 15
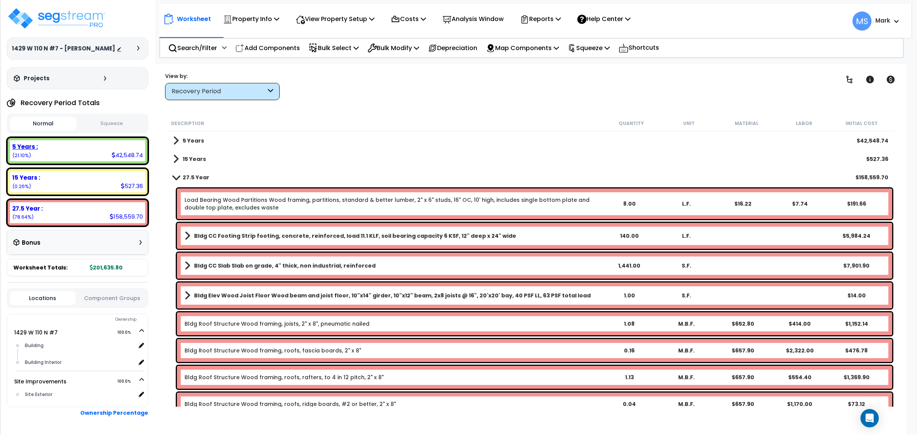
click at [69, 151] on div "5 Years :" at bounding box center [77, 146] width 131 height 8
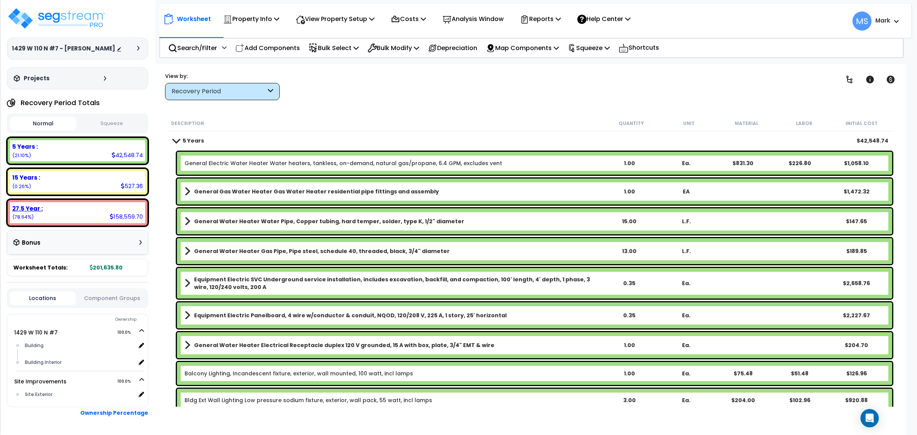
click at [91, 212] on div "27.5 Year :" at bounding box center [77, 208] width 131 height 8
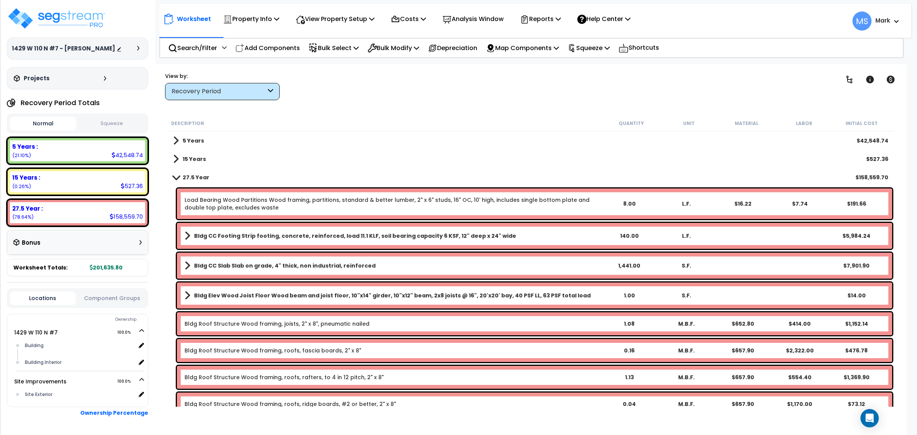
click at [299, 265] on b "Bldg CC Slab Slab on grade, 4" thick, non industrial, reinforced" at bounding box center [284, 266] width 181 height 8
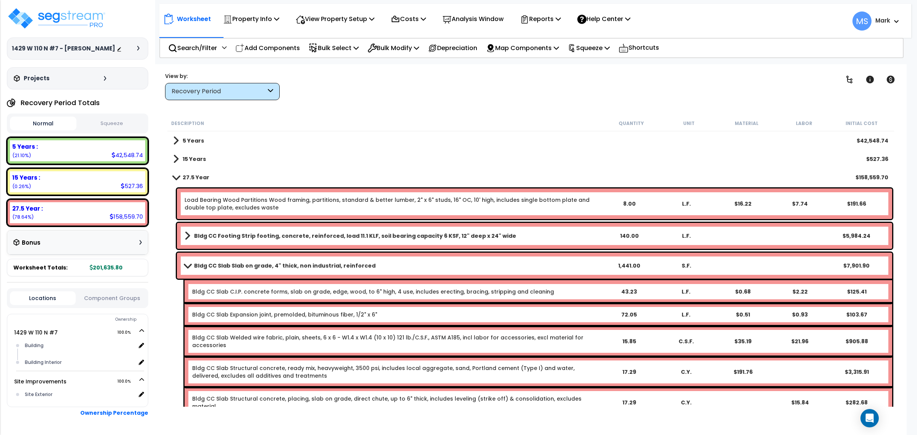
click at [299, 265] on b "Bldg CC Slab Slab on grade, 4" thick, non industrial, reinforced" at bounding box center [284, 266] width 181 height 8
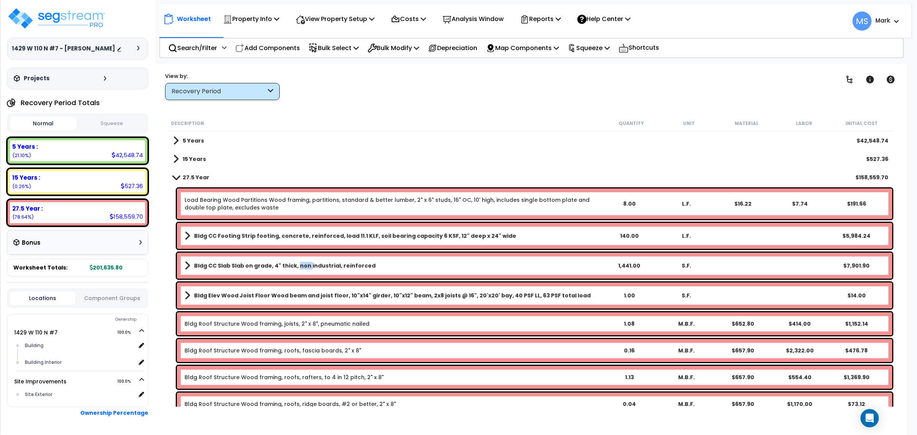
click at [299, 265] on b "Bldg CC Slab Slab on grade, 4" thick, non industrial, reinforced" at bounding box center [284, 266] width 181 height 8
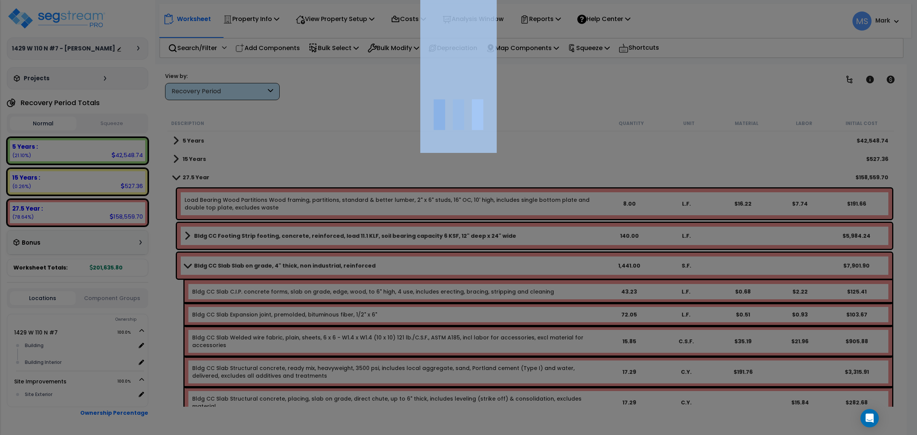
click at [299, 265] on div at bounding box center [458, 217] width 917 height 435
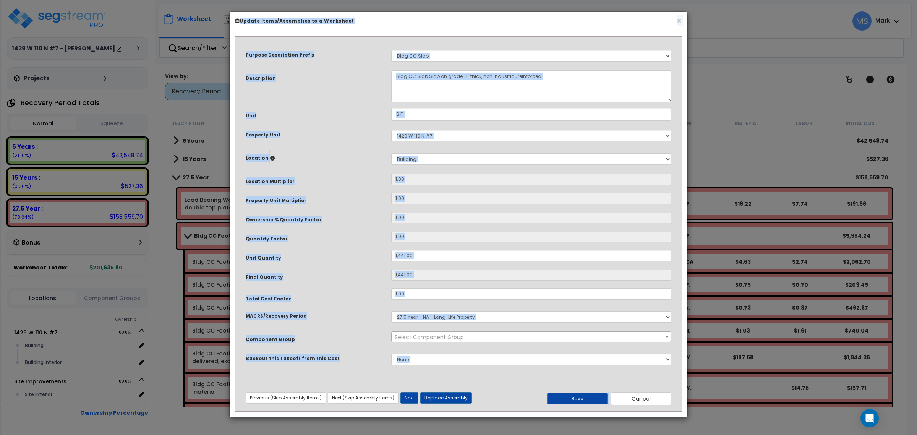
select select "45850"
click at [442, 398] on button "Replace Assembly" at bounding box center [446, 397] width 52 height 11
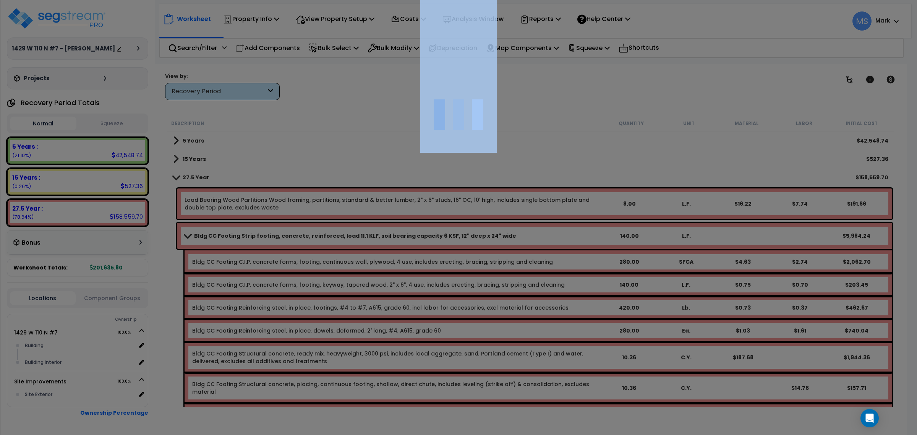
type input "1441"
type input "S.F."
select select "164267"
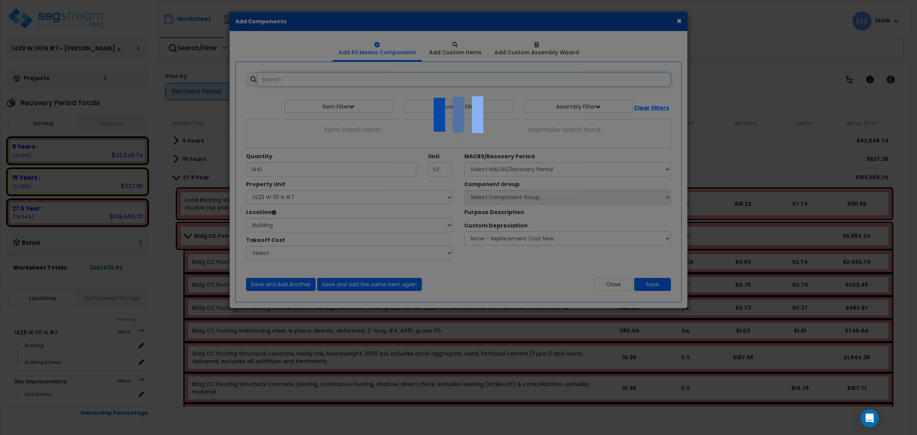
select select "6"
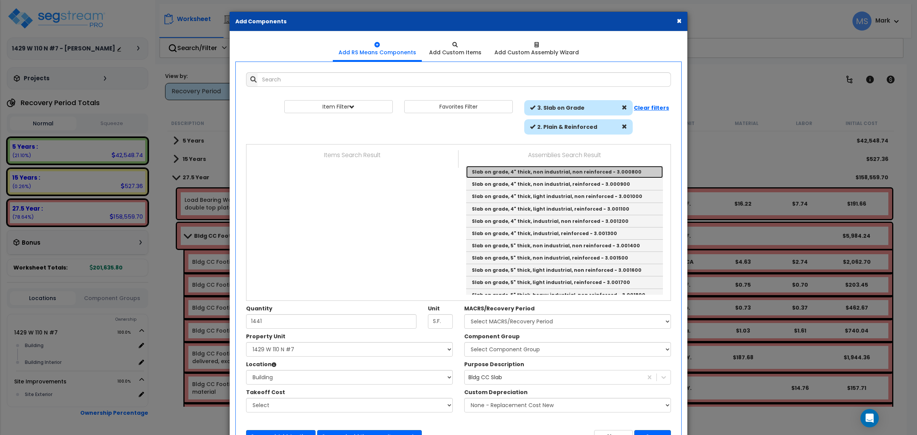
click at [544, 171] on link "Slab on grade, 4" thick, non industrial, non reinforced - 3.000800" at bounding box center [564, 172] width 197 height 12
type input "Slab on grade, 4" thick, non industrial, non reinforced - 3.000800"
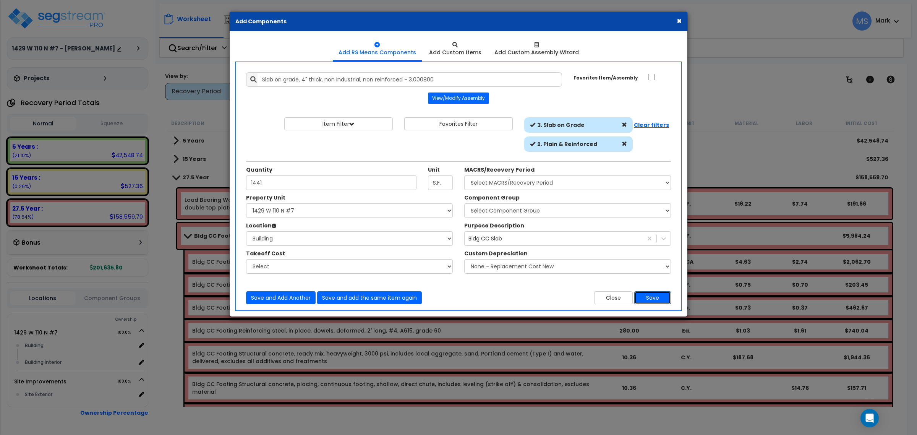
click at [652, 300] on button "Save" at bounding box center [652, 297] width 37 height 13
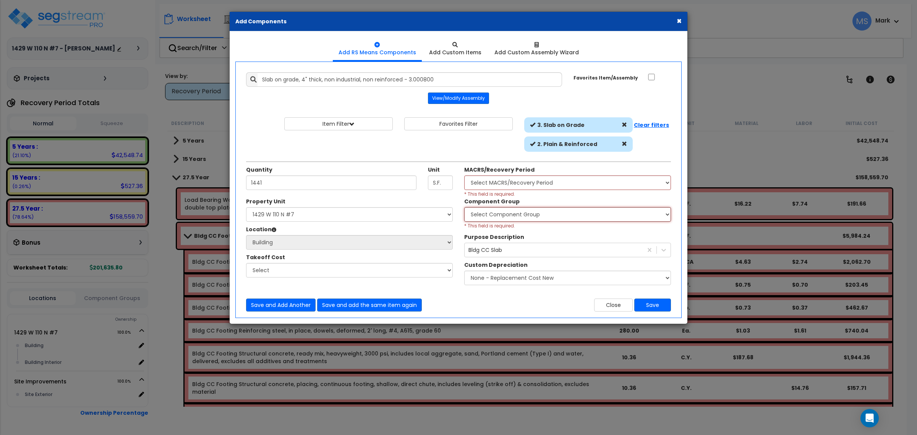
click at [524, 212] on select "Select Component Group 143.00 - FIRE EXTINGUISHERS 350.00 - SITE FIRE PROTECTIO…" at bounding box center [567, 214] width 207 height 15
click at [508, 186] on select "Select MACRS/Recovery Period 5 Years - 57.0 - Distributive Trades & Services 5 …" at bounding box center [567, 182] width 207 height 15
select select "3669"
click at [464, 176] on select "Select MACRS/Recovery Period 5 Years - 57.0 - Distributive Trades & Services 5 …" at bounding box center [567, 182] width 207 height 15
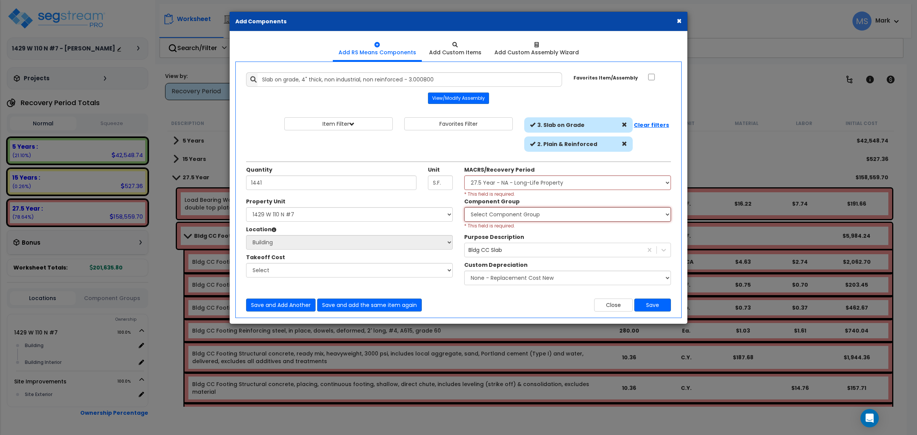
click at [520, 214] on select "Select Component Group 143.00 - FIRE EXTINGUISHERS 350.00 - SITE FIRE PROTECTIO…" at bounding box center [567, 214] width 207 height 15
select select "45950"
click at [464, 207] on select "Select Component Group 143.00 - FIRE EXTINGUISHERS 350.00 - SITE FIRE PROTECTIO…" at bounding box center [567, 214] width 207 height 15
click at [653, 303] on button "Save" at bounding box center [652, 304] width 37 height 13
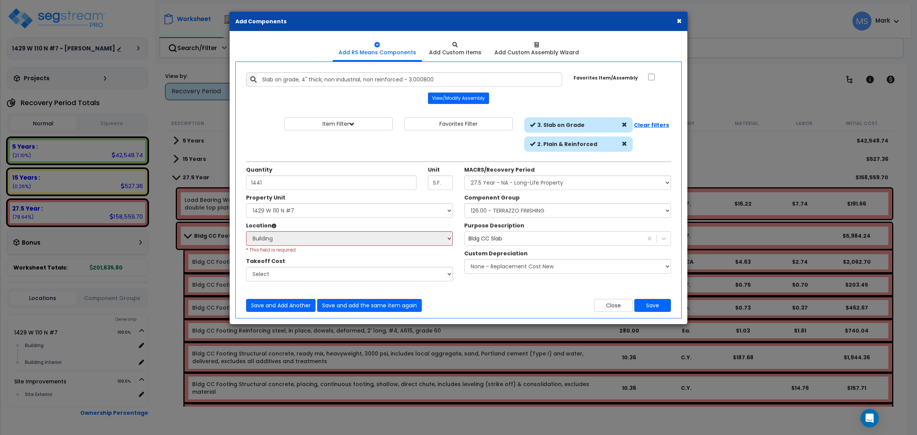
click at [317, 201] on div "Property Unit" at bounding box center [349, 199] width 207 height 10
click at [316, 212] on select "Select 1429 W 110 N #7 Site Improvements" at bounding box center [349, 210] width 207 height 15
click at [246, 204] on select "Select 1429 W 110 N #7 Site Improvements" at bounding box center [349, 210] width 207 height 15
click at [301, 215] on select "Select 1429 W 110 N #7 Site Improvements" at bounding box center [349, 210] width 207 height 15
select select
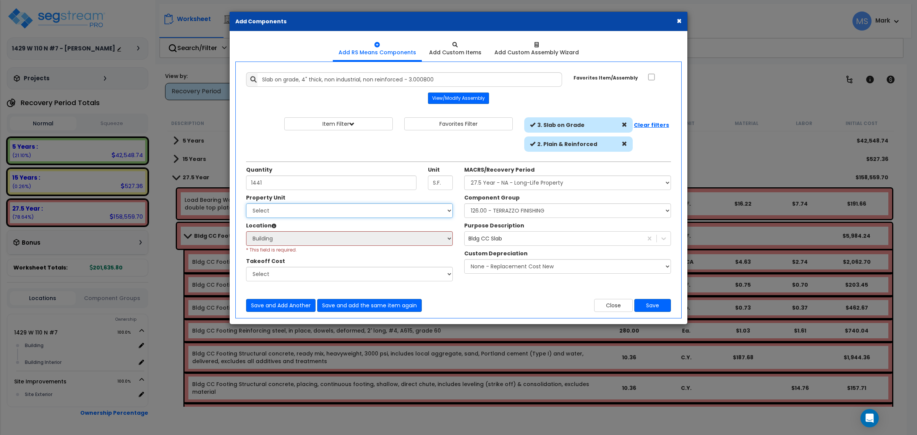
click at [246, 204] on select "Select 1429 W 110 N #7 Site Improvements" at bounding box center [349, 210] width 207 height 15
select select
click at [300, 214] on select "Select 1429 W 110 N #7 Site Improvements" at bounding box center [349, 210] width 207 height 15
select select "164267"
click at [246, 204] on select "Select 1429 W 110 N #7 Site Improvements" at bounding box center [349, 210] width 207 height 15
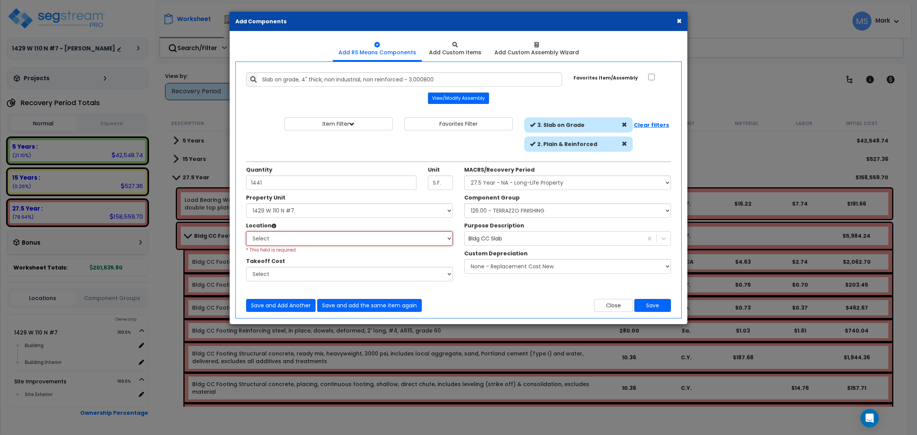
click at [295, 235] on select "Select Building Building Interior Add Additional Location" at bounding box center [349, 238] width 207 height 15
select select "6"
click at [246, 231] on select "Select Building Building Interior Add Additional Location" at bounding box center [349, 238] width 207 height 15
click at [656, 309] on button "Save" at bounding box center [652, 305] width 37 height 13
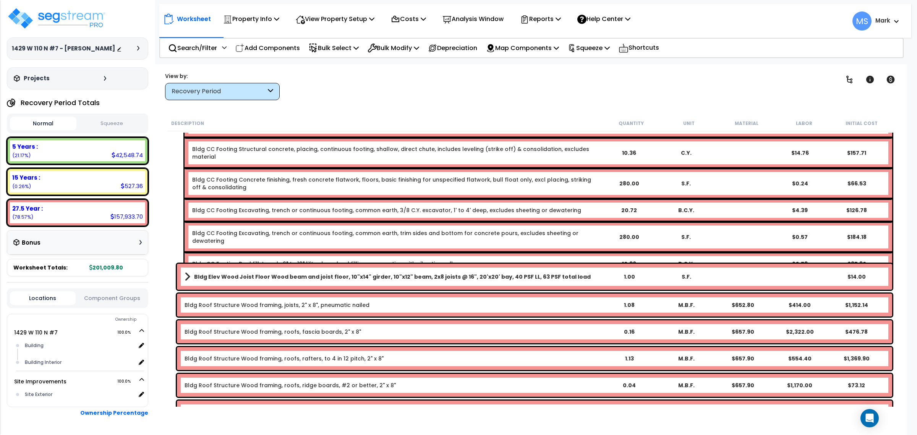
scroll to position [239, 0]
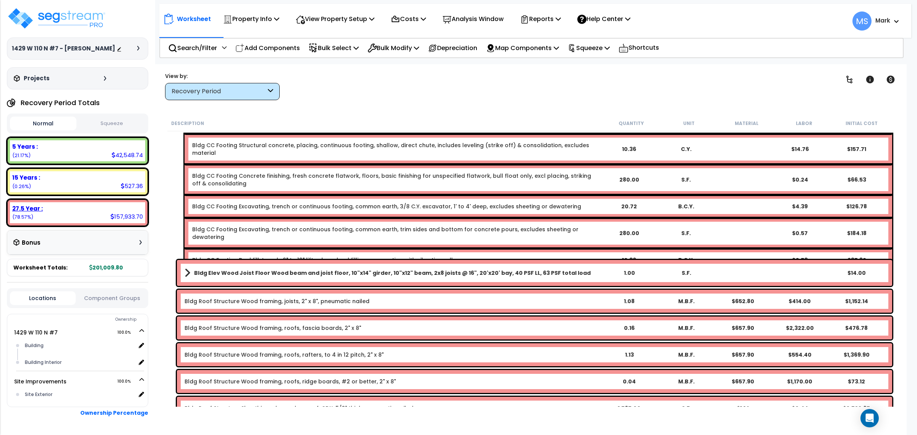
click at [68, 223] on div "27.5 Year : 157,933.70 (78.57%)" at bounding box center [77, 212] width 135 height 21
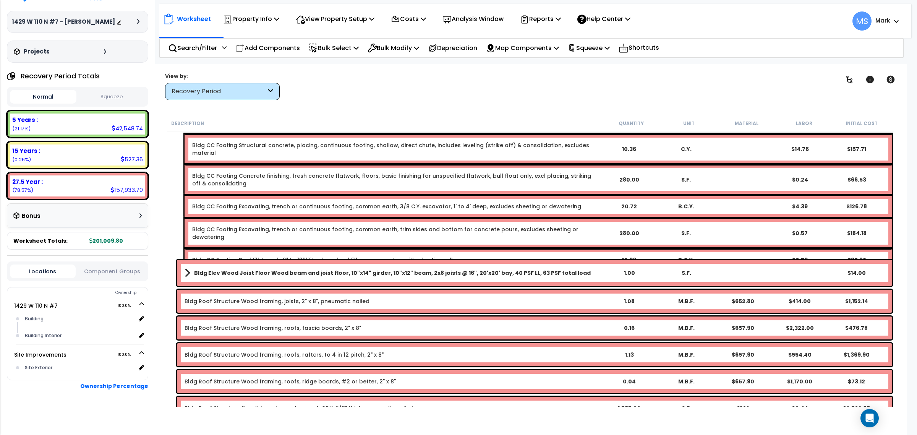
click at [105, 282] on b "Locations Component Groups Ownership 1429 W 110 N #7 100.0%" at bounding box center [77, 341] width 141 height 173
click at [107, 274] on button "Component Groups" at bounding box center [112, 271] width 66 height 8
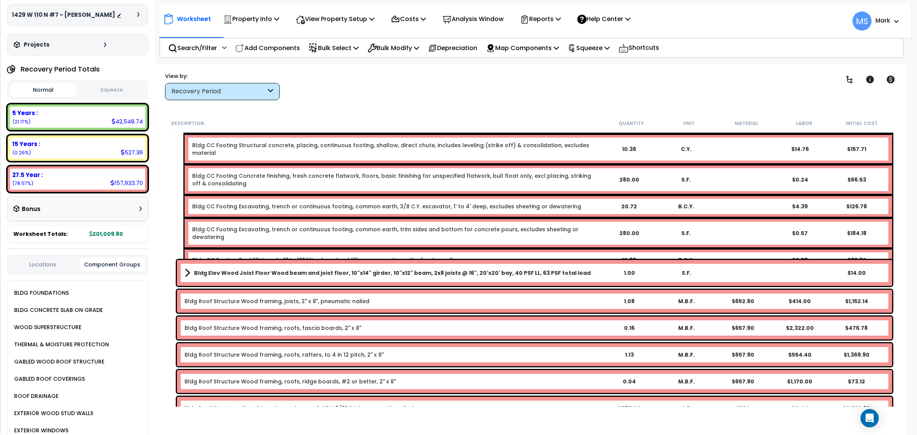
click at [64, 314] on div "BLDG CONCRETE SLAB ON GRADE" at bounding box center [57, 309] width 91 height 9
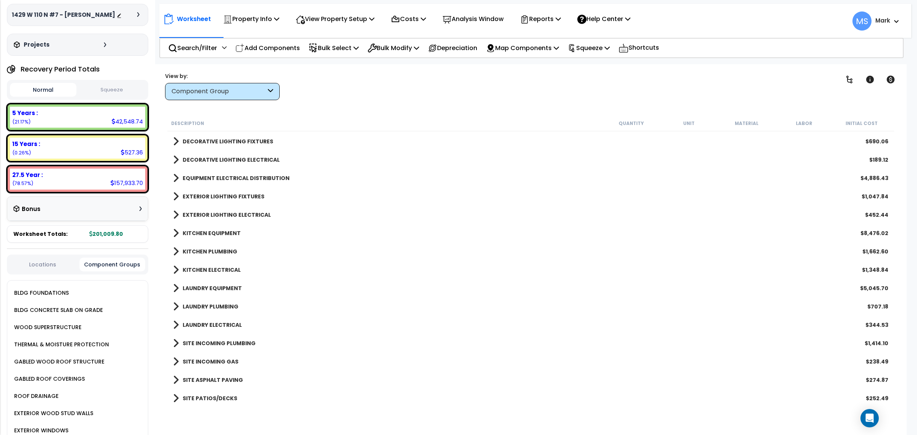
scroll to position [33, 0]
click at [75, 314] on div "BLDG CONCRETE SLAB ON GRADE" at bounding box center [57, 309] width 91 height 9
click at [74, 314] on div "BLDG CONCRETE SLAB ON GRADE" at bounding box center [57, 309] width 91 height 9
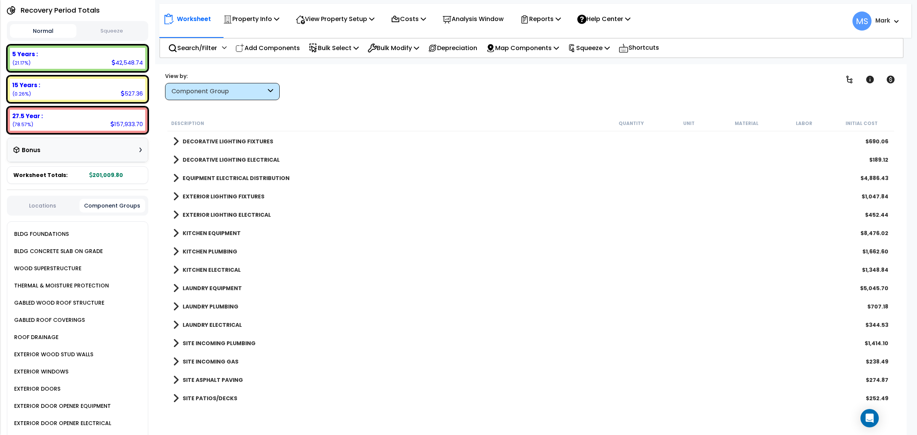
scroll to position [177, 0]
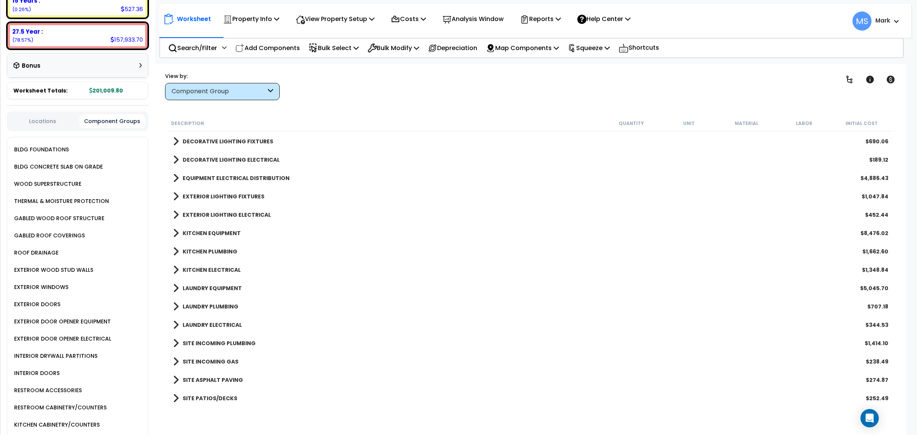
click at [69, 167] on div "BLDG CONCRETE SLAB ON GRADE" at bounding box center [80, 166] width 136 height 17
click at [69, 171] on div "BLDG CONCRETE SLAB ON GRADE" at bounding box center [57, 166] width 91 height 9
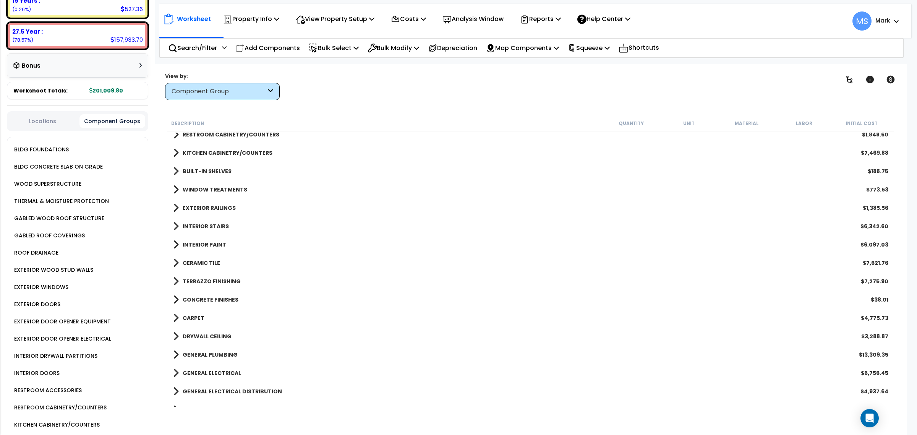
scroll to position [286, 0]
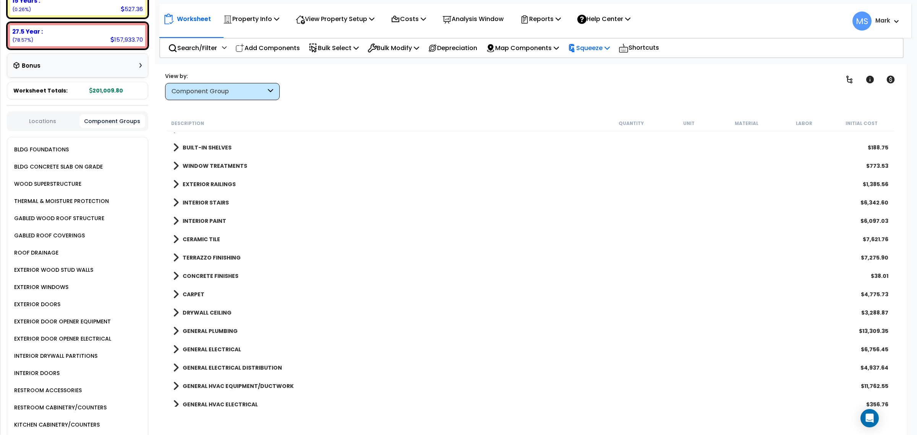
click at [610, 48] on p "Squeeze" at bounding box center [589, 48] width 42 height 10
click at [602, 60] on link "Squeeze" at bounding box center [602, 64] width 76 height 15
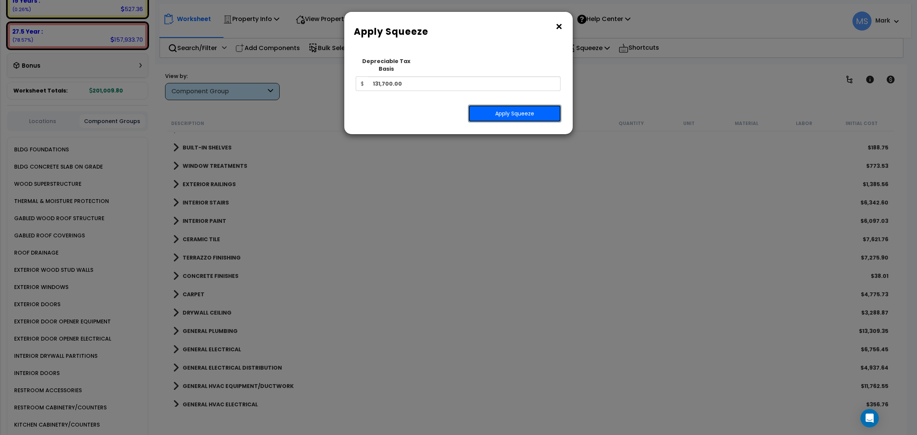
click at [510, 109] on button "Apply Squeeze" at bounding box center [514, 114] width 93 height 18
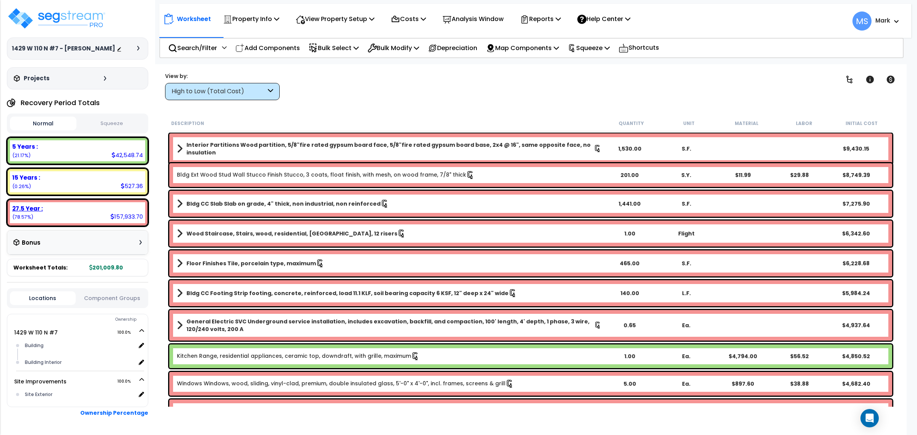
click at [77, 220] on div "27.5 Year : 157,933.70 (78.57%)" at bounding box center [77, 212] width 135 height 21
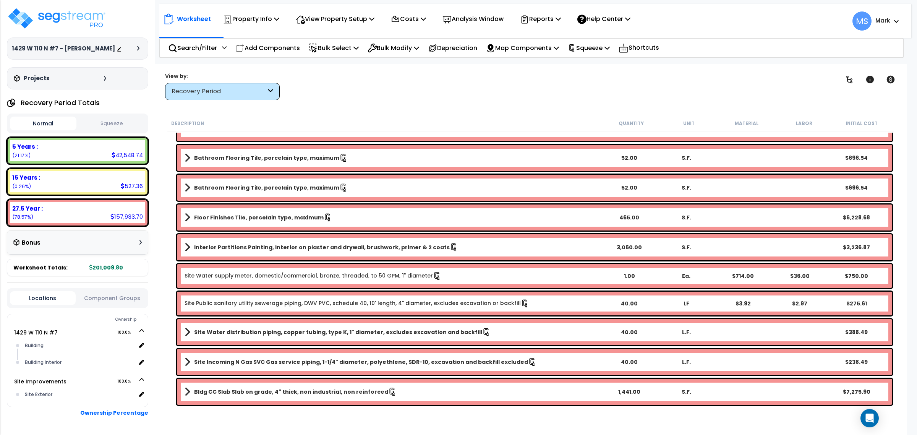
scroll to position [2485, 0]
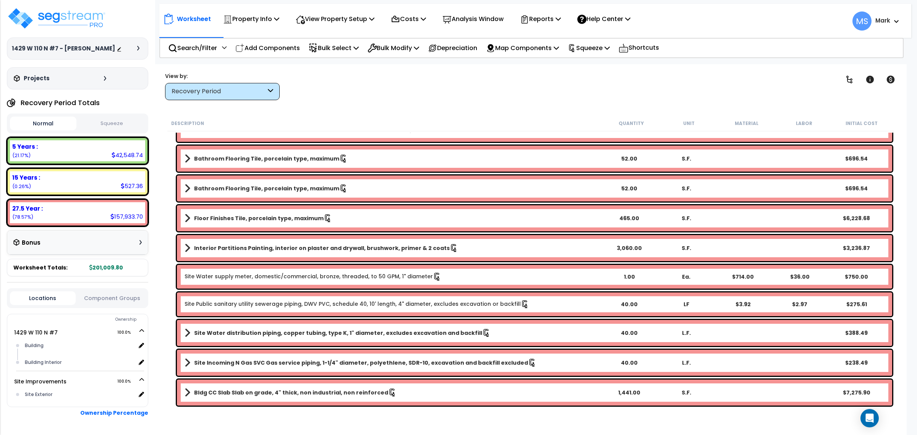
click at [330, 397] on link "Bldg CC Slab Slab on grade, 4" thick, non industrial, non reinforced" at bounding box center [393, 392] width 416 height 11
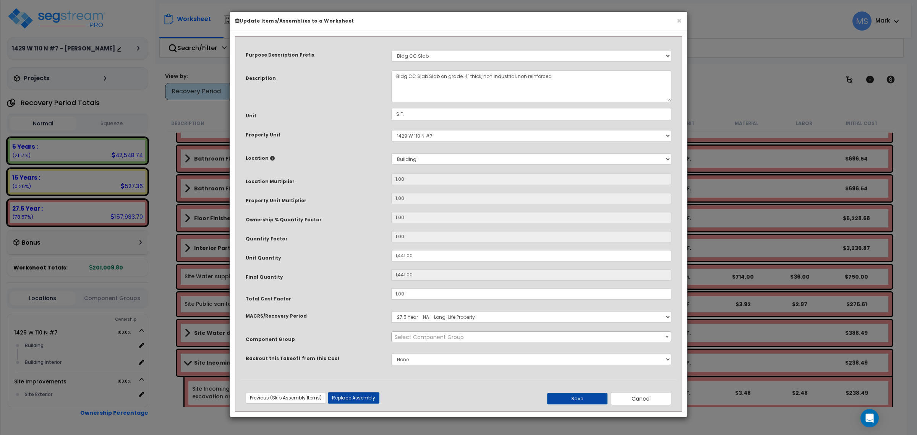
select select "45950"
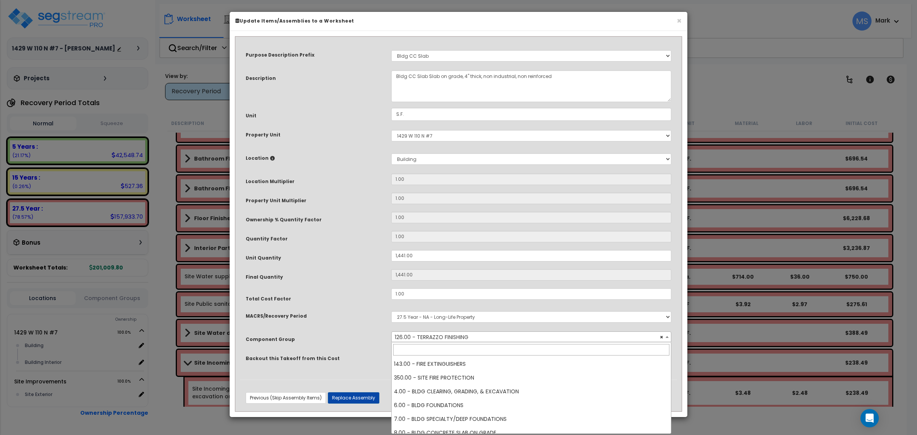
click at [463, 335] on span "× 126.00 - TERRAZZO FINISHING" at bounding box center [531, 337] width 279 height 11
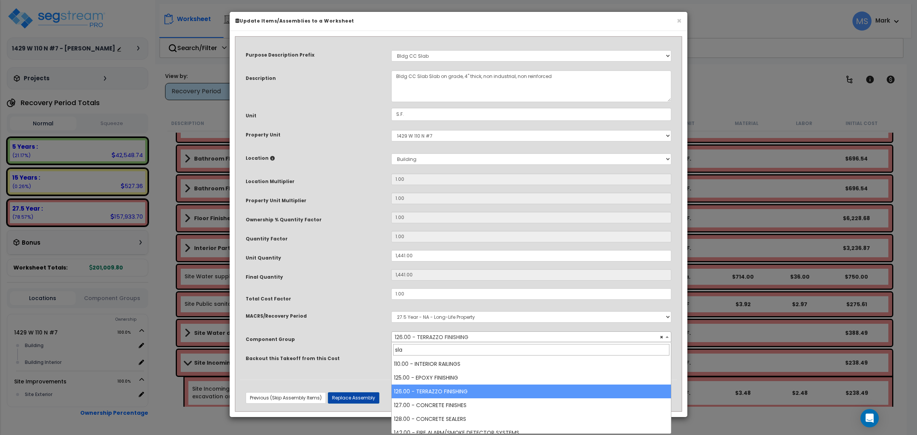
scroll to position [0, 0]
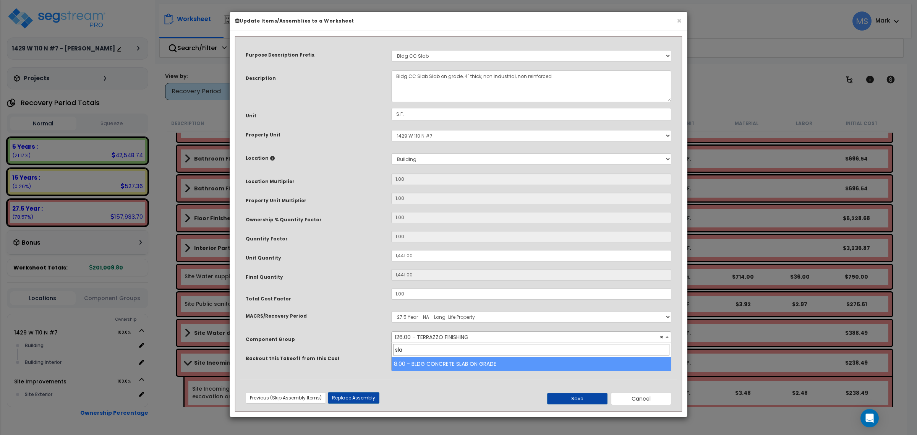
type input "sla"
select select "45850"
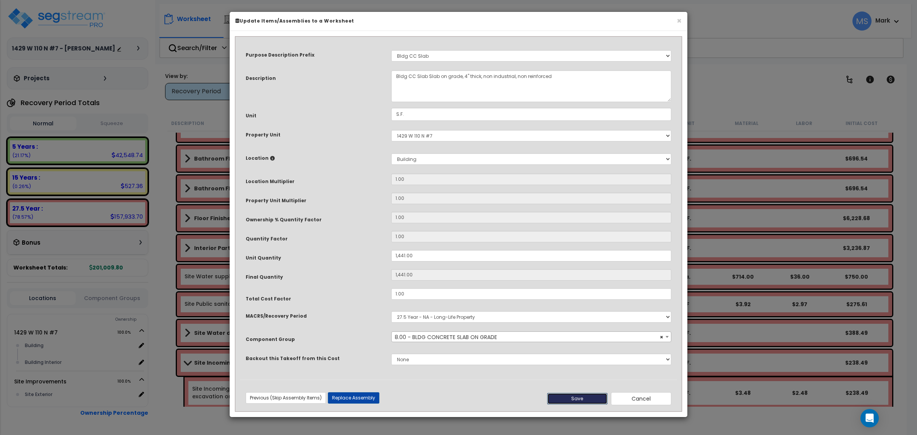
click at [569, 397] on button "Save" at bounding box center [577, 398] width 60 height 11
type input "1441.00"
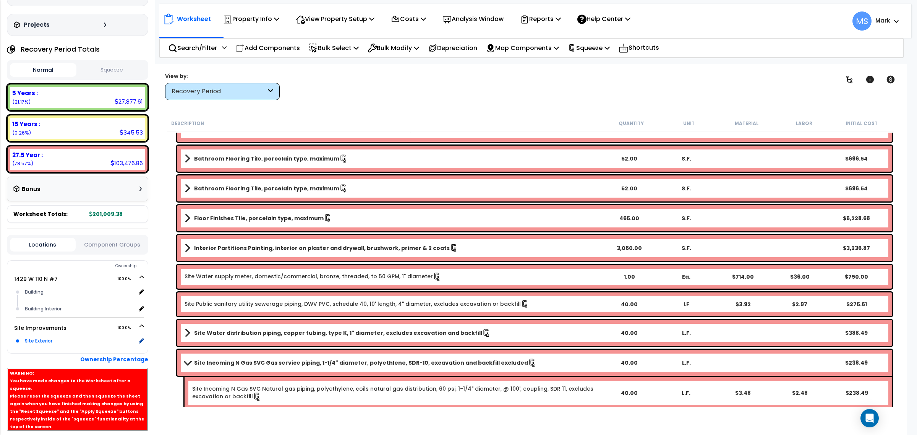
scroll to position [87, 0]
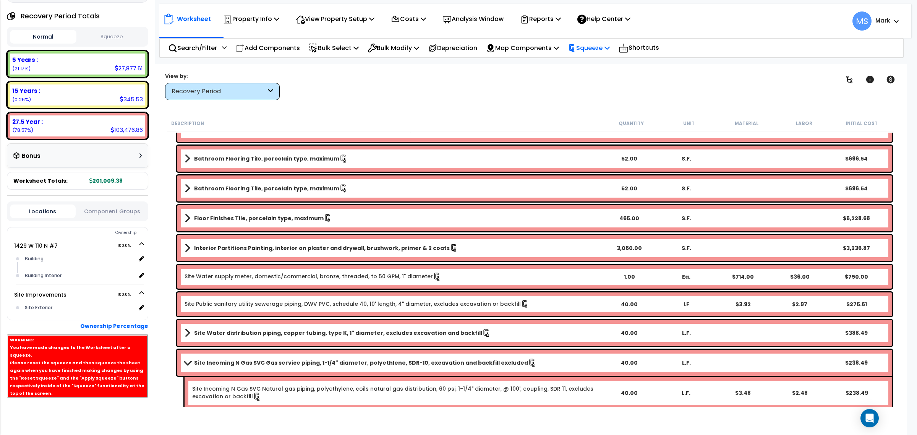
click at [588, 52] on p "Squeeze" at bounding box center [589, 48] width 42 height 10
click at [590, 63] on link "Re-squeeze" at bounding box center [602, 66] width 76 height 18
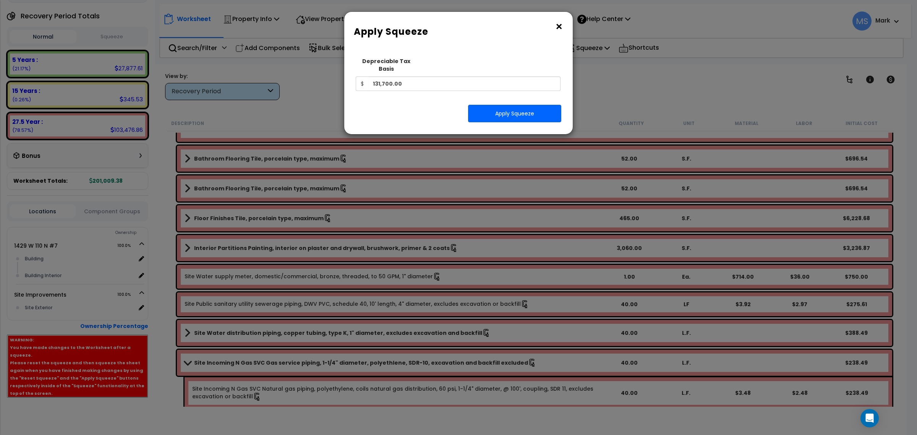
drag, startPoint x: 513, startPoint y: 130, endPoint x: 510, endPoint y: 113, distance: 17.0
click at [510, 118] on div "× Apply Squeeze Squeeze Type Select 1. Squeeze Entire Worksheet 2. Squeeze by […" at bounding box center [458, 217] width 917 height 435
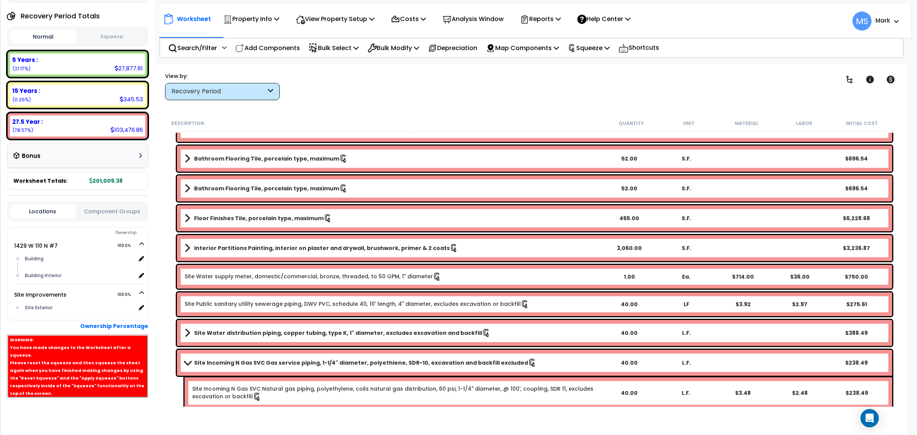
click at [510, 113] on div "Worksheet Property Info Property Setup Add Property Unit Template property Clon…" at bounding box center [531, 281] width 752 height 435
click at [610, 43] on p "Squeeze" at bounding box center [589, 48] width 42 height 10
click at [601, 63] on link "Re-squeeze" at bounding box center [602, 66] width 76 height 18
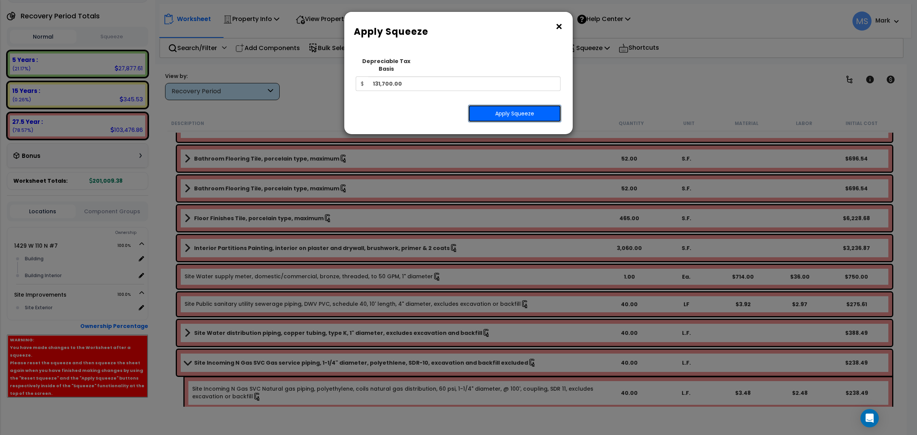
click at [541, 105] on button "Apply Squeeze" at bounding box center [514, 114] width 93 height 18
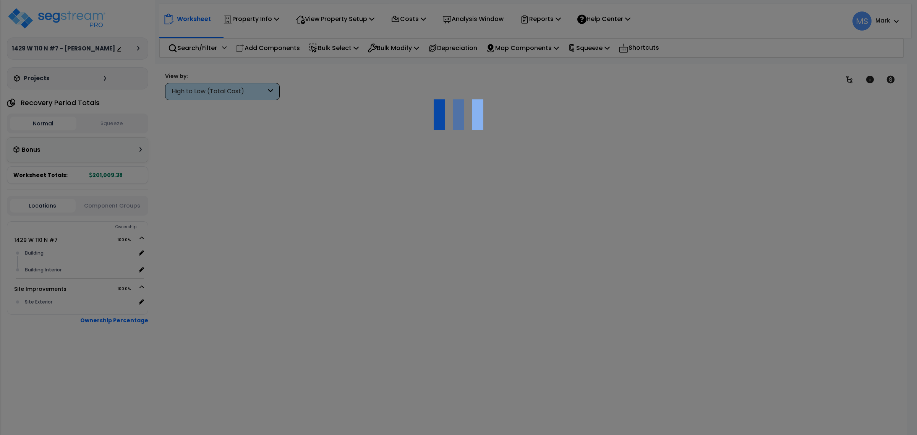
scroll to position [33, 0]
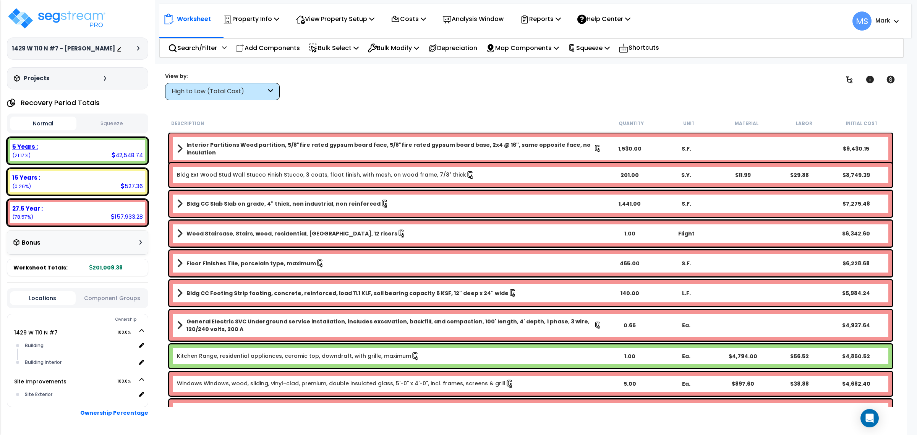
click at [64, 161] on div "5 Years : 42,548.74 (21.17%)" at bounding box center [77, 150] width 135 height 21
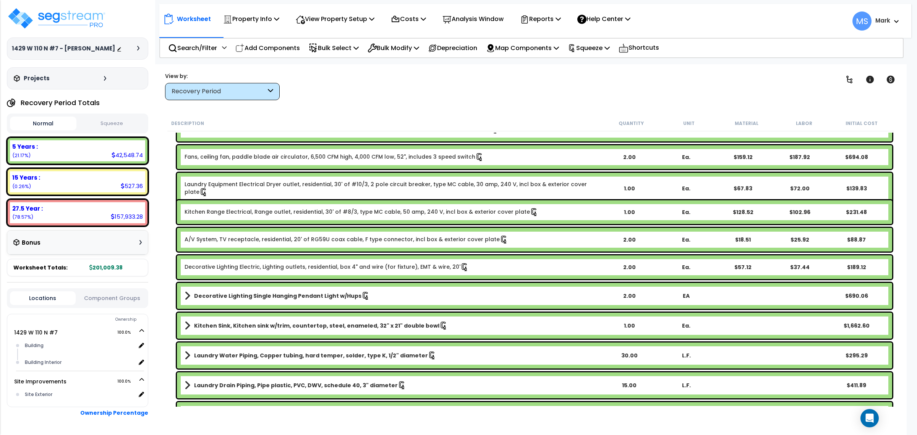
scroll to position [716, 0]
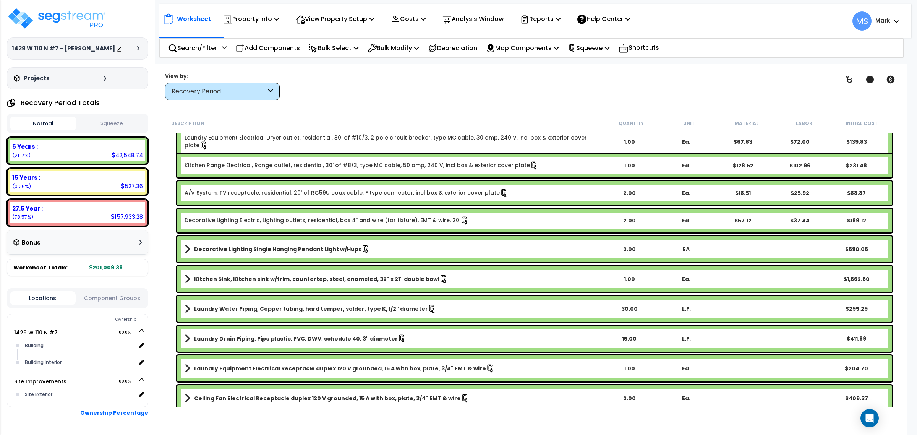
click at [114, 308] on div "Locations Component Groups" at bounding box center [77, 298] width 141 height 20
click at [113, 302] on button "Component Groups" at bounding box center [112, 298] width 66 height 8
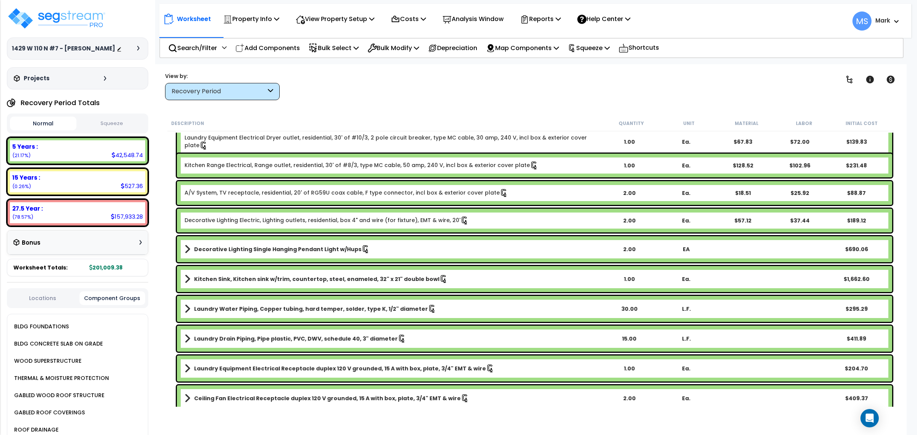
scroll to position [671, 0]
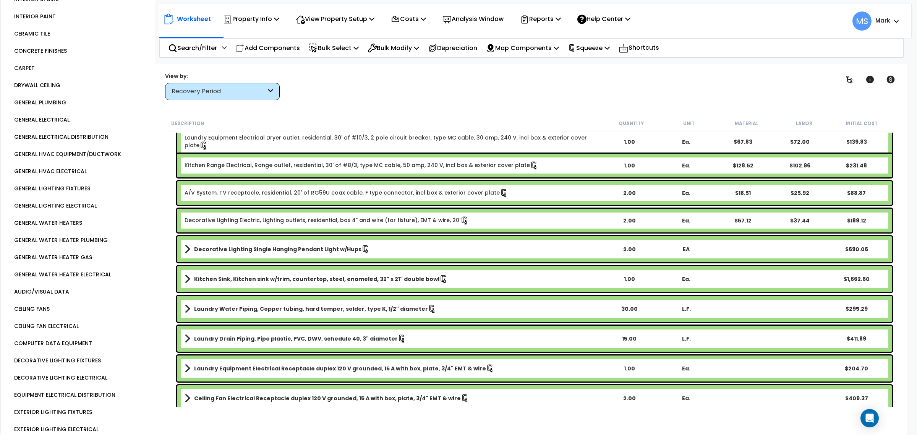
click at [26, 218] on div "GENERAL WATER HEATERS" at bounding box center [47, 222] width 70 height 9
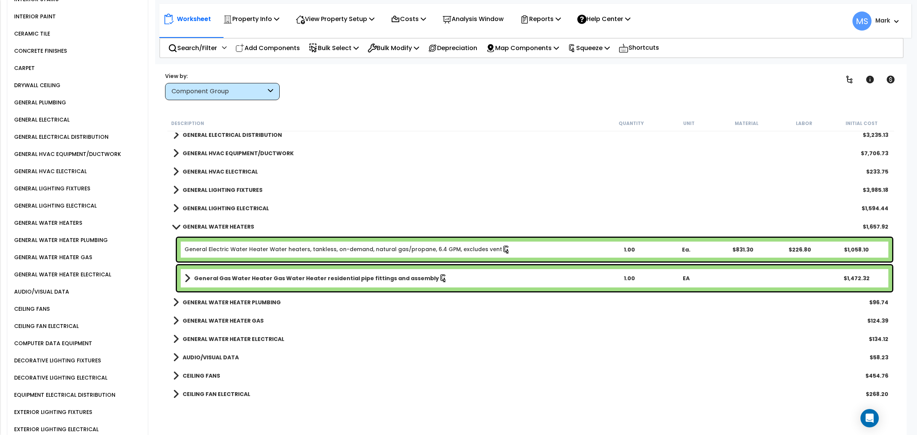
click at [270, 244] on div "General Electric Water Heater Water heaters, tankless, on-demand, natural gas/p…" at bounding box center [534, 250] width 715 height 24
click at [269, 244] on div "General Electric Water Heater Water heaters, tankless, on-demand, natural gas/p…" at bounding box center [534, 250] width 715 height 24
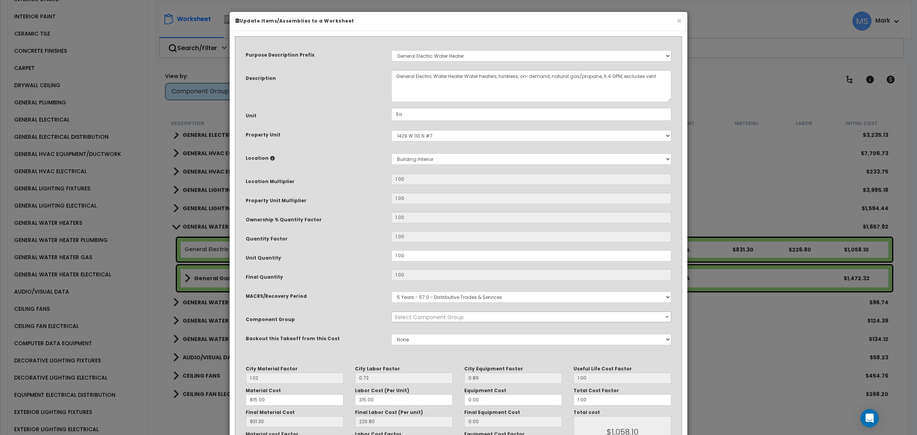
select select "45972"
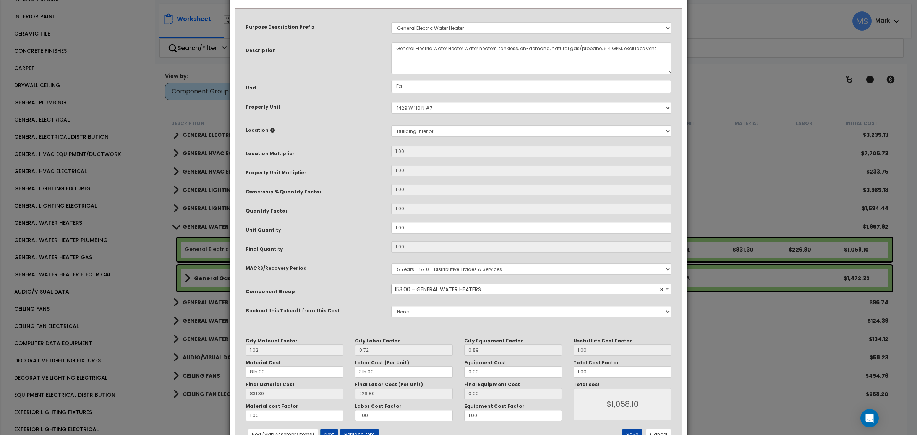
scroll to position [57, 0]
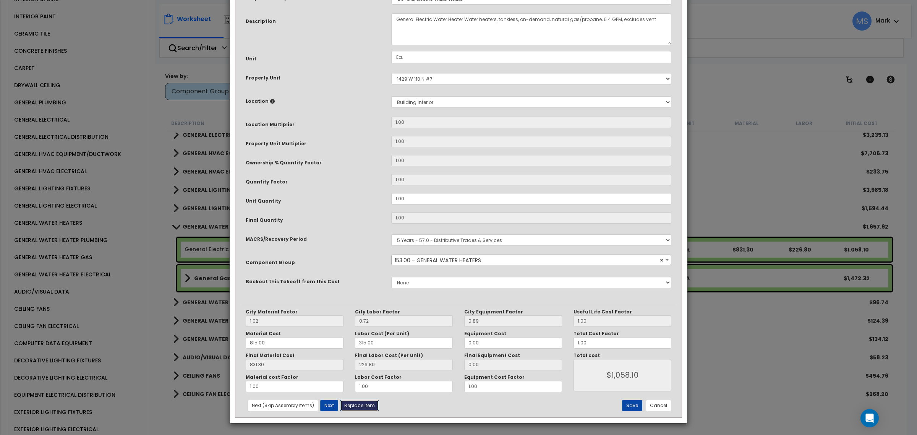
click at [364, 402] on button "Replace Item" at bounding box center [359, 405] width 39 height 11
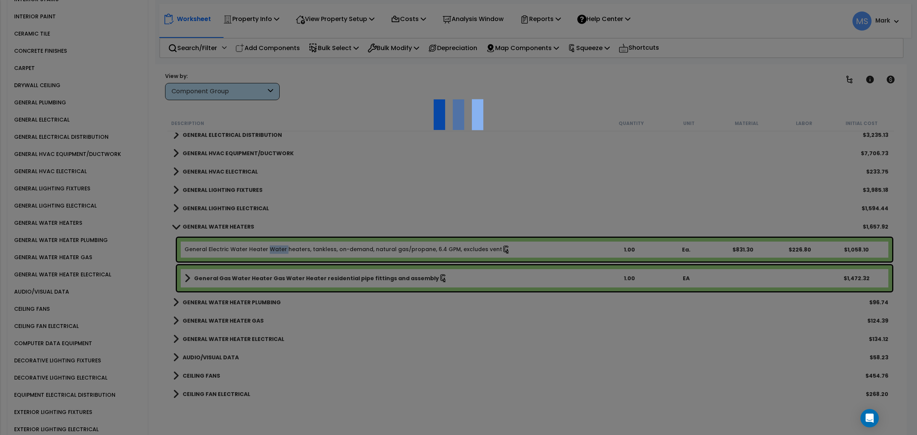
type input "1"
type input "Ea."
select select "164267"
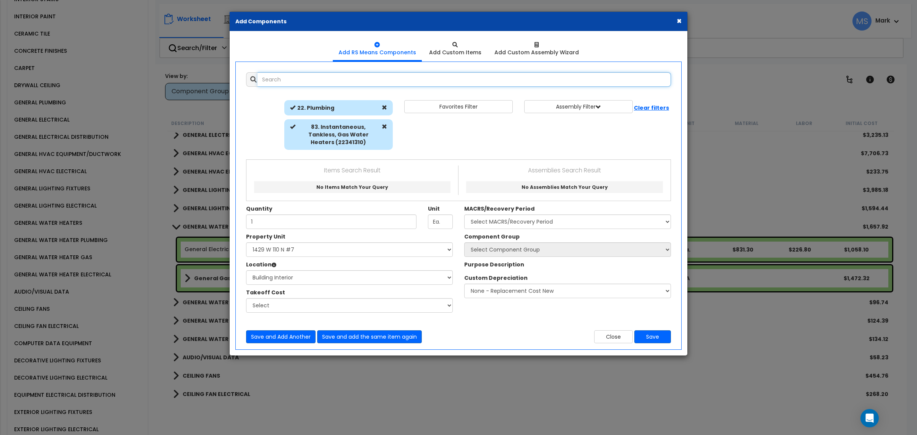
select select "461"
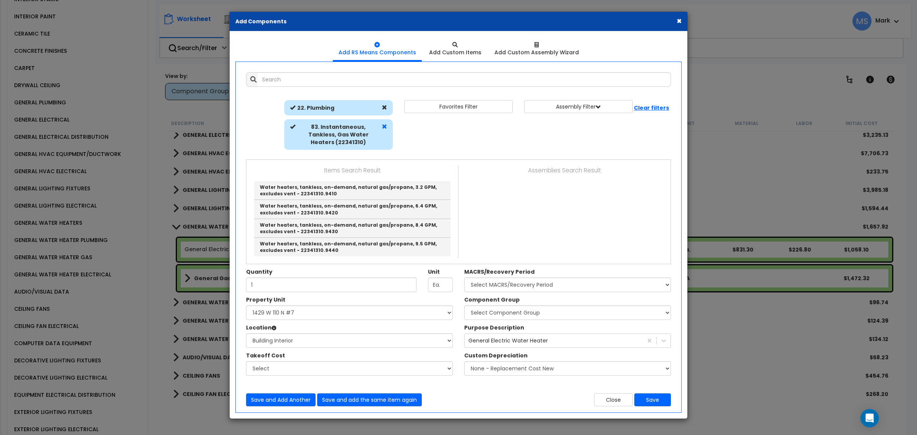
click at [381, 124] on div at bounding box center [384, 134] width 9 height 23
click at [382, 126] on span at bounding box center [384, 126] width 5 height 5
select select
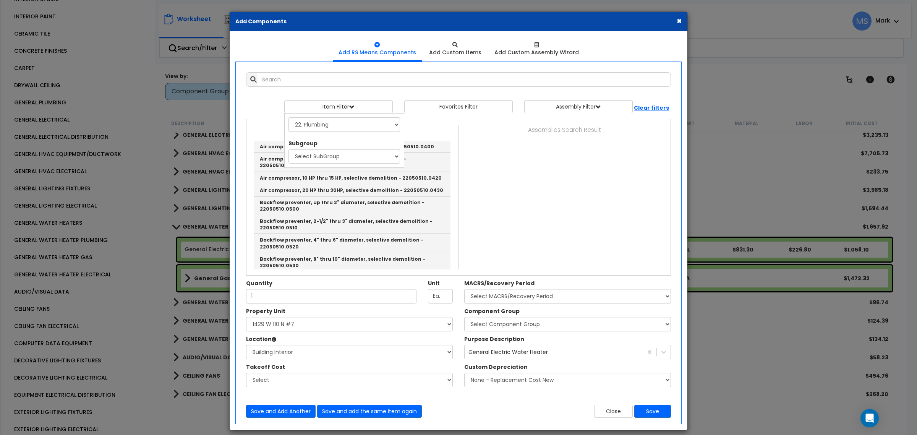
click at [364, 89] on div "Add Items Add Assemblies Both View/Modify Assembly" at bounding box center [458, 244] width 436 height 357
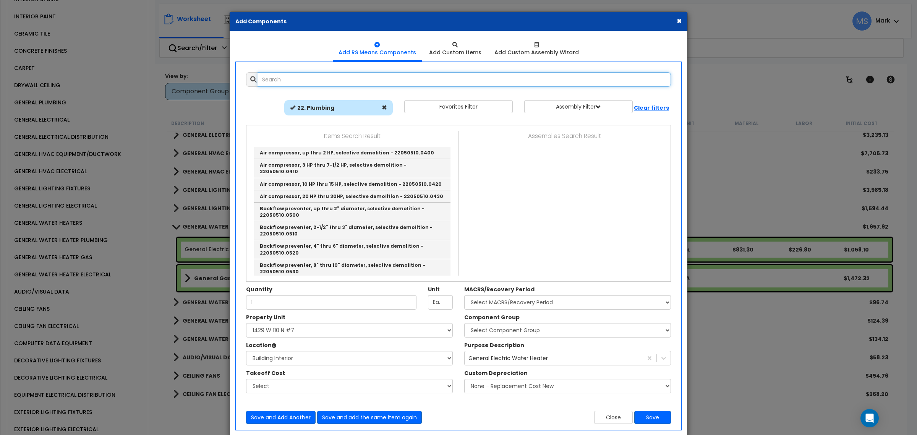
click at [363, 83] on input "text" at bounding box center [463, 79] width 413 height 15
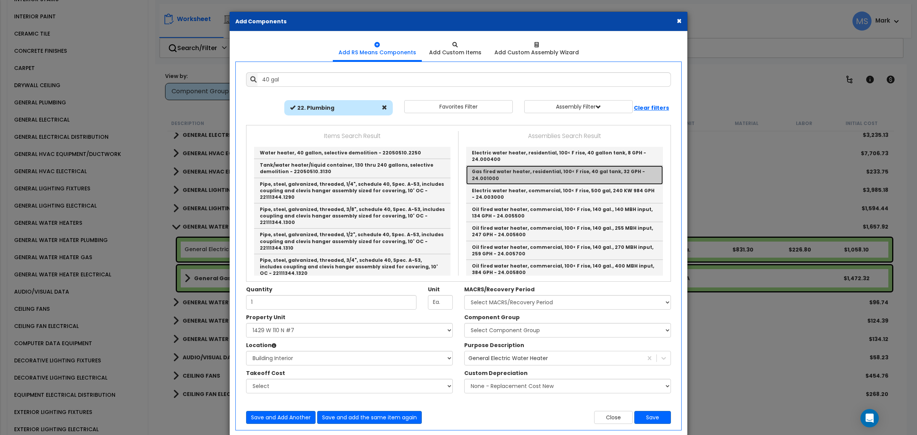
click at [553, 175] on link "Gas fired water heater, residential, 100< F rise, 40 gal tank, 32 GPH - 24.0010…" at bounding box center [564, 174] width 197 height 19
type input "Gas fired water heater, residential, 100< F rise, 40 gal tank, 32 GPH - 24.0010…"
type input "Ea."
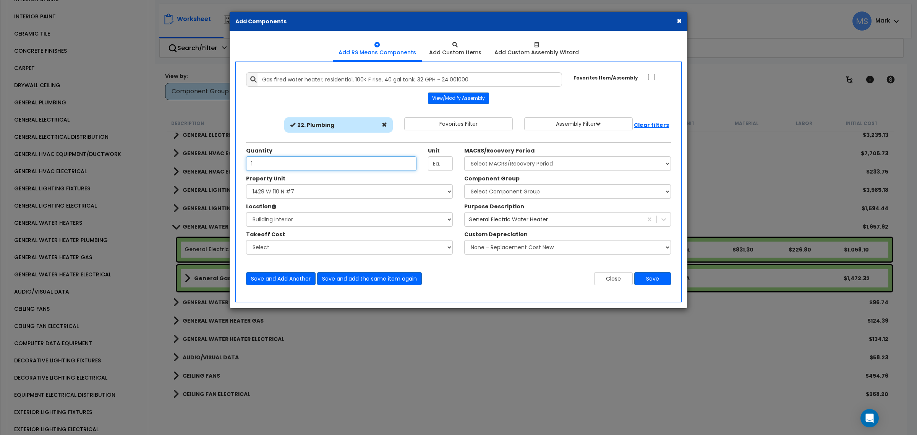
scroll to position [0, 0]
click at [646, 277] on button "Save" at bounding box center [652, 278] width 37 height 13
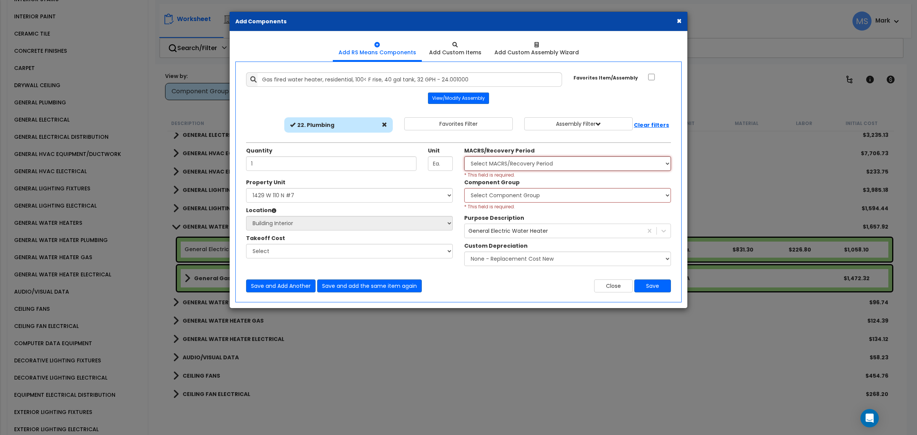
click at [554, 169] on select "Select MACRS/Recovery Period 5 Years - 57.0 - Distributive Trades & Services 5 …" at bounding box center [567, 163] width 207 height 15
select select "3667"
click at [464, 157] on select "Select MACRS/Recovery Period 5 Years - 57.0 - Distributive Trades & Services 5 …" at bounding box center [567, 163] width 207 height 15
click at [534, 199] on select "Select Component Group 286.00 - LAUNDRY ELECTRICAL 284.00 - LAUNDRY PLUMBING 31…" at bounding box center [567, 195] width 207 height 15
select select "45841"
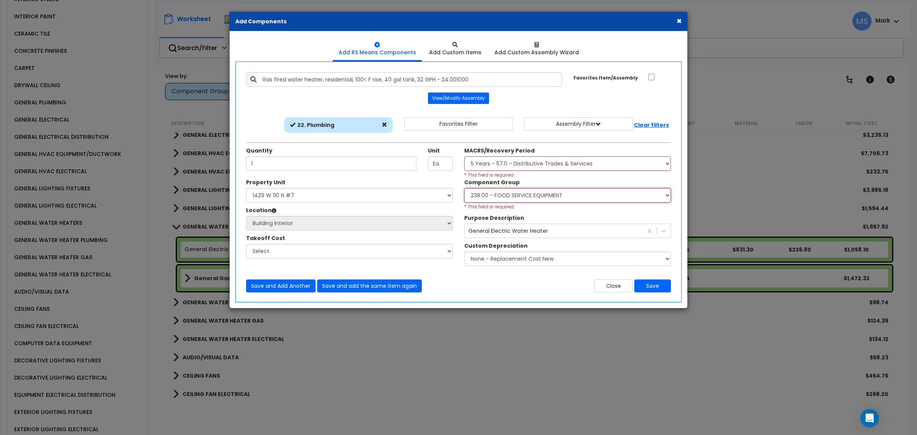
click at [464, 188] on select "Select Component Group 286.00 - LAUNDRY ELECTRICAL 284.00 - LAUNDRY PLUMBING 31…" at bounding box center [567, 195] width 207 height 15
click at [656, 287] on button "Save" at bounding box center [652, 285] width 37 height 13
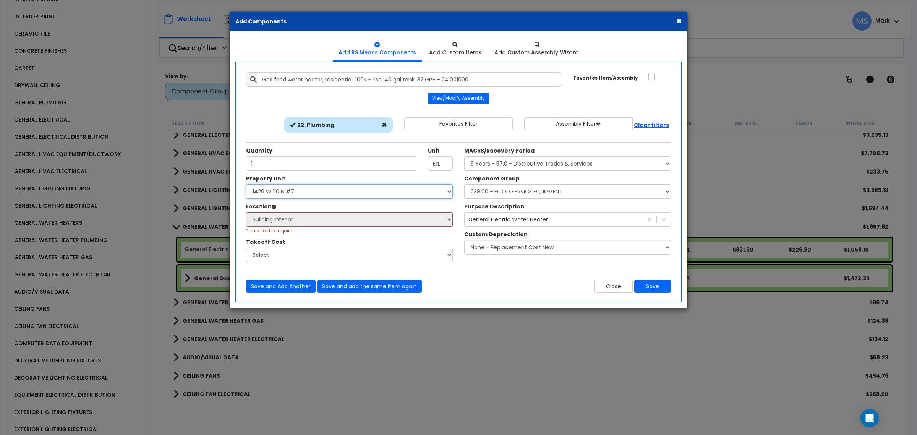
click at [346, 197] on select "Select 1429 W 110 N #7 Site Improvements" at bounding box center [349, 191] width 207 height 15
click at [246, 185] on select "Select 1429 W 110 N #7 Site Improvements" at bounding box center [349, 191] width 207 height 15
drag, startPoint x: 335, startPoint y: 191, endPoint x: 335, endPoint y: 199, distance: 7.6
click at [335, 191] on select "Select 1429 W 110 N #7 Site Improvements" at bounding box center [349, 191] width 207 height 15
select select
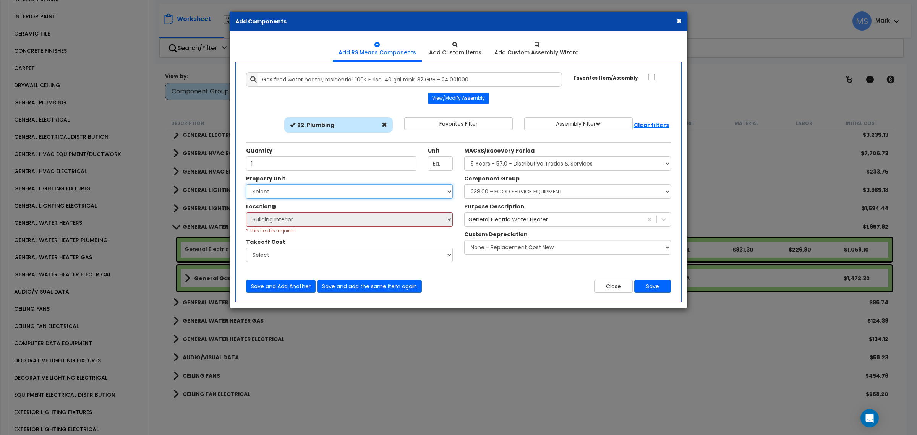
click at [246, 185] on select "Select 1429 W 110 N #7 Site Improvements" at bounding box center [349, 191] width 207 height 15
select select
click at [333, 190] on select "Select 1429 W 110 N #7 Site Improvements" at bounding box center [349, 191] width 207 height 15
select select "164267"
click at [246, 185] on select "Select 1429 W 110 N #7 Site Improvements" at bounding box center [349, 191] width 207 height 15
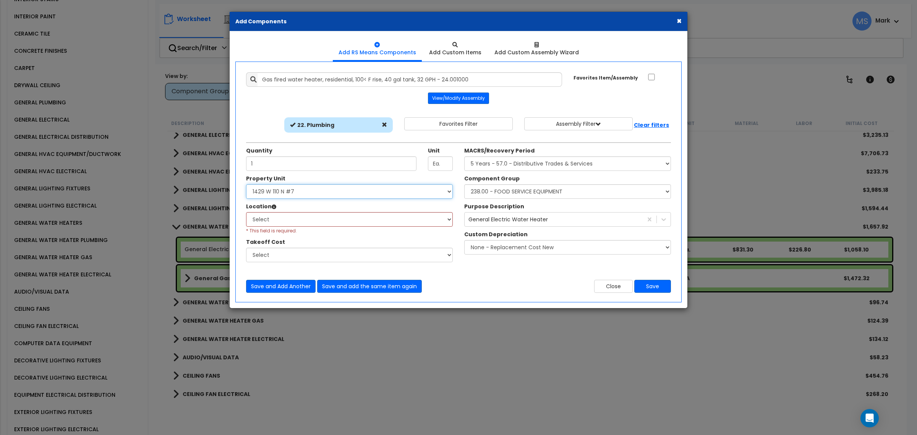
select select "461"
click at [326, 216] on select "Select Building Building Interior Add Additional Location" at bounding box center [349, 219] width 207 height 15
click at [646, 283] on button "Save" at bounding box center [652, 286] width 37 height 13
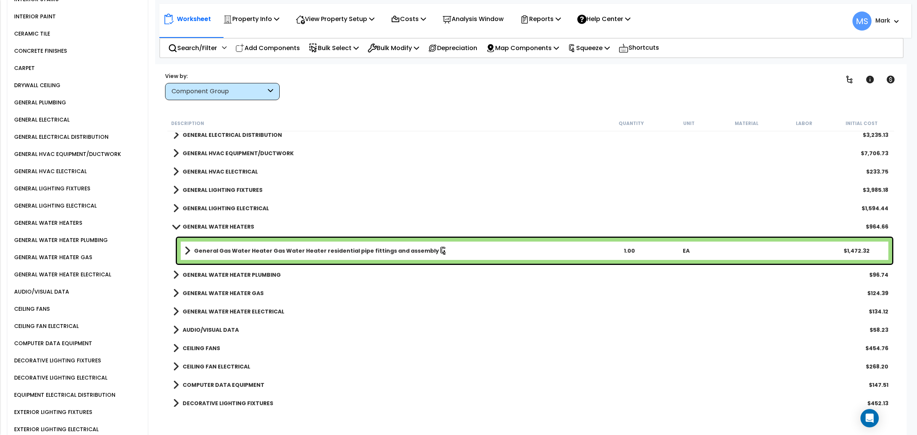
scroll to position [942, 0]
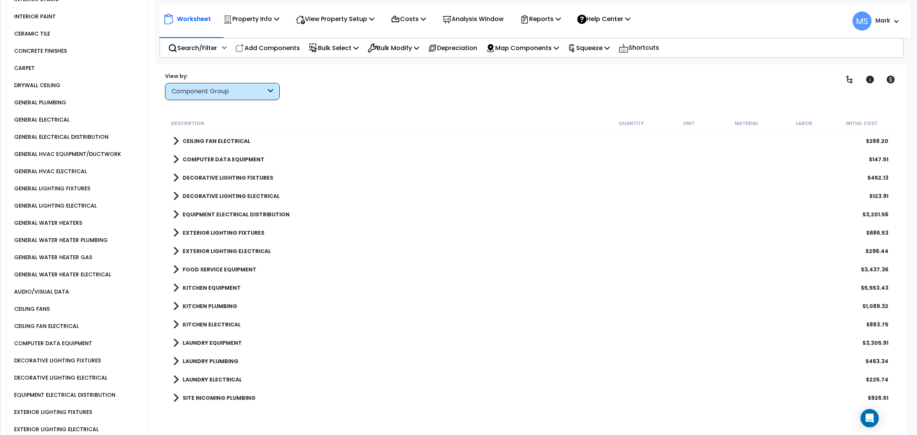
click at [240, 269] on b "FOOD SERVICE EQUIPMENT" at bounding box center [220, 269] width 74 height 8
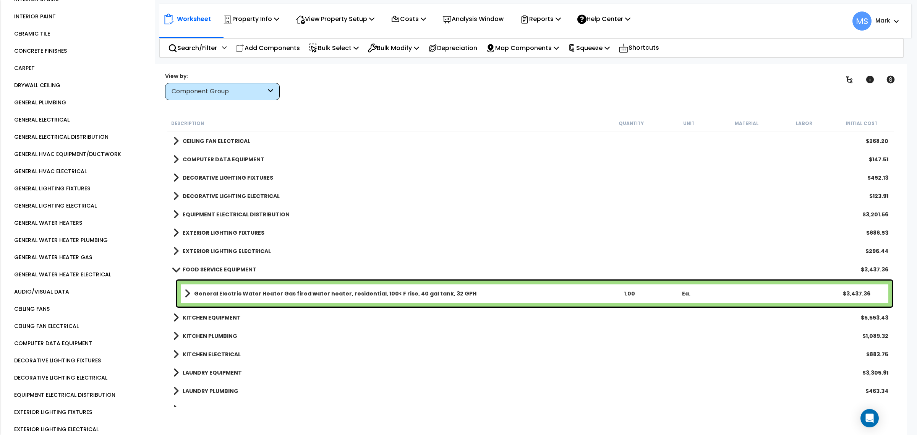
click at [245, 293] on b "General Electric Water Heater Gas fired water heater, residential, 100< F rise,…" at bounding box center [335, 294] width 282 height 8
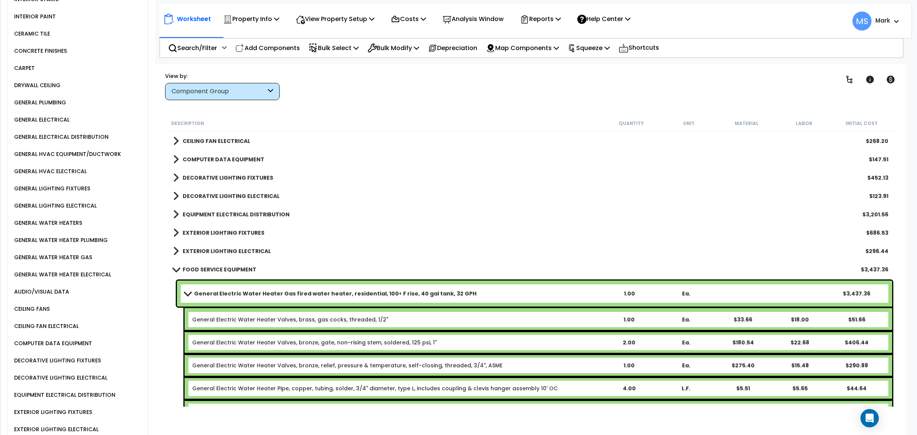
click at [250, 298] on link "General Electric Water Heater Gas fired water heater, residential, 100< F rise,…" at bounding box center [393, 293] width 416 height 11
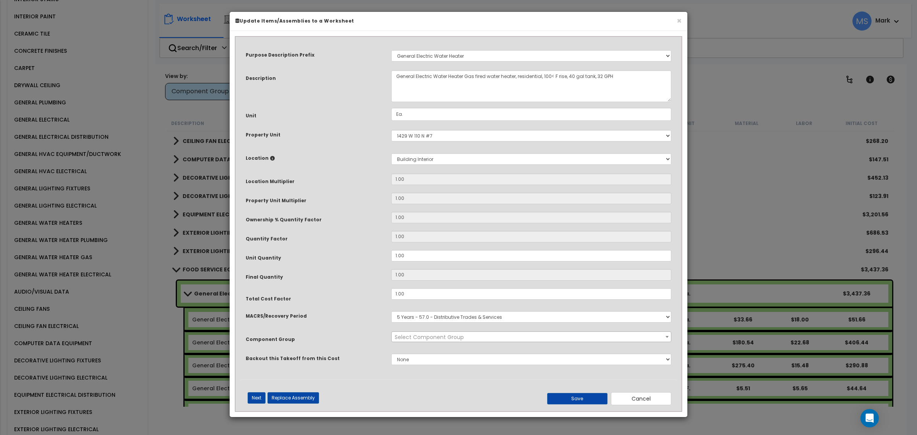
scroll to position [0, 0]
select select "45841"
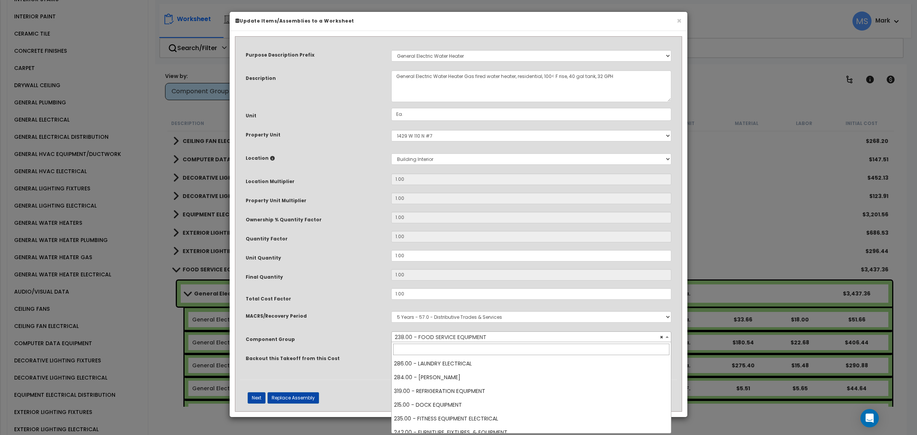
click at [421, 334] on span "× 238.00 - FOOD SERVICE EQUIPMENT" at bounding box center [531, 337] width 279 height 11
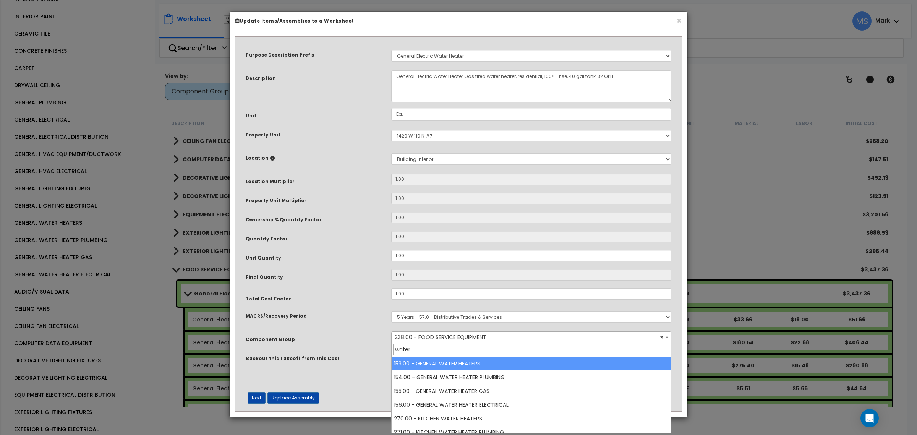
type input "water"
select select "45972"
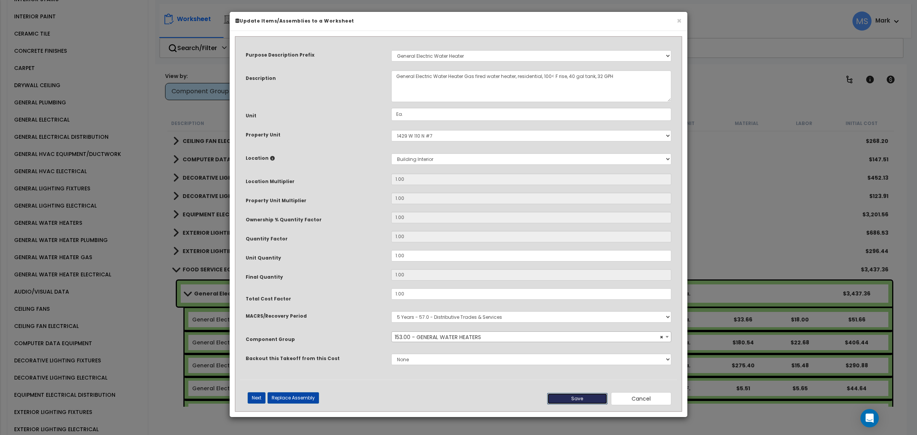
click at [569, 394] on button "Save" at bounding box center [577, 398] width 60 height 11
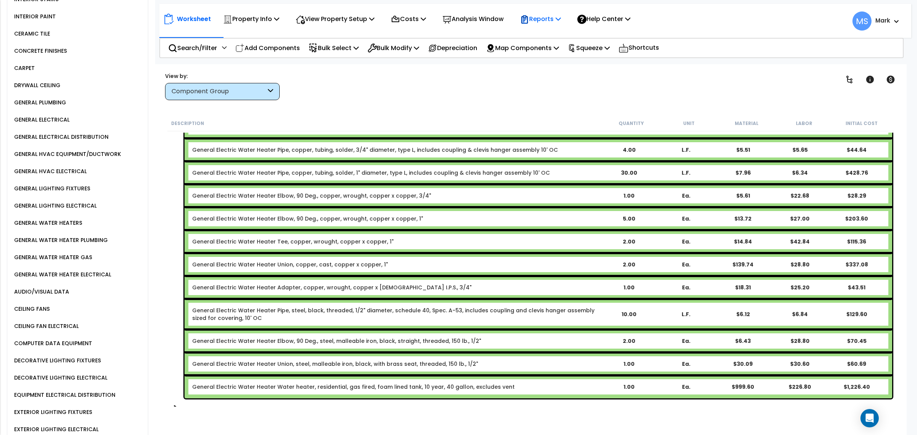
click at [541, 17] on p "Reports" at bounding box center [540, 19] width 41 height 10
click at [481, 104] on div "Worksheet Property Info Property Setup Add Property Unit Template property Clon…" at bounding box center [531, 281] width 752 height 435
click at [590, 52] on p "Squeeze" at bounding box center [589, 48] width 42 height 10
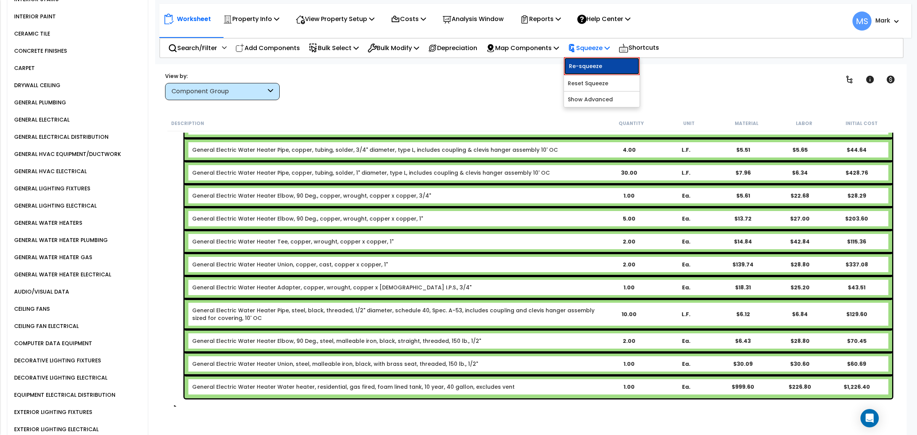
click at [599, 69] on link "Re-squeeze" at bounding box center [602, 66] width 76 height 18
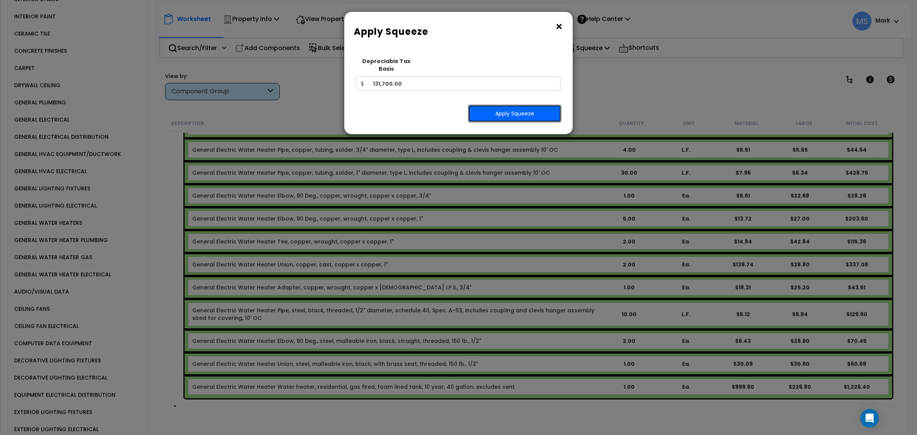
click at [515, 105] on button "Apply Squeeze" at bounding box center [514, 114] width 93 height 18
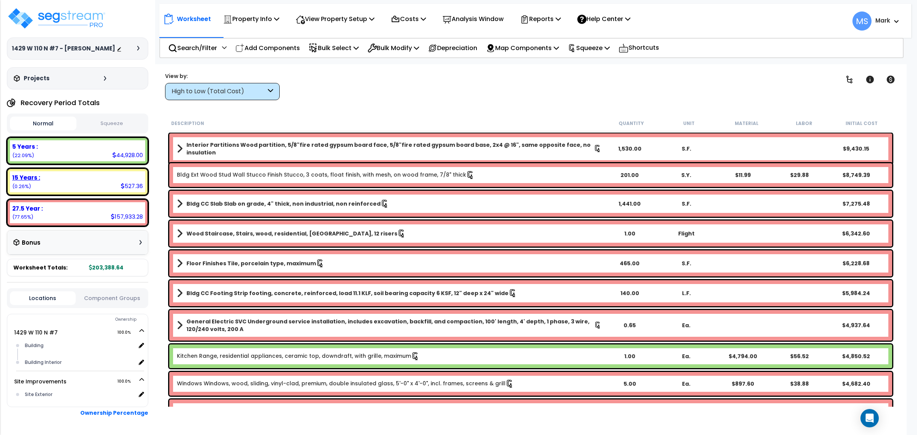
drag, startPoint x: 81, startPoint y: 176, endPoint x: 83, endPoint y: 188, distance: 12.8
click at [82, 183] on div "15 Years : 527.36 (0.26%)" at bounding box center [77, 181] width 141 height 27
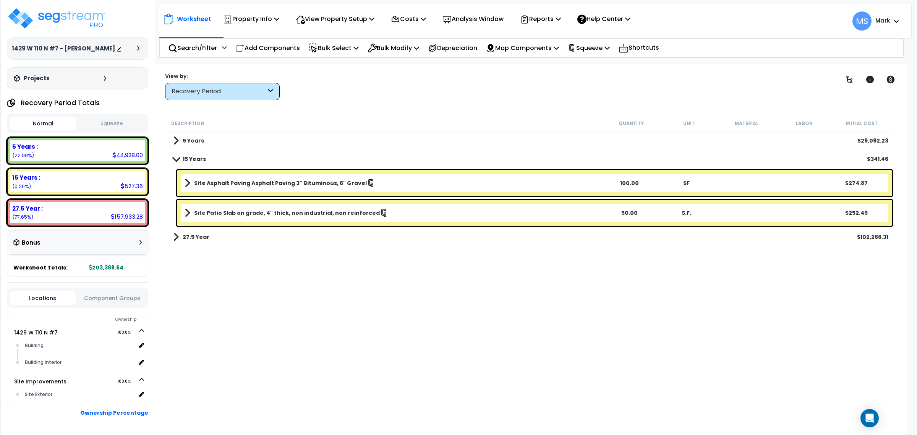
click at [329, 211] on b "Site Patio Slab on grade, 4" thick, non industrial, non reinforced" at bounding box center [287, 213] width 186 height 8
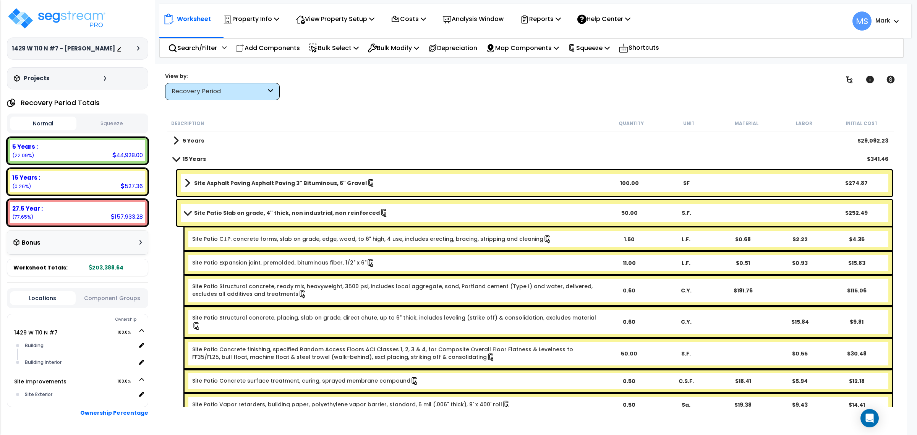
click at [329, 211] on b "Site Patio Slab on grade, 4" thick, non industrial, non reinforced" at bounding box center [287, 213] width 186 height 8
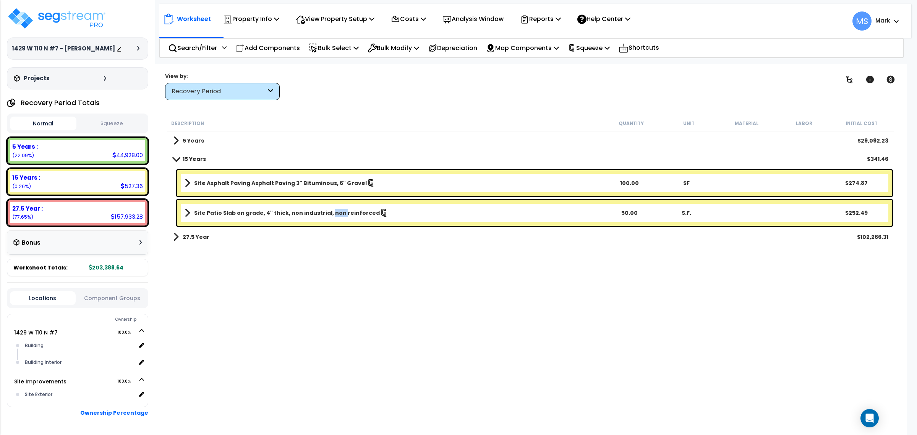
click at [329, 211] on b "Site Patio Slab on grade, 4" thick, non industrial, non reinforced" at bounding box center [287, 213] width 186 height 8
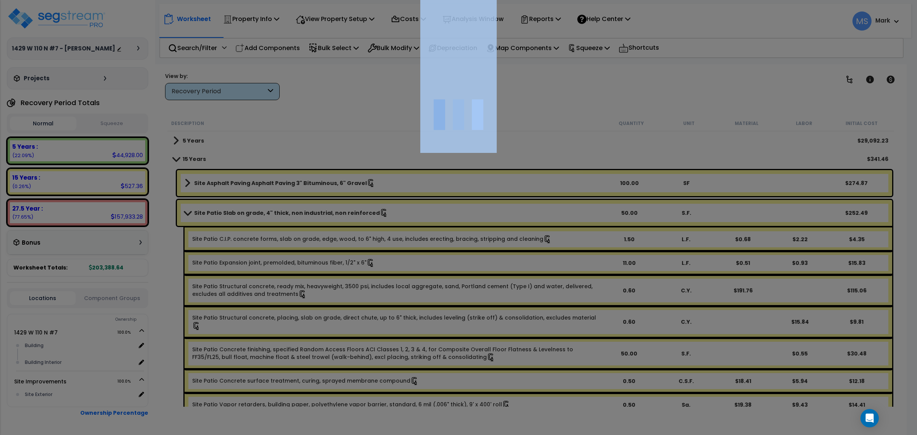
click at [330, 211] on div at bounding box center [458, 217] width 917 height 435
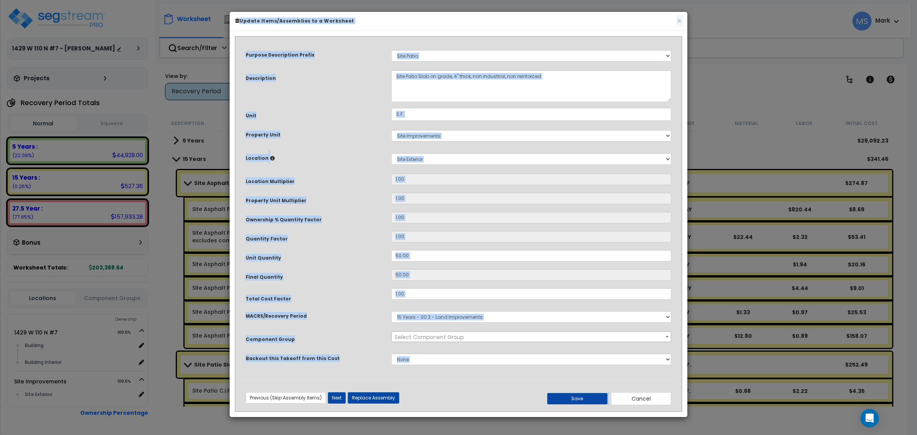
select select "46171"
click at [313, 207] on div "Purpose Description Prefix Select A/V System A/V System Equipment A/V System Eq…" at bounding box center [458, 210] width 437 height 338
click at [335, 287] on div "Purpose Description Prefix Select A/V System A/V System Equipment A/V System Eq…" at bounding box center [458, 210] width 437 height 338
click at [360, 395] on button "Replace Assembly" at bounding box center [374, 397] width 52 height 11
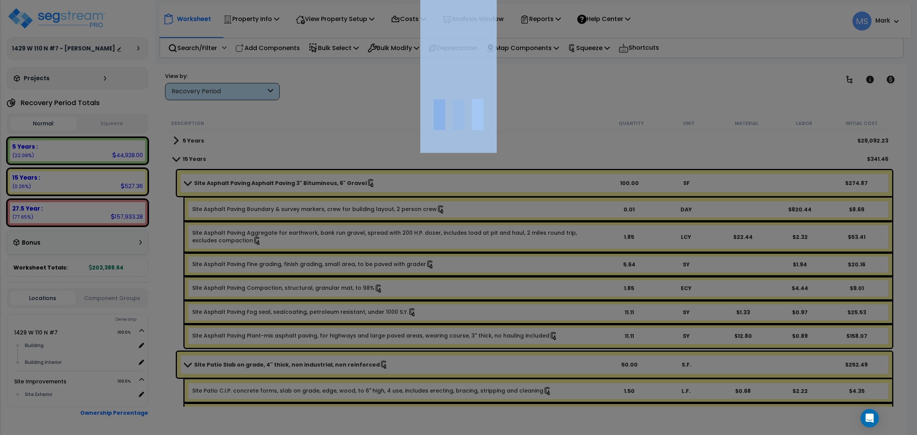
type input "50"
type input "S.F."
select select "164268"
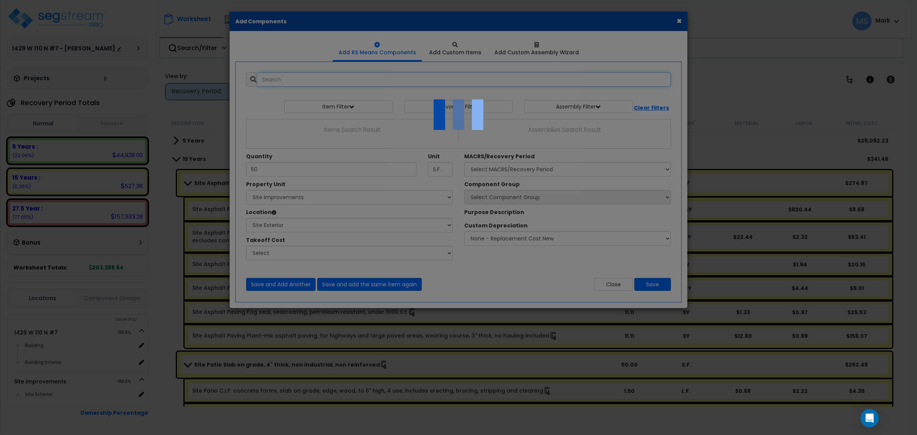
select select "462"
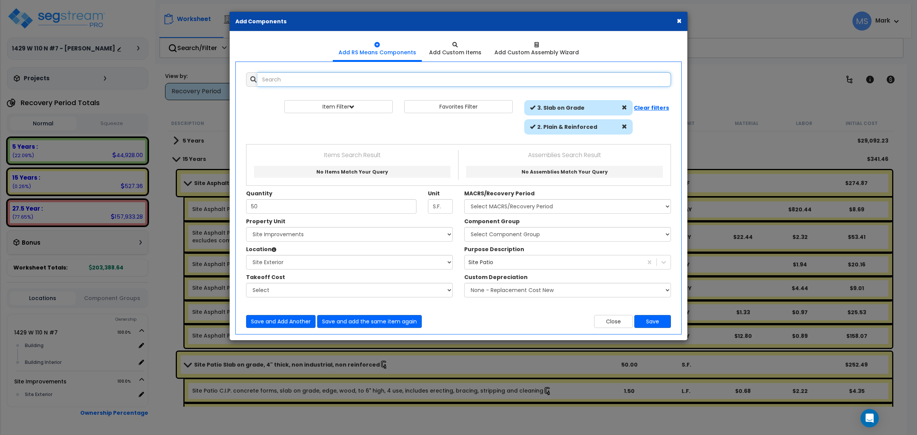
click at [564, 83] on input "text" at bounding box center [463, 79] width 413 height 15
type input "patio slab"
click at [625, 127] on span at bounding box center [624, 126] width 5 height 5
select select
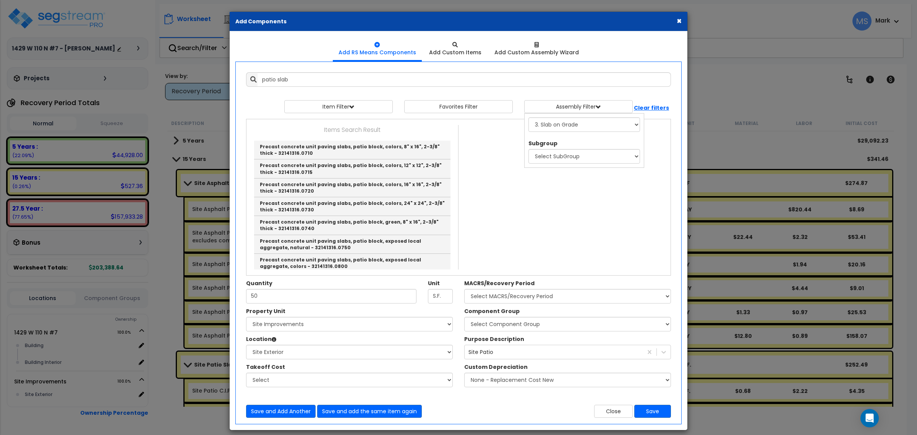
click at [248, 118] on div "Add Items Add Assemblies Both patio slab Select" at bounding box center [458, 244] width 436 height 357
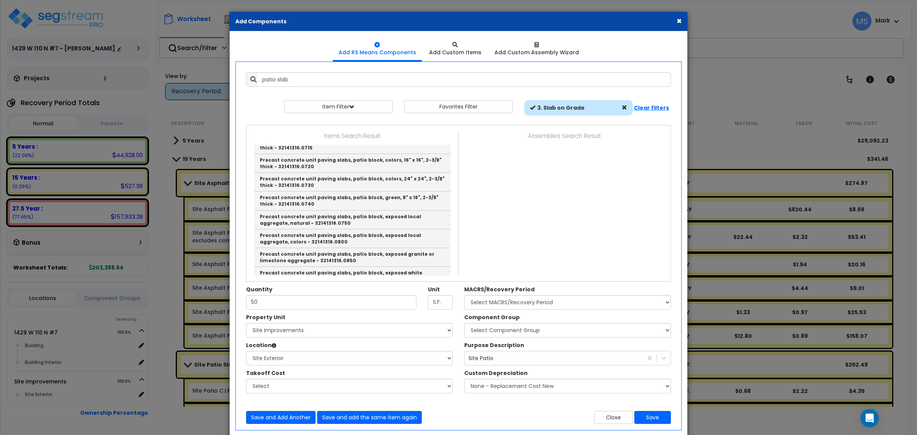
scroll to position [43, 0]
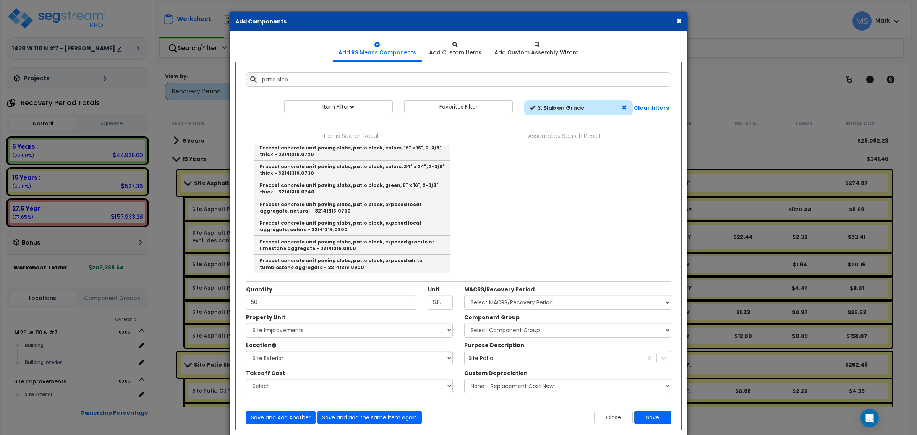
click at [625, 108] on span at bounding box center [624, 107] width 5 height 5
select select
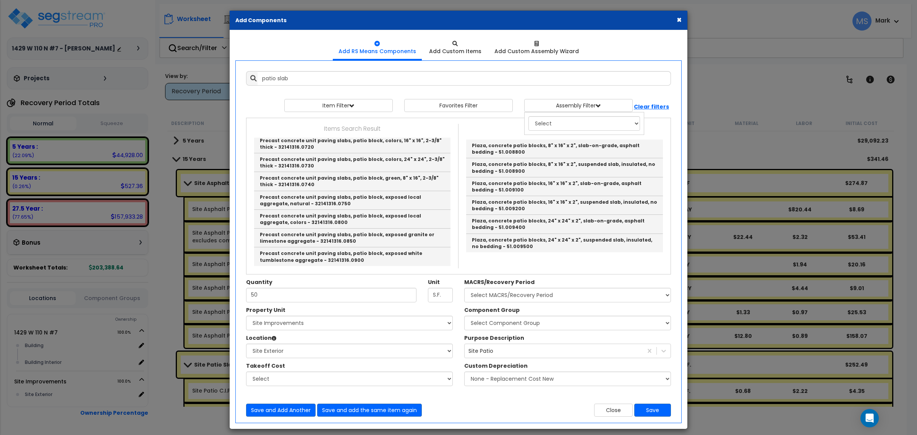
scroll to position [0, 0]
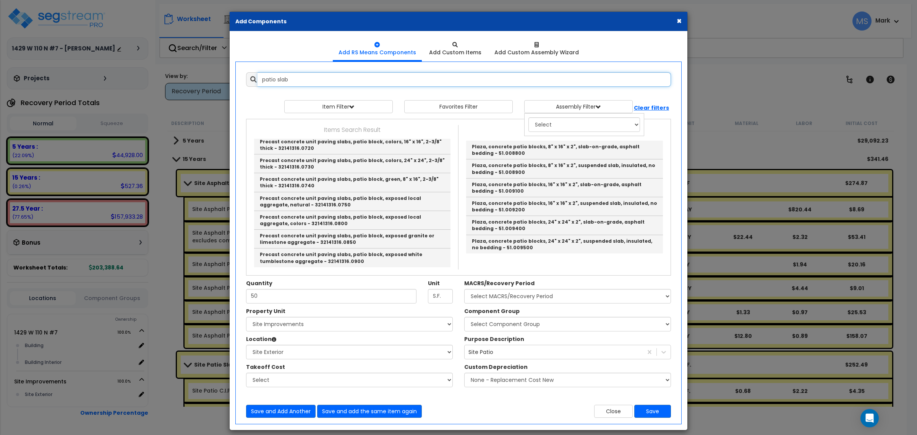
drag, startPoint x: 277, startPoint y: 81, endPoint x: 136, endPoint y: 67, distance: 142.0
click at [136, 67] on div "× Add Components Add RS Means Components Add Custom Items Add Items" at bounding box center [458, 217] width 917 height 435
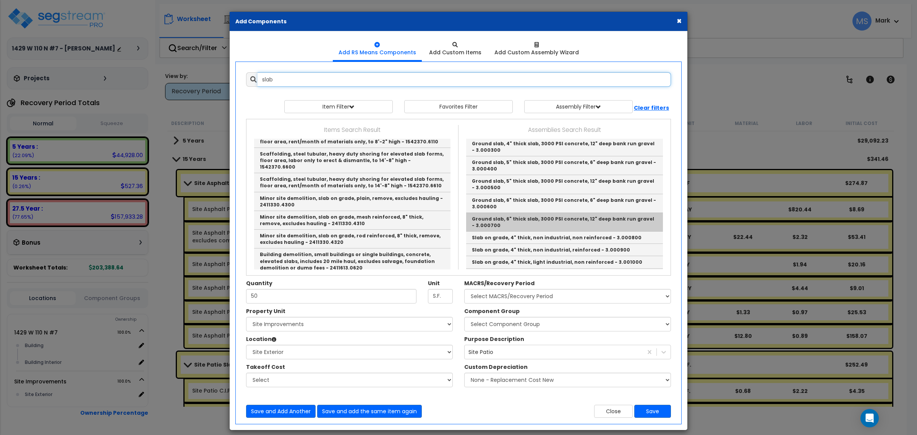
scroll to position [95, 0]
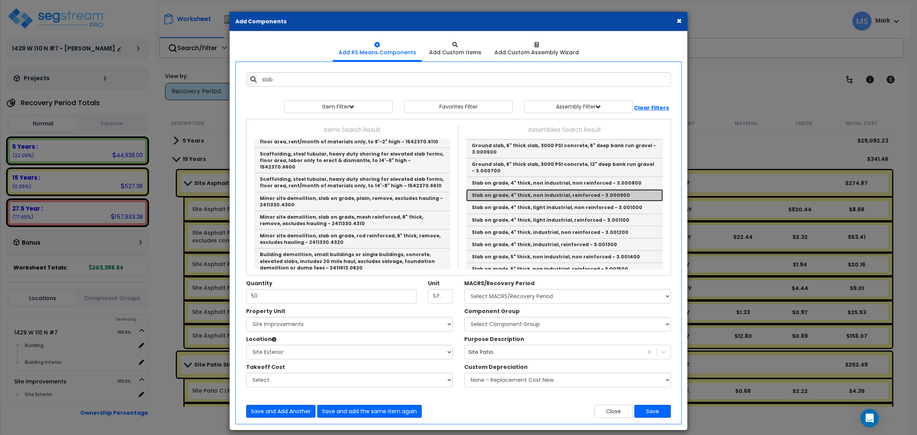
click at [572, 194] on link "Slab on grade, 4" thick, non industrial, reinforced - 3.000900" at bounding box center [564, 195] width 197 height 12
type input "Slab on grade, 4" thick, non industrial, reinforced - 3.000900"
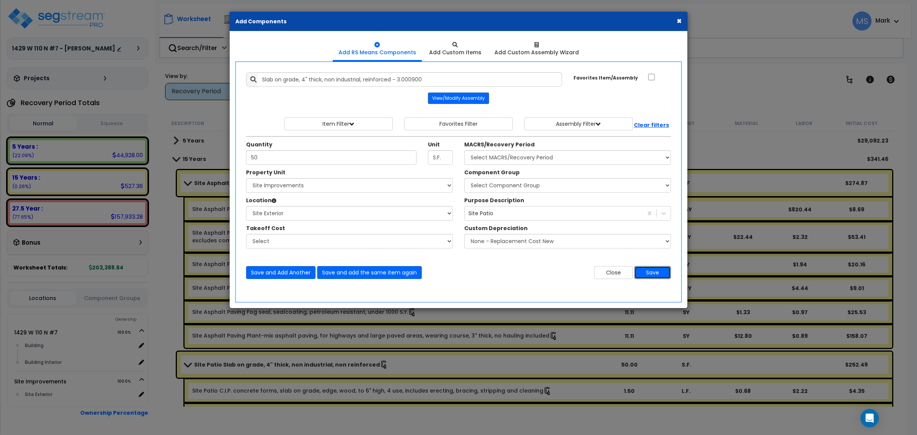
click at [647, 273] on button "Save" at bounding box center [652, 272] width 37 height 13
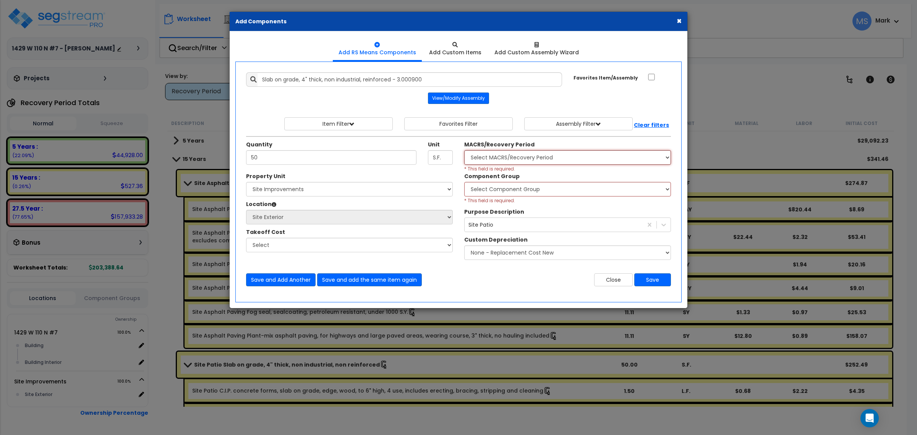
click at [544, 161] on select "Select MACRS/Recovery Period 5 Years - 57.0 - Distributive Trades & Services 5 …" at bounding box center [567, 157] width 207 height 15
select select "3666"
click at [464, 151] on select "Select MACRS/Recovery Period 5 Years - 57.0 - Distributive Trades & Services 5 …" at bounding box center [567, 157] width 207 height 15
click at [537, 195] on select "Select Component Group 434.00 - SITE PRIVACY WALLS 447.00 - SITE SWIMMING POOLS…" at bounding box center [567, 189] width 207 height 15
click at [464, 182] on select "Select Component Group 434.00 - SITE PRIVACY WALLS 447.00 - SITE SWIMMING POOLS…" at bounding box center [567, 189] width 207 height 15
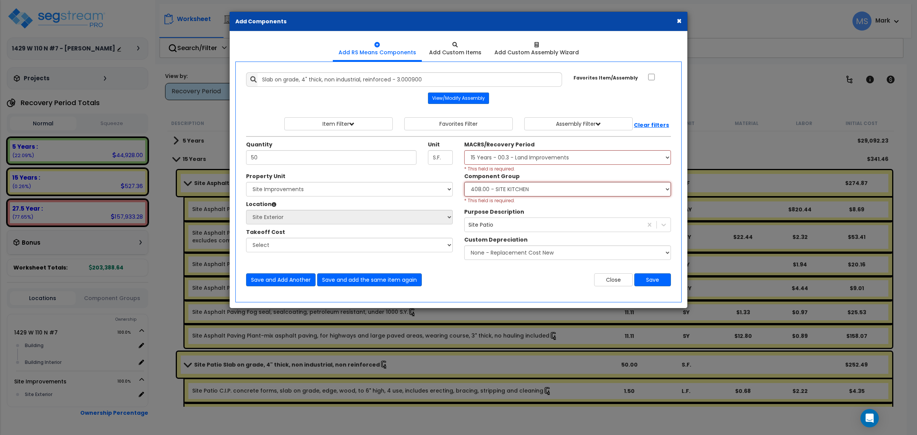
click at [565, 191] on select "Select Component Group 434.00 - SITE PRIVACY WALLS 447.00 - SITE SWIMMING POOLS…" at bounding box center [567, 189] width 207 height 15
select select "46211"
click at [464, 182] on select "Select Component Group 434.00 - SITE PRIVACY WALLS 447.00 - SITE SWIMMING POOLS…" at bounding box center [567, 189] width 207 height 15
click at [649, 280] on button "Save" at bounding box center [652, 279] width 37 height 13
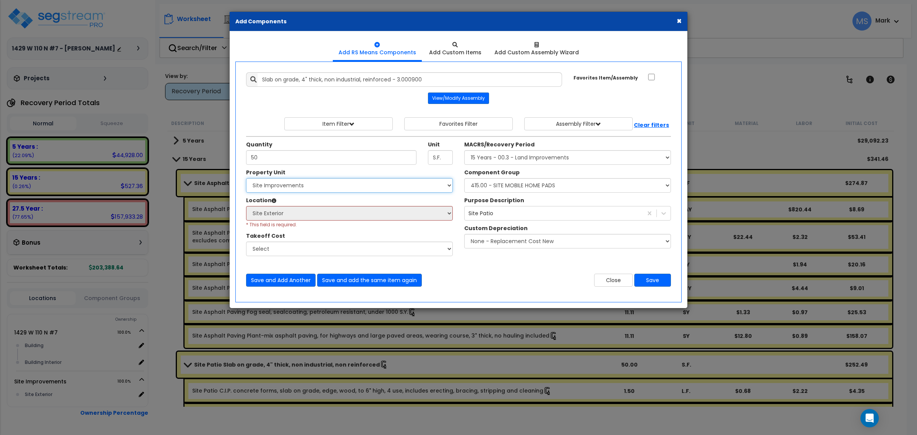
click at [371, 188] on select "Select 1429 W 110 N #7 Site Improvements" at bounding box center [349, 185] width 207 height 15
select select "164267"
click at [246, 178] on select "Select 1429 W 110 N #7 Site Improvements" at bounding box center [349, 185] width 207 height 15
drag, startPoint x: 351, startPoint y: 184, endPoint x: 350, endPoint y: 192, distance: 8.1
click at [350, 188] on select "Select 1429 W 110 N #7 Site Improvements" at bounding box center [349, 185] width 207 height 15
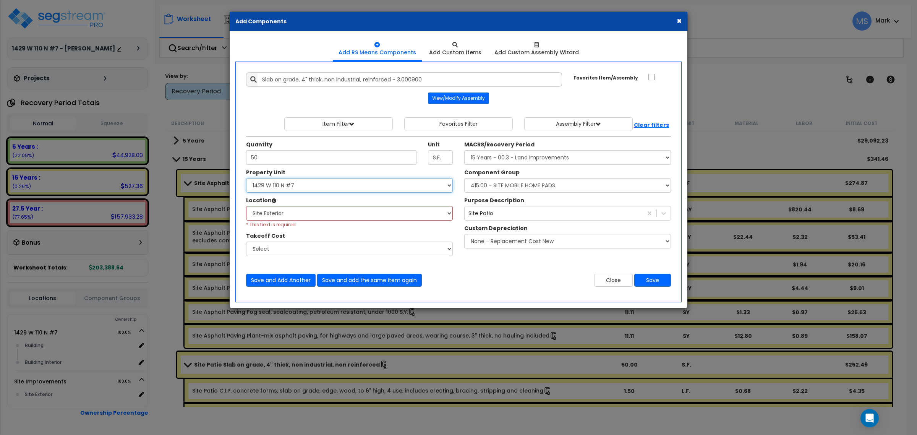
select select
select select "164268"
click at [246, 178] on select "Select 1429 W 110 N #7 Site Improvements" at bounding box center [349, 185] width 207 height 15
click at [343, 211] on select "Select Building Building Interior Add Additional Location" at bounding box center [349, 213] width 207 height 15
select select "462"
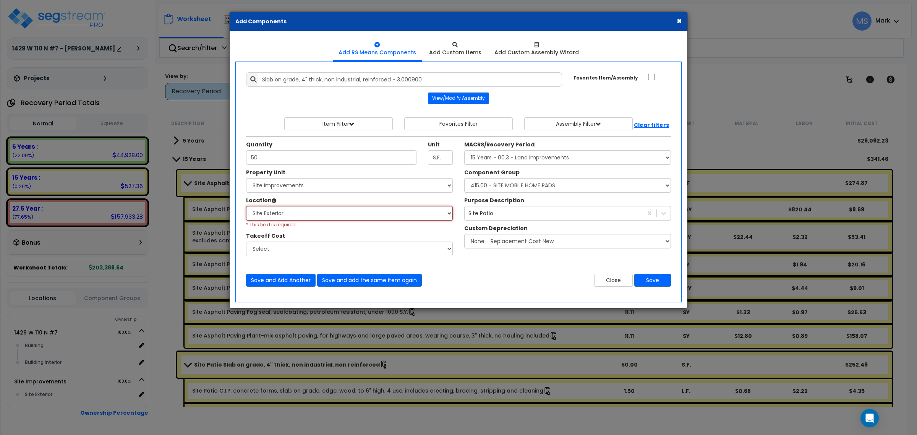
click at [246, 206] on select "Select Site Exterior Add Additional Location" at bounding box center [349, 213] width 207 height 15
click at [654, 282] on button "Save" at bounding box center [652, 280] width 37 height 13
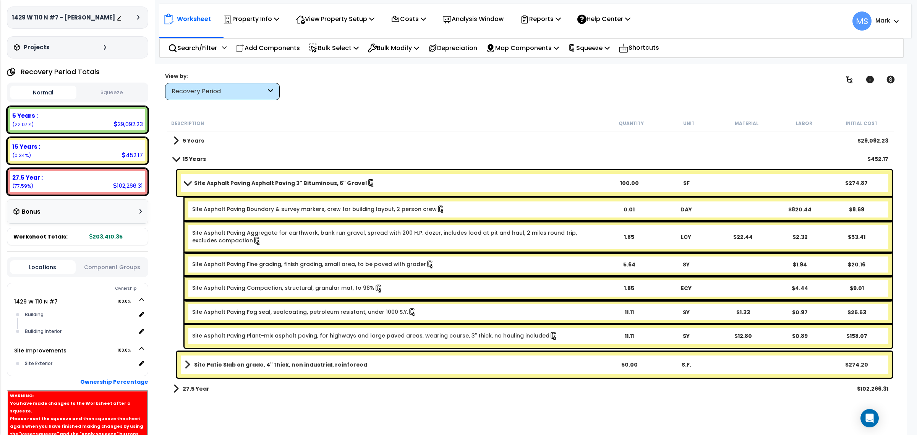
scroll to position [48, 0]
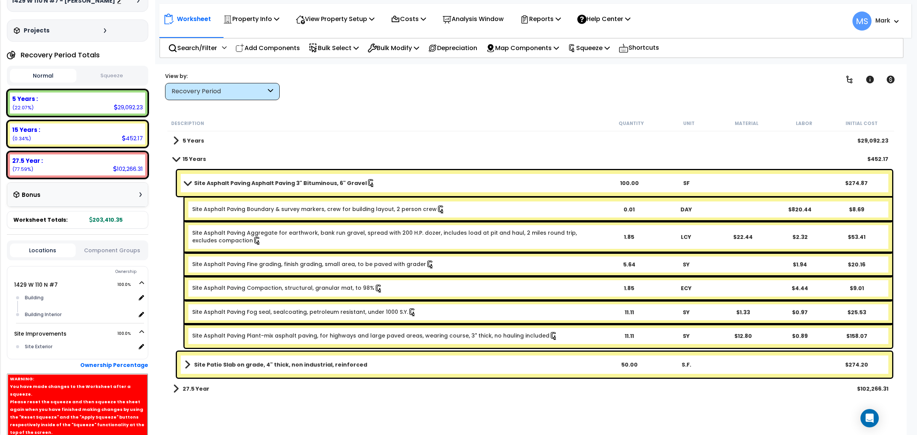
click at [125, 254] on button "Component Groups" at bounding box center [112, 250] width 66 height 8
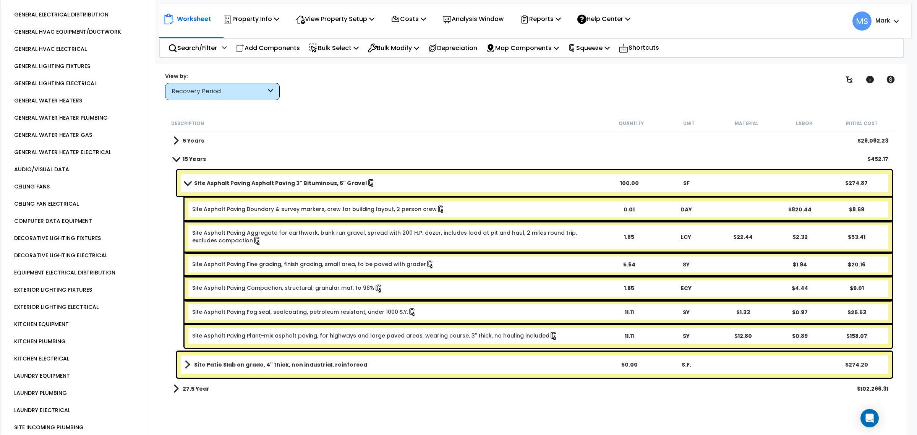
scroll to position [764, 0]
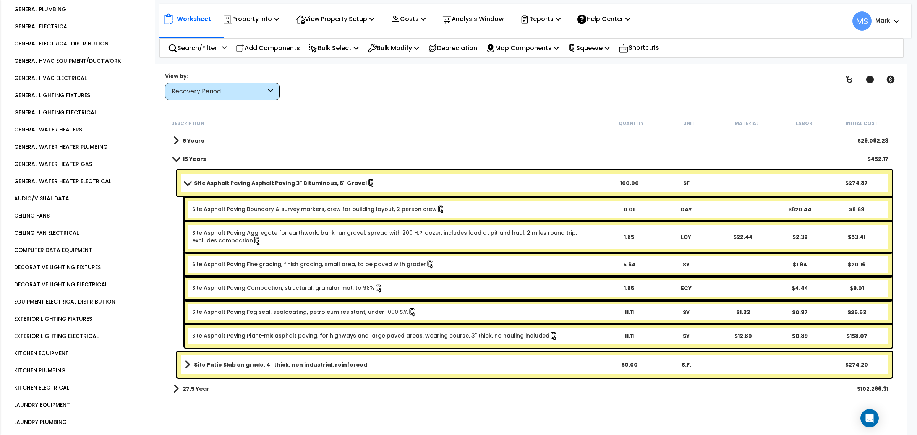
click at [358, 362] on link "Site Patio Slab on grade, 4" thick, non industrial, reinforced" at bounding box center [393, 364] width 416 height 11
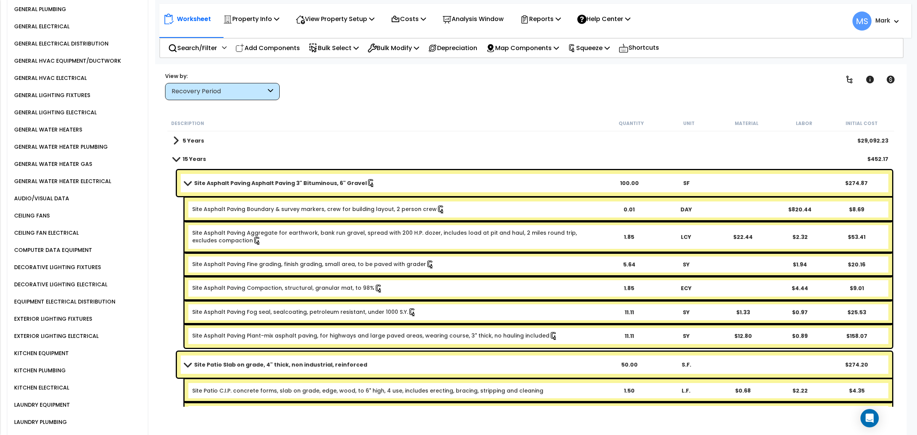
click at [358, 362] on link "Site Patio Slab on grade, 4" thick, non industrial, reinforced" at bounding box center [393, 364] width 416 height 11
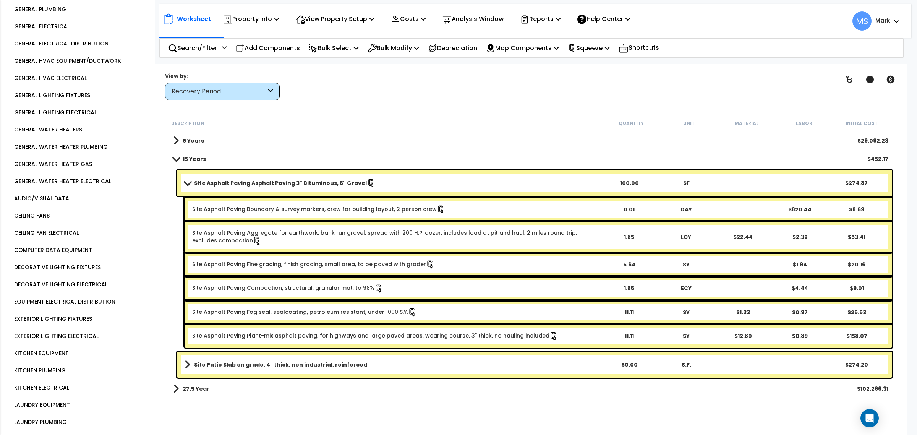
click at [358, 362] on link "Site Patio Slab on grade, 4" thick, non industrial, reinforced" at bounding box center [393, 364] width 416 height 11
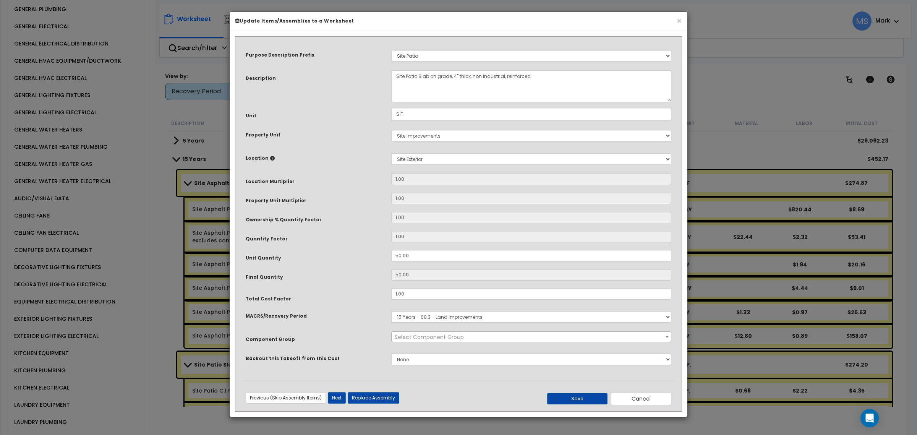
select select "46211"
click at [454, 336] on span "× 415.00 - SITE MOBILE HOME PADS" at bounding box center [531, 337] width 279 height 11
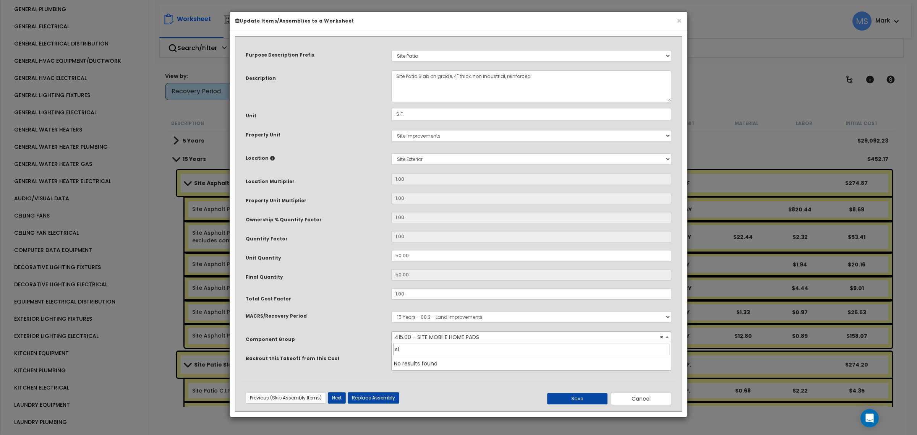
scroll to position [0, 0]
type input "s"
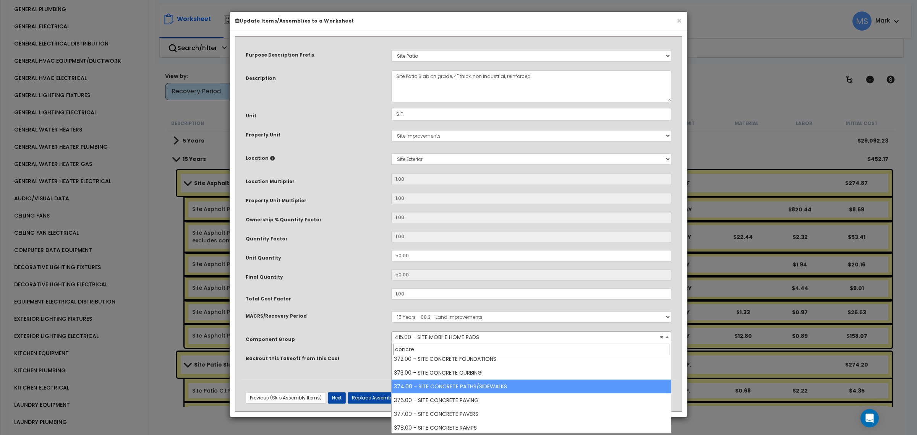
scroll to position [6, 0]
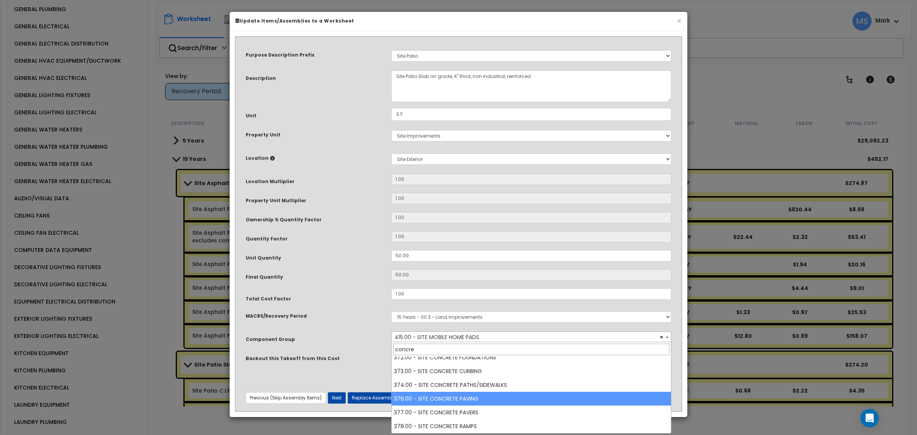
type input "concre"
select select "46172"
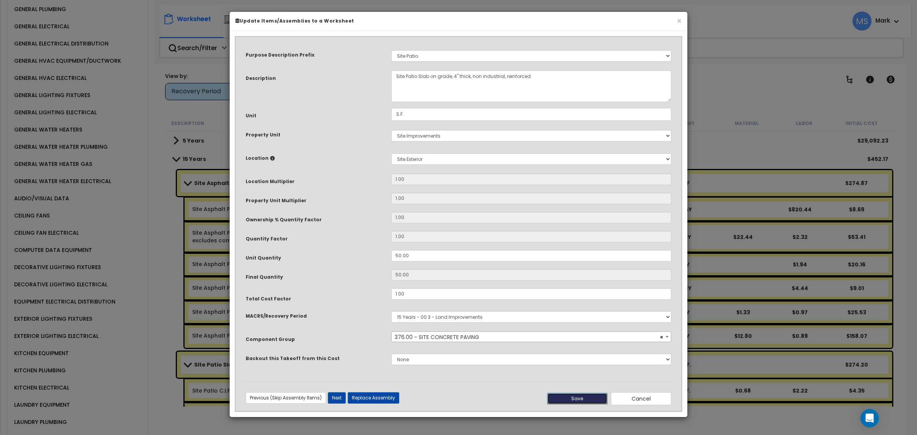
click at [581, 401] on button "Save" at bounding box center [577, 398] width 60 height 11
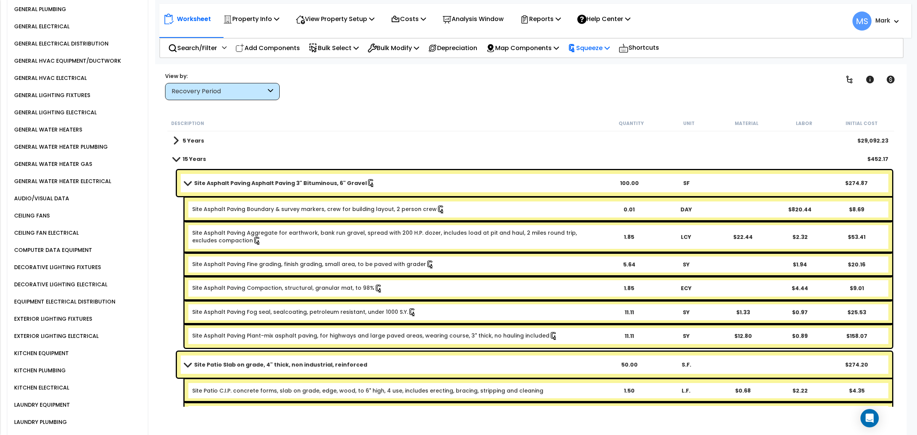
click at [577, 47] on div "Squeeze Re-squeeze Reset Squeeze Show Advanced" at bounding box center [588, 48] width 50 height 18
click at [600, 49] on p "Squeeze" at bounding box center [589, 48] width 42 height 10
click at [600, 62] on link "Re-squeeze" at bounding box center [602, 66] width 76 height 18
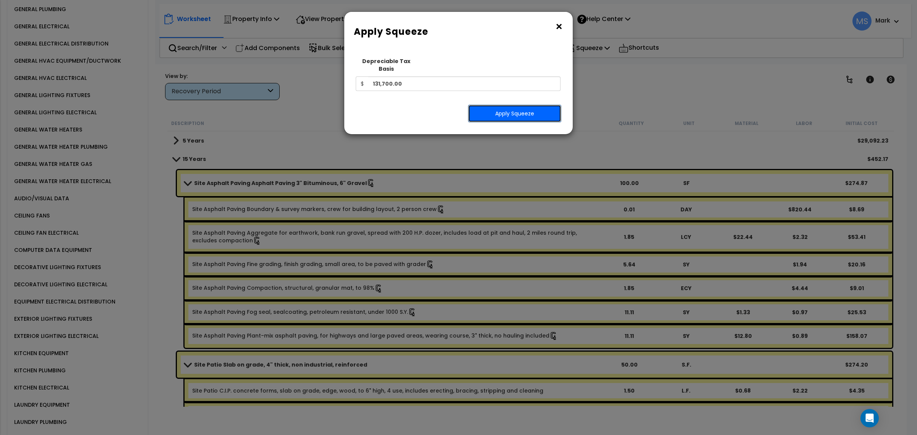
click at [536, 105] on button "Apply Squeeze" at bounding box center [514, 114] width 93 height 18
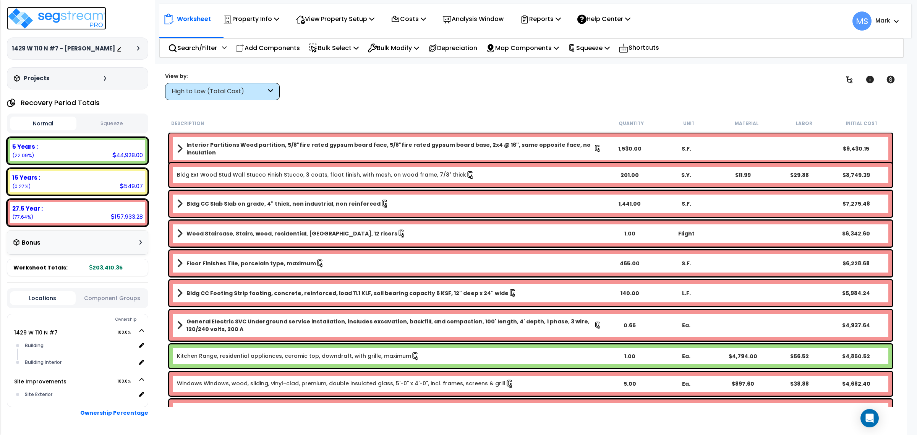
click at [64, 12] on img at bounding box center [56, 18] width 99 height 23
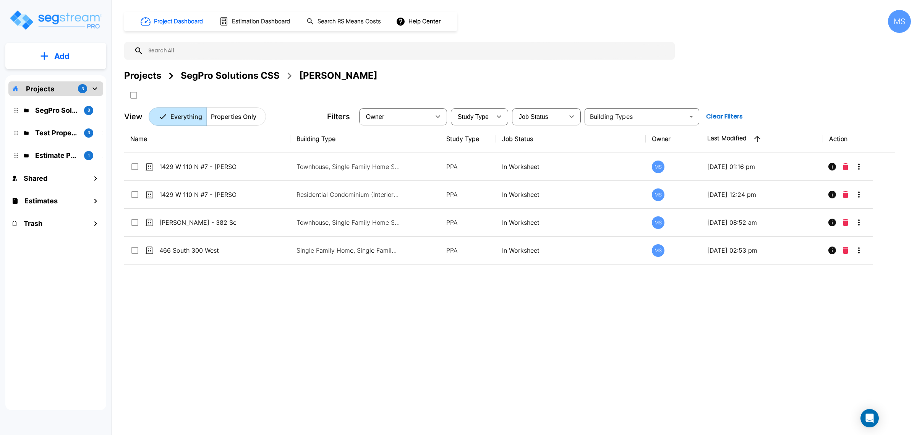
click at [215, 71] on div "SegPro Solutions CSS" at bounding box center [230, 76] width 99 height 14
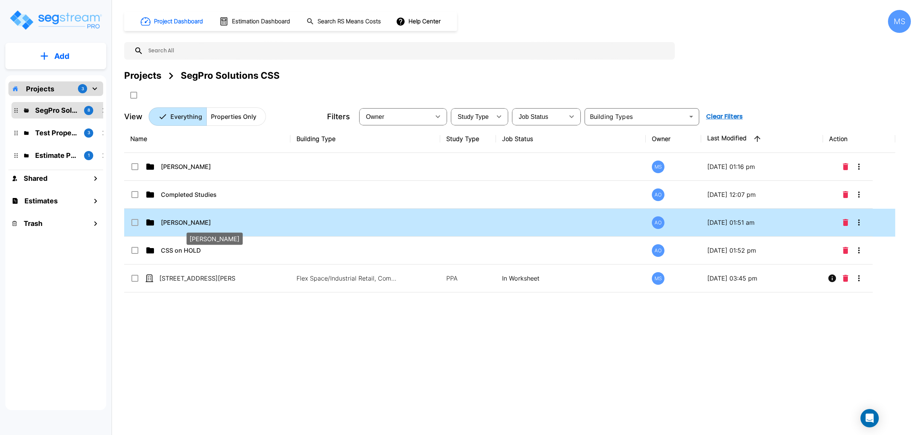
click at [172, 222] on p "[PERSON_NAME]" at bounding box center [199, 222] width 76 height 9
checkbox input "true"
click at [172, 222] on p "[PERSON_NAME]" at bounding box center [199, 222] width 76 height 9
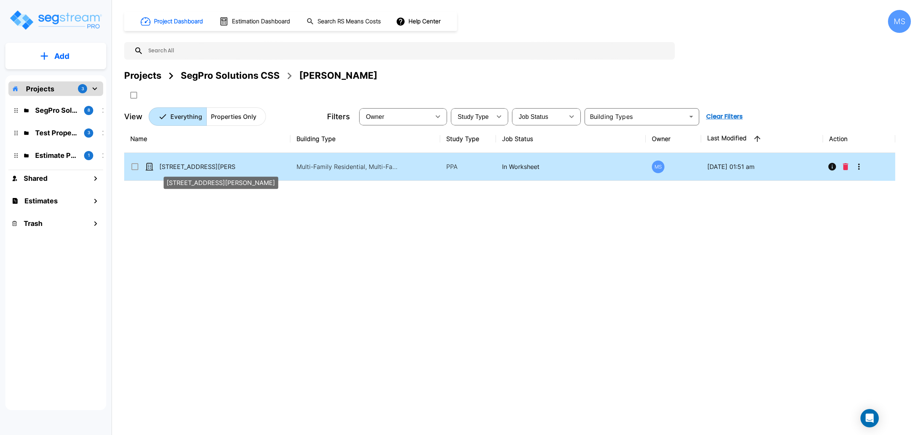
click at [193, 167] on p "[STREET_ADDRESS][PERSON_NAME]" at bounding box center [197, 166] width 76 height 9
checkbox input "true"
click at [193, 167] on p "[STREET_ADDRESS][PERSON_NAME]" at bounding box center [197, 166] width 76 height 9
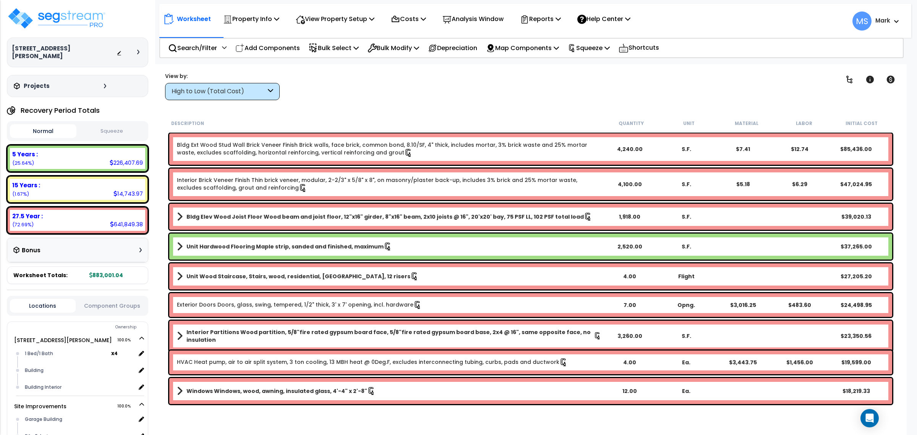
scroll to position [48, 0]
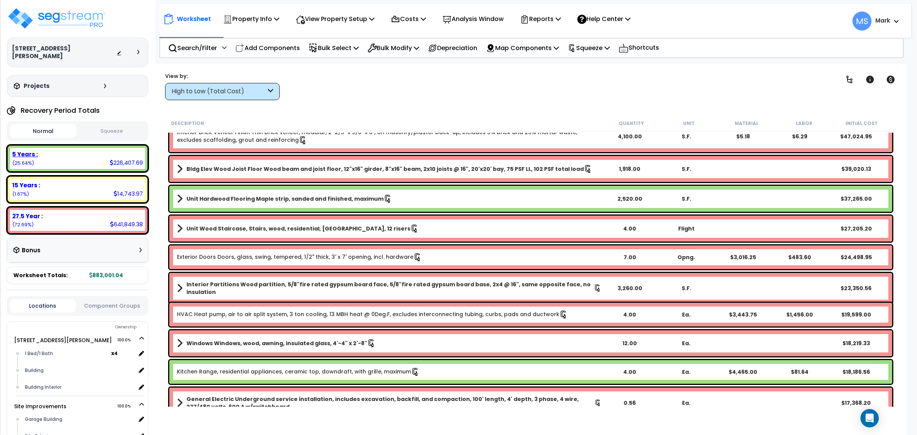
click at [81, 155] on div "5 Years : 226,407.69 (25.64%)" at bounding box center [77, 158] width 135 height 21
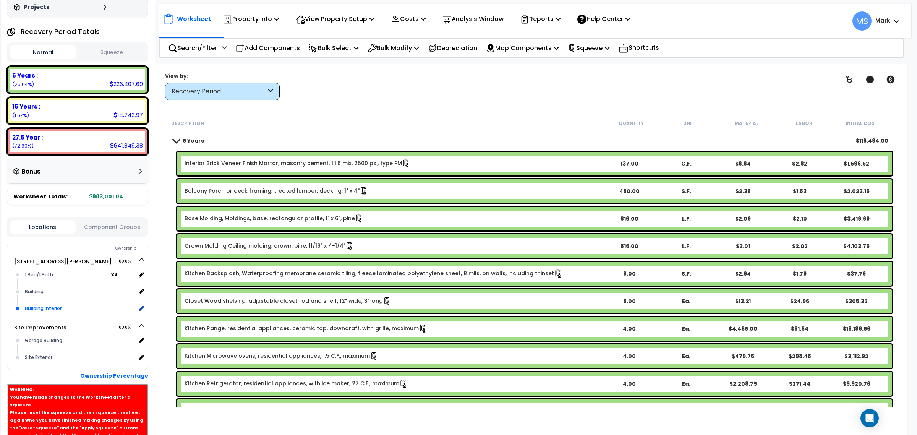
scroll to position [95, 0]
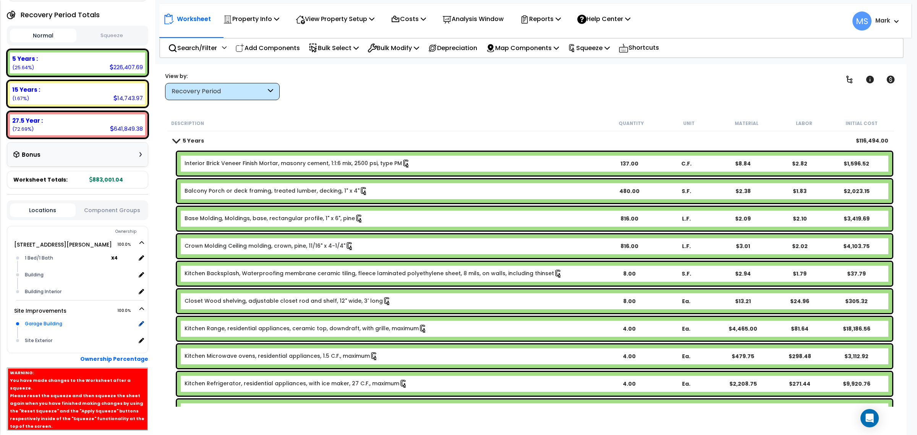
click at [52, 319] on div "Garage Building" at bounding box center [79, 323] width 113 height 9
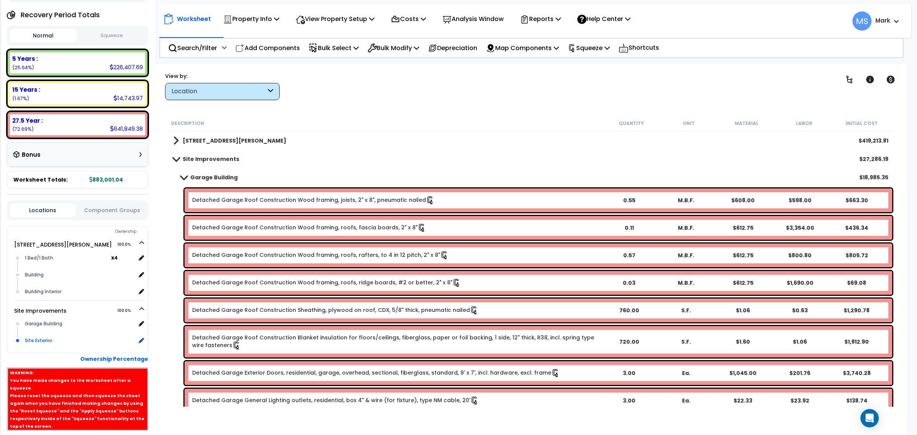
click at [50, 332] on div "Site Exterior x 1" at bounding box center [83, 340] width 121 height 17
click at [42, 253] on div "1 Bed/1 Bath" at bounding box center [67, 257] width 89 height 9
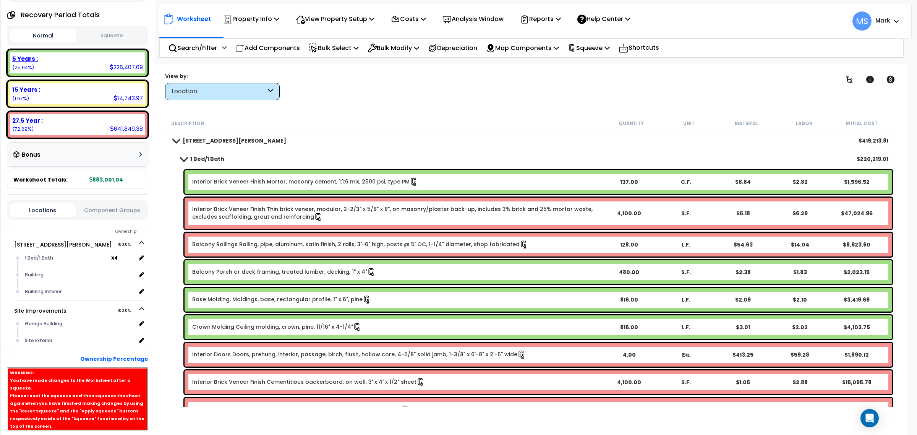
click at [58, 64] on div "5 Years : 226,407.69 (25.64%)" at bounding box center [77, 62] width 135 height 21
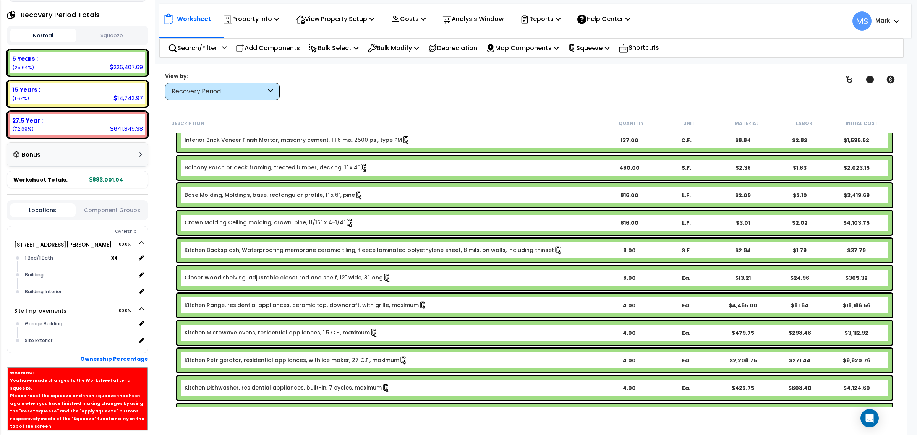
scroll to position [0, 0]
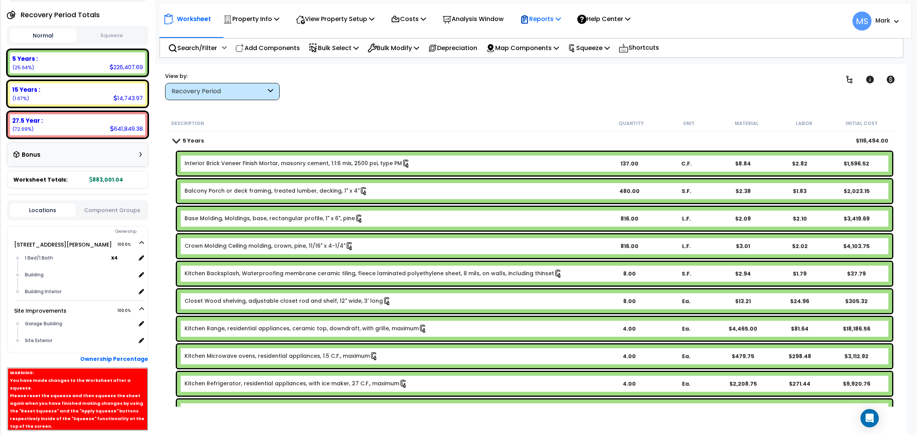
click at [552, 19] on p "Reports" at bounding box center [540, 19] width 41 height 10
click at [546, 57] on link "Manage Report Images" at bounding box center [554, 52] width 76 height 15
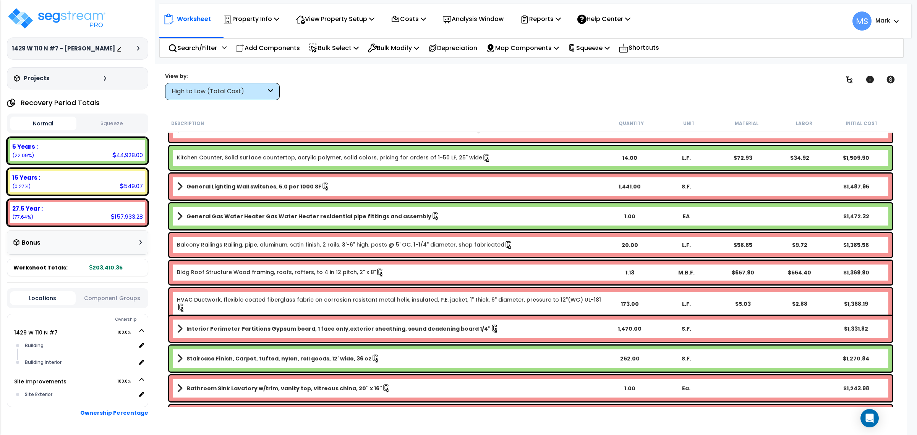
scroll to position [1098, 0]
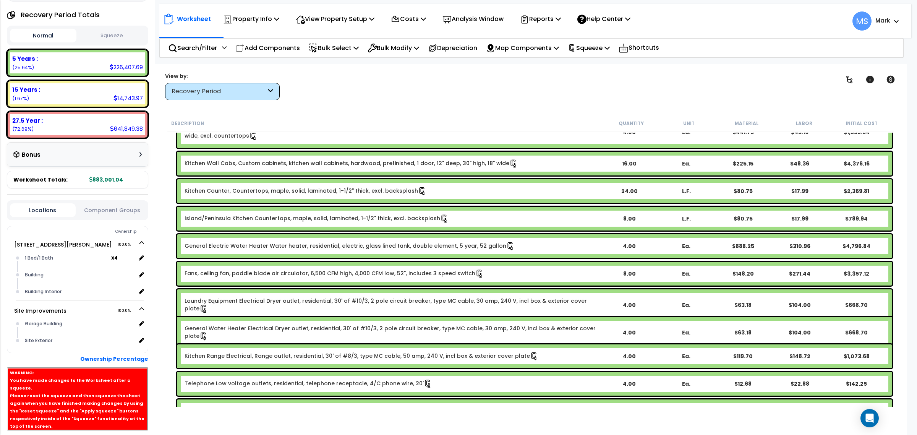
scroll to position [477, 0]
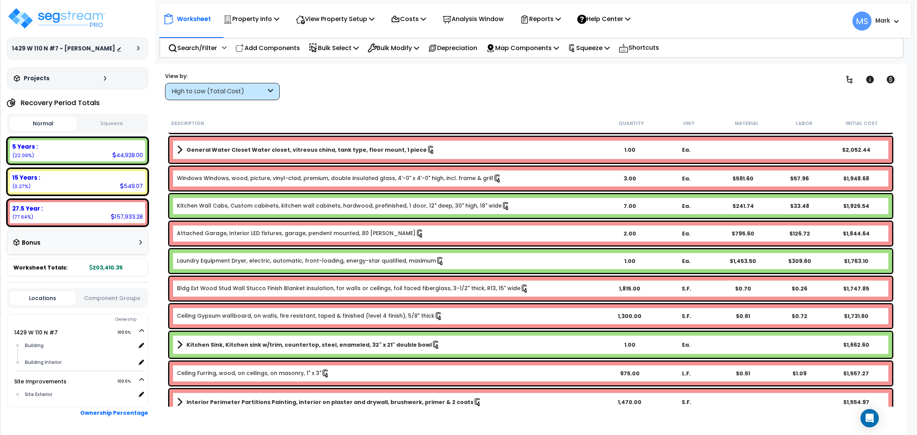
scroll to position [859, 0]
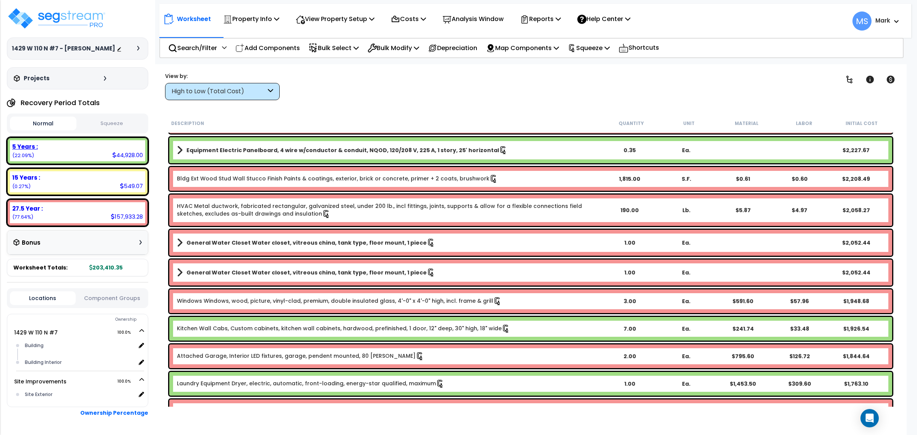
click at [110, 160] on div "5 Years : 44,928.00 (22.09%)" at bounding box center [77, 150] width 135 height 21
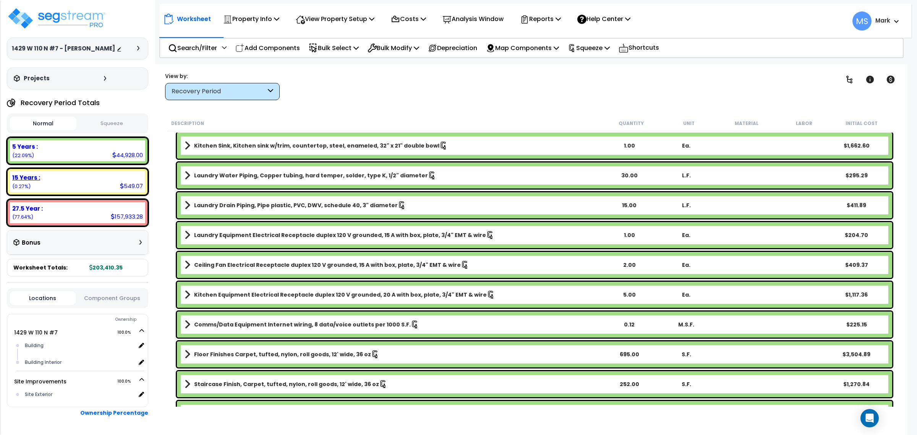
click at [107, 190] on div "15 Years : 549.07 (0.27%)" at bounding box center [77, 181] width 135 height 21
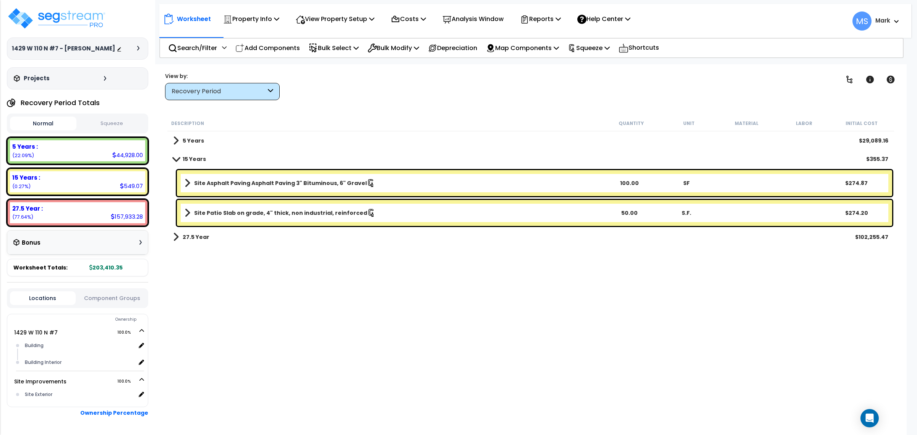
click at [279, 189] on div "Site Asphalt Paving Asphalt Paving 3" Bituminous, 6" Gravel 100.00 SF $274.87" at bounding box center [534, 183] width 715 height 26
click at [285, 182] on b "Site Asphalt Paving Asphalt Paving 3" Bituminous, 6" Gravel" at bounding box center [280, 183] width 173 height 8
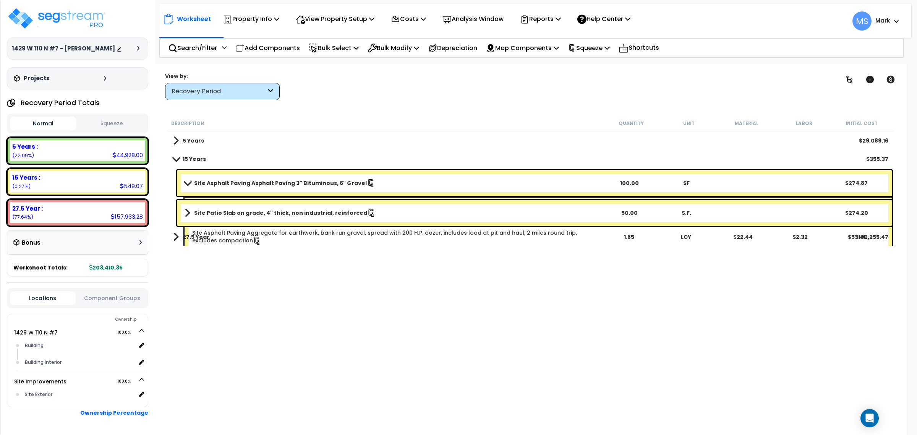
drag, startPoint x: 209, startPoint y: 178, endPoint x: 205, endPoint y: 191, distance: 13.3
click at [209, 178] on link "Site Asphalt Paving Asphalt Paving 3" Bituminous, 6" Gravel" at bounding box center [393, 183] width 416 height 11
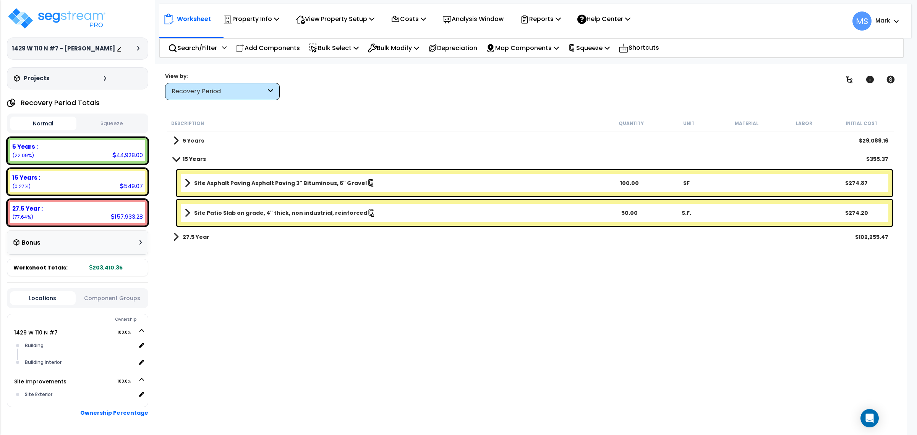
click at [188, 211] on span at bounding box center [188, 212] width 6 height 11
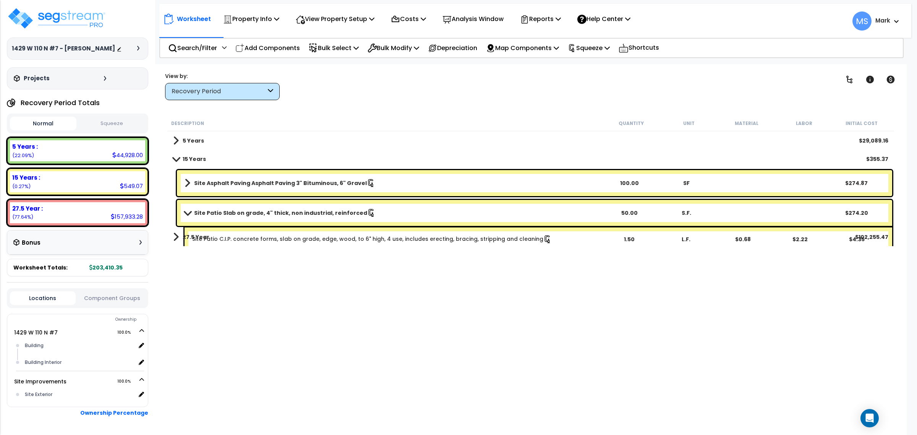
click at [188, 211] on span at bounding box center [187, 213] width 11 height 6
